Goal: Task Accomplishment & Management: Manage account settings

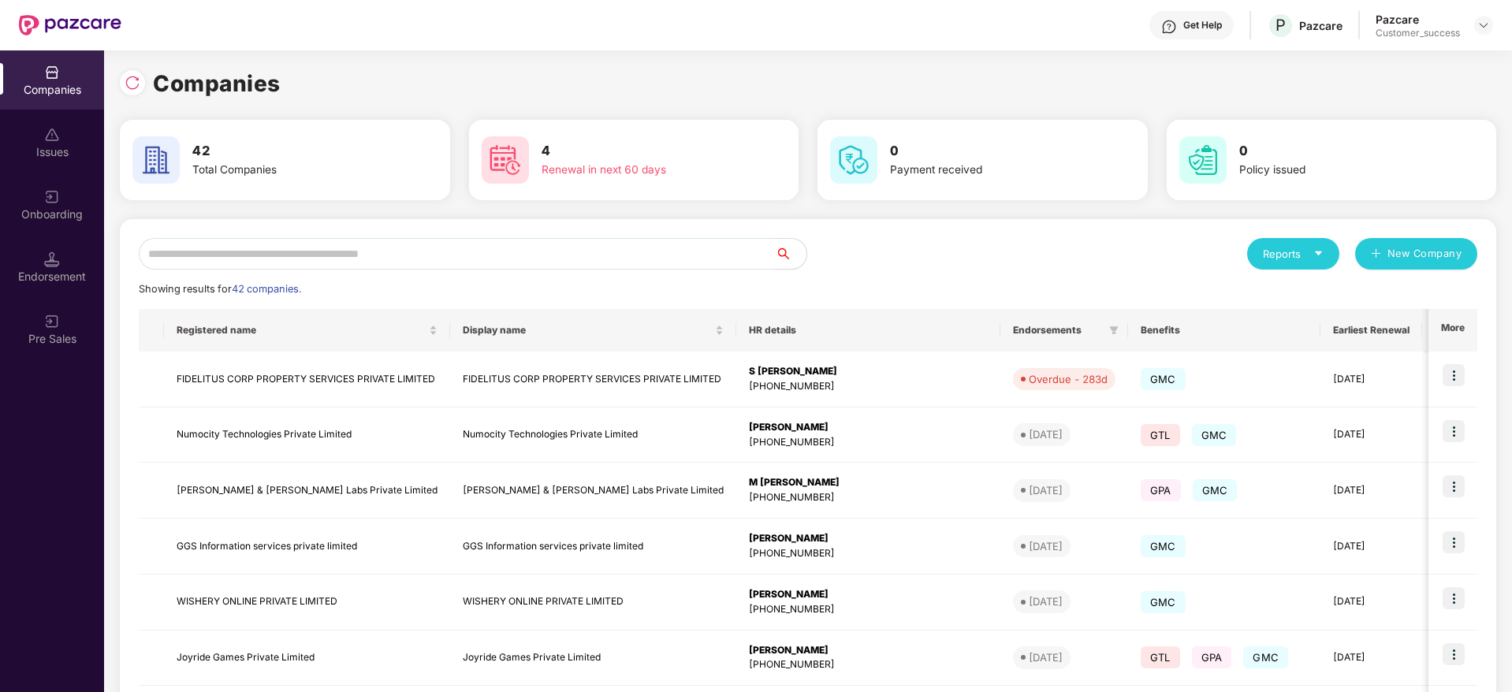
click at [352, 240] on input "text" at bounding box center [457, 254] width 636 height 32
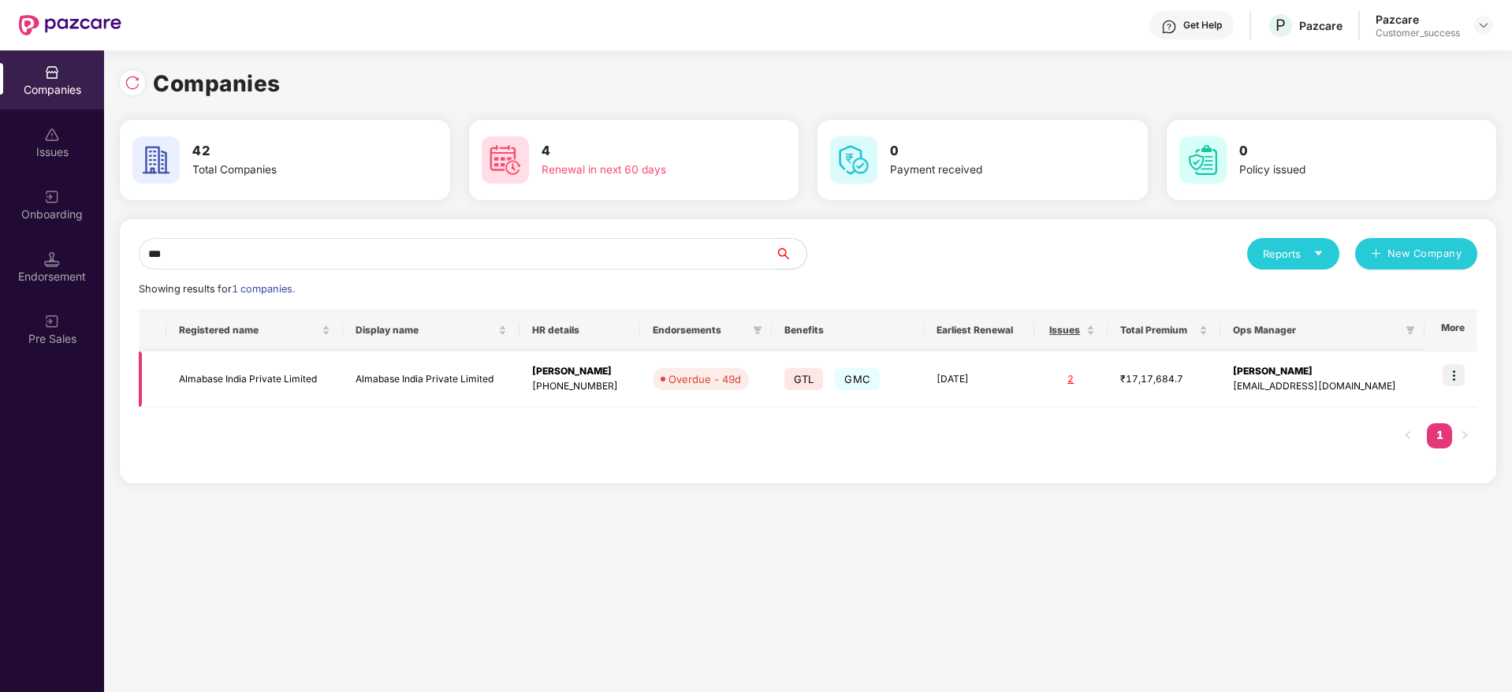
type input "***"
click at [1457, 365] on img at bounding box center [1453, 375] width 22 height 22
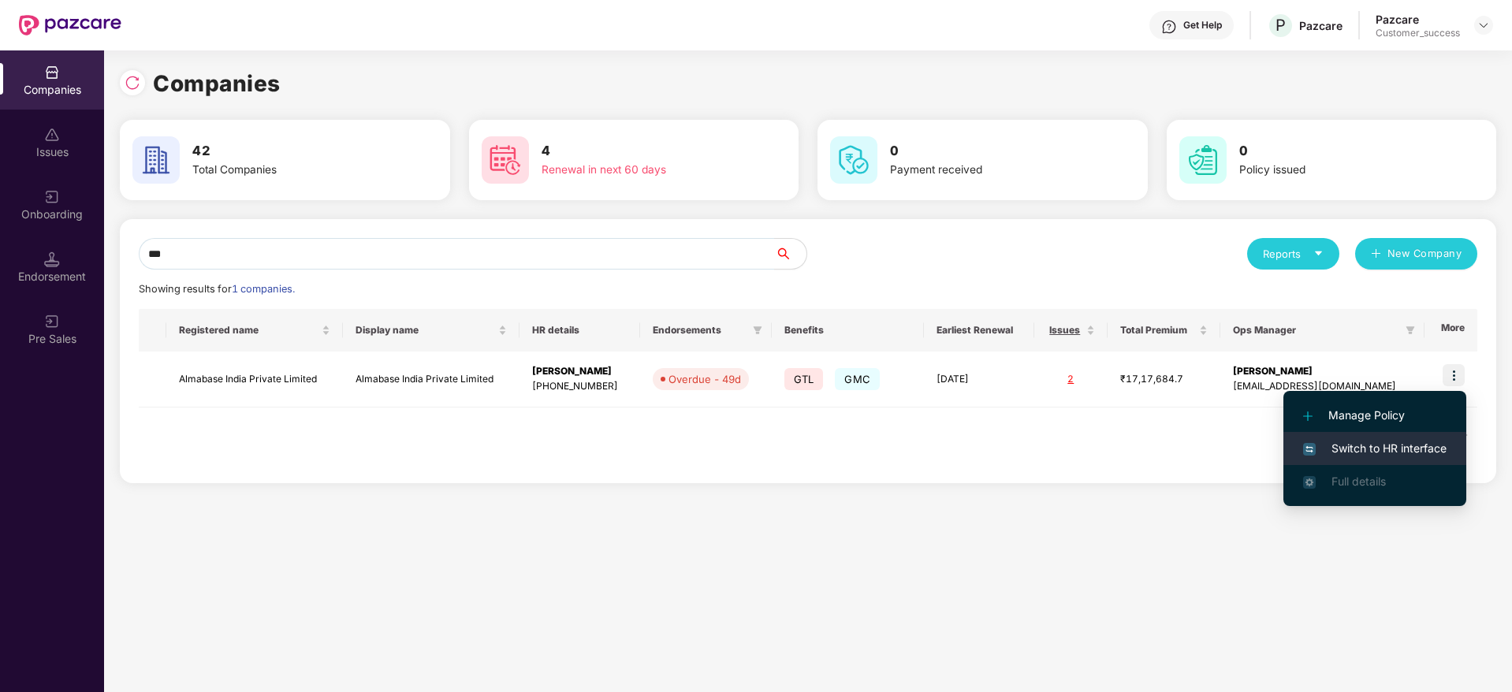
click at [1394, 445] on span "Switch to HR interface" at bounding box center [1374, 448] width 143 height 17
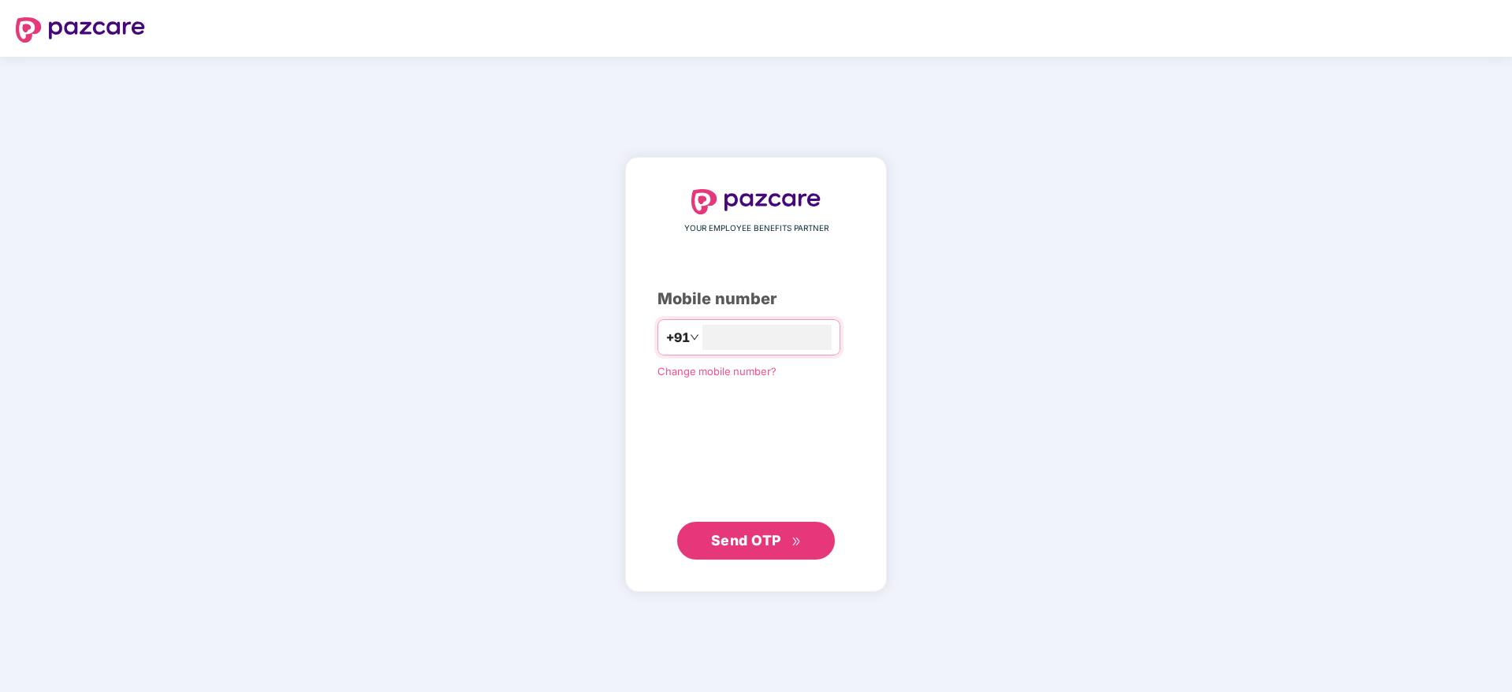
type input "**********"
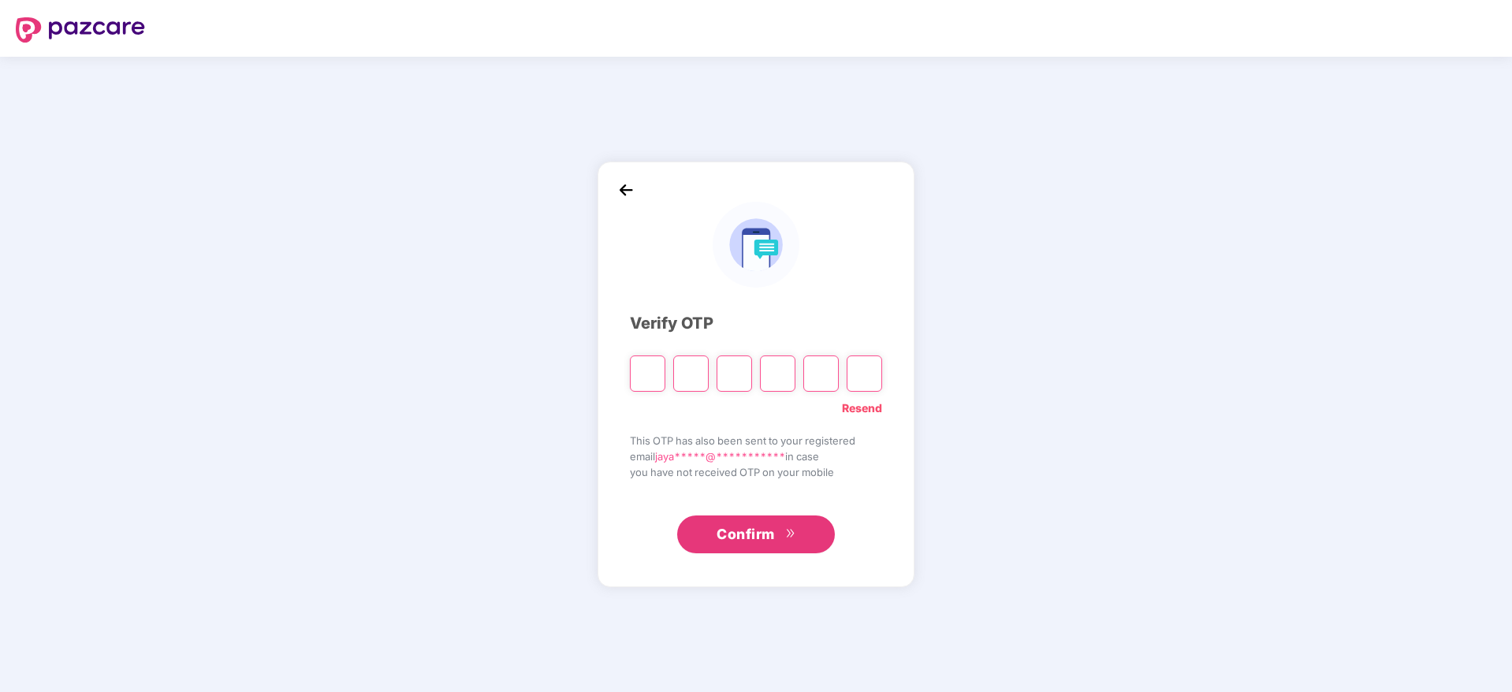
paste input "*"
type input "*"
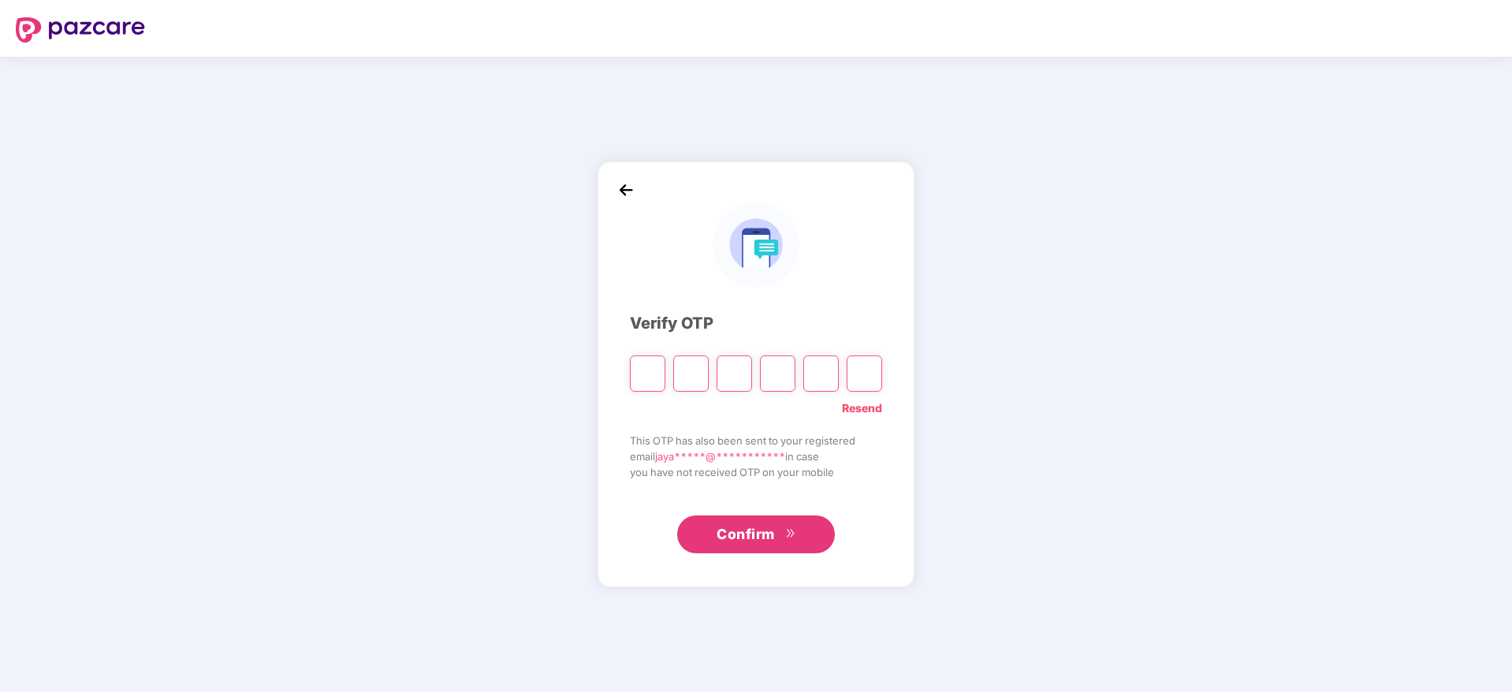
type input "*"
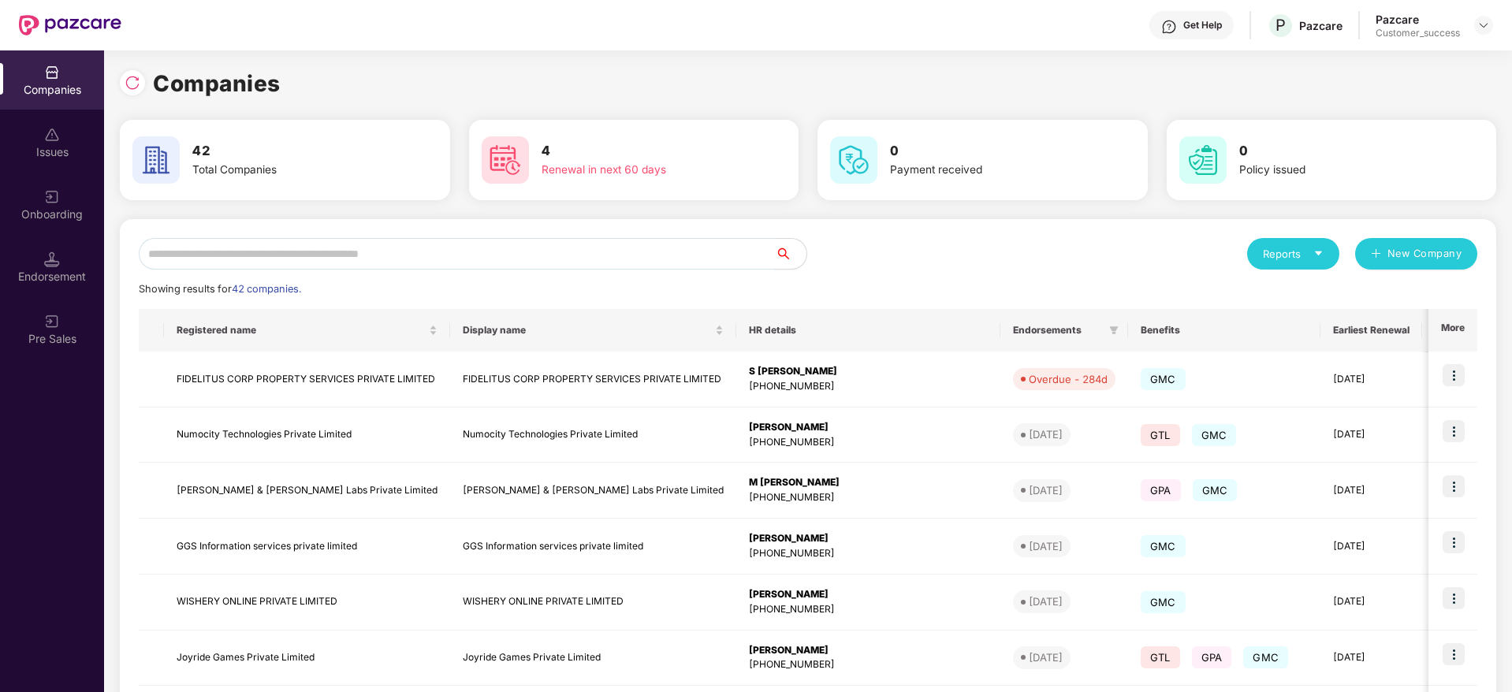
click at [462, 251] on input "text" at bounding box center [457, 254] width 636 height 32
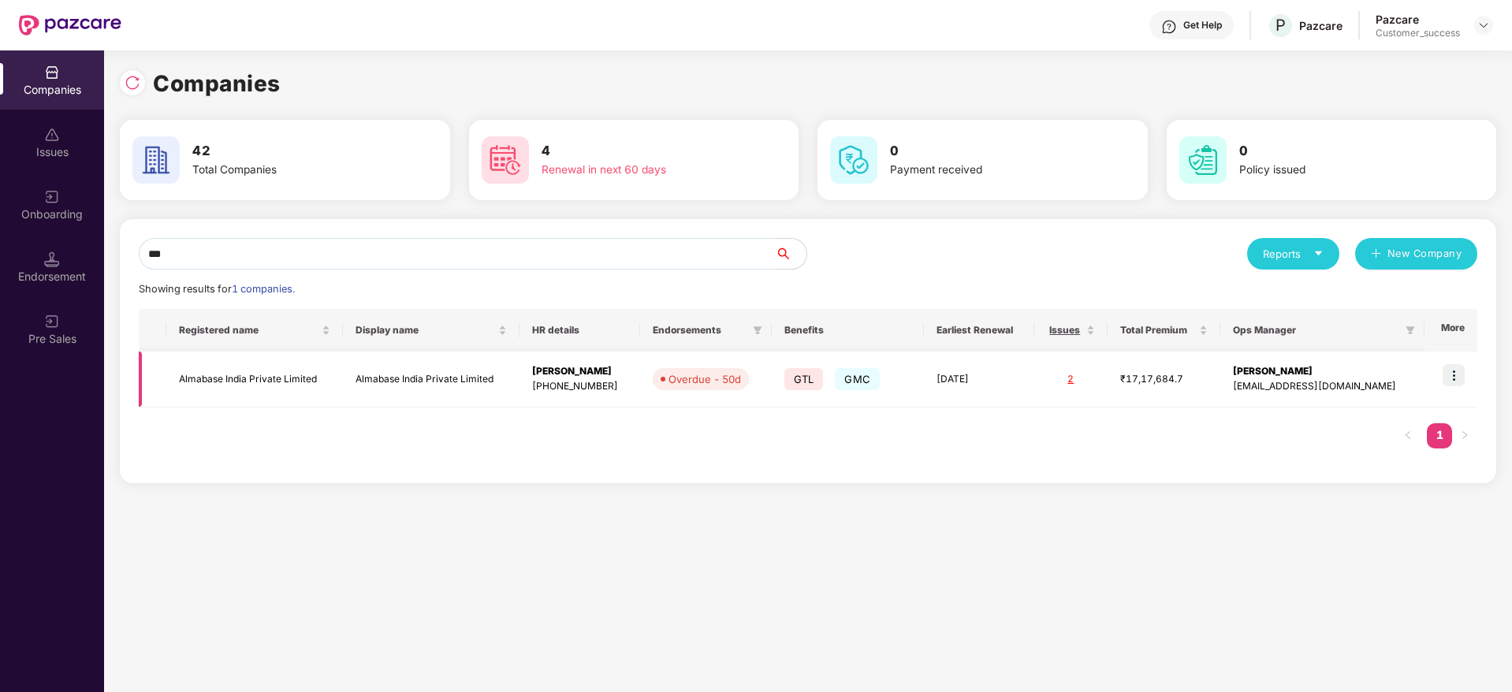
type input "***"
click at [1457, 379] on img at bounding box center [1453, 375] width 22 height 22
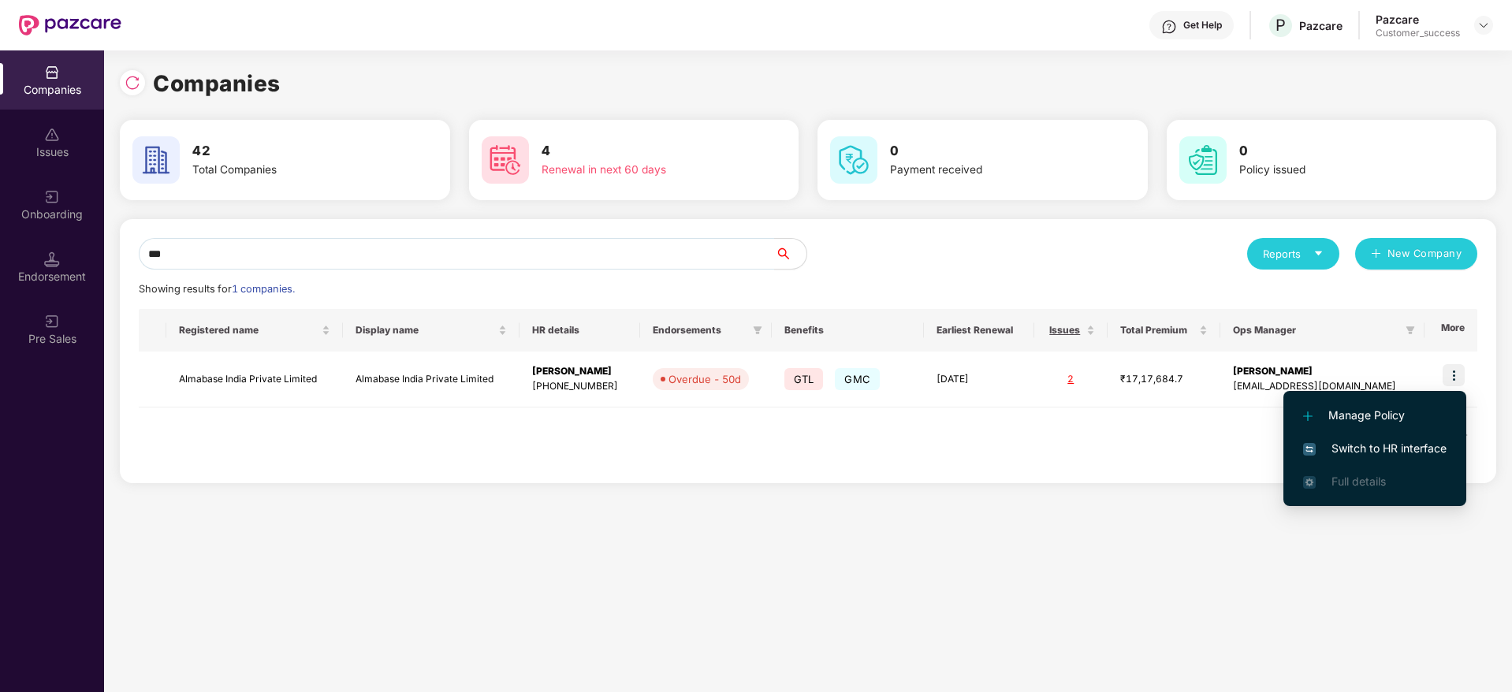
click at [1405, 451] on span "Switch to HR interface" at bounding box center [1374, 448] width 143 height 17
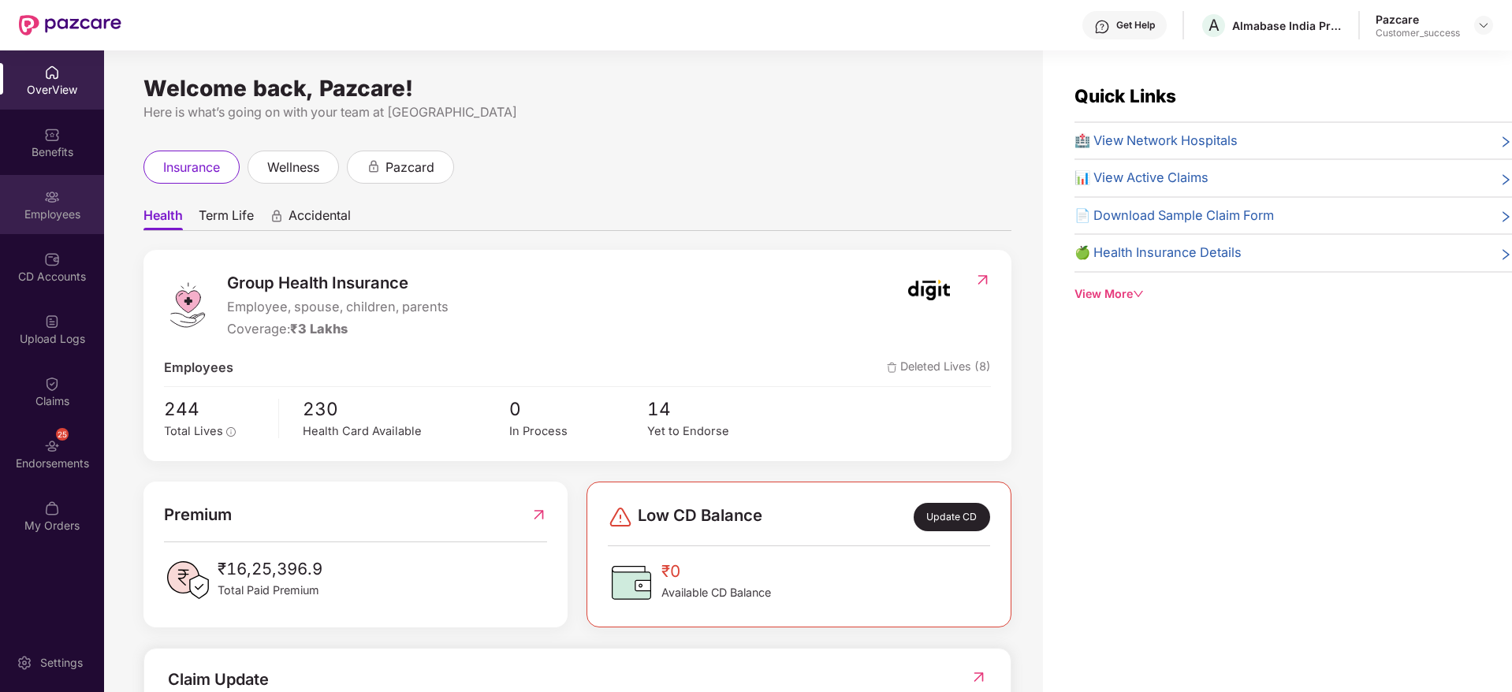
click at [48, 194] on img at bounding box center [52, 197] width 16 height 16
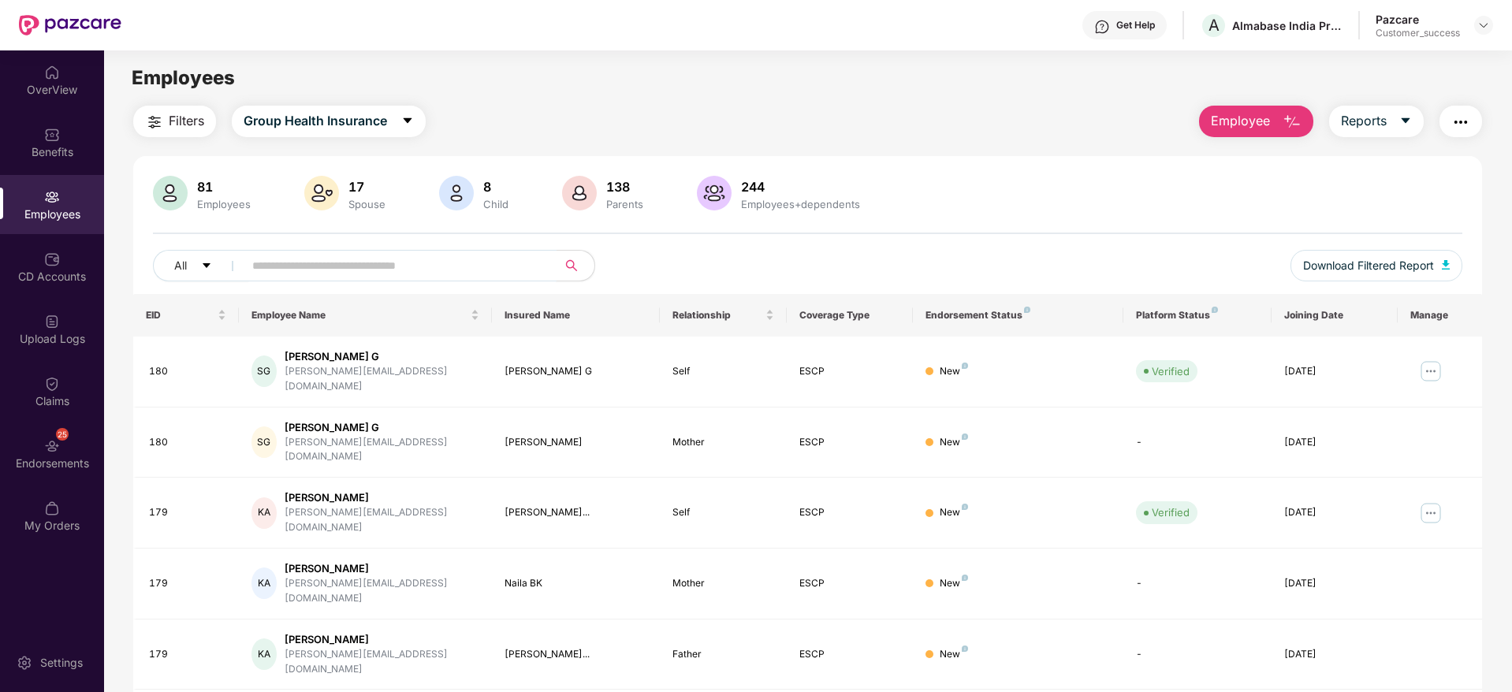
click at [380, 281] on span at bounding box center [394, 266] width 323 height 32
type input "***"
drag, startPoint x: 393, startPoint y: 265, endPoint x: 207, endPoint y: 276, distance: 187.1
click at [207, 276] on div "All ***" at bounding box center [535, 266] width 764 height 32
click at [1266, 117] on span "Employee" at bounding box center [1240, 121] width 59 height 20
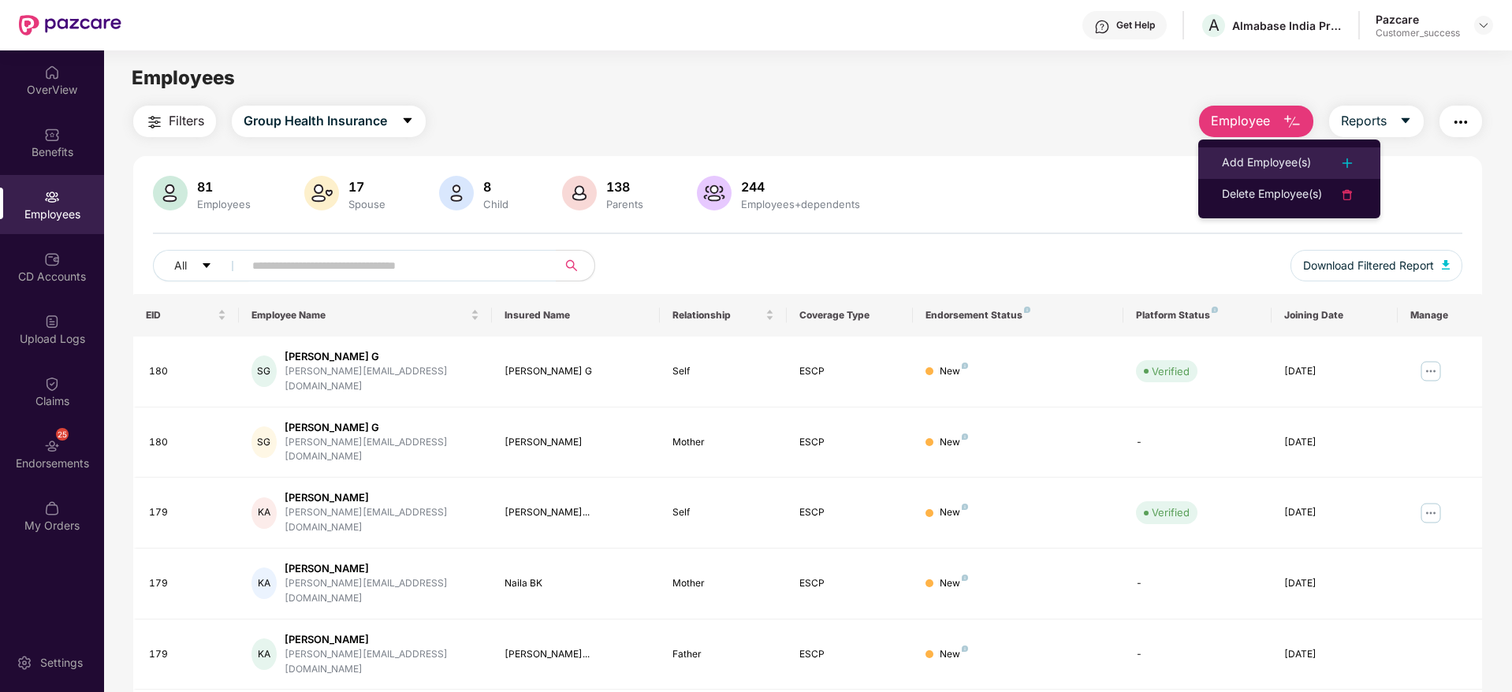
click at [1262, 167] on div "Add Employee(s)" at bounding box center [1266, 163] width 89 height 19
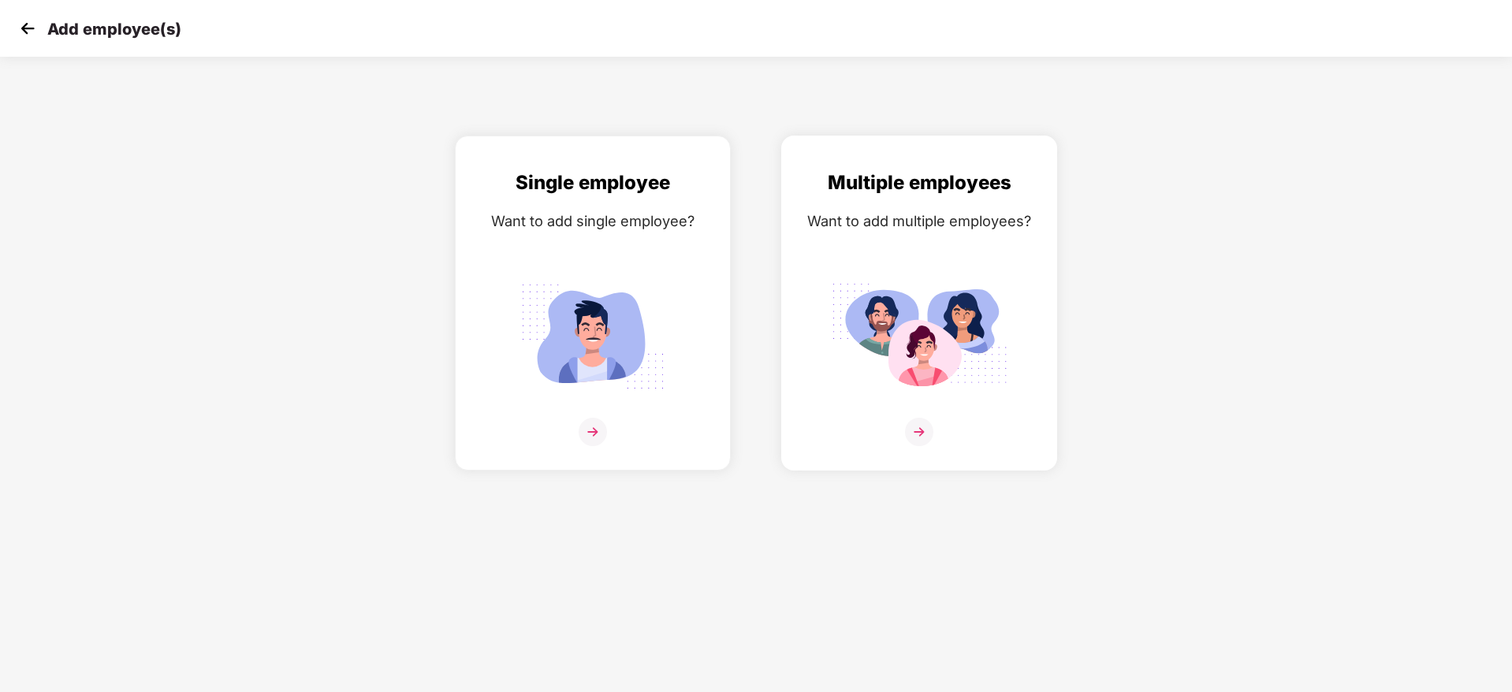
click at [966, 341] on img at bounding box center [919, 336] width 177 height 123
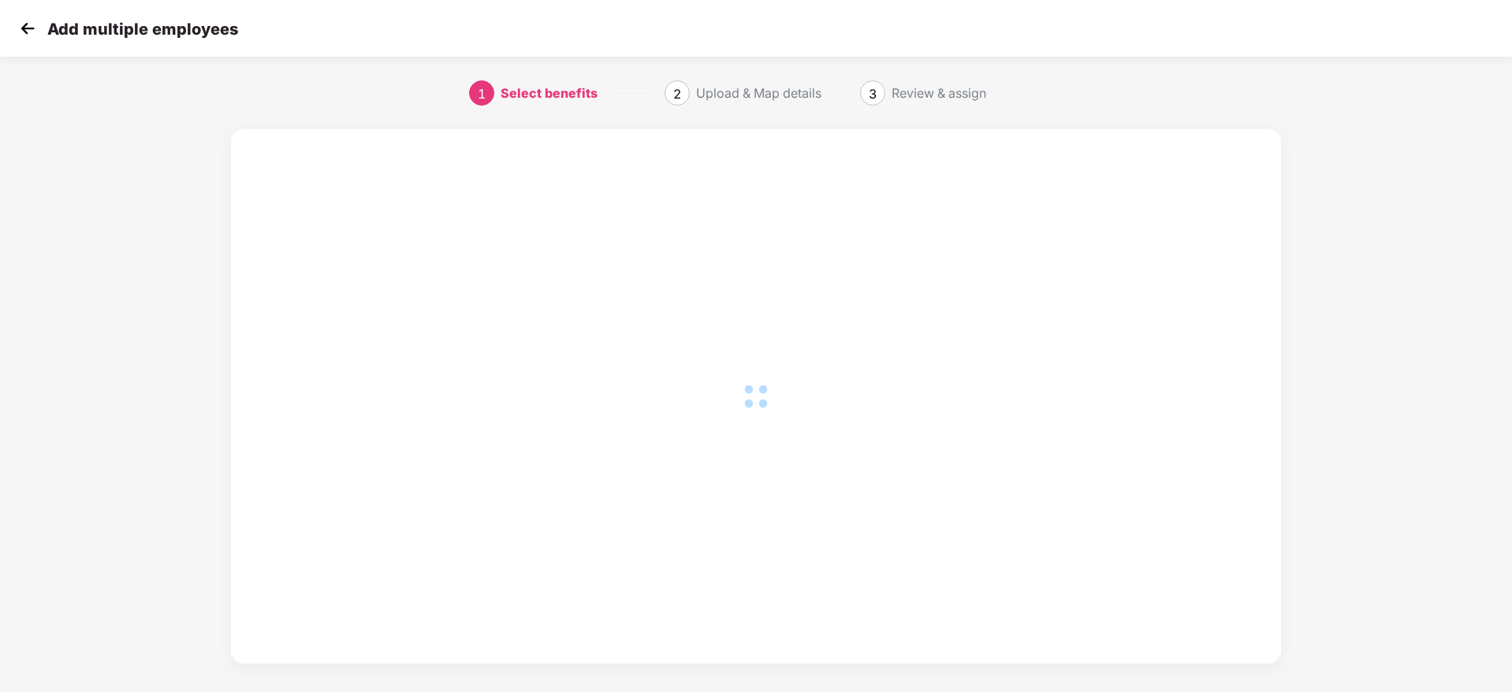
scroll to position [0, 2]
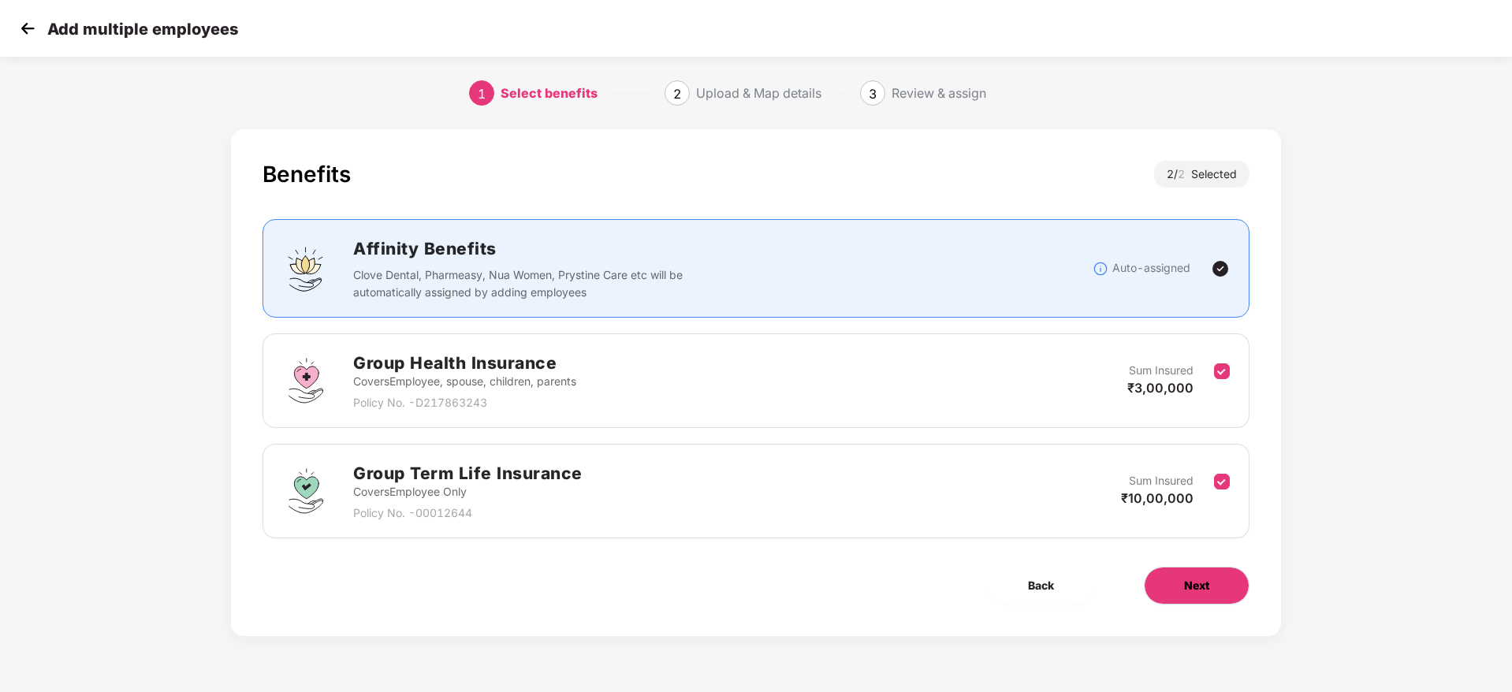
click at [1193, 584] on span "Next" at bounding box center [1196, 585] width 25 height 17
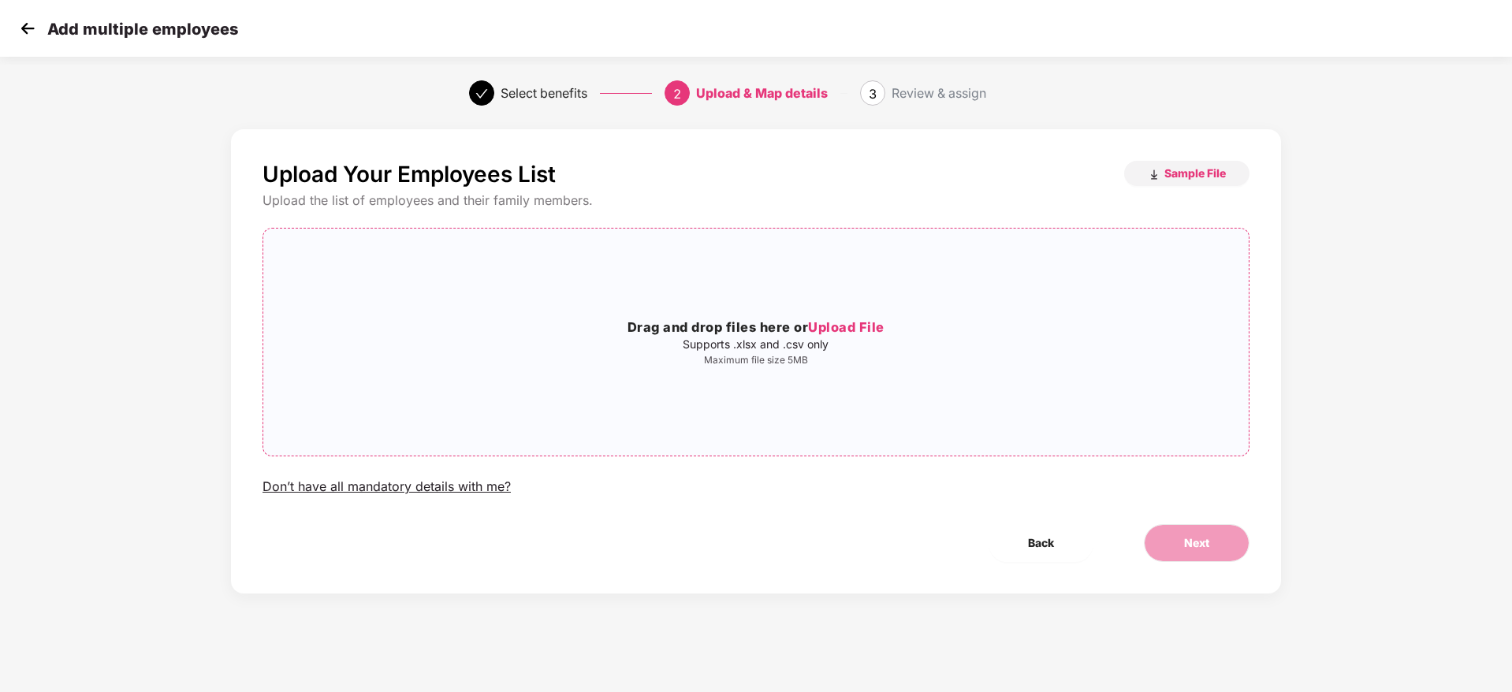
click at [847, 341] on p "Supports .xlsx and .csv only" at bounding box center [755, 344] width 985 height 13
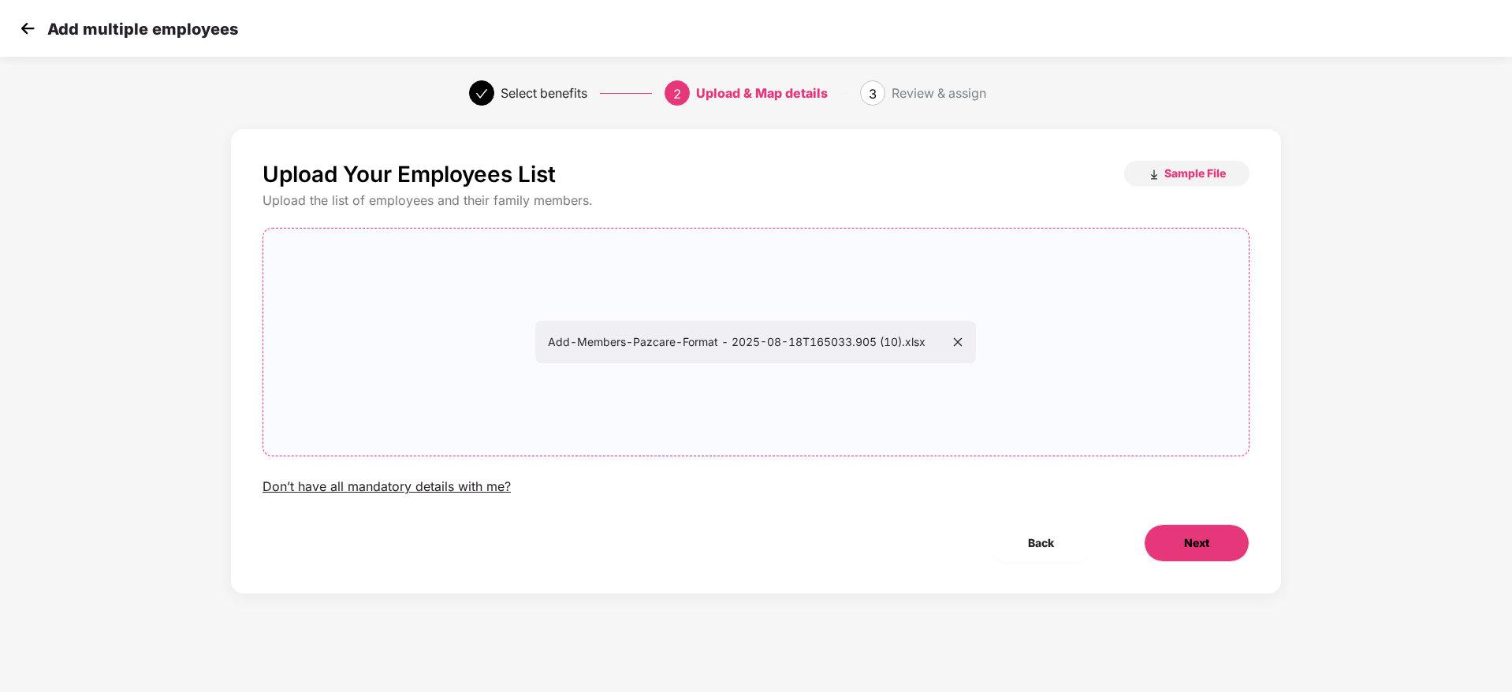
click at [1211, 536] on button "Next" at bounding box center [1197, 543] width 106 height 38
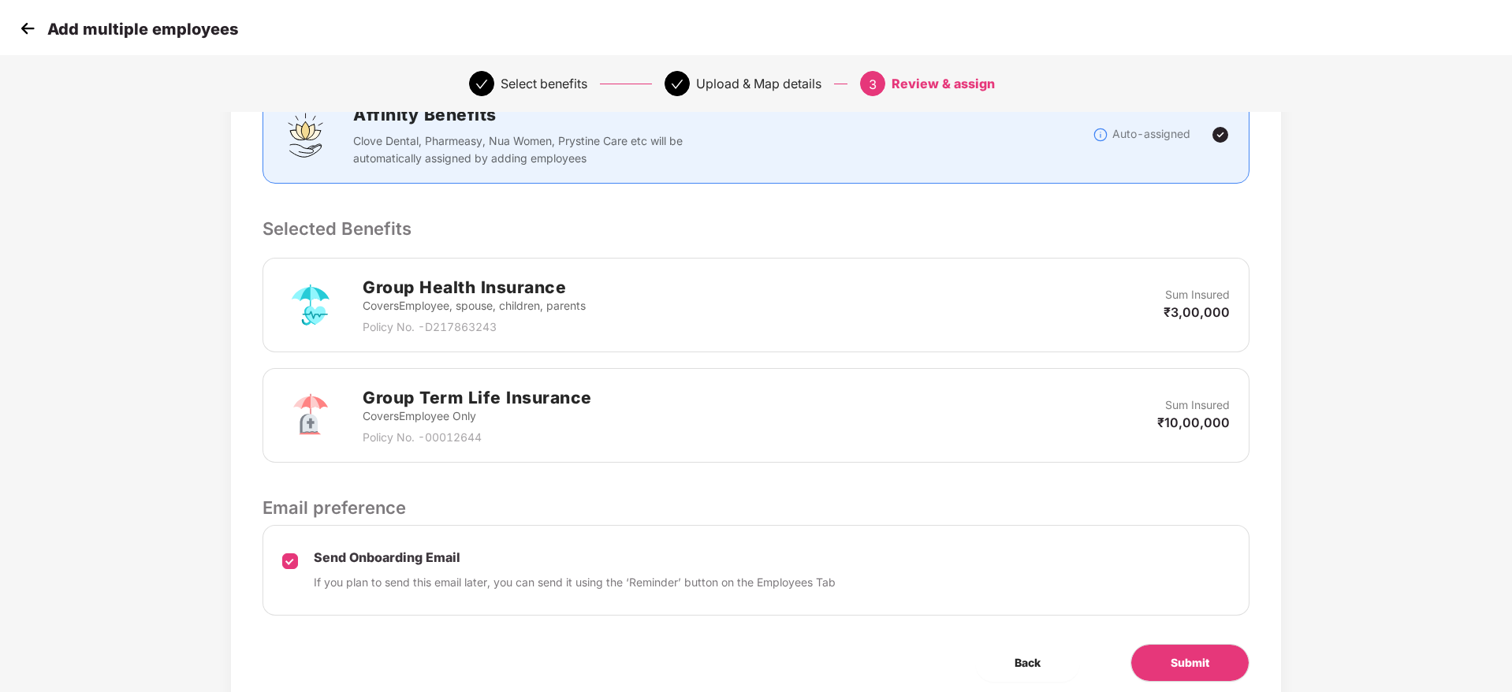
scroll to position [297, 2]
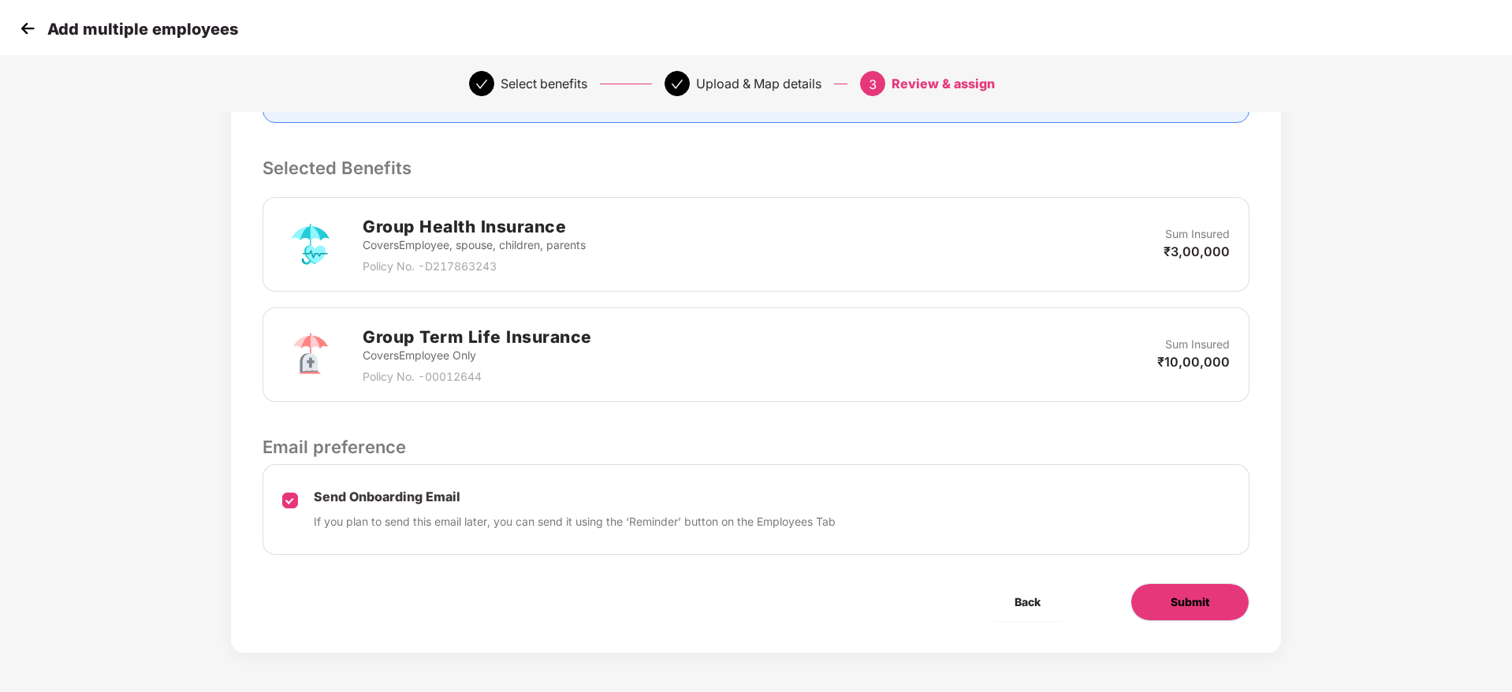
click at [1211, 605] on button "Submit" at bounding box center [1189, 602] width 119 height 38
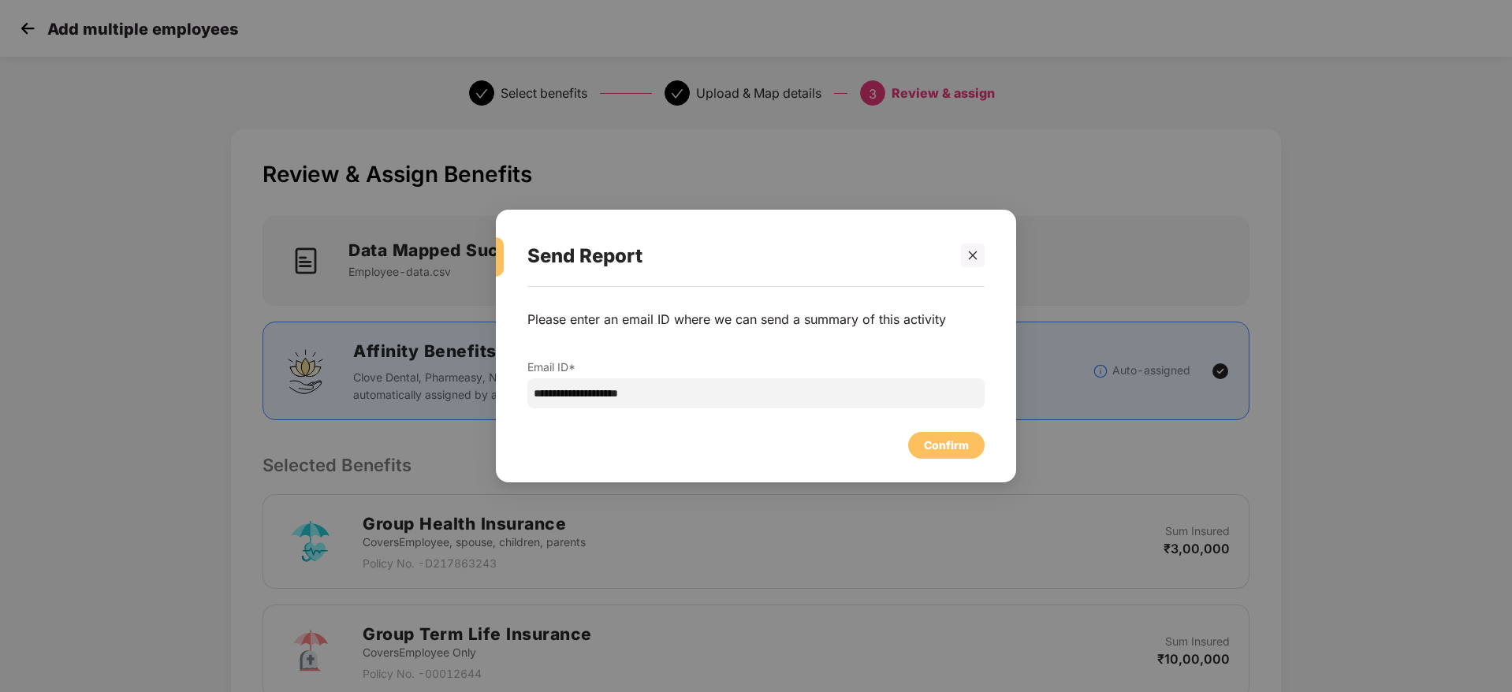
click at [945, 443] on div "Confirm" at bounding box center [946, 445] width 45 height 17
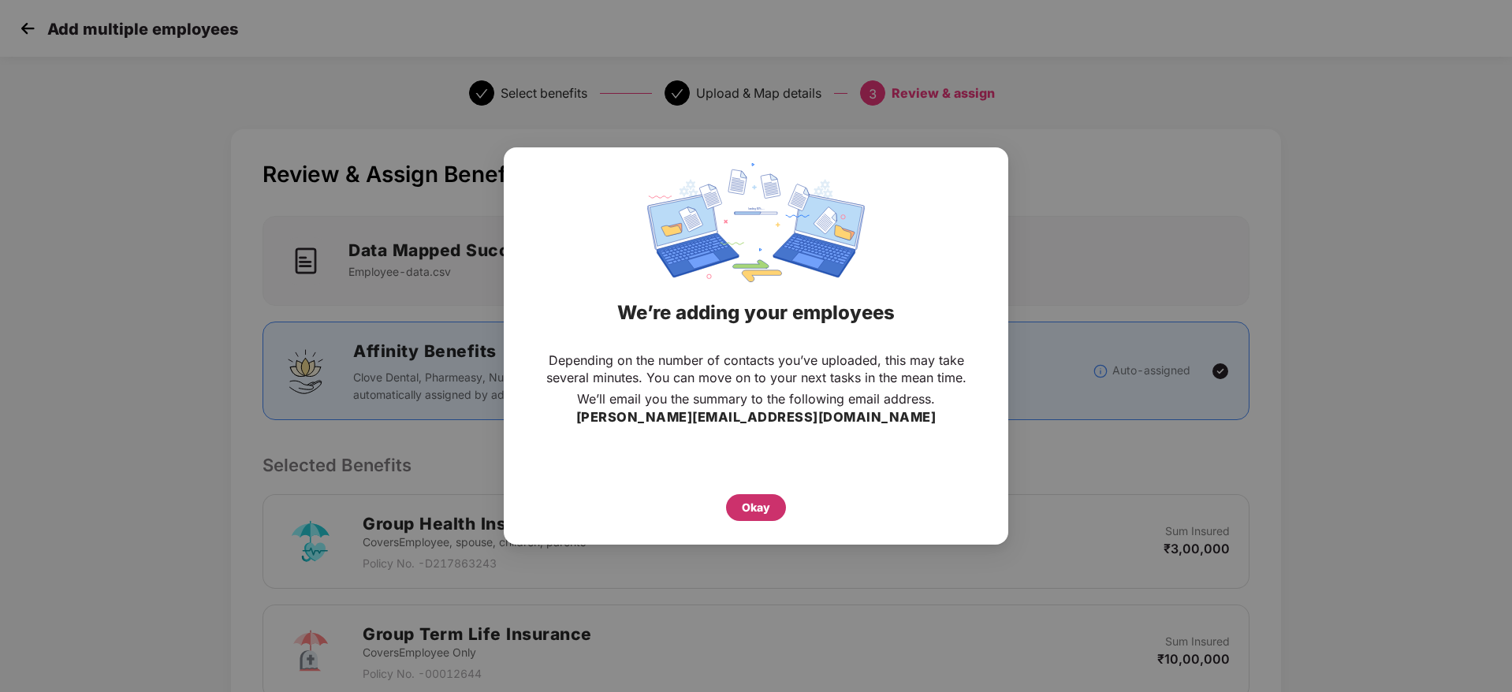
click at [768, 518] on div "Okay" at bounding box center [756, 507] width 60 height 27
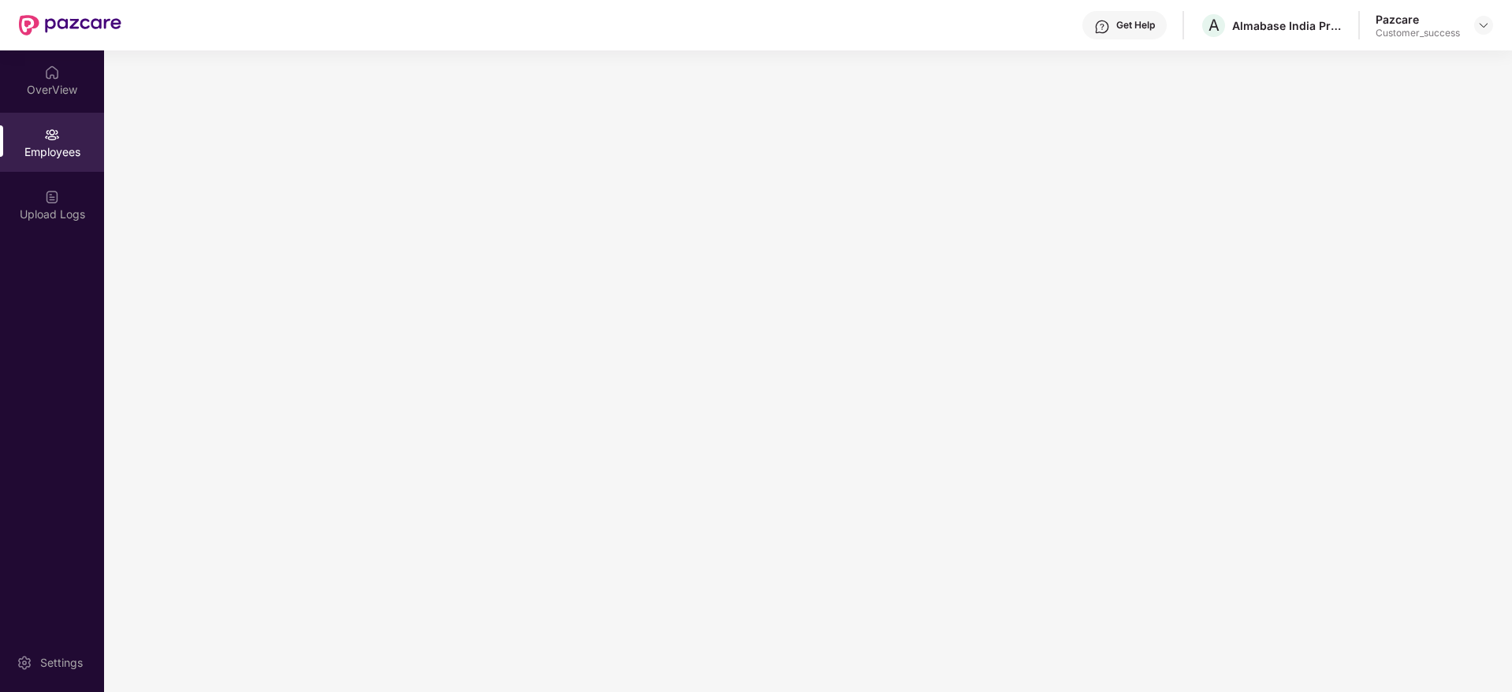
scroll to position [0, 0]
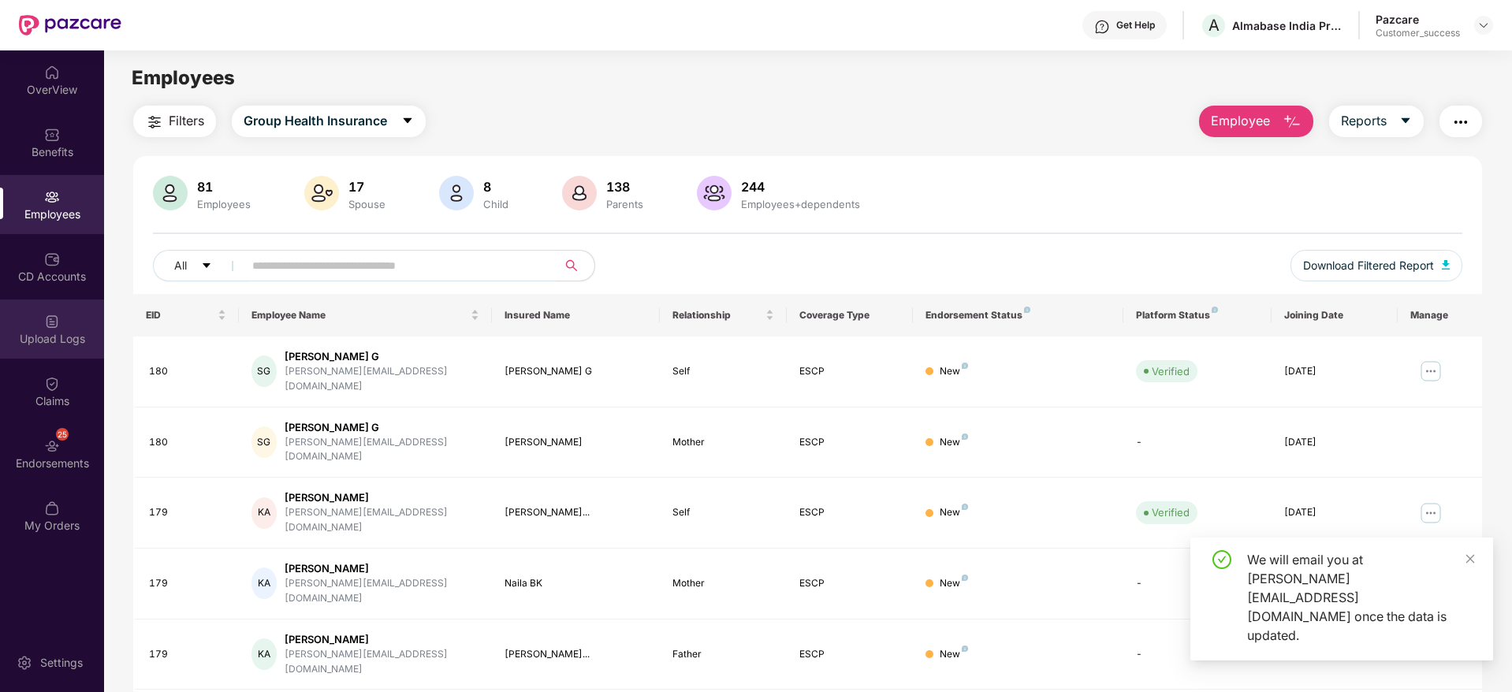
click at [56, 337] on div "Upload Logs" at bounding box center [52, 339] width 104 height 16
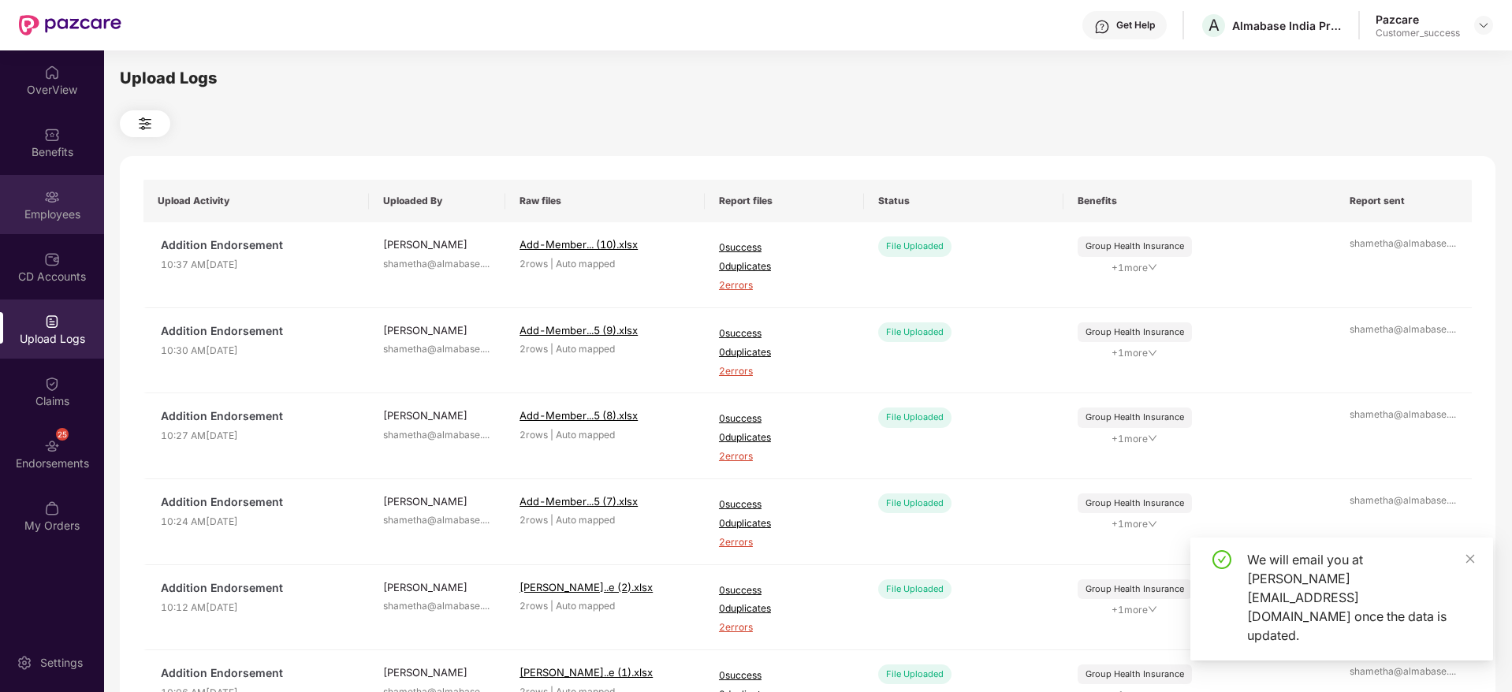
click at [47, 203] on img at bounding box center [52, 197] width 16 height 16
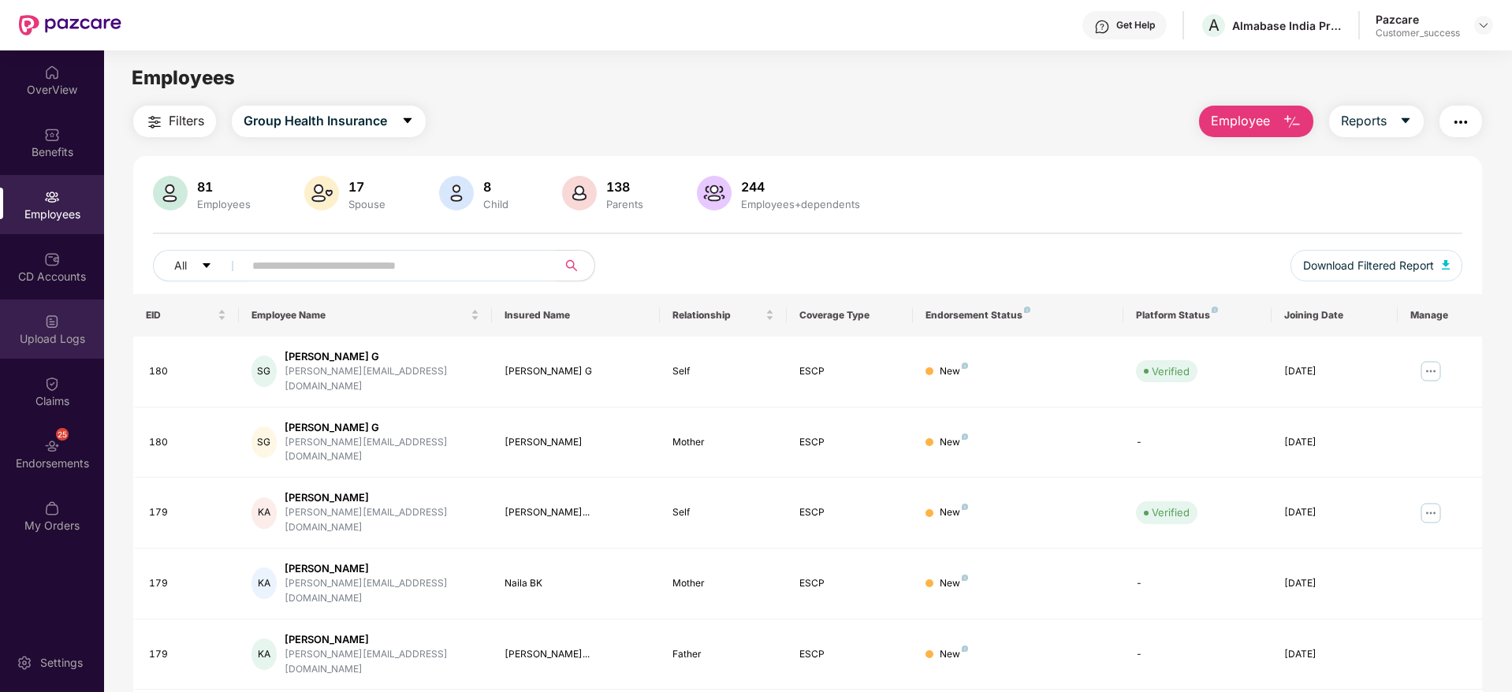
click at [57, 338] on div "Upload Logs" at bounding box center [52, 339] width 104 height 16
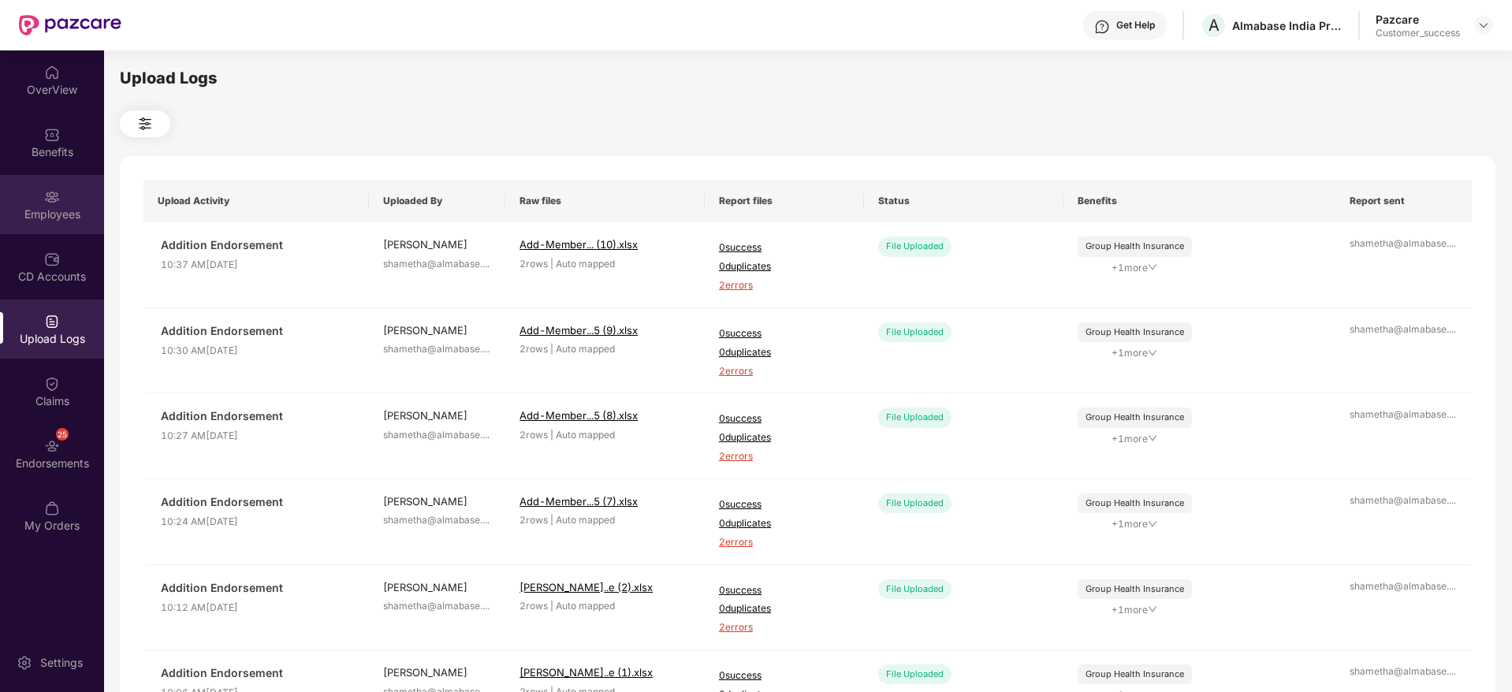
click at [73, 224] on div "Employees" at bounding box center [52, 204] width 104 height 59
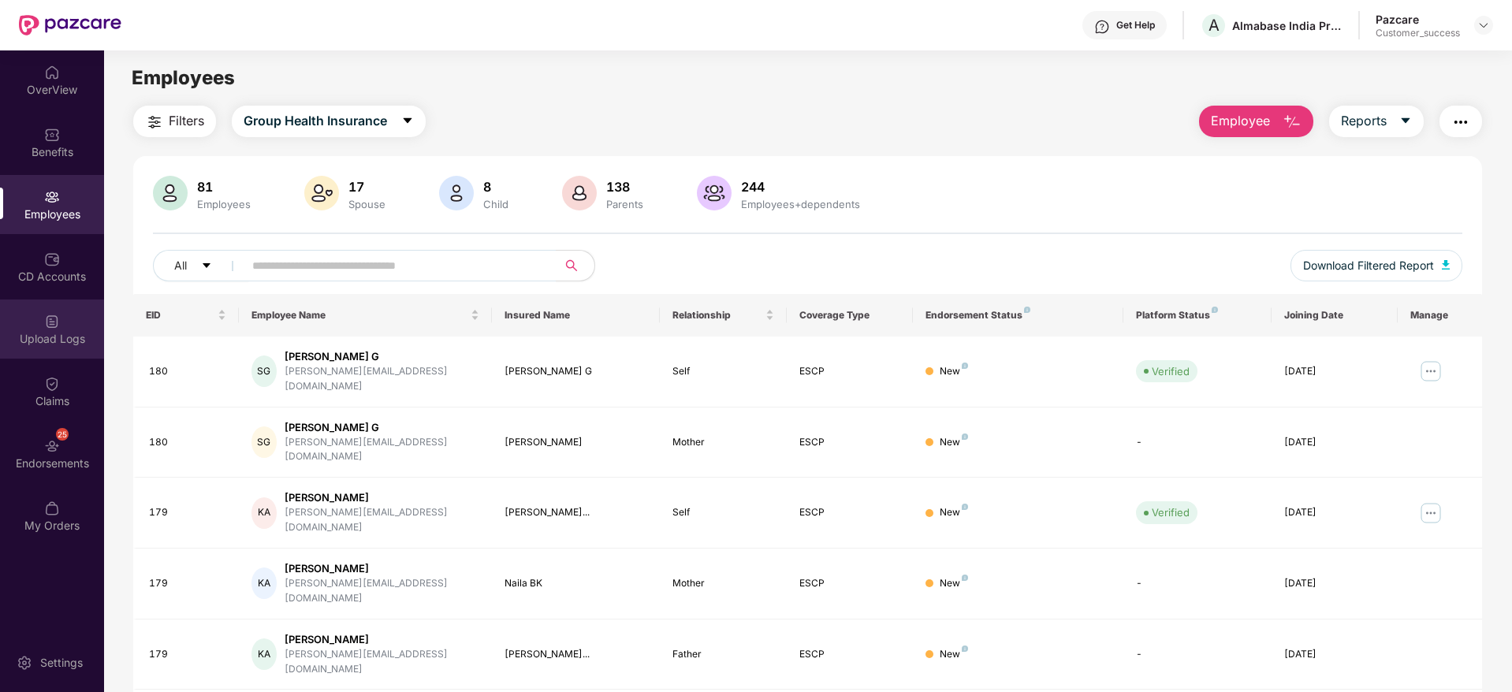
click at [63, 318] on div "Upload Logs" at bounding box center [52, 329] width 104 height 59
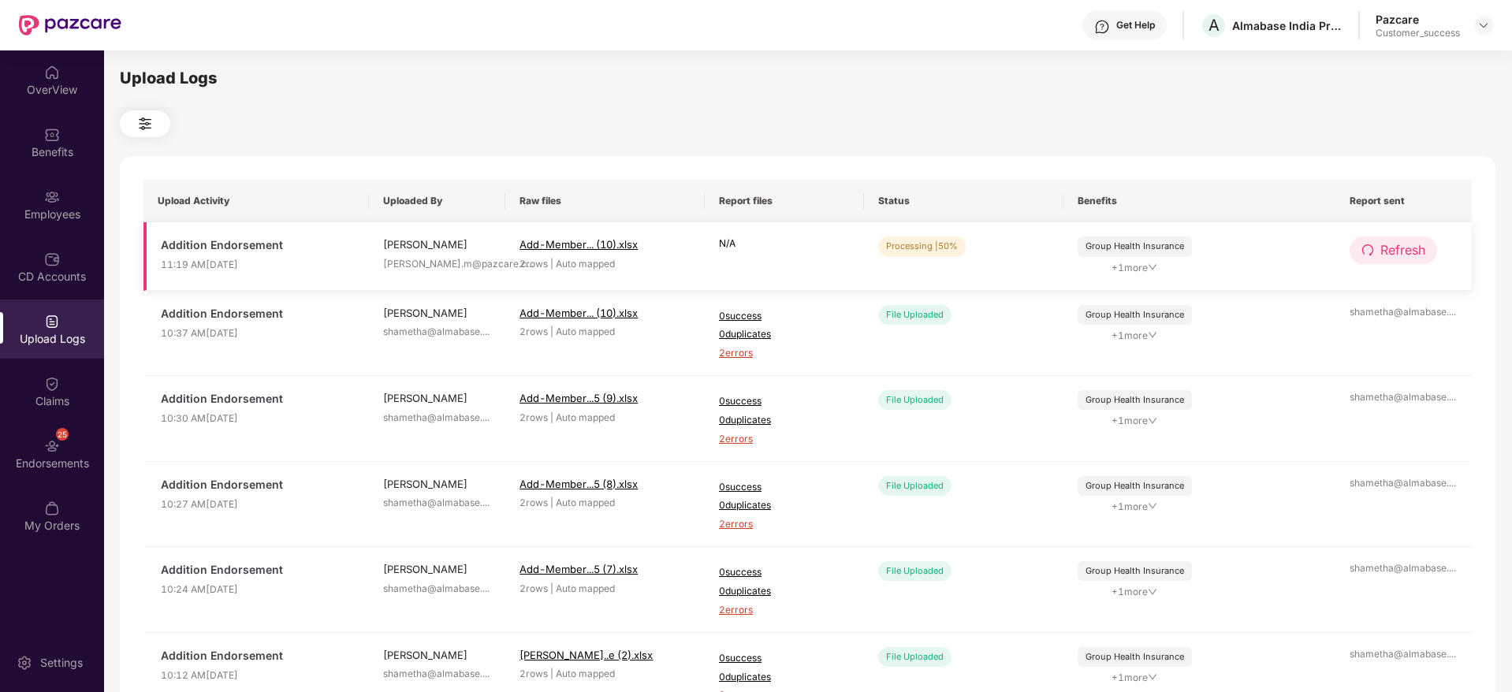
click at [1405, 250] on span "Refresh" at bounding box center [1402, 250] width 45 height 20
click at [1405, 250] on span "Refresh" at bounding box center [1403, 250] width 45 height 20
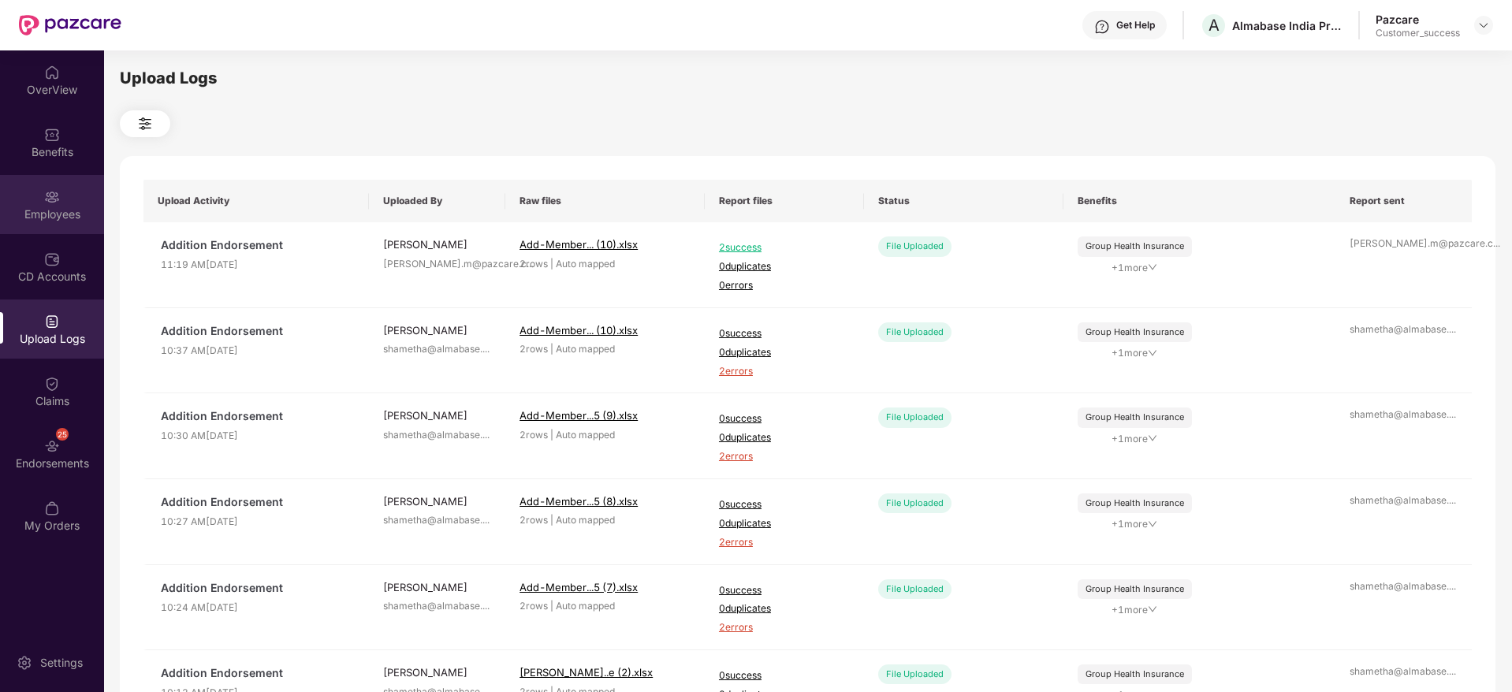
click at [46, 199] on img at bounding box center [52, 197] width 16 height 16
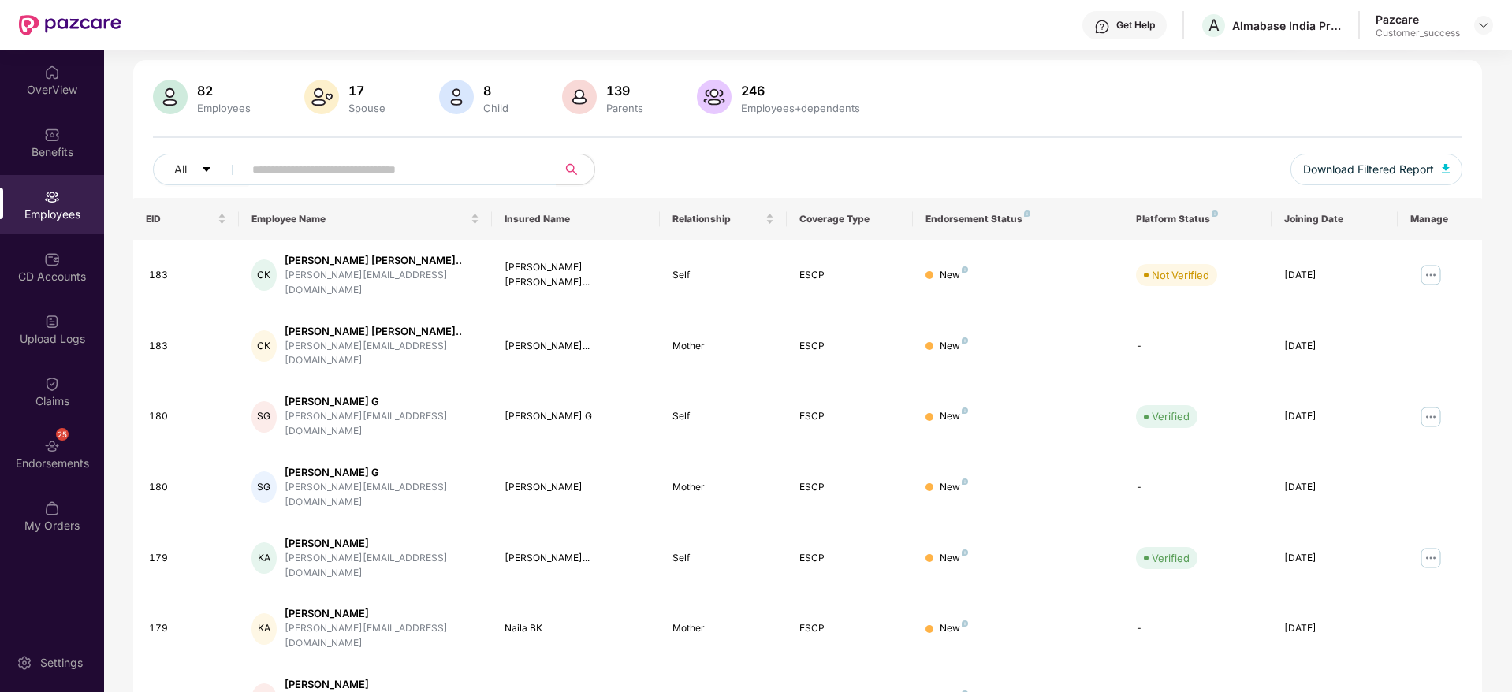
scroll to position [101, 0]
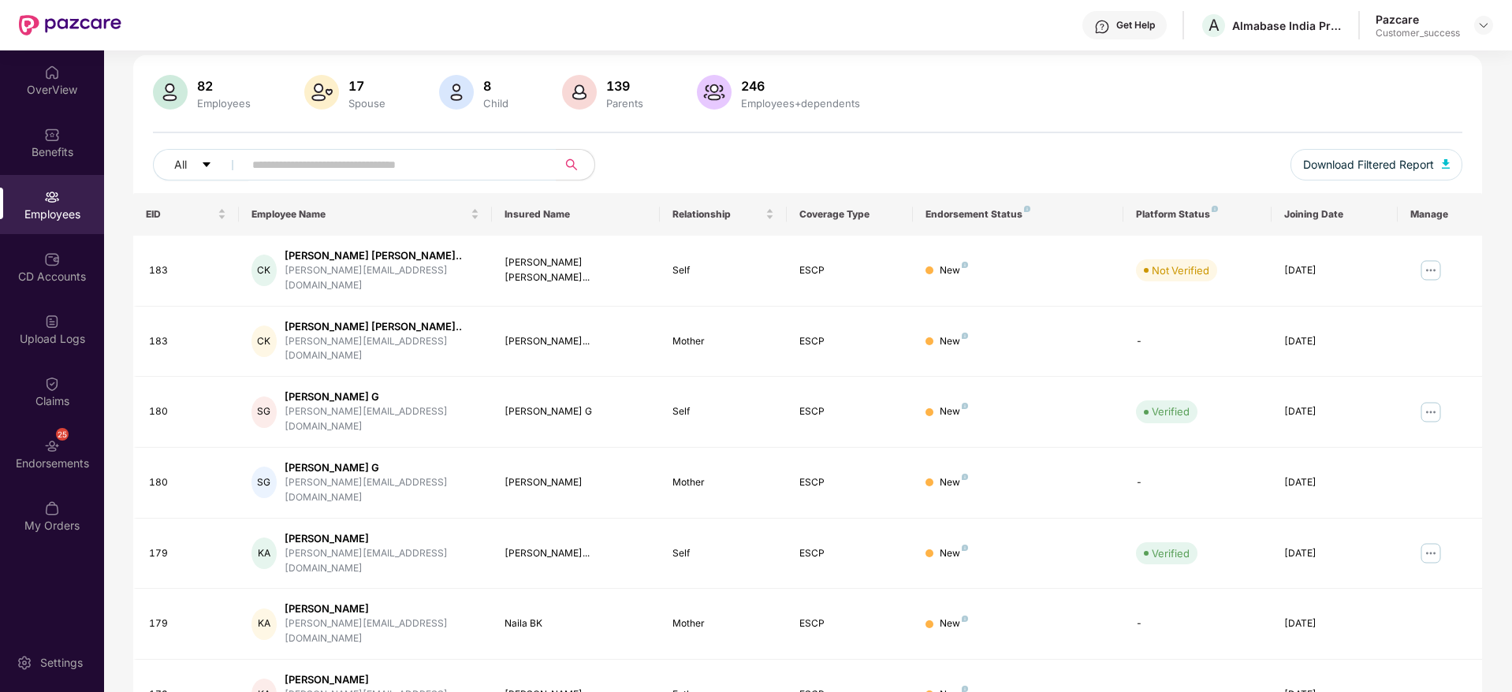
click at [1059, 80] on div "82 Employees 17 Spouse 8 Child [DEMOGRAPHIC_DATA] Parents 246 Employees+depende…" at bounding box center [807, 94] width 1309 height 38
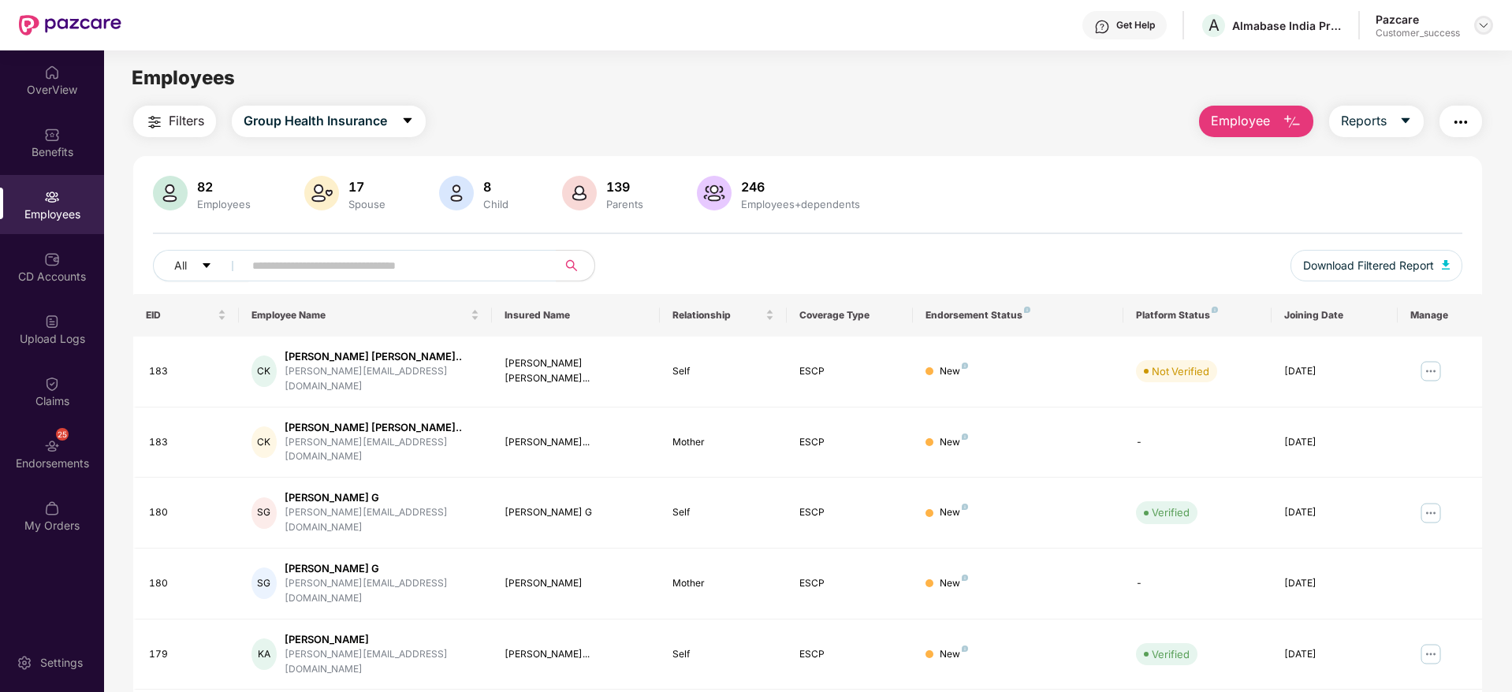
click at [1478, 20] on img at bounding box center [1483, 25] width 13 height 13
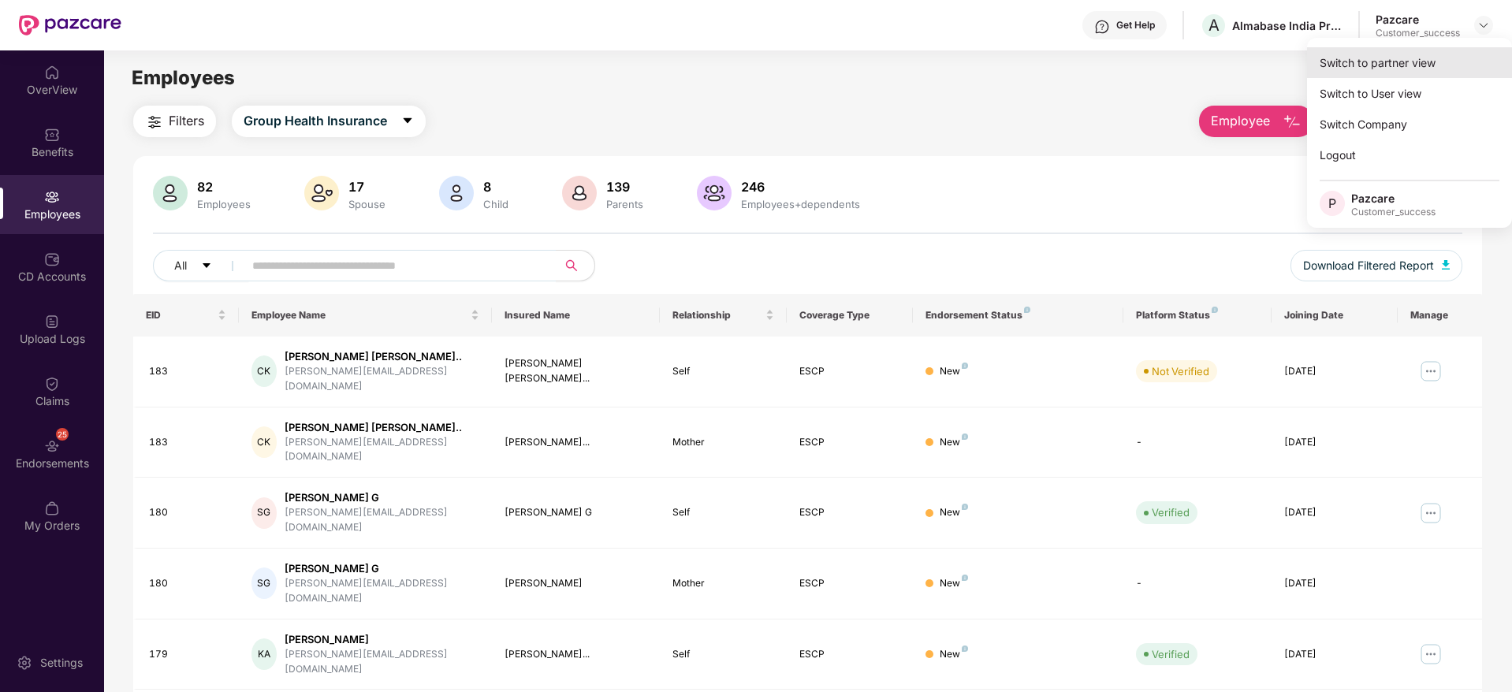
click at [1428, 49] on div "Switch to partner view" at bounding box center [1409, 62] width 205 height 31
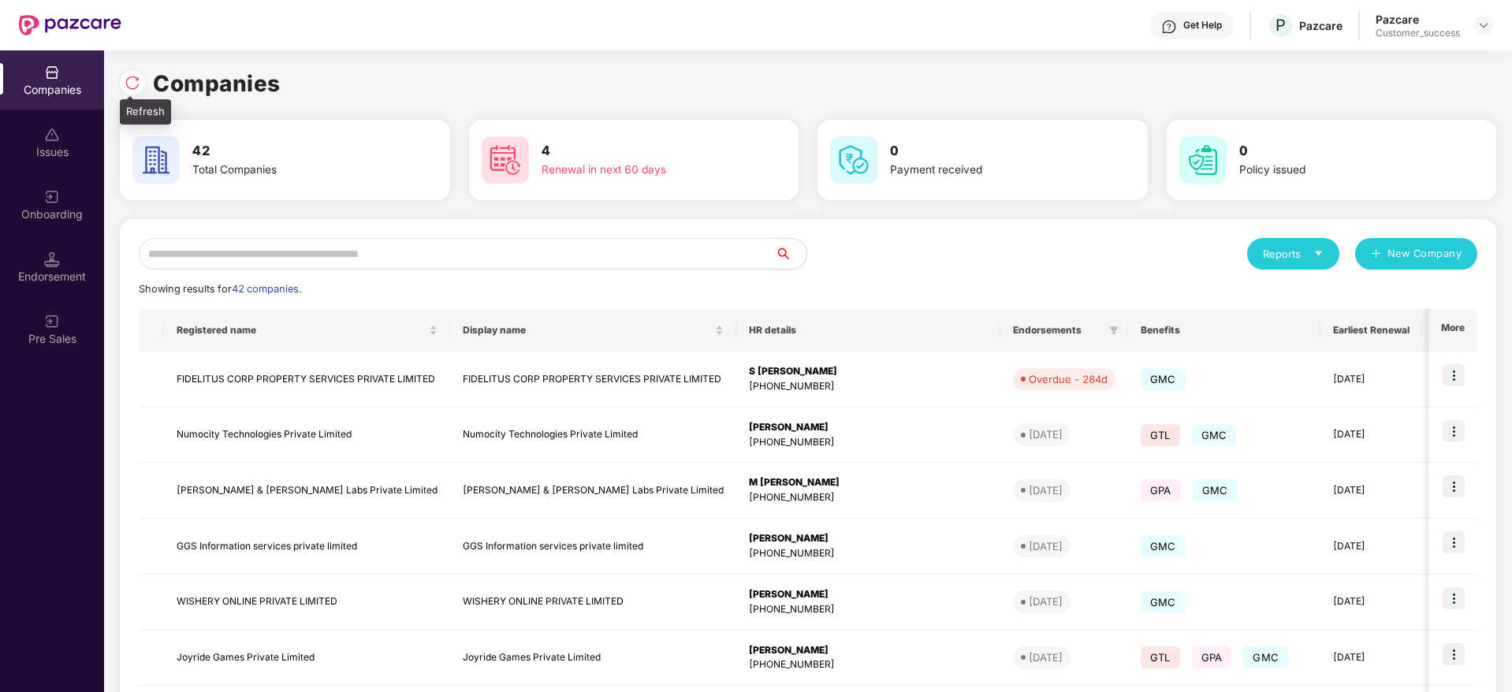
click at [139, 78] on img at bounding box center [133, 83] width 16 height 16
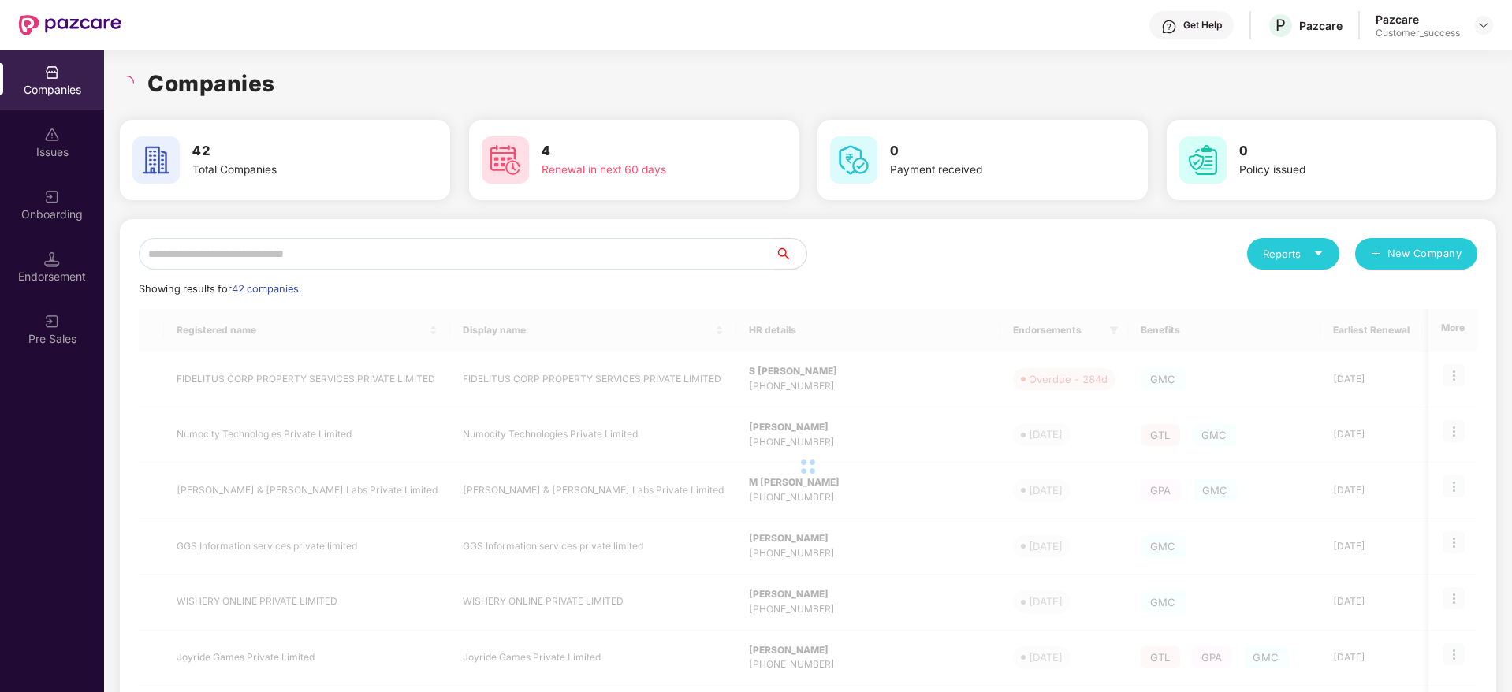
click at [281, 81] on div "Companies" at bounding box center [808, 83] width 1376 height 35
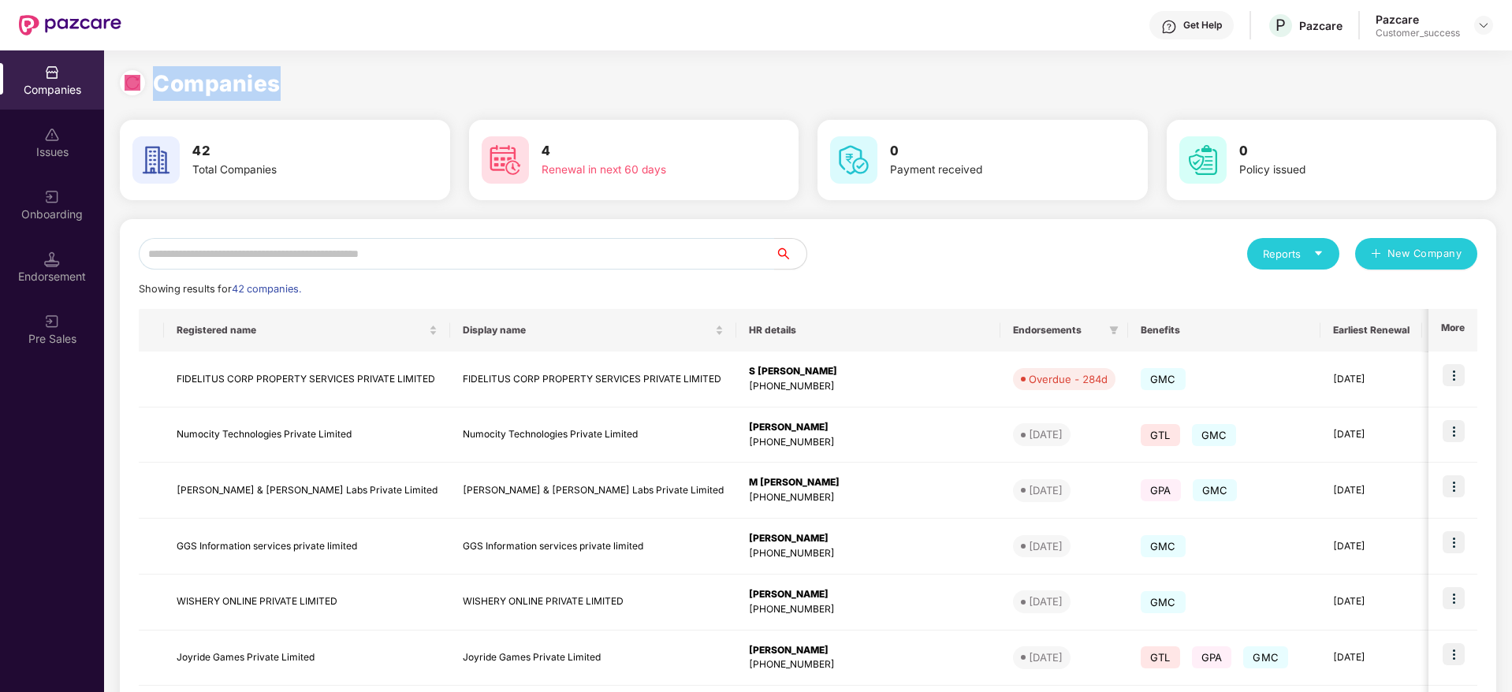
drag, startPoint x: 307, startPoint y: 75, endPoint x: 117, endPoint y: 76, distance: 190.0
click at [117, 76] on div "Companies 42 Total Companies 4 Renewal in next 60 days 0 Payment received 0 Pol…" at bounding box center [808, 371] width 1408 height 642
drag, startPoint x: 303, startPoint y: 87, endPoint x: 123, endPoint y: 92, distance: 179.8
click at [123, 92] on div "Companies" at bounding box center [808, 83] width 1376 height 35
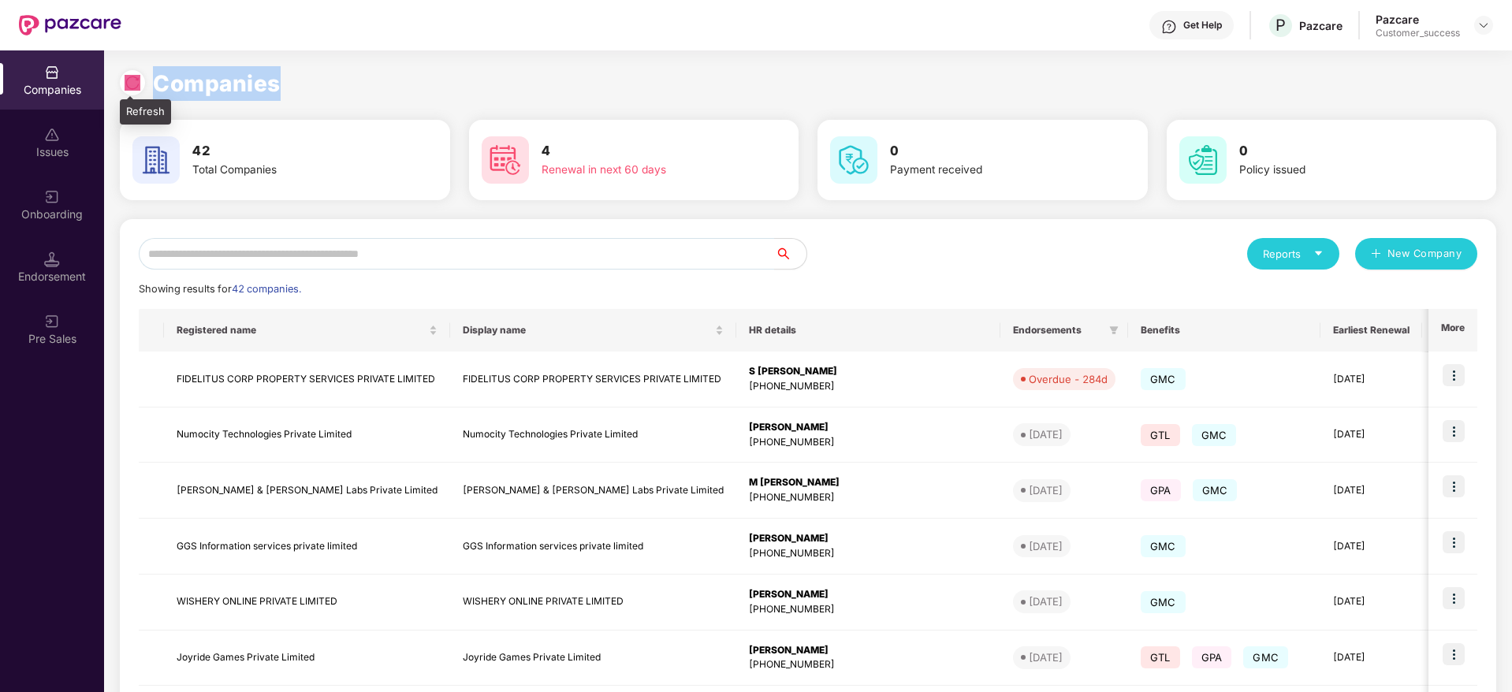
click at [123, 92] on div at bounding box center [136, 80] width 33 height 29
click at [221, 85] on h1 "Companies" at bounding box center [217, 83] width 128 height 35
drag, startPoint x: 307, startPoint y: 83, endPoint x: 128, endPoint y: 80, distance: 178.9
click at [128, 80] on div "Companies" at bounding box center [808, 83] width 1376 height 35
click at [128, 80] on img at bounding box center [133, 83] width 16 height 16
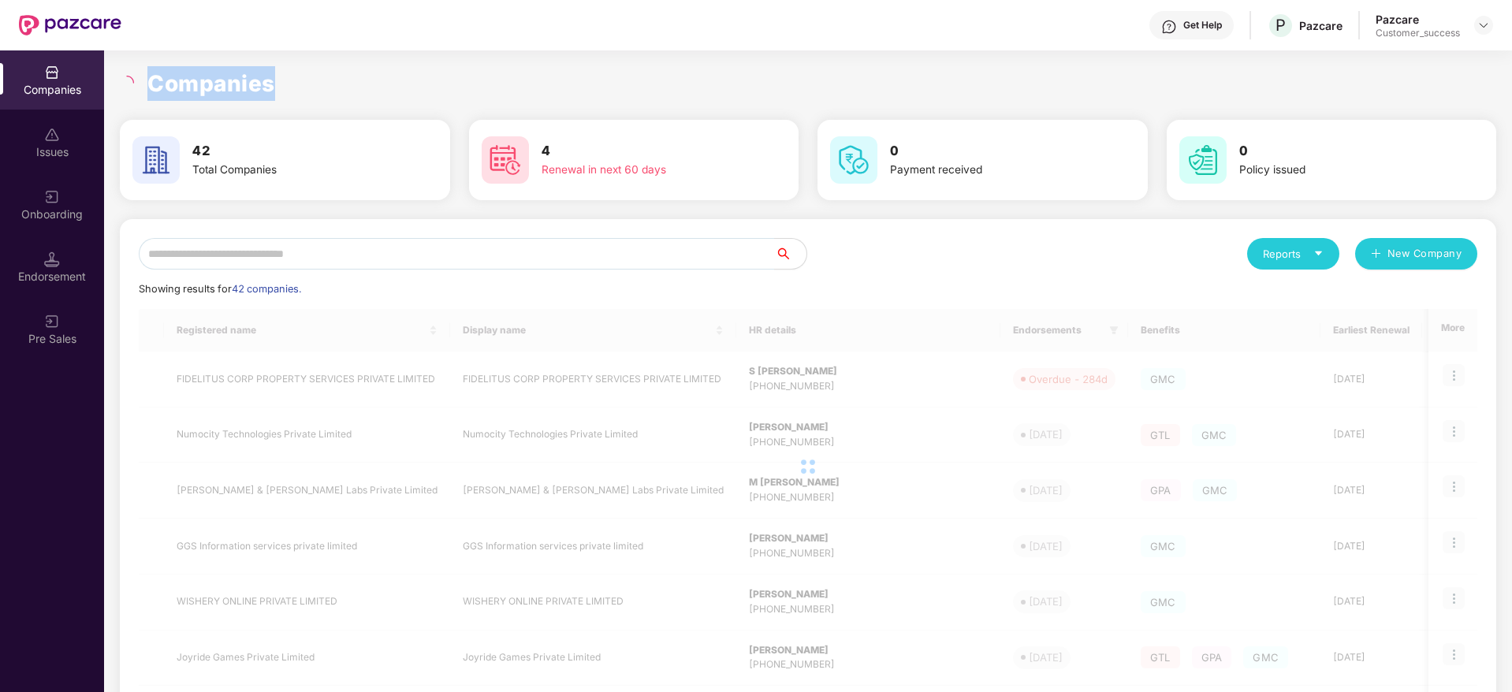
click at [202, 80] on h1 "Companies" at bounding box center [211, 83] width 128 height 35
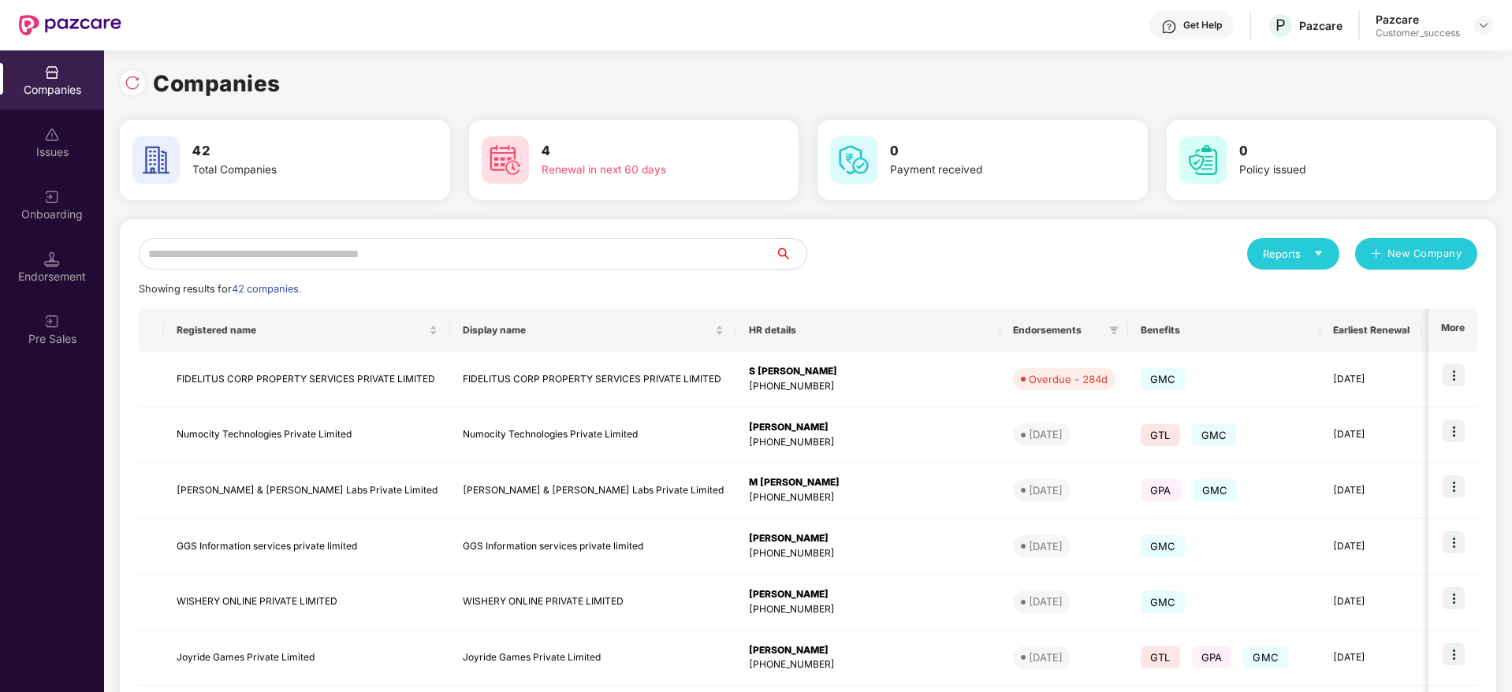
click at [487, 244] on input "text" at bounding box center [457, 254] width 636 height 32
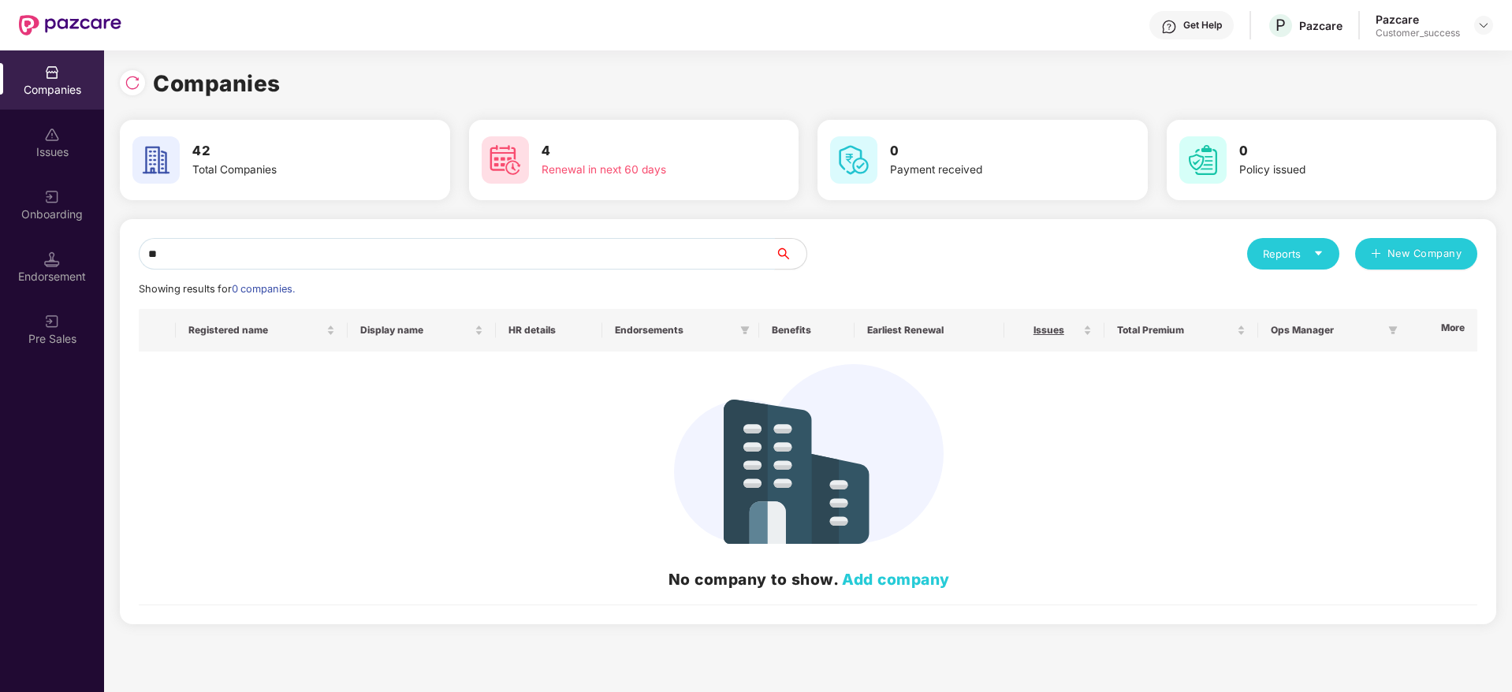
type input "*"
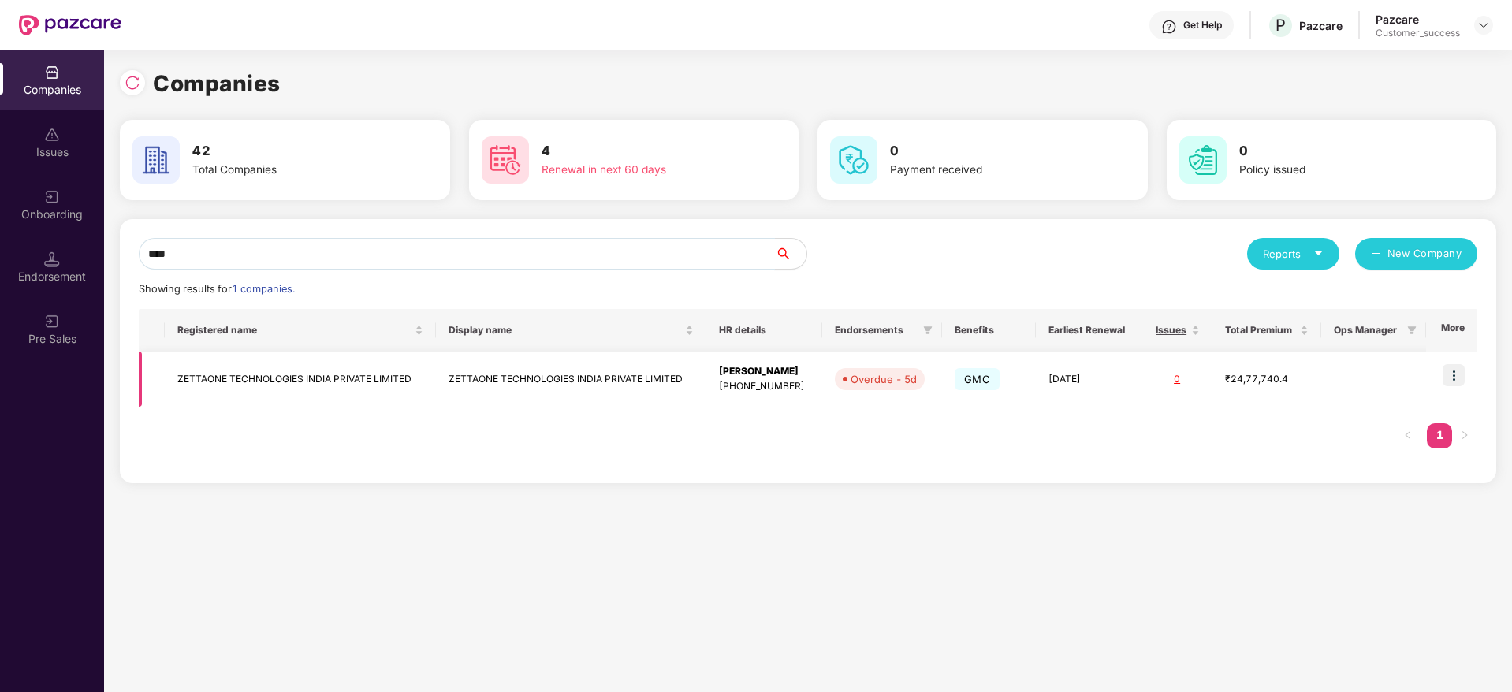
type input "****"
click at [323, 382] on td "ZETTAONE TECHNOLOGIES INDIA PRIVATE LIMITED" at bounding box center [300, 380] width 270 height 56
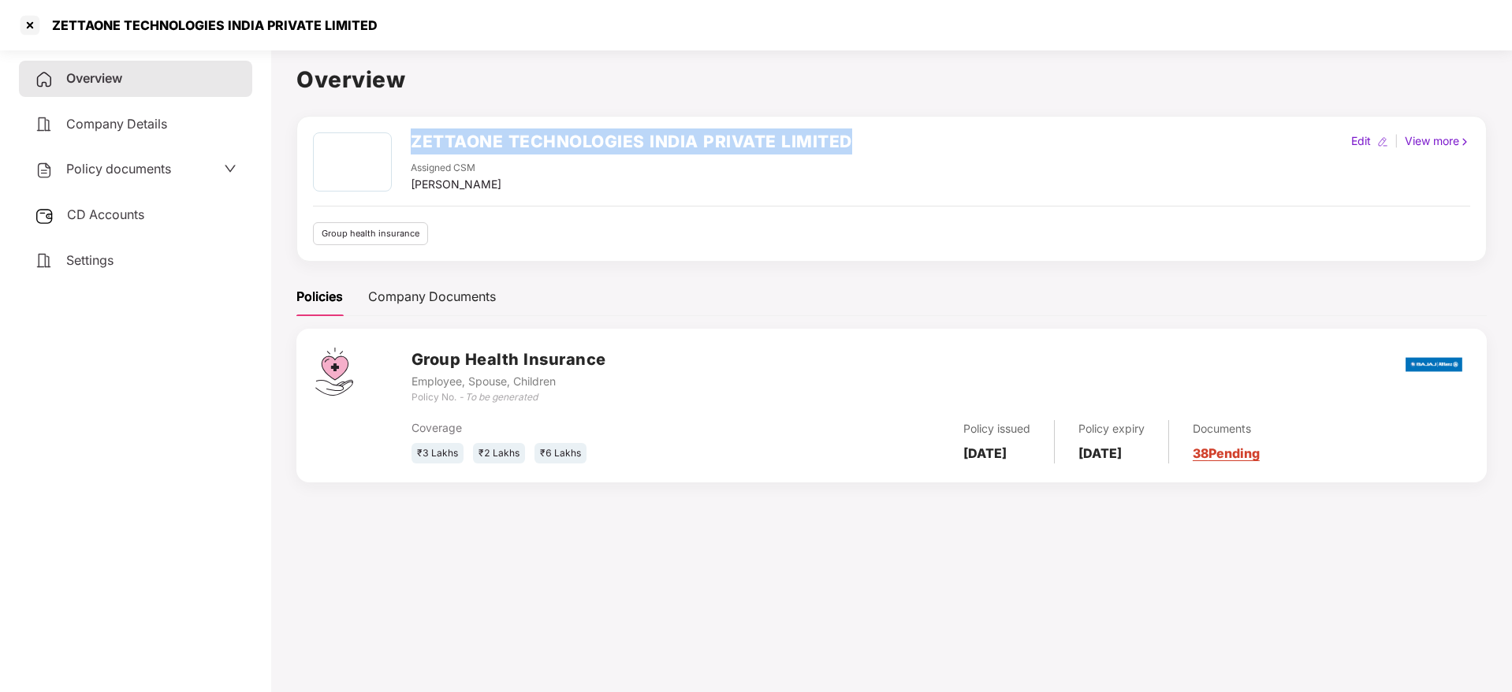
drag, startPoint x: 849, startPoint y: 138, endPoint x: 413, endPoint y: 142, distance: 435.9
click at [413, 142] on div "ZETTAONE TECHNOLOGIES INDIA PRIVATE LIMITED Assigned CSM [PERSON_NAME] M Edit |…" at bounding box center [891, 162] width 1157 height 61
copy h2 "ZETTAONE TECHNOLOGIES INDIA PRIVATE LIMITED"
click at [24, 20] on div at bounding box center [29, 25] width 25 height 25
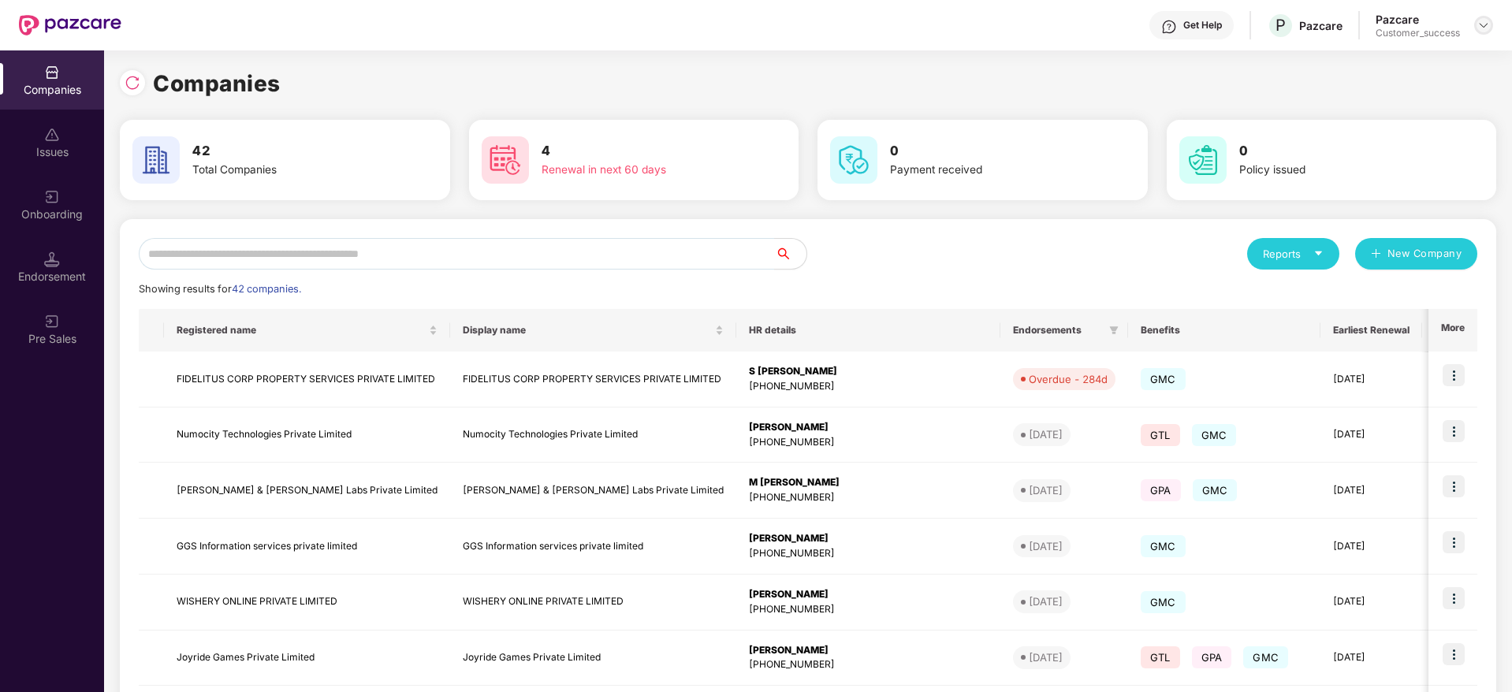
click at [1482, 22] on img at bounding box center [1483, 25] width 13 height 13
click at [1143, 79] on div "Companies" at bounding box center [808, 83] width 1376 height 35
click at [127, 81] on img at bounding box center [133, 83] width 16 height 16
click at [130, 84] on img at bounding box center [133, 83] width 16 height 16
click at [131, 77] on img at bounding box center [133, 83] width 16 height 16
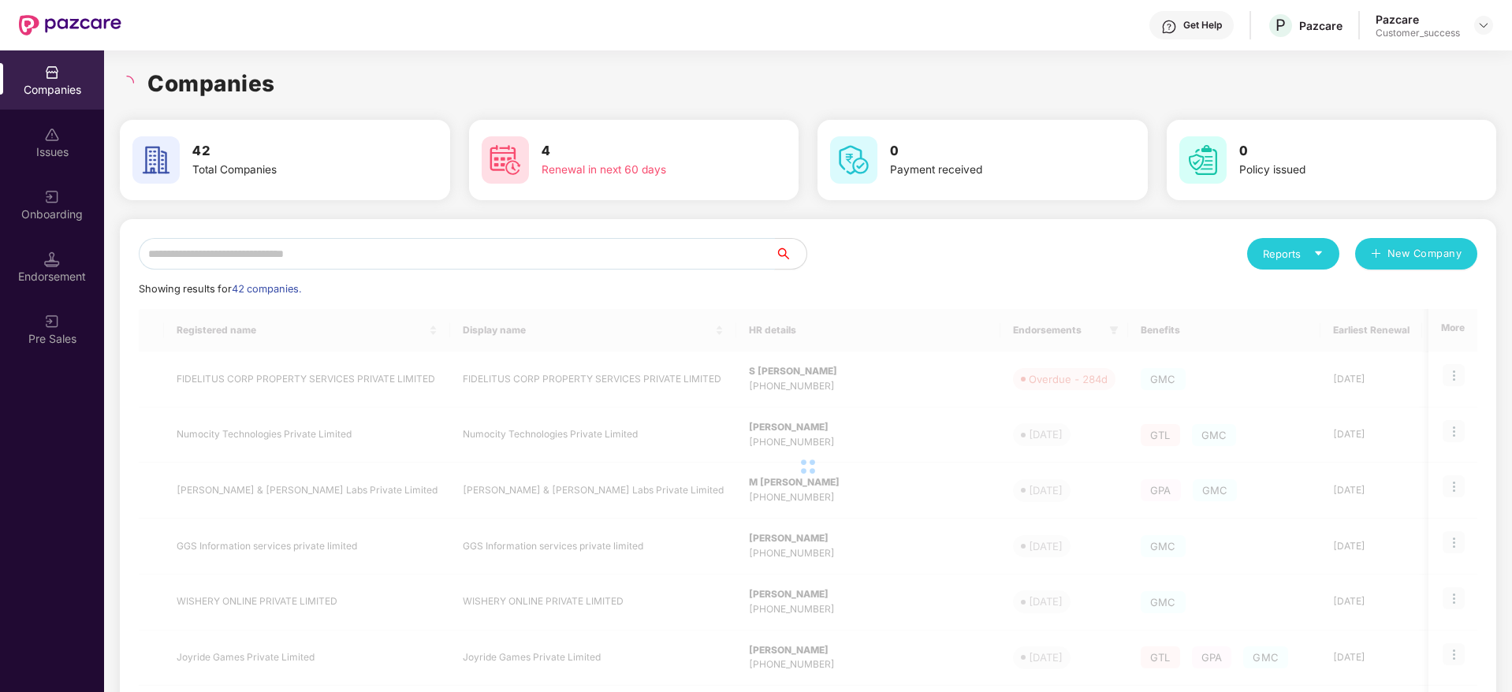
click at [372, 268] on input "text" at bounding box center [457, 254] width 636 height 32
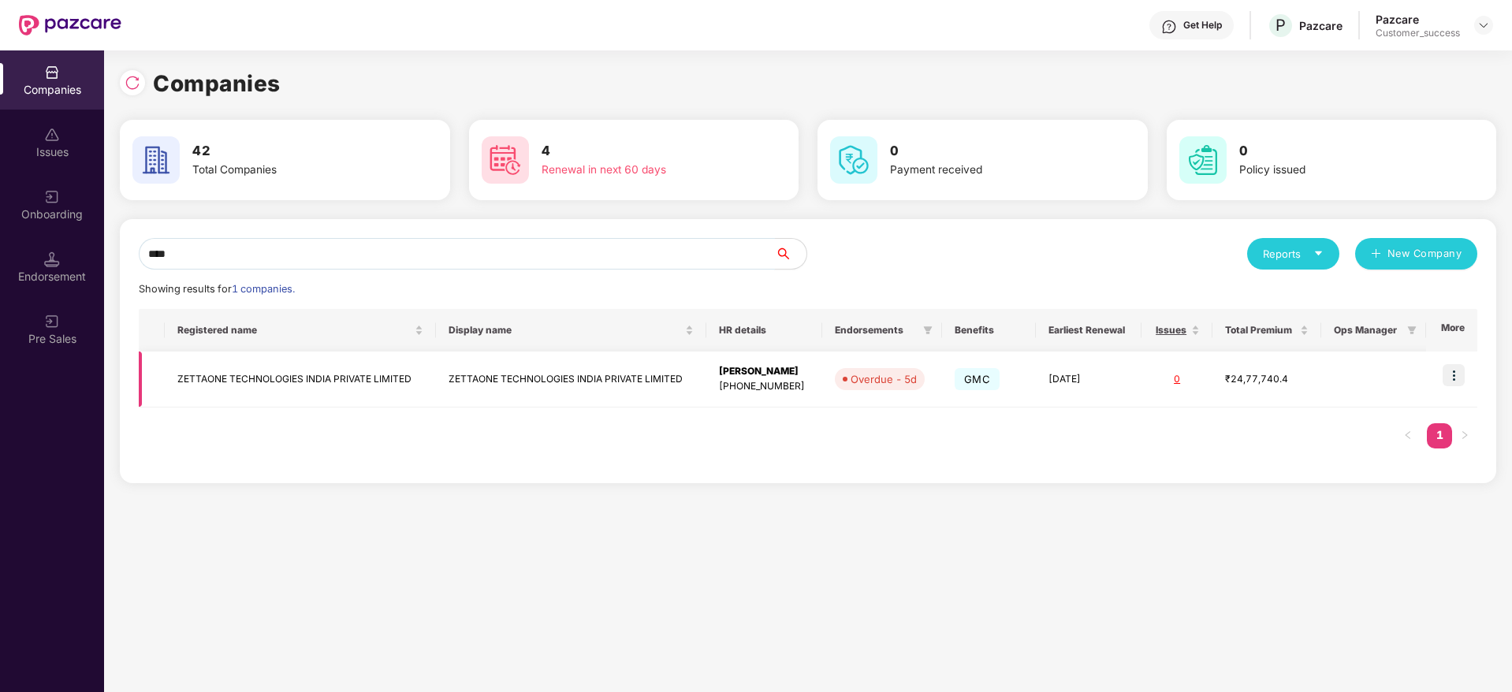
type input "****"
click at [1455, 368] on img at bounding box center [1453, 375] width 22 height 22
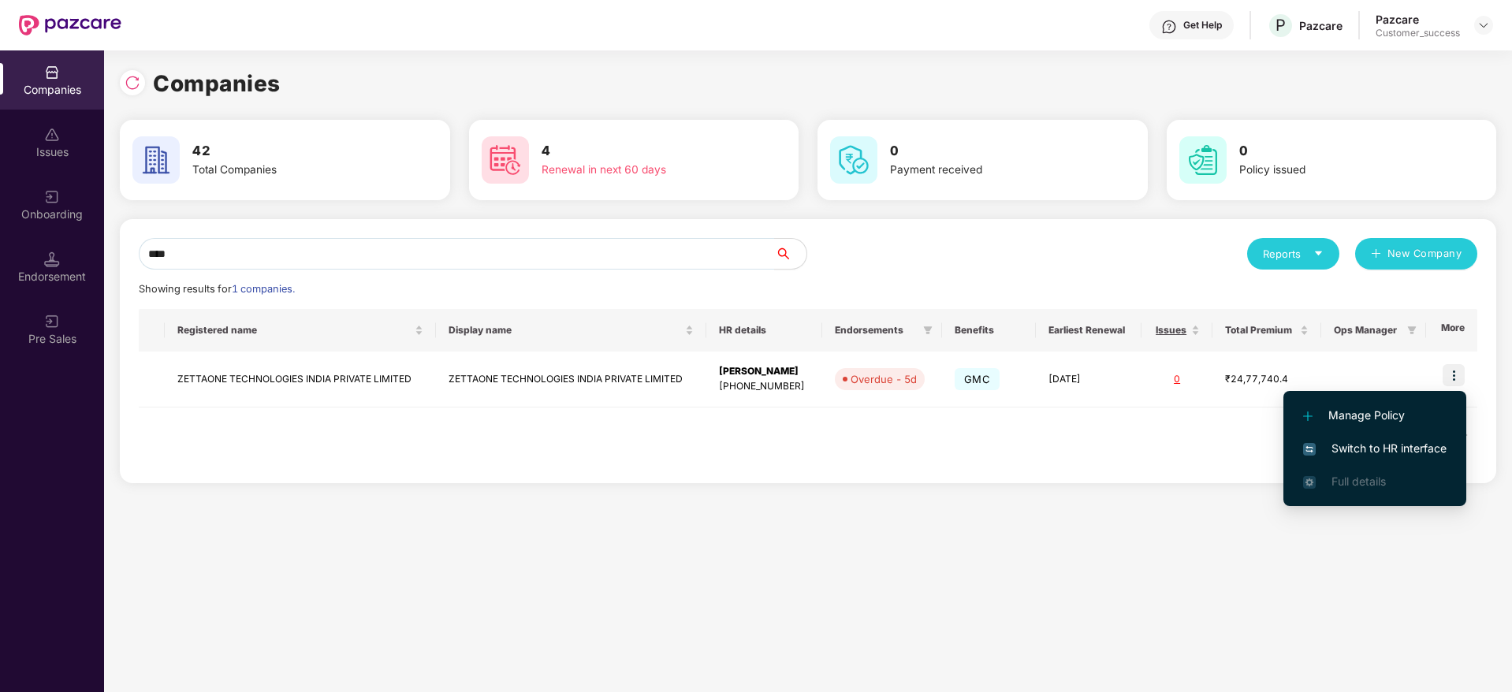
click at [1399, 442] on span "Switch to HR interface" at bounding box center [1374, 448] width 143 height 17
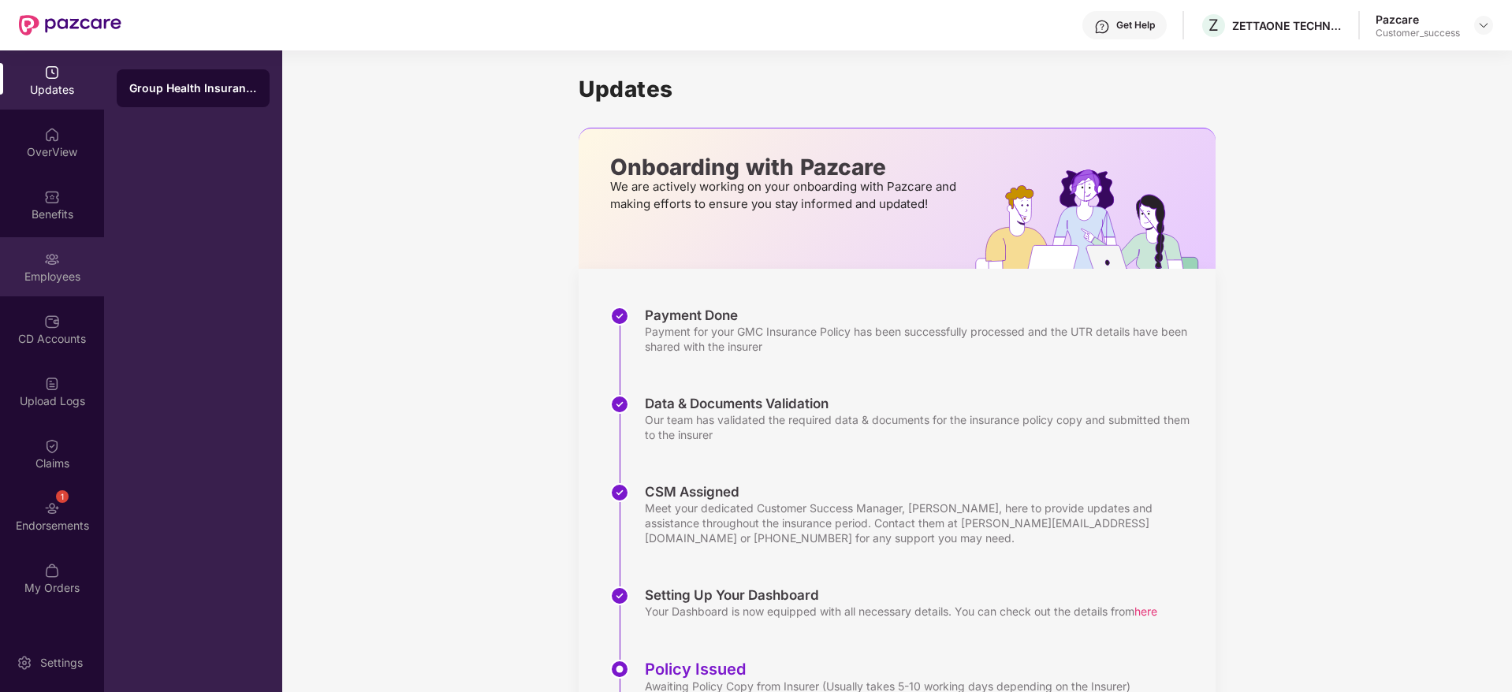
click at [57, 261] on img at bounding box center [52, 259] width 16 height 16
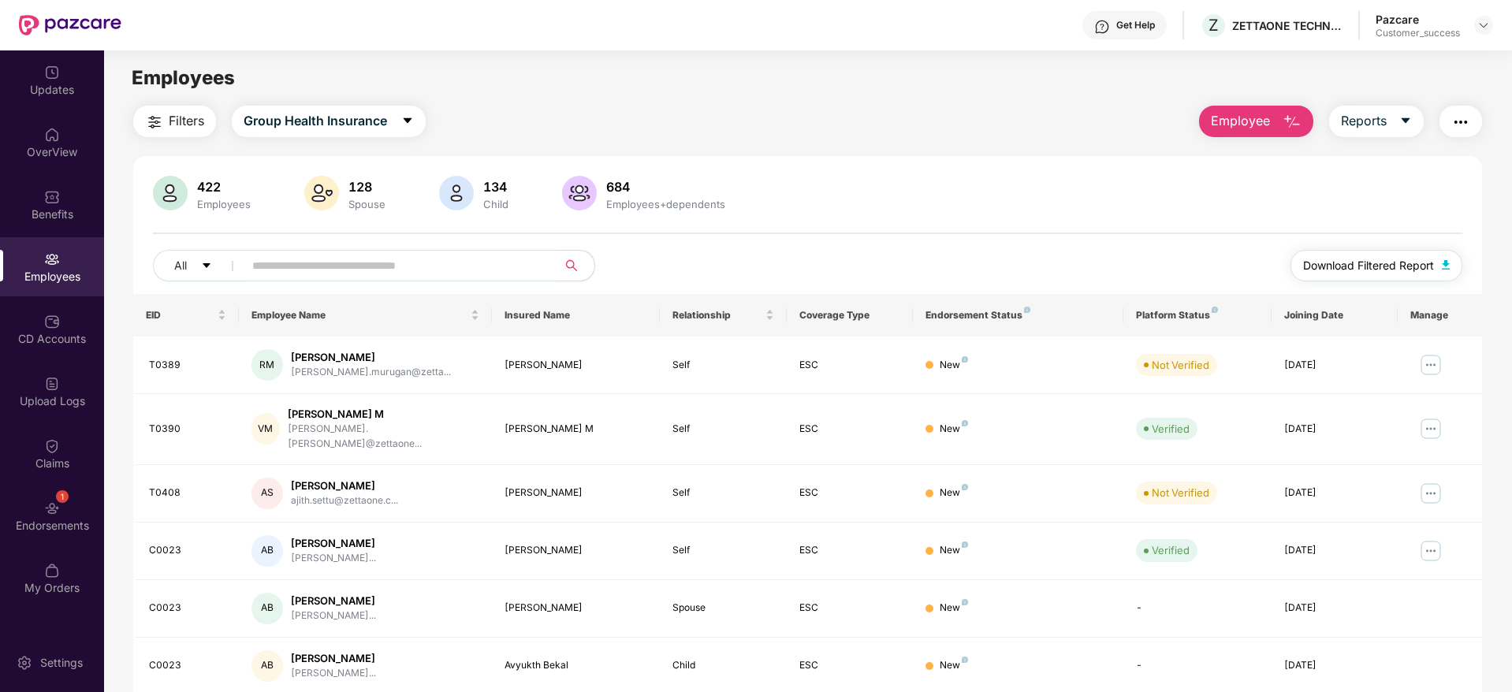
click at [1354, 258] on span "Download Filtered Report" at bounding box center [1368, 265] width 131 height 17
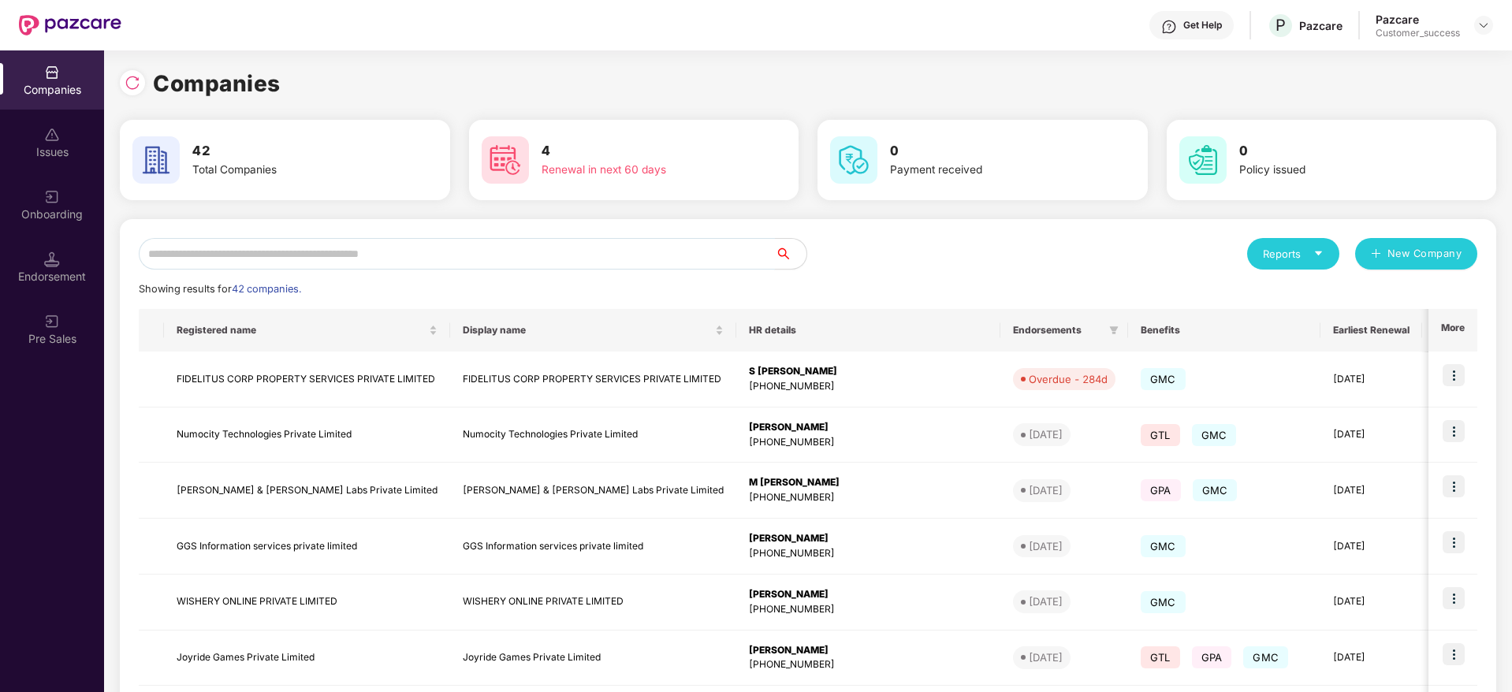
click at [472, 245] on input "text" at bounding box center [457, 254] width 636 height 32
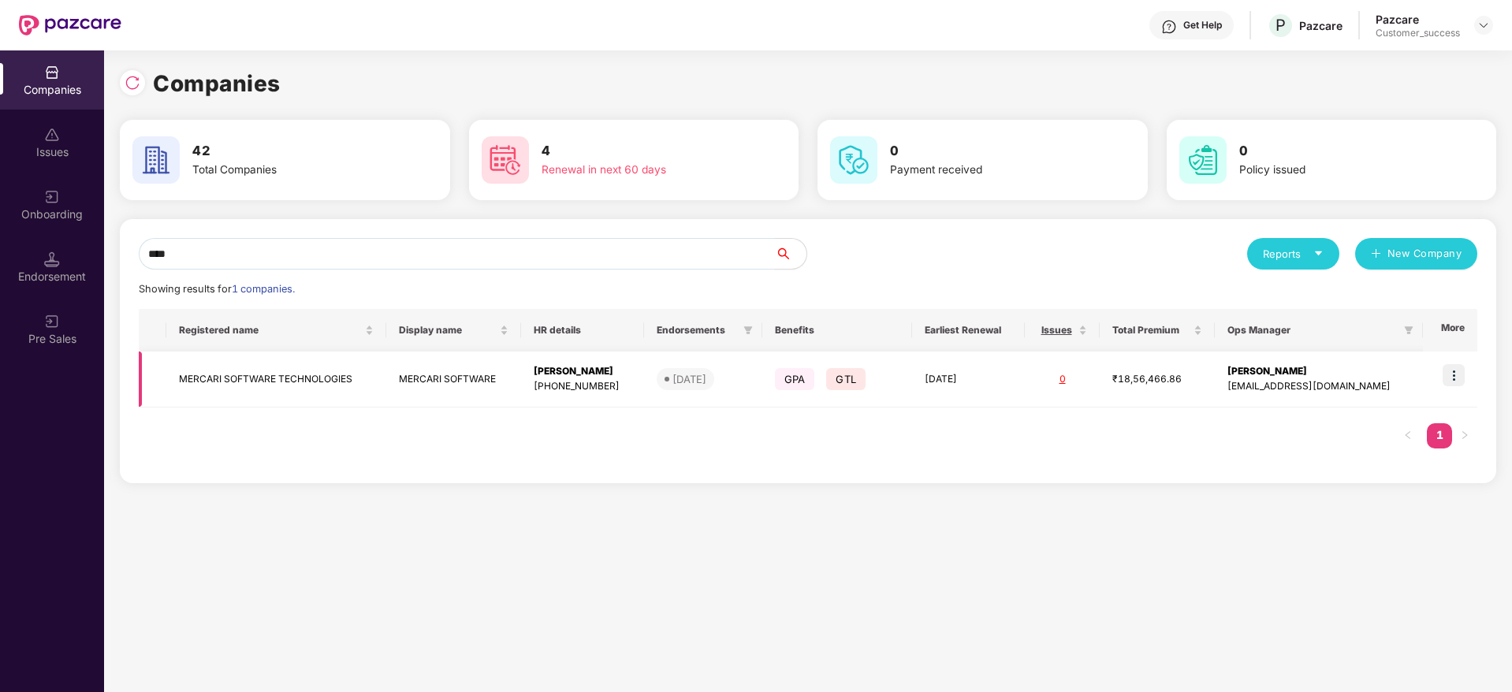
type input "****"
click at [1449, 377] on img at bounding box center [1453, 375] width 22 height 22
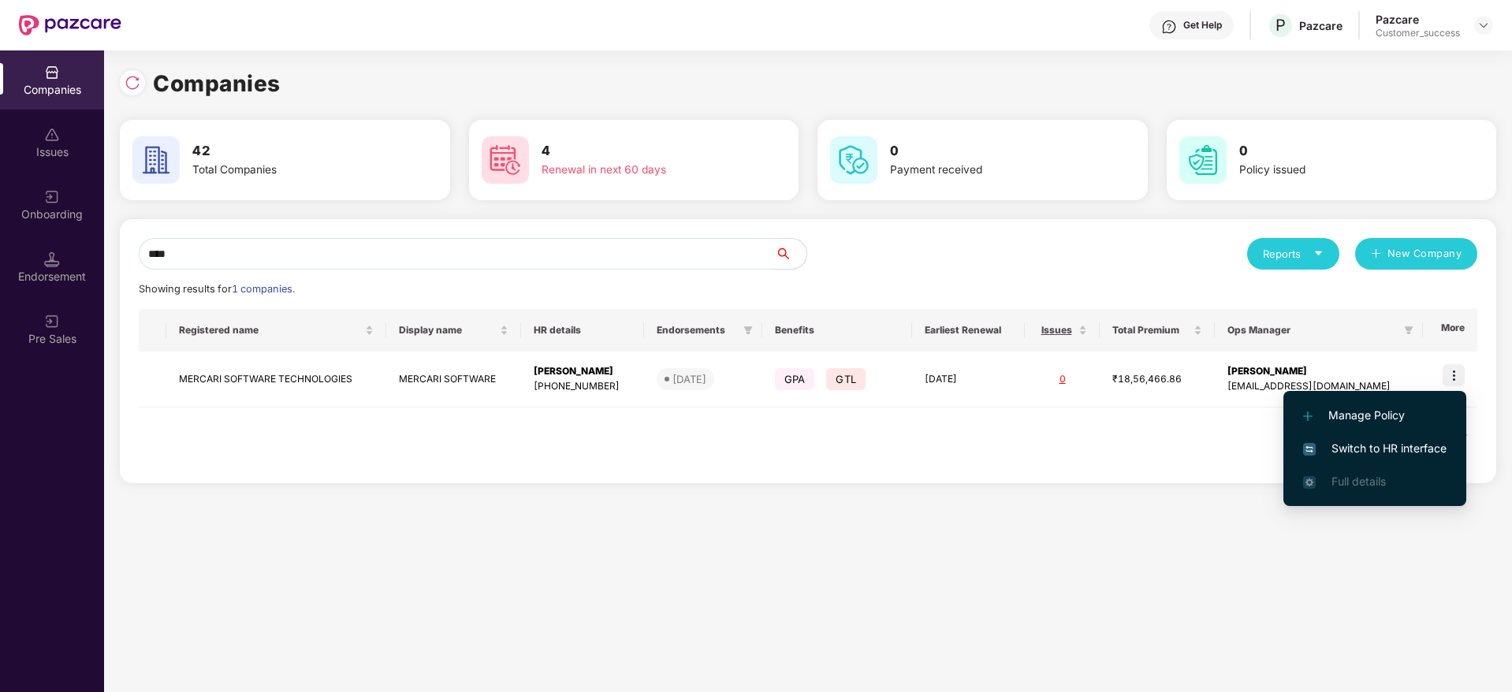
click at [1386, 443] on span "Switch to HR interface" at bounding box center [1374, 448] width 143 height 17
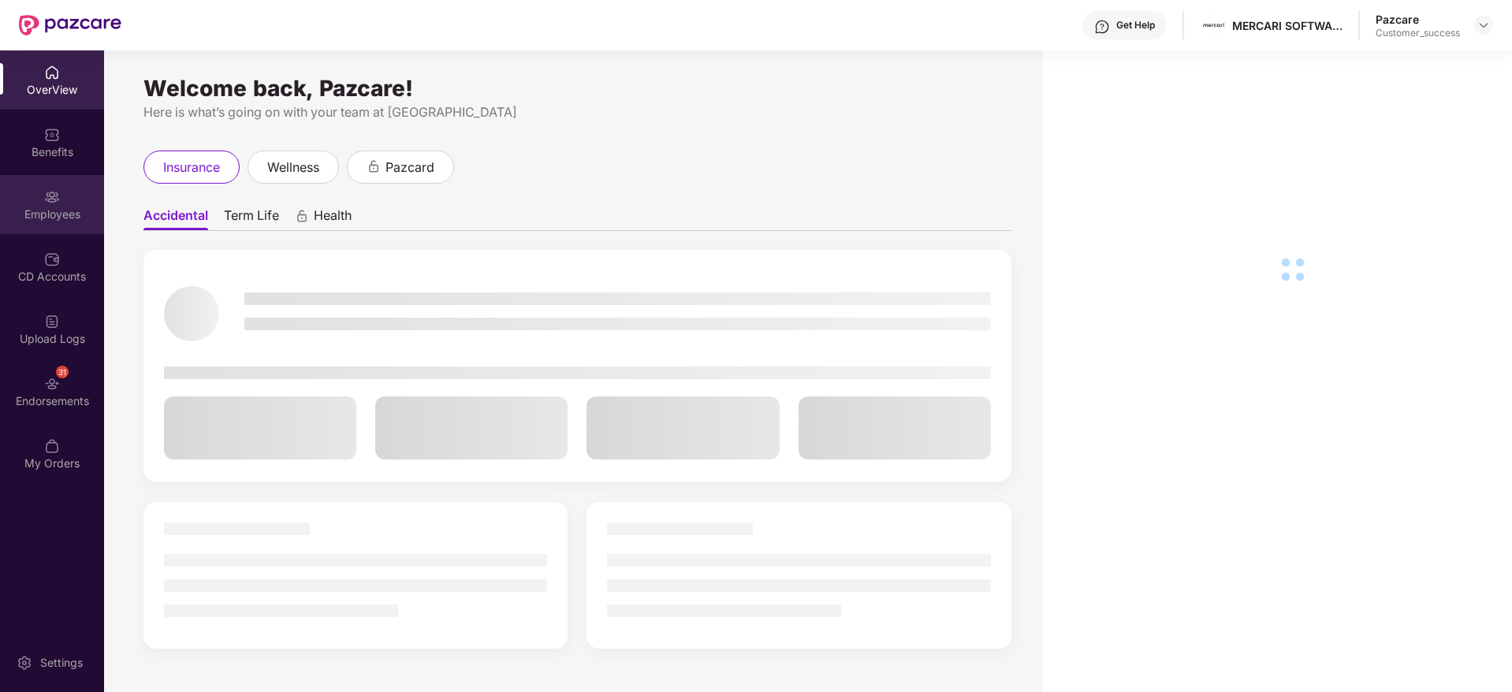
click at [42, 190] on div "Employees" at bounding box center [52, 204] width 104 height 59
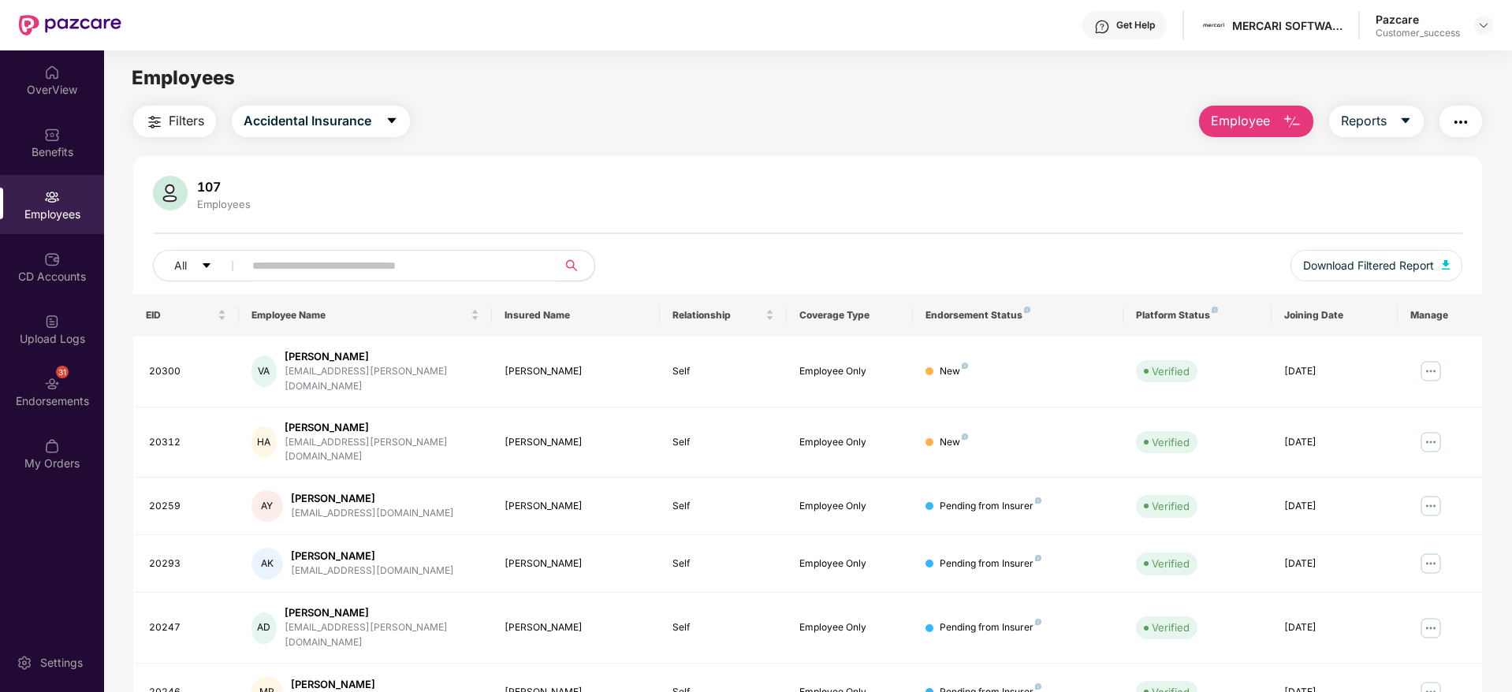
click at [337, 257] on input "text" at bounding box center [393, 266] width 283 height 24
paste input "*****"
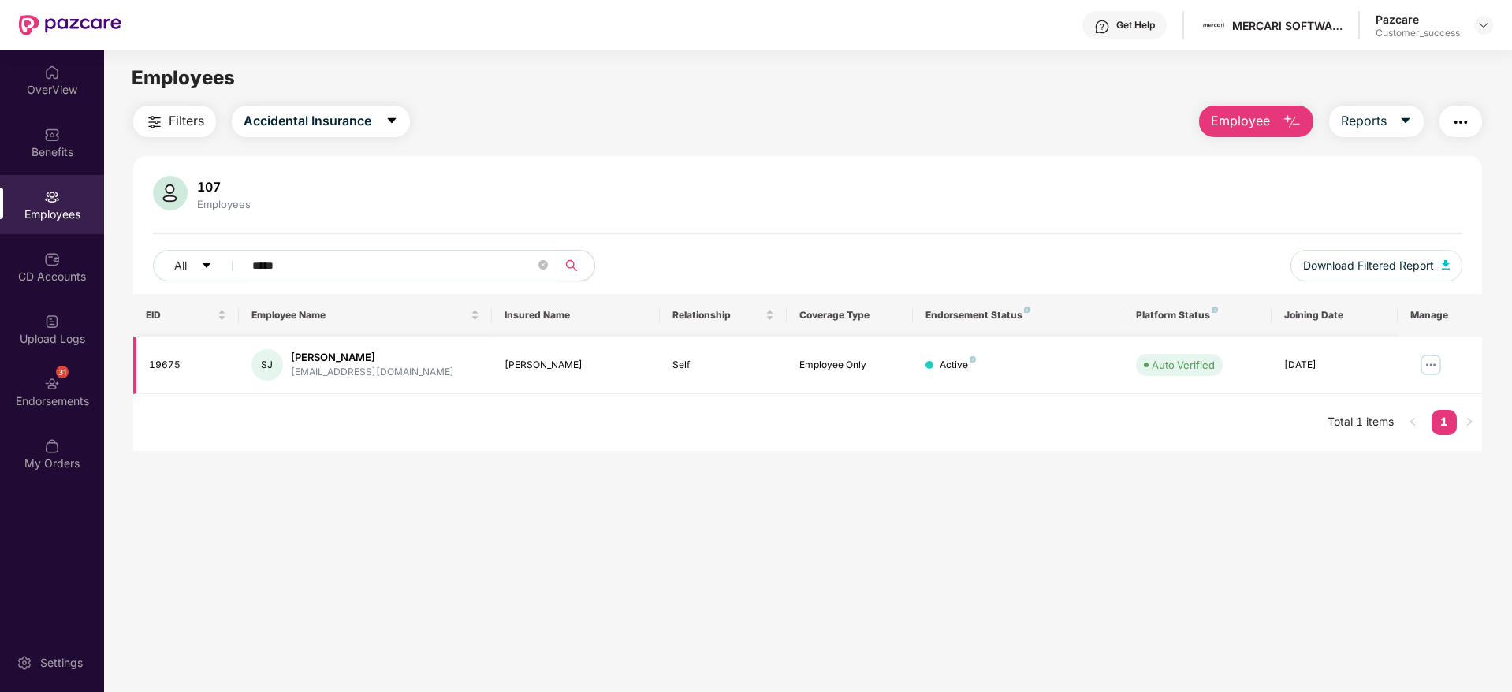
type input "*****"
click at [1435, 358] on img at bounding box center [1430, 364] width 25 height 25
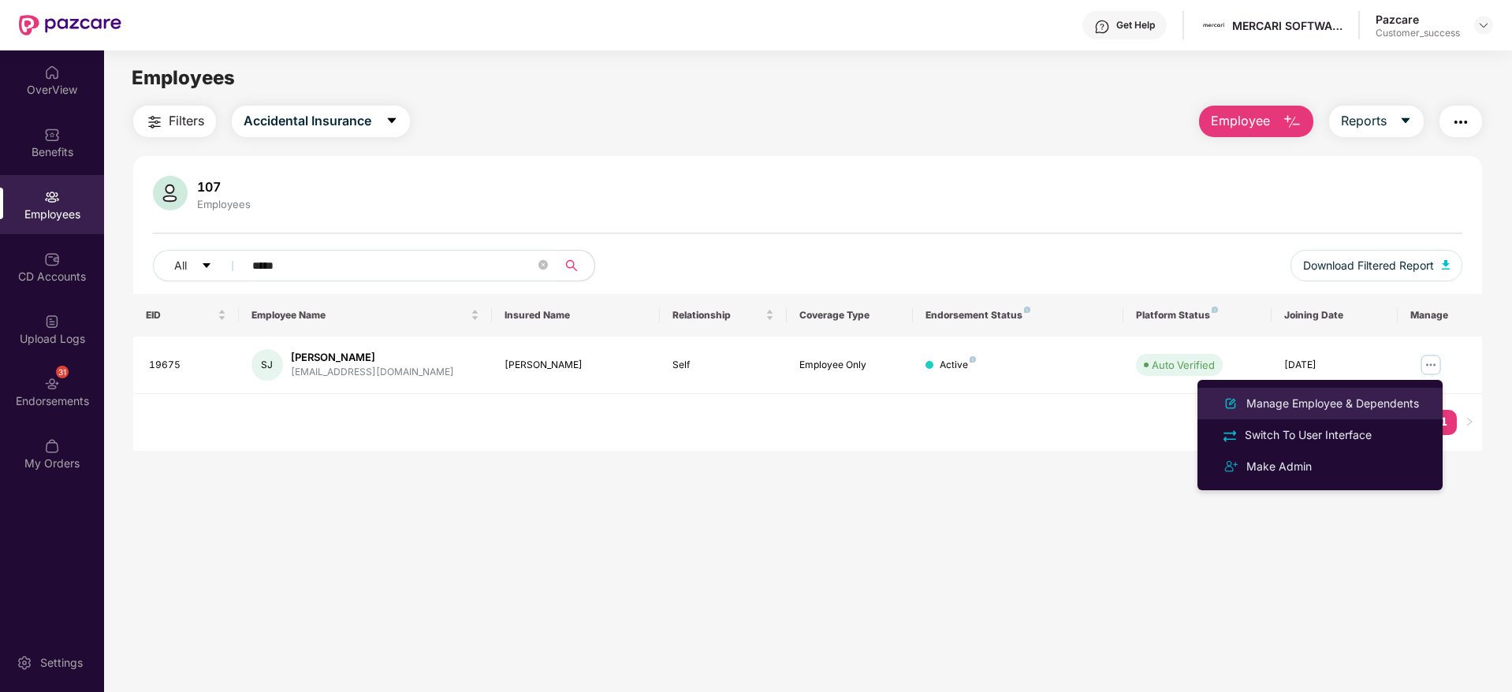
click at [1372, 396] on div "Manage Employee & Dependents" at bounding box center [1332, 403] width 179 height 17
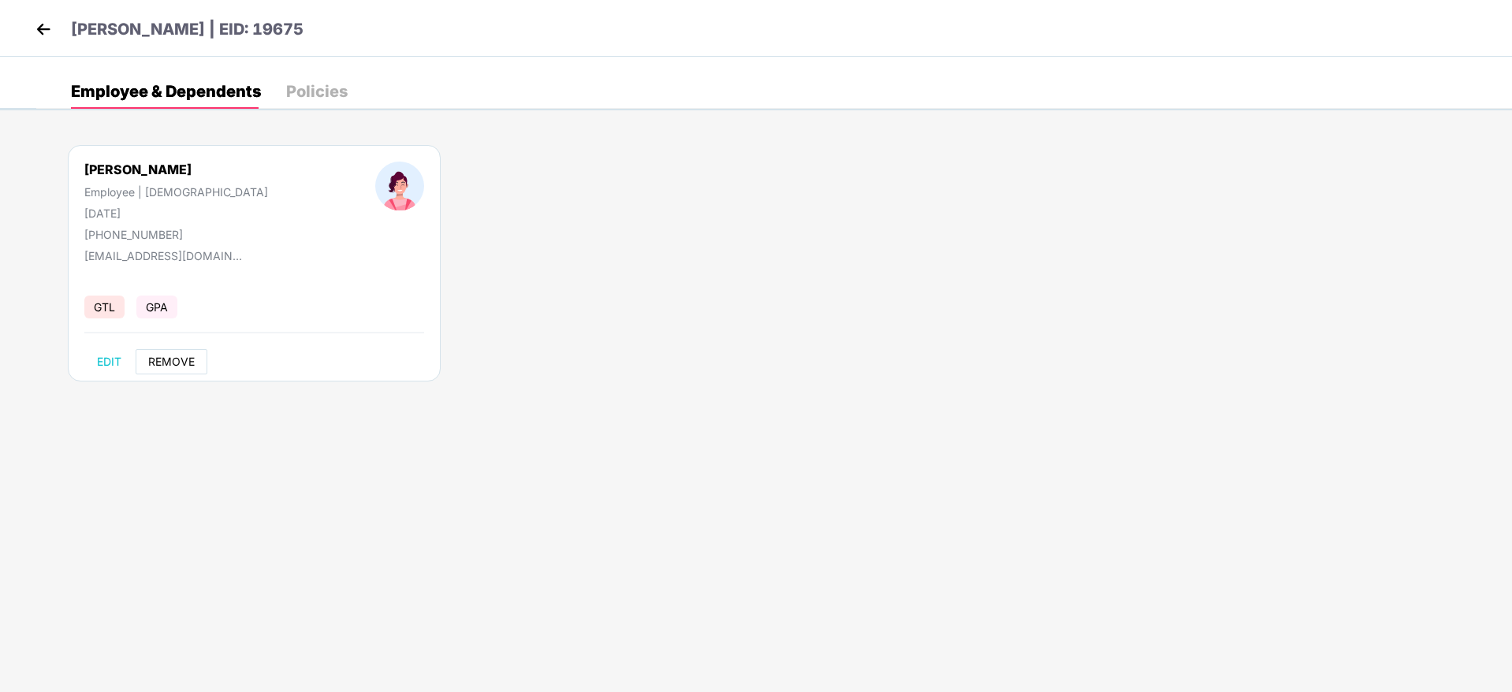
click at [173, 360] on span "REMOVE" at bounding box center [171, 361] width 47 height 13
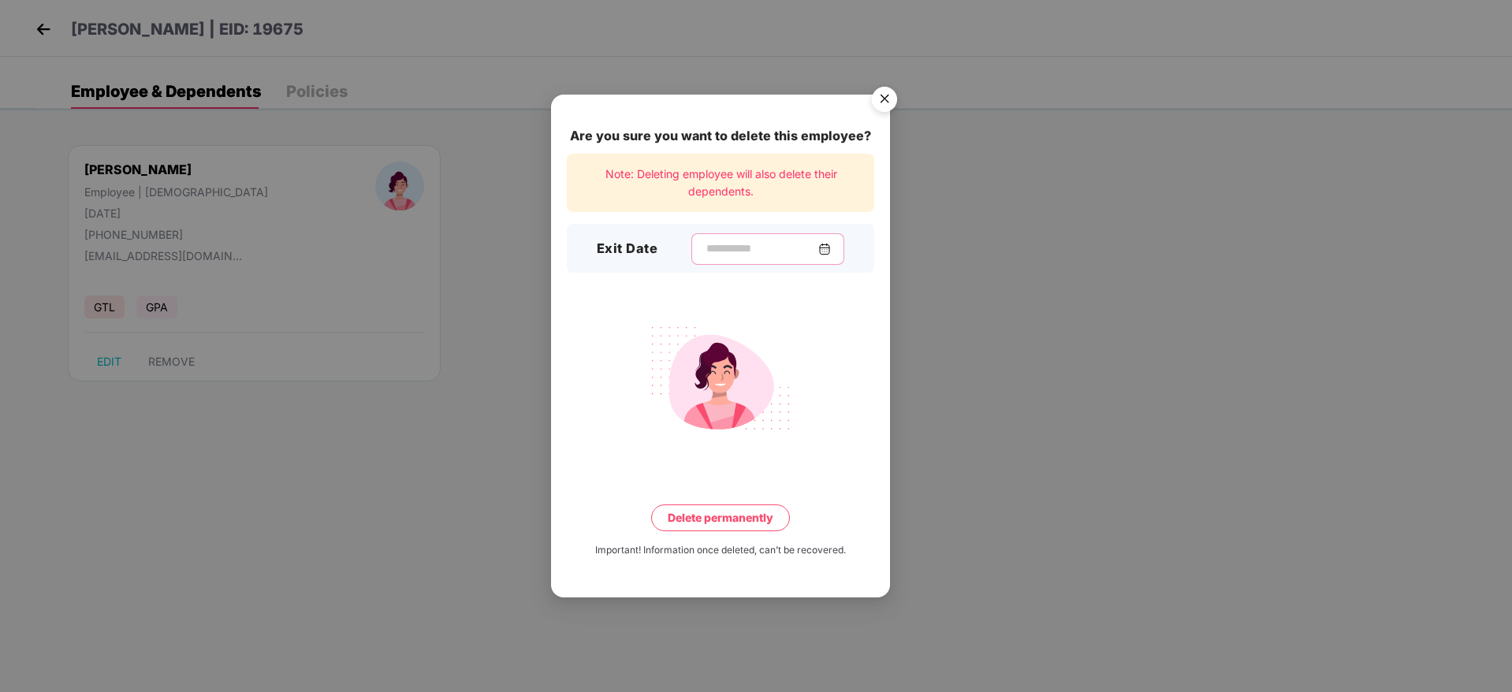
click at [705, 251] on input at bounding box center [762, 248] width 114 height 17
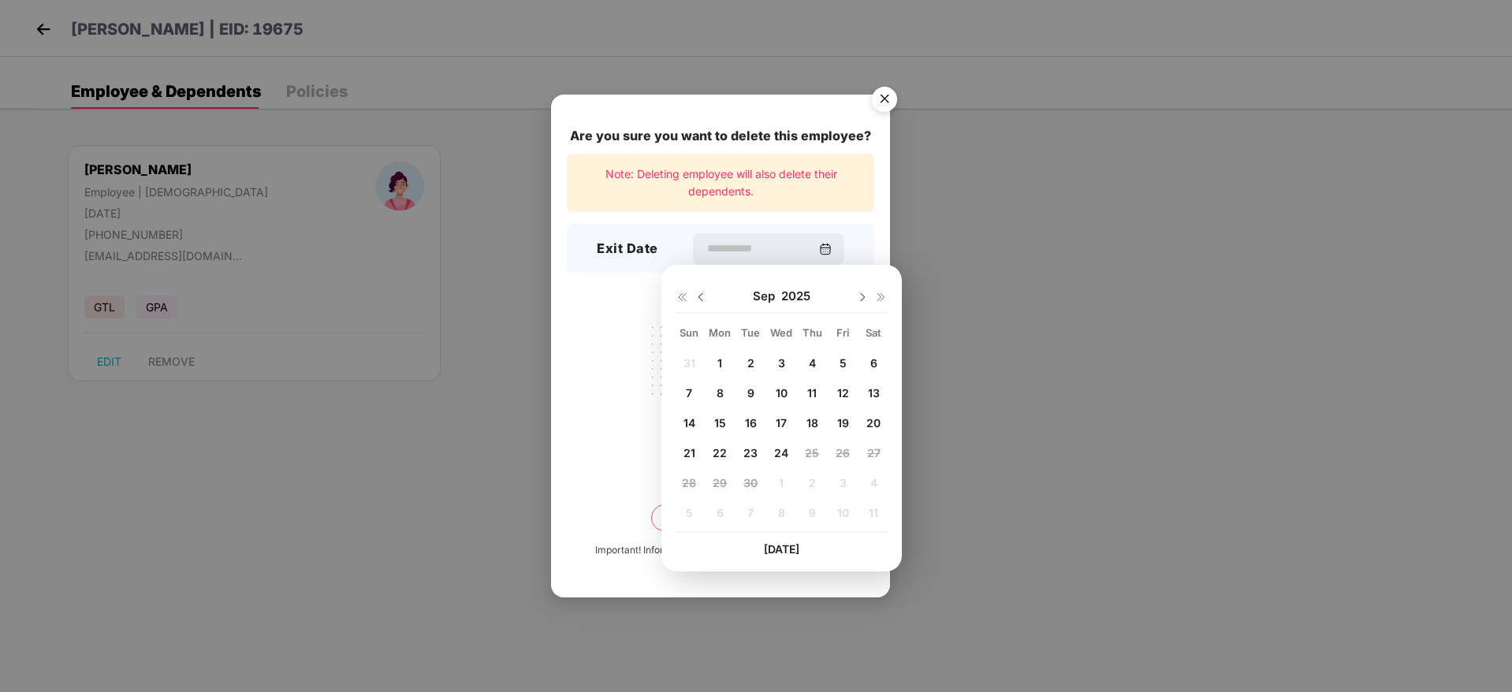
click at [806, 422] on span "18" at bounding box center [812, 422] width 12 height 13
type input "**********"
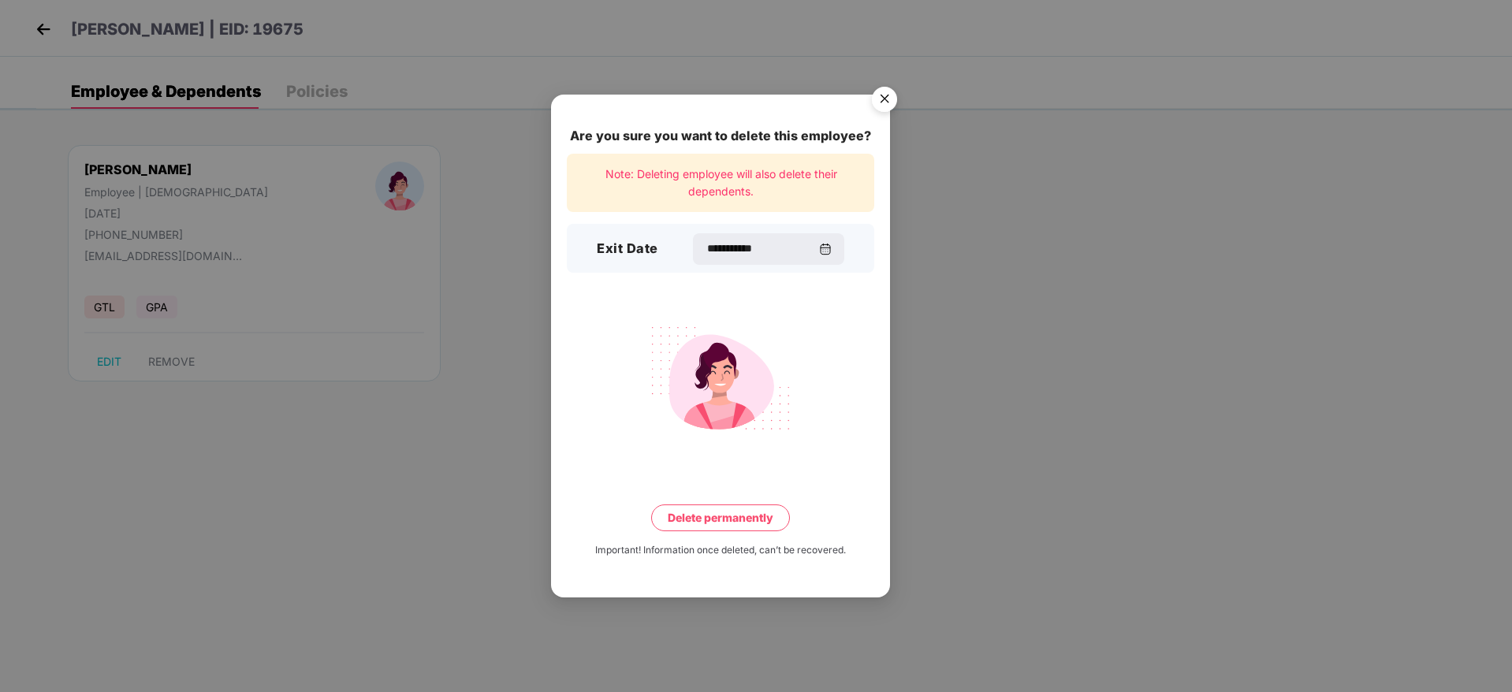
click at [706, 524] on button "Delete permanently" at bounding box center [720, 517] width 139 height 27
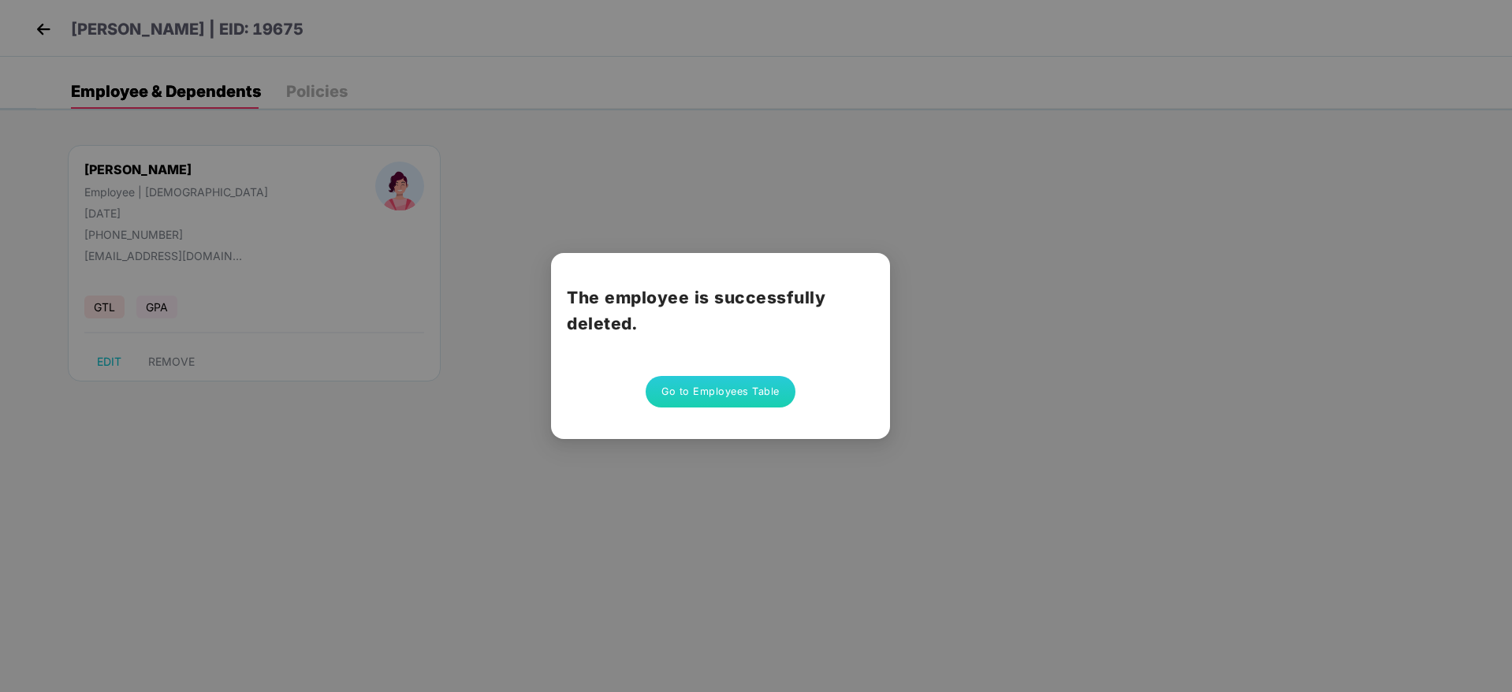
click at [756, 402] on button "Go to Employees Table" at bounding box center [721, 392] width 150 height 32
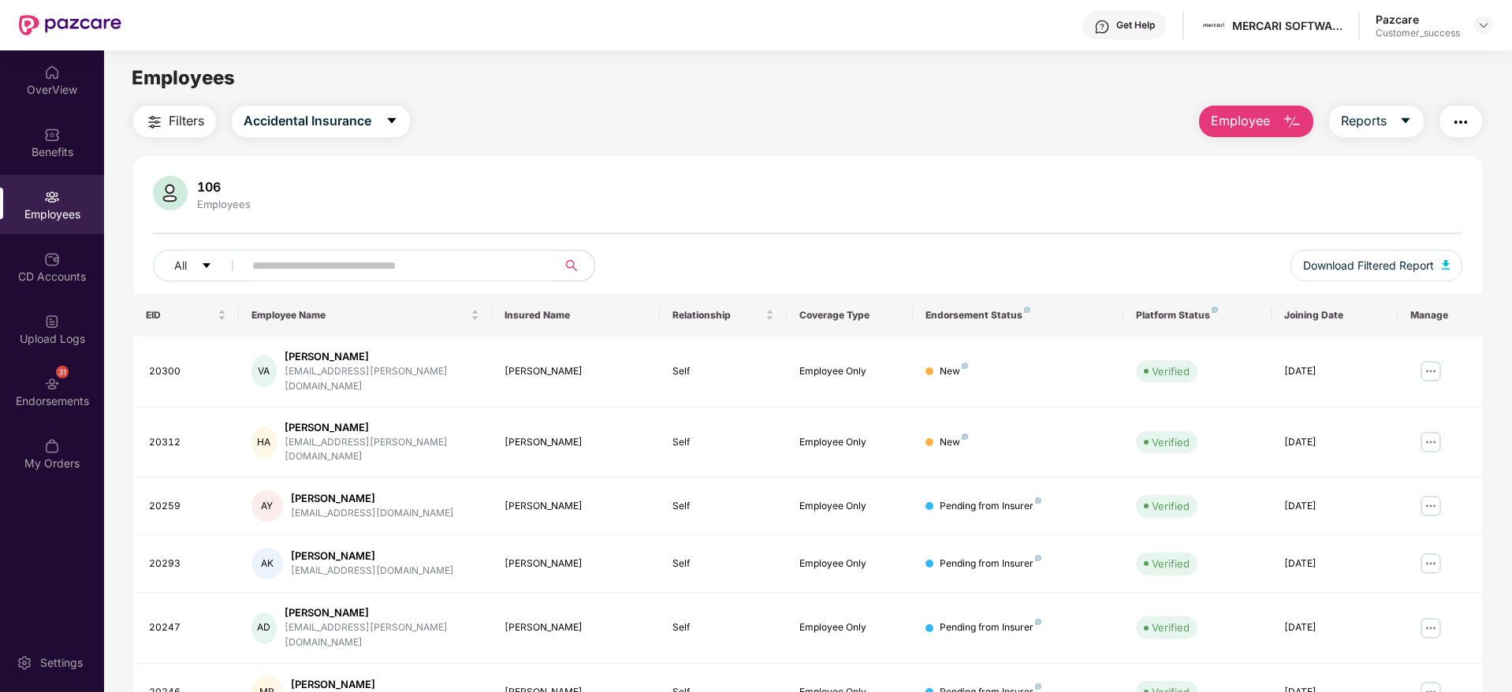
click at [520, 264] on input "text" at bounding box center [393, 266] width 283 height 24
paste input "*****"
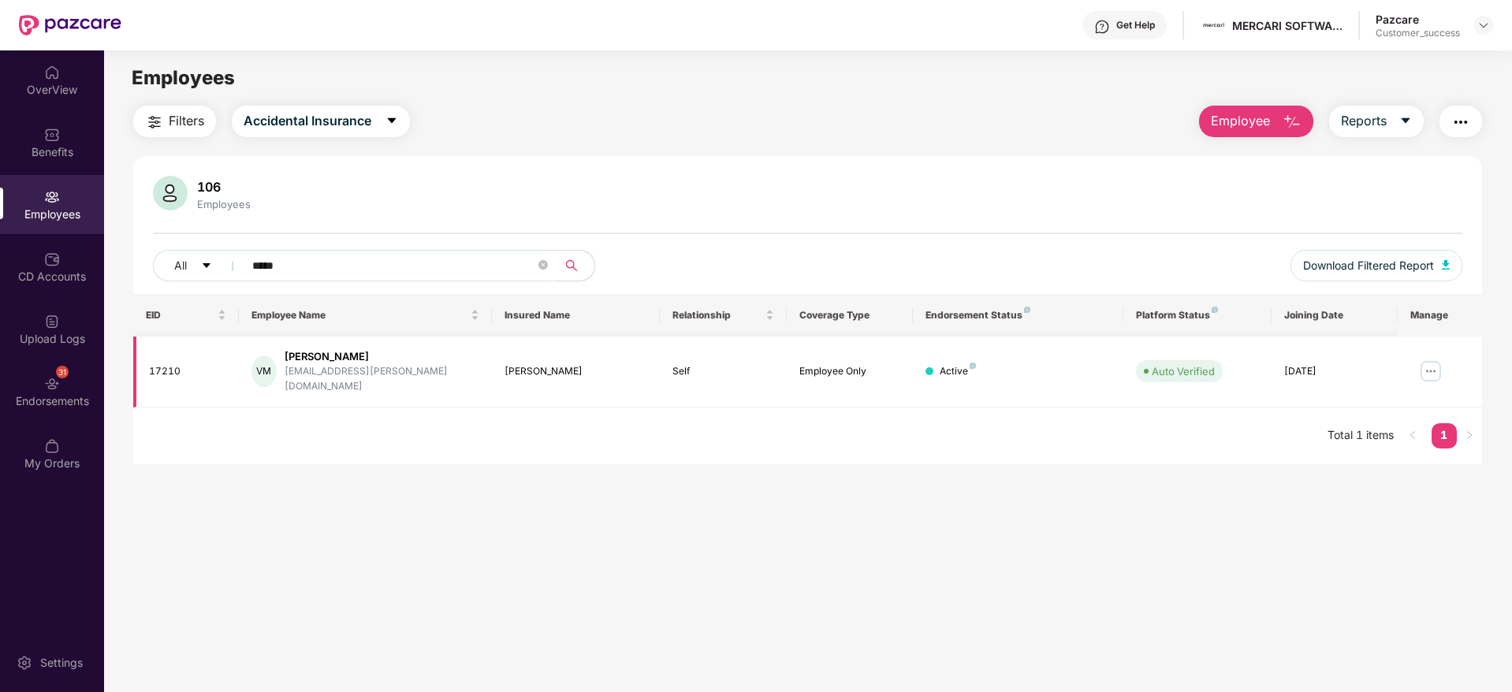
type input "*****"
click at [1434, 360] on img at bounding box center [1430, 371] width 25 height 25
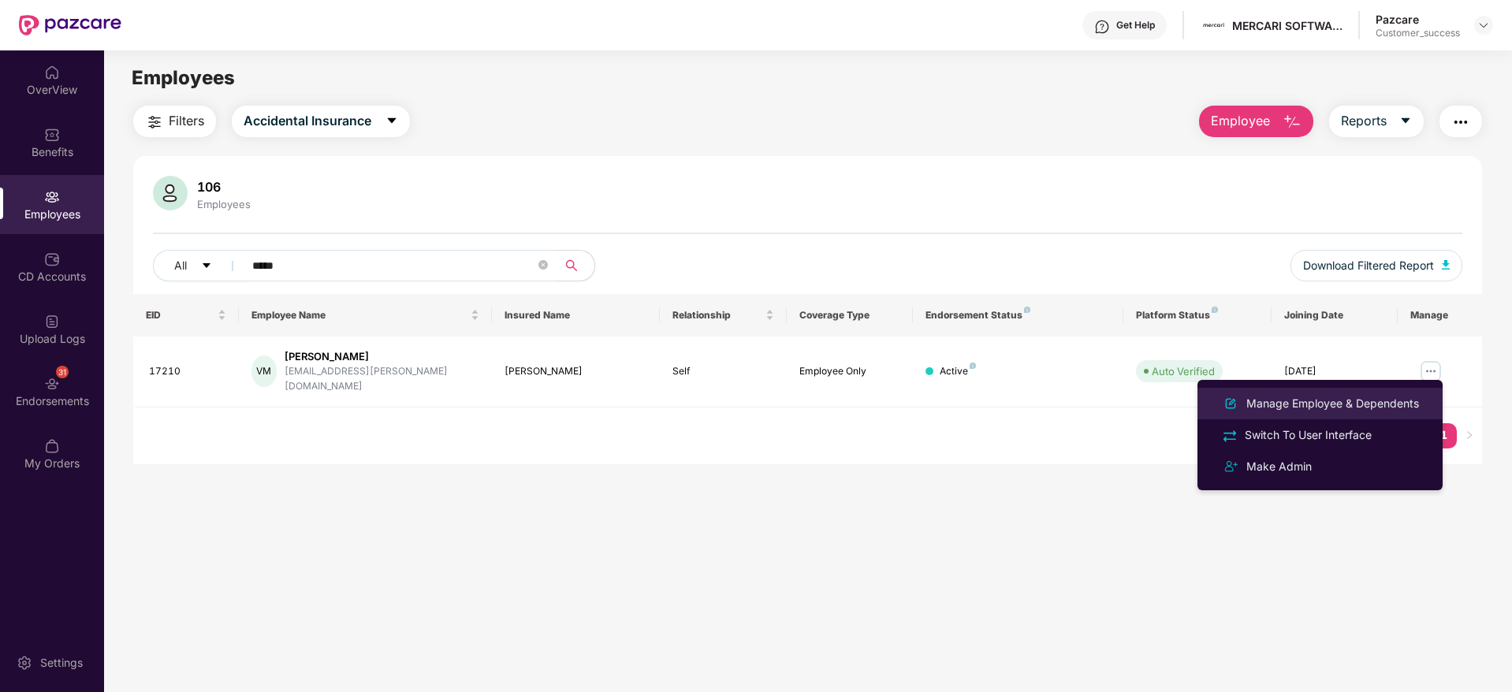
click at [1389, 396] on div "Manage Employee & Dependents" at bounding box center [1332, 403] width 179 height 17
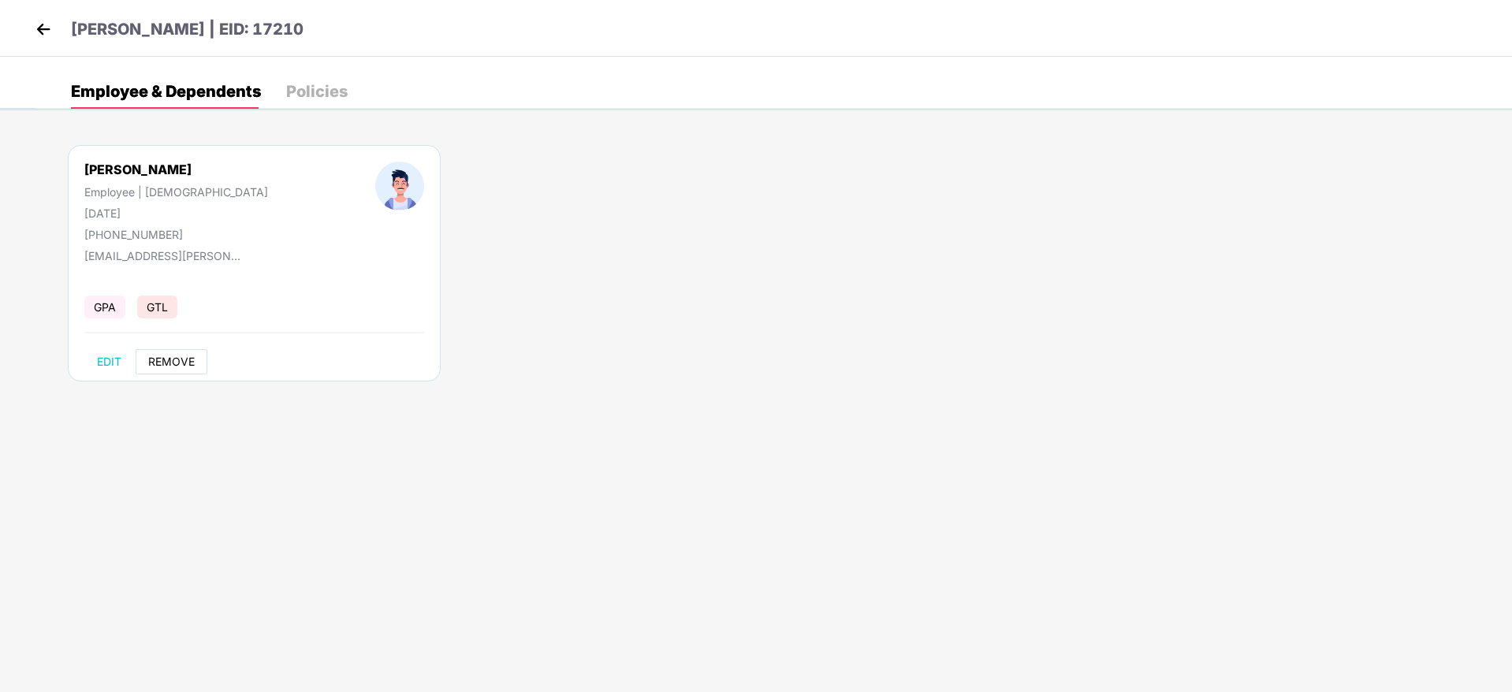
click at [166, 363] on span "REMOVE" at bounding box center [171, 361] width 47 height 13
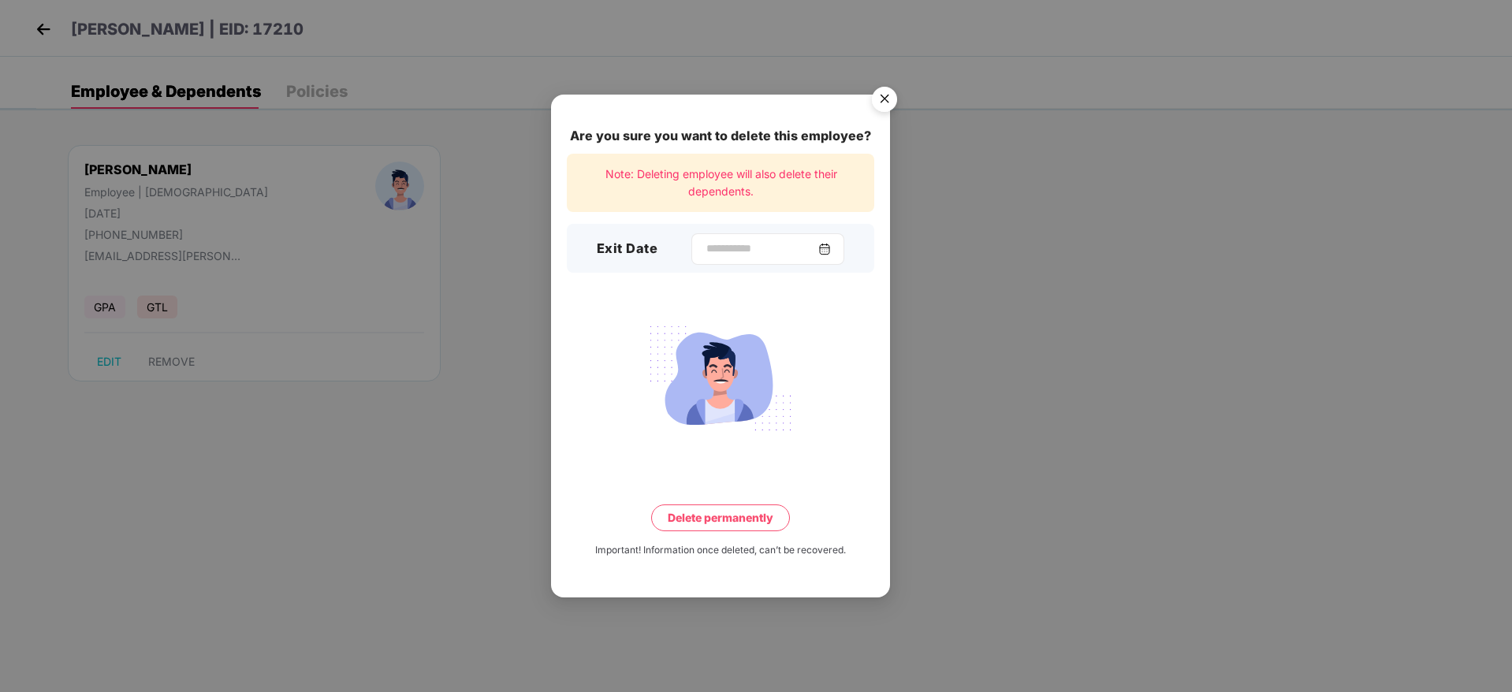
click at [738, 260] on div at bounding box center [767, 249] width 153 height 32
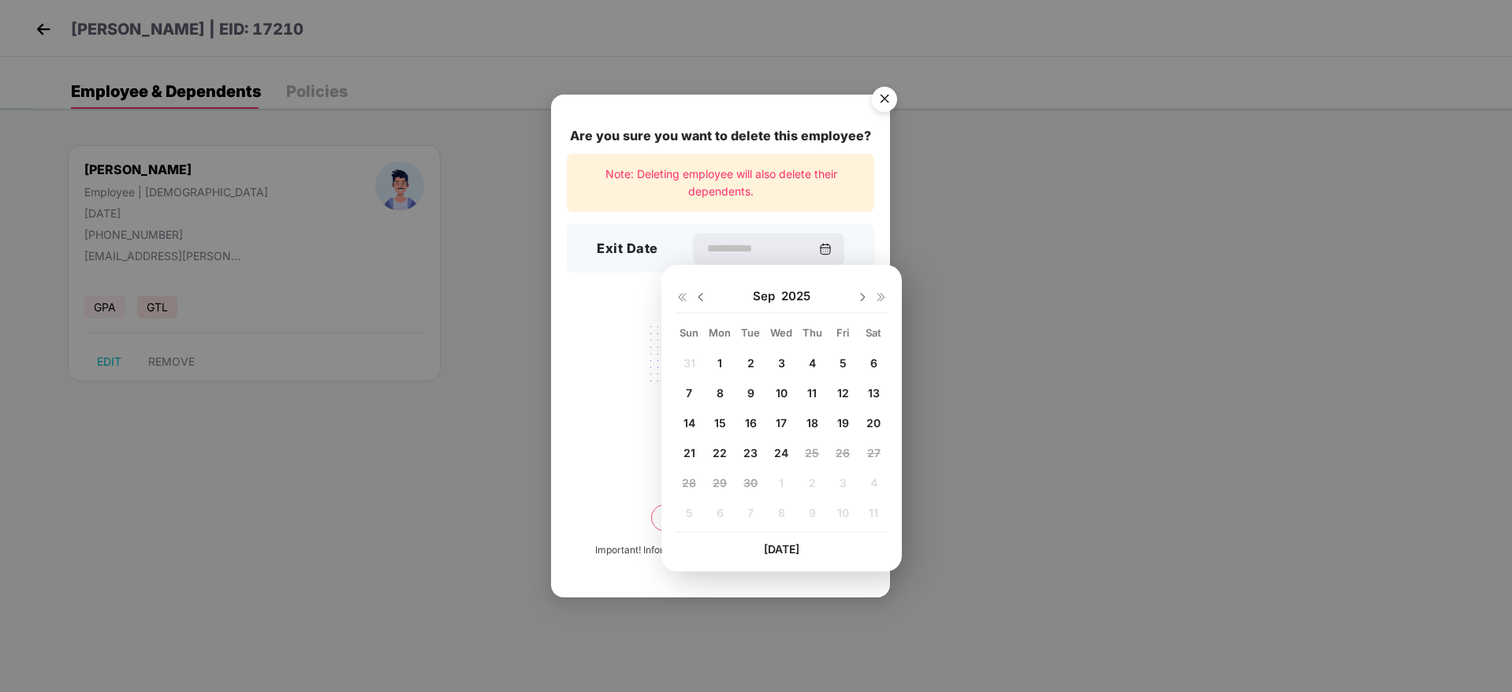
click at [849, 417] on div "19" at bounding box center [843, 423] width 24 height 24
type input "**********"
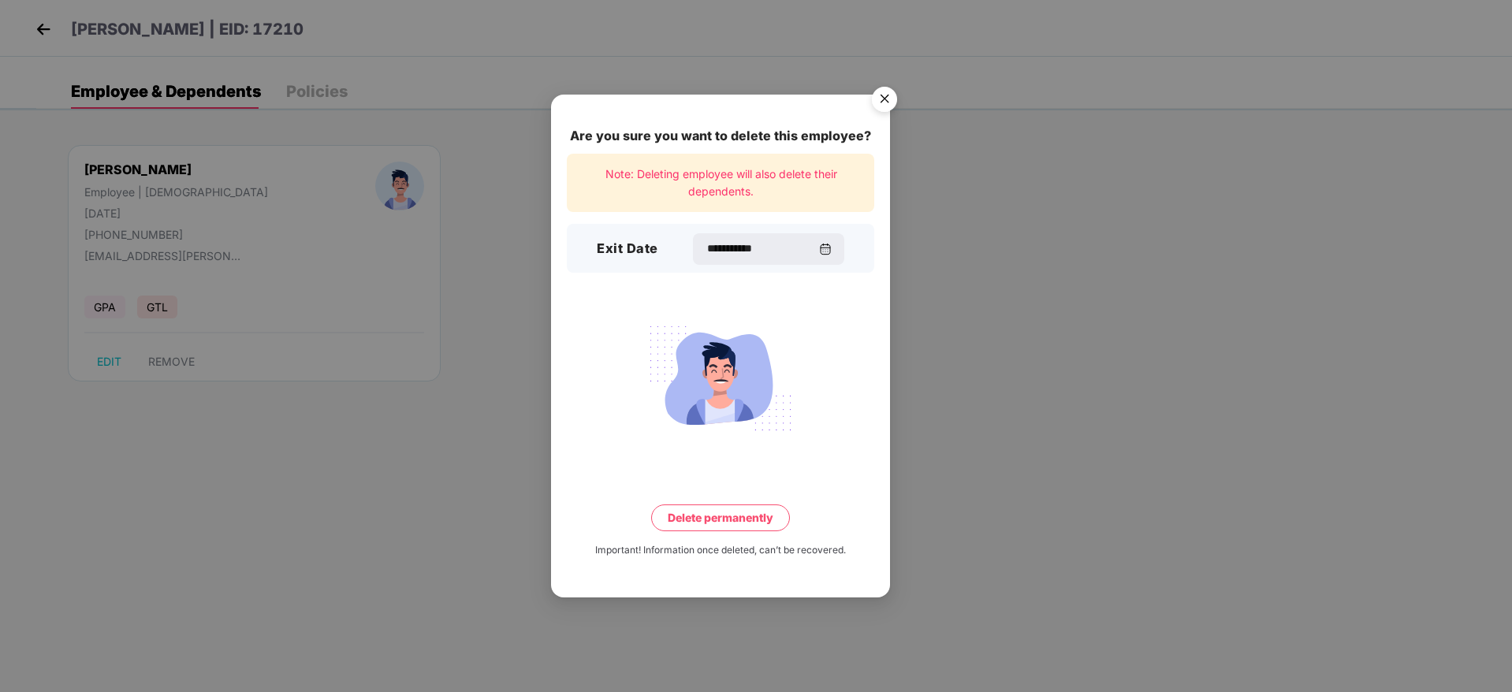
click at [723, 519] on button "Delete permanently" at bounding box center [720, 517] width 139 height 27
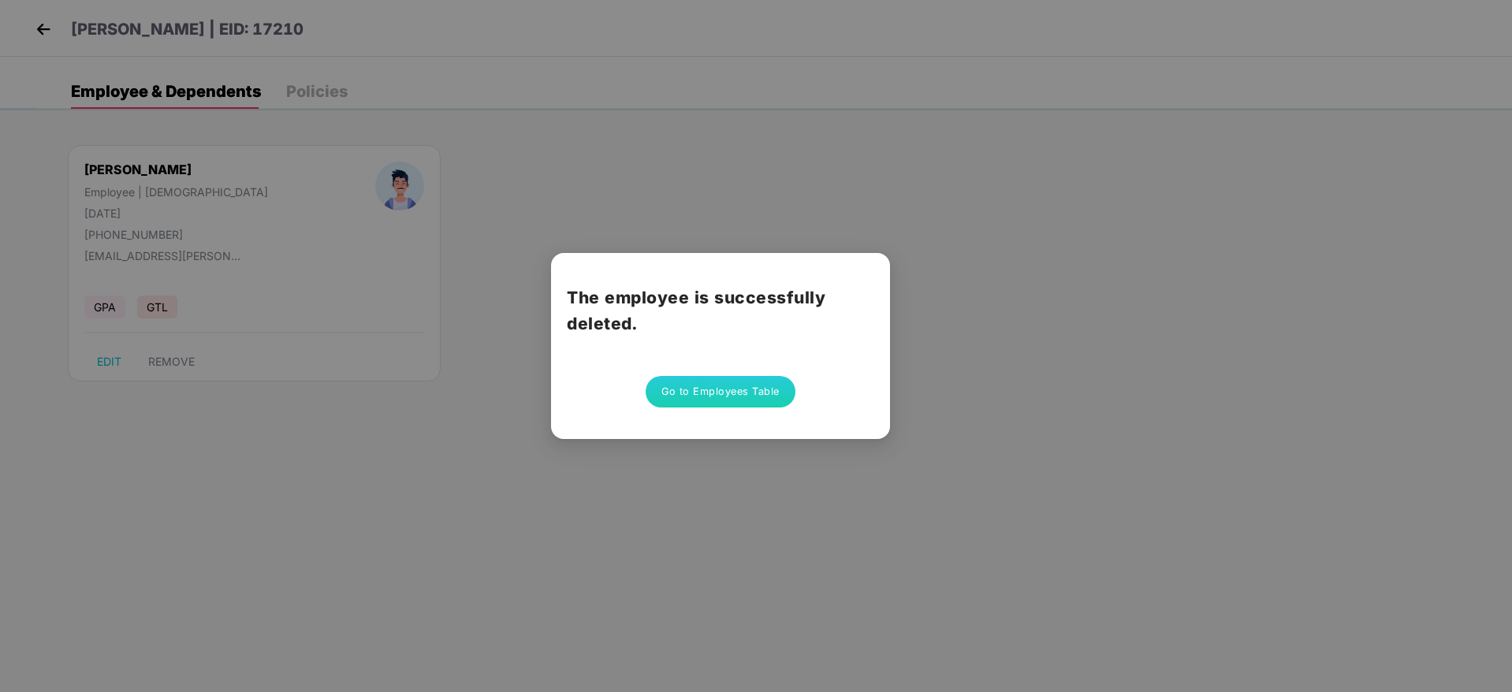
click at [733, 397] on button "Go to Employees Table" at bounding box center [721, 392] width 150 height 32
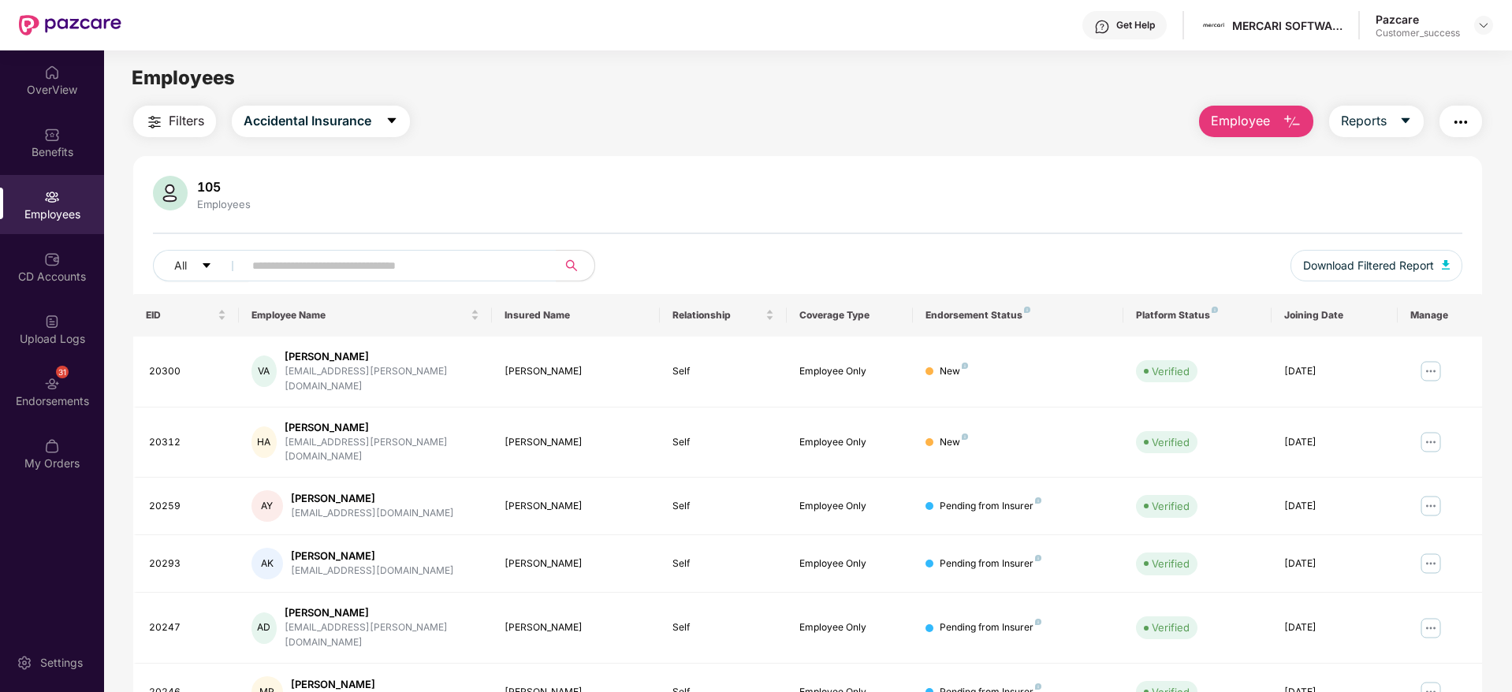
click at [1492, 31] on div at bounding box center [1483, 25] width 19 height 19
click at [1479, 26] on img at bounding box center [1483, 25] width 13 height 13
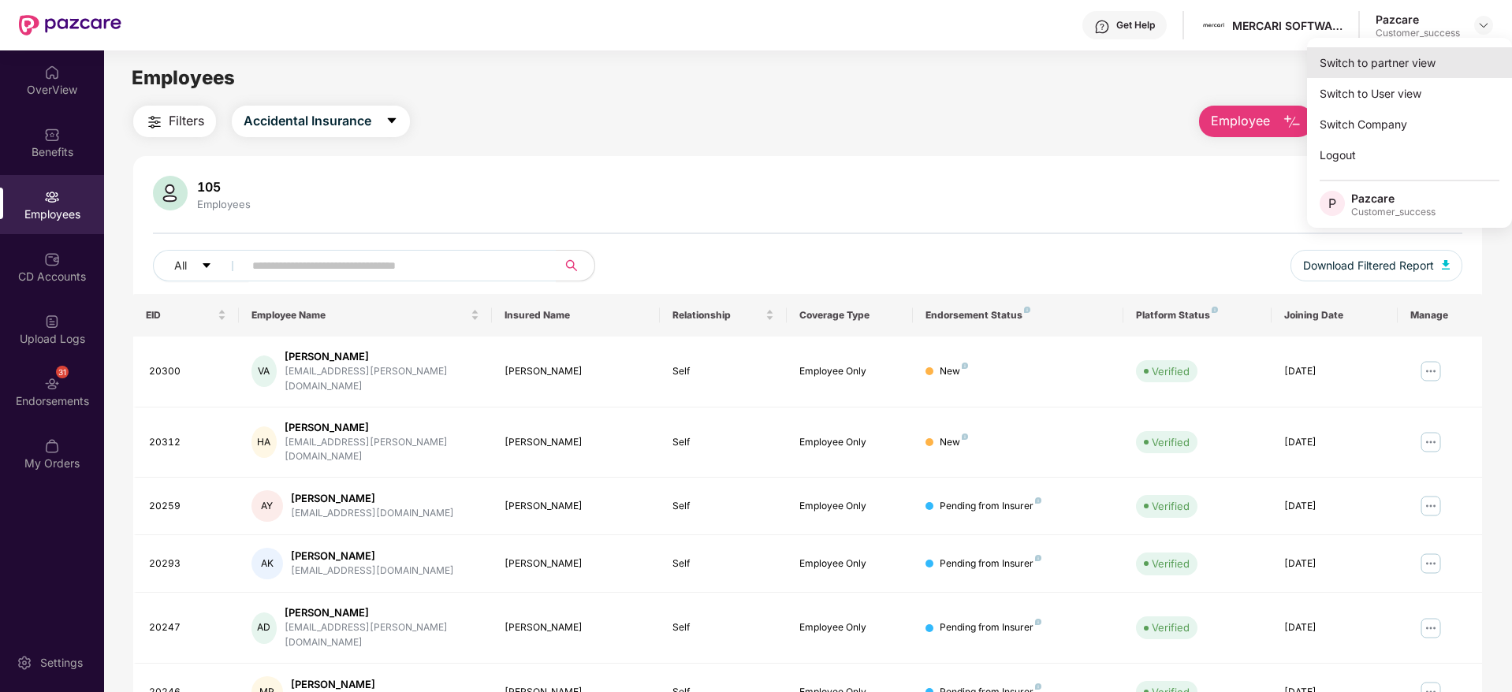
click at [1458, 48] on div "Switch to partner view" at bounding box center [1409, 62] width 205 height 31
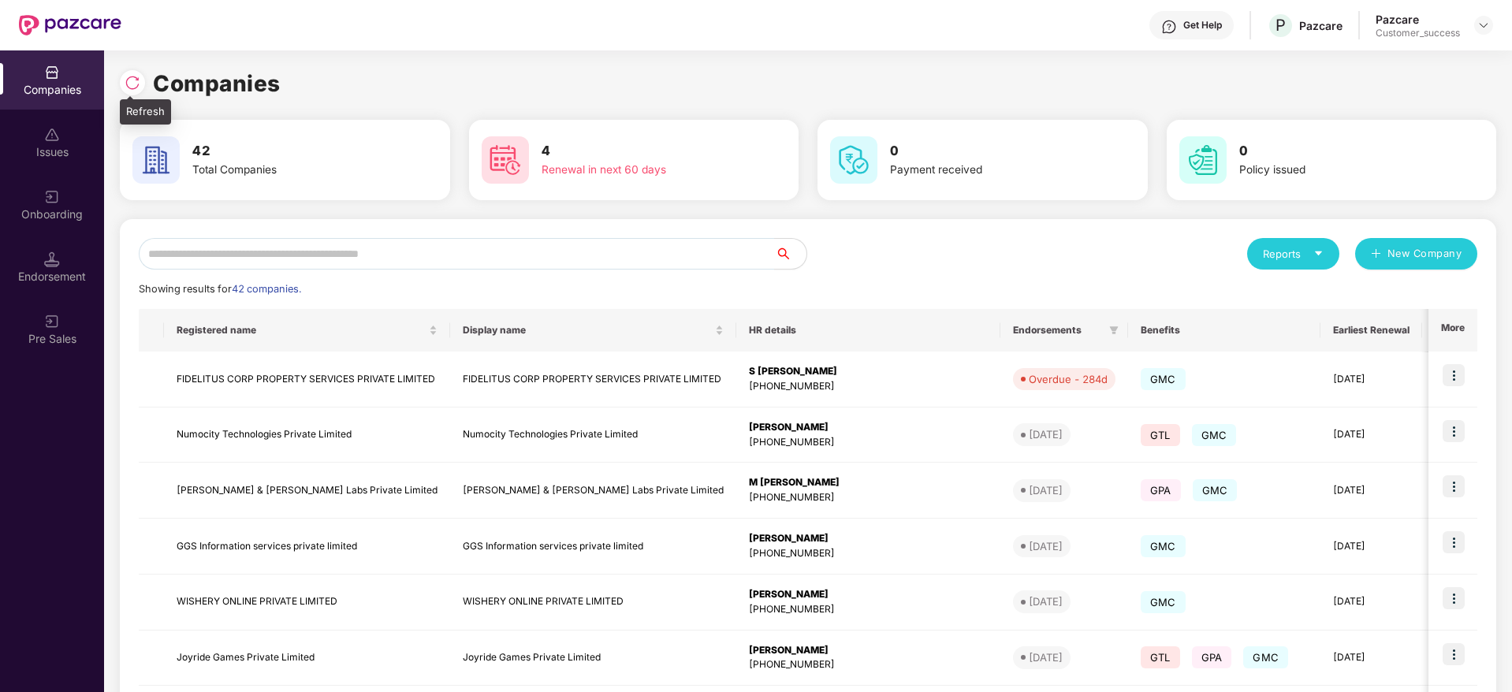
click at [146, 76] on div at bounding box center [136, 80] width 33 height 29
click at [140, 79] on img at bounding box center [133, 83] width 16 height 16
click at [124, 79] on div at bounding box center [132, 82] width 25 height 25
click at [559, 255] on input "text" at bounding box center [457, 254] width 636 height 32
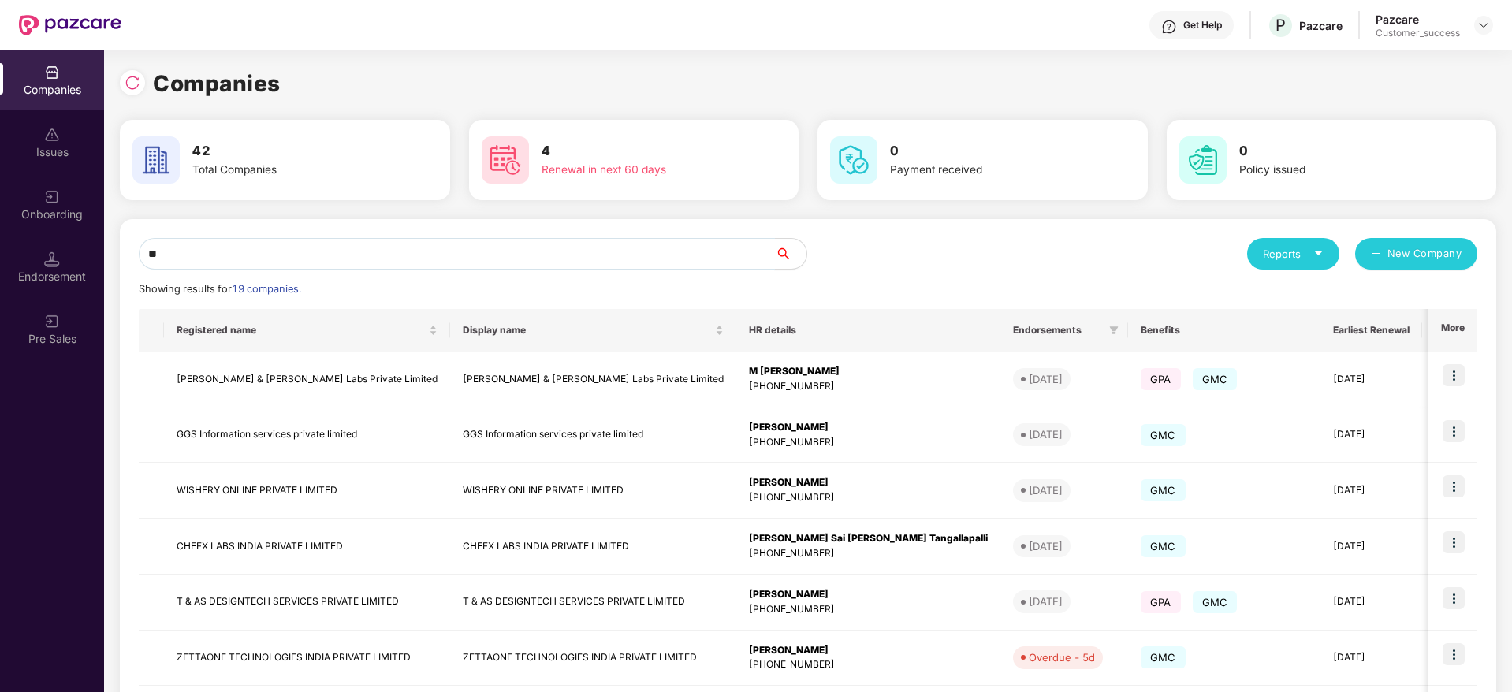
type input "*"
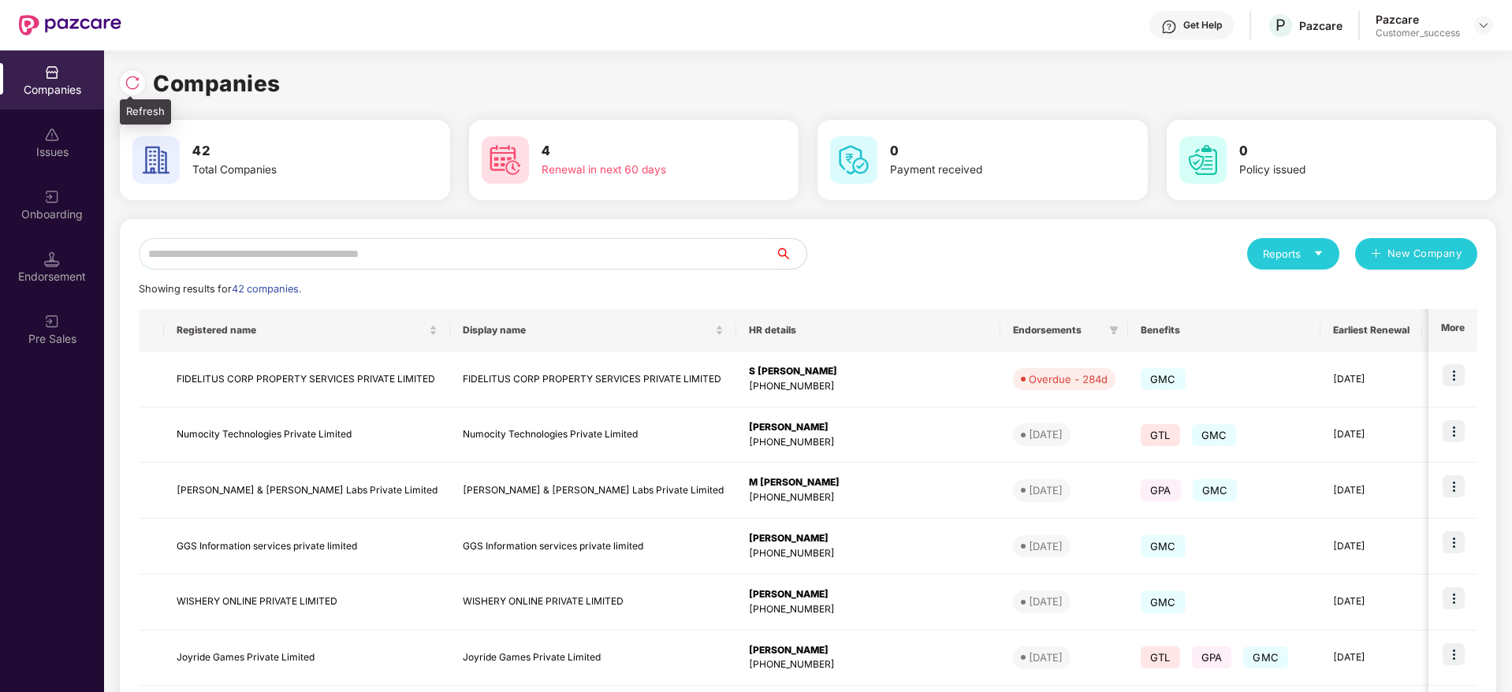
click at [131, 78] on img at bounding box center [133, 83] width 16 height 16
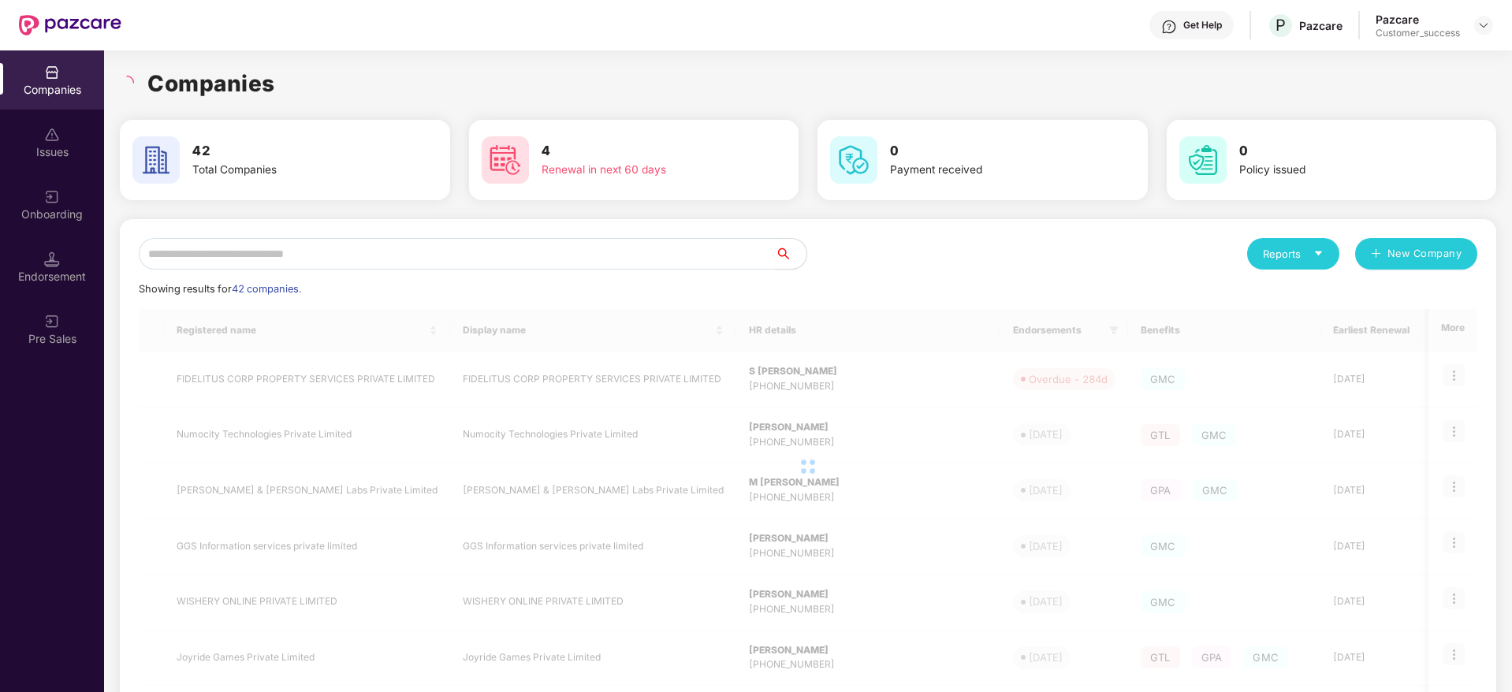
click at [401, 255] on input "text" at bounding box center [457, 254] width 636 height 32
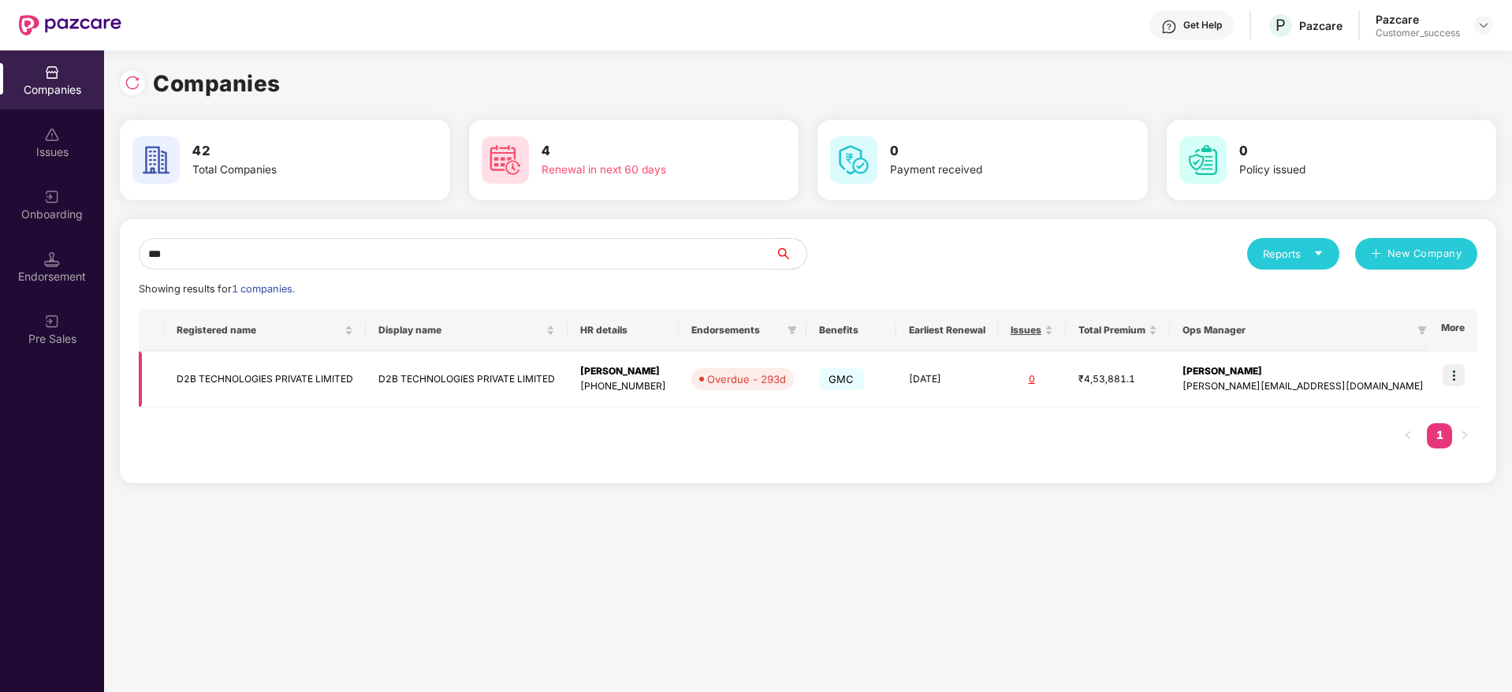
type input "***"
click at [1454, 370] on img at bounding box center [1453, 375] width 22 height 22
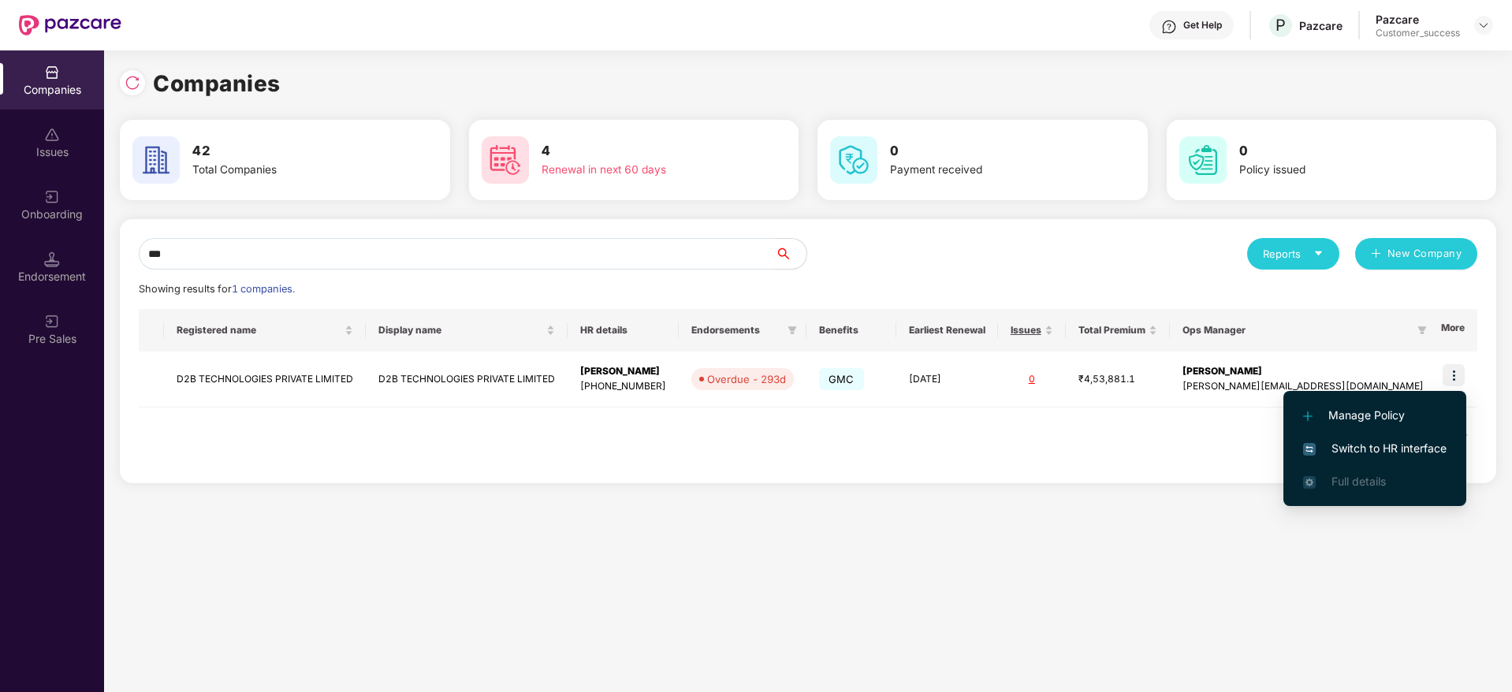
click at [1393, 440] on span "Switch to HR interface" at bounding box center [1374, 448] width 143 height 17
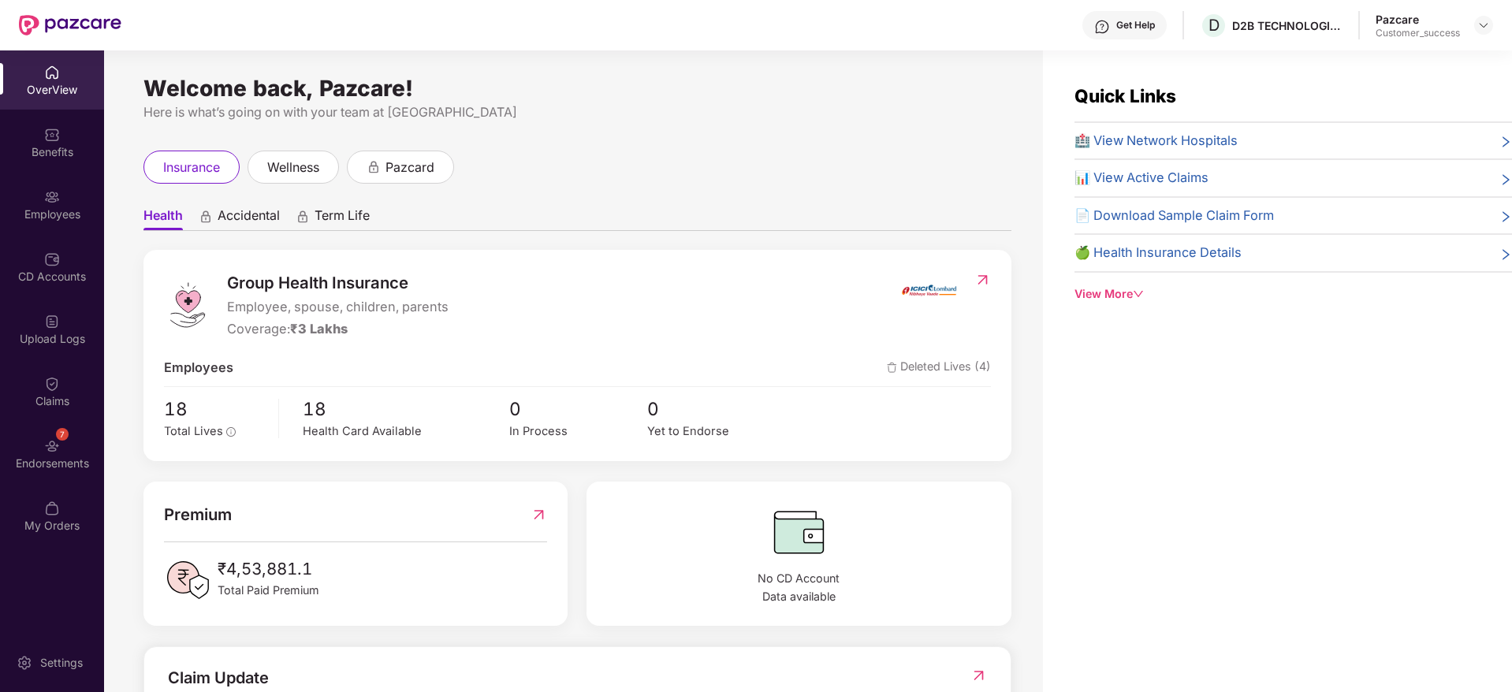
click at [47, 203] on img at bounding box center [52, 197] width 16 height 16
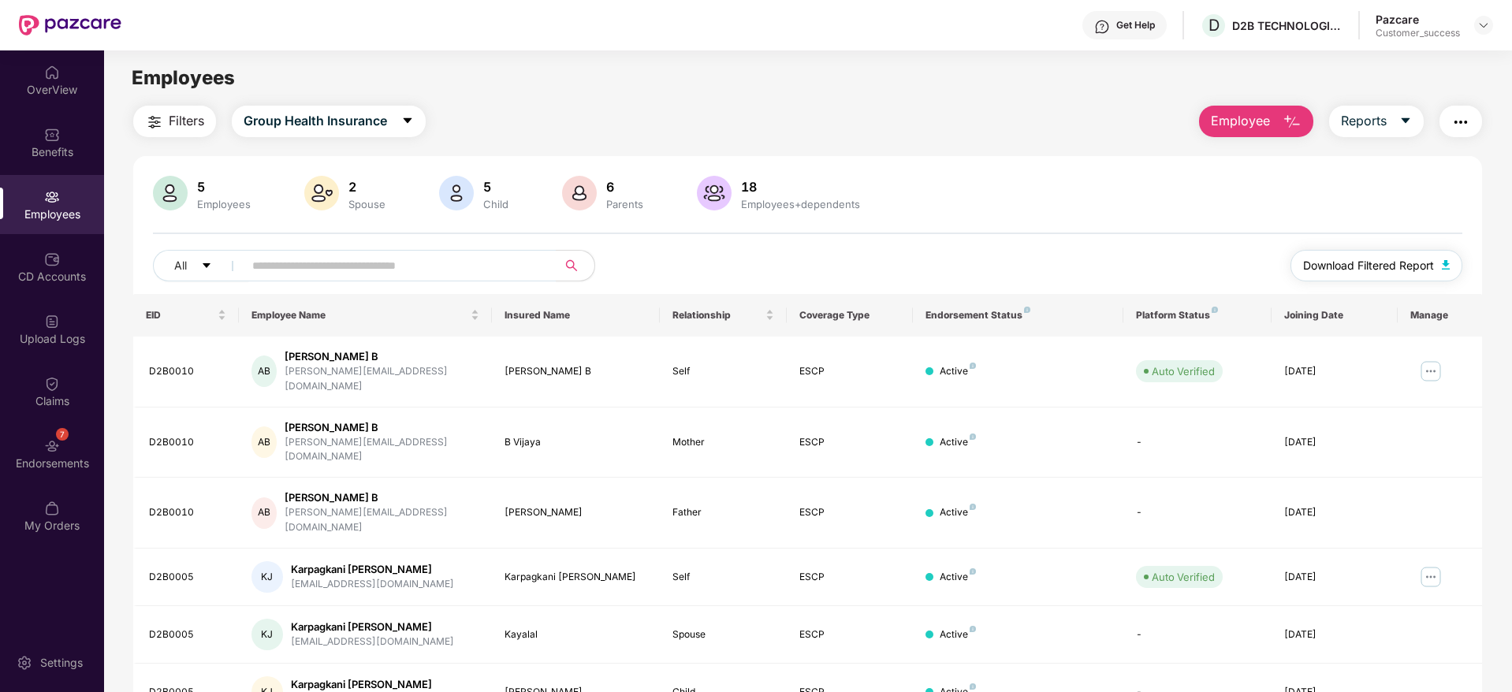
click at [1390, 266] on span "Download Filtered Report" at bounding box center [1368, 265] width 131 height 17
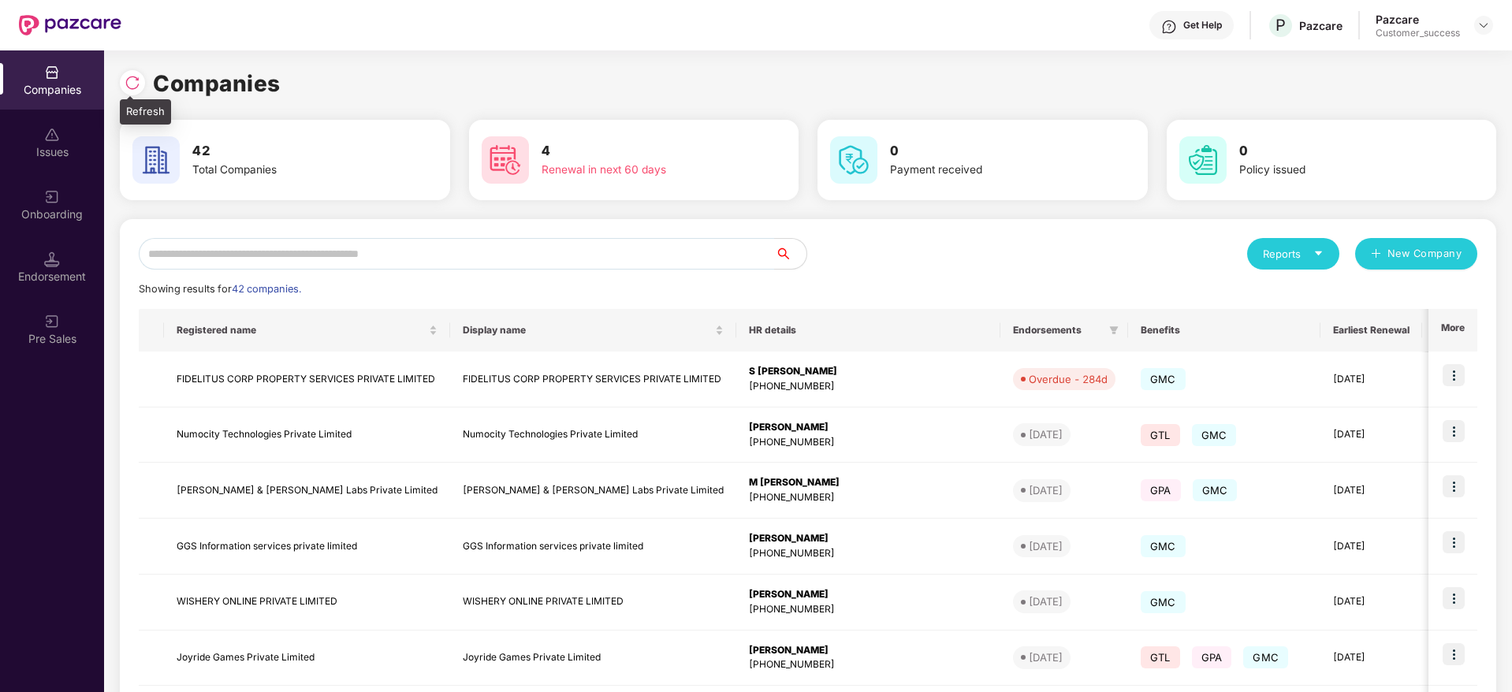
click at [130, 90] on img at bounding box center [133, 83] width 16 height 16
click at [420, 244] on input "text" at bounding box center [457, 254] width 636 height 32
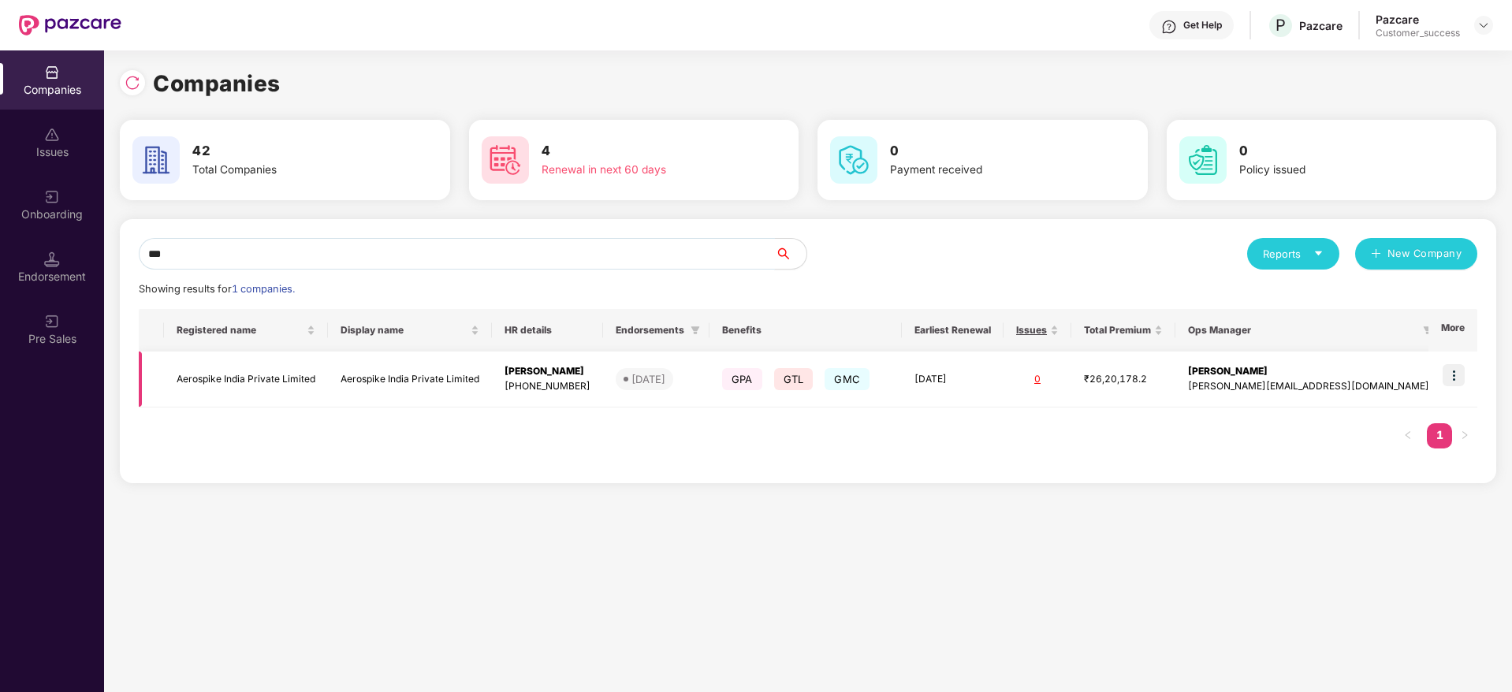
type input "***"
click at [1447, 370] on img at bounding box center [1453, 375] width 22 height 22
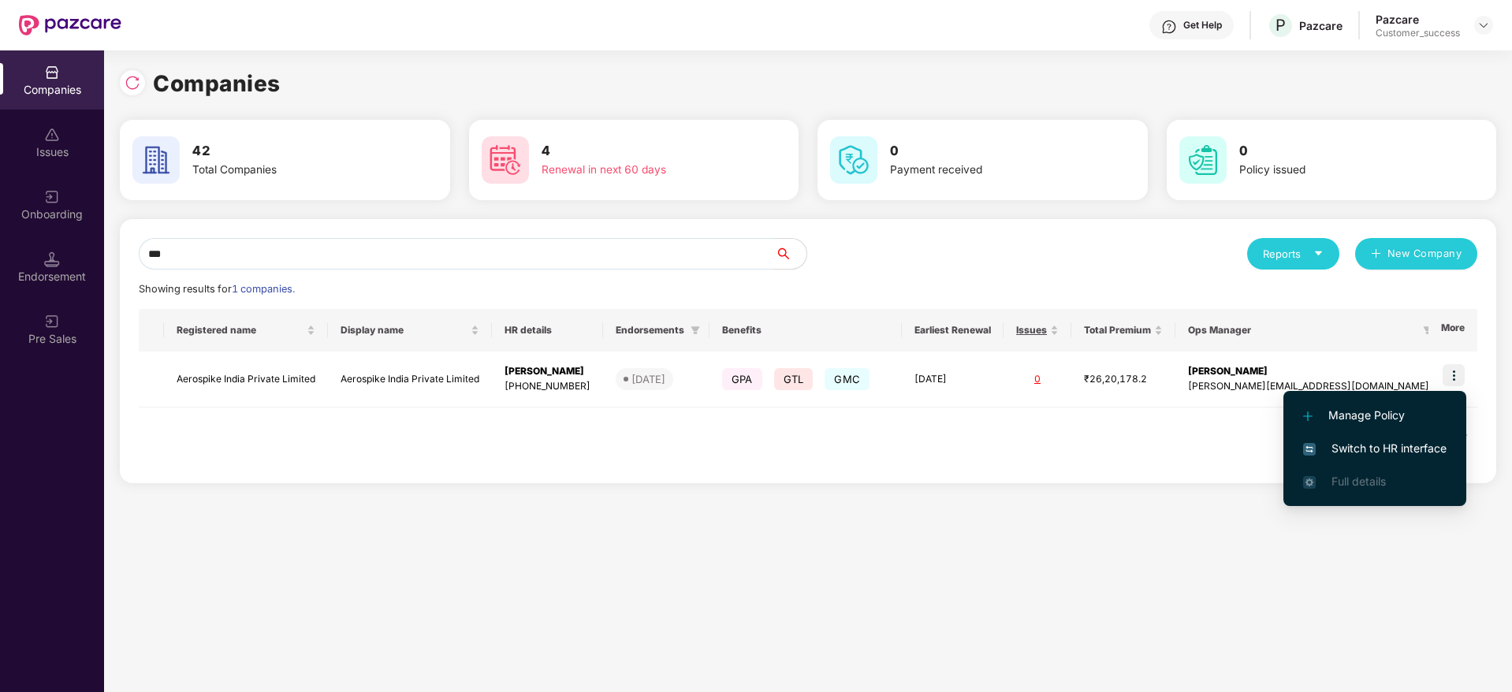
click at [1405, 450] on span "Switch to HR interface" at bounding box center [1374, 448] width 143 height 17
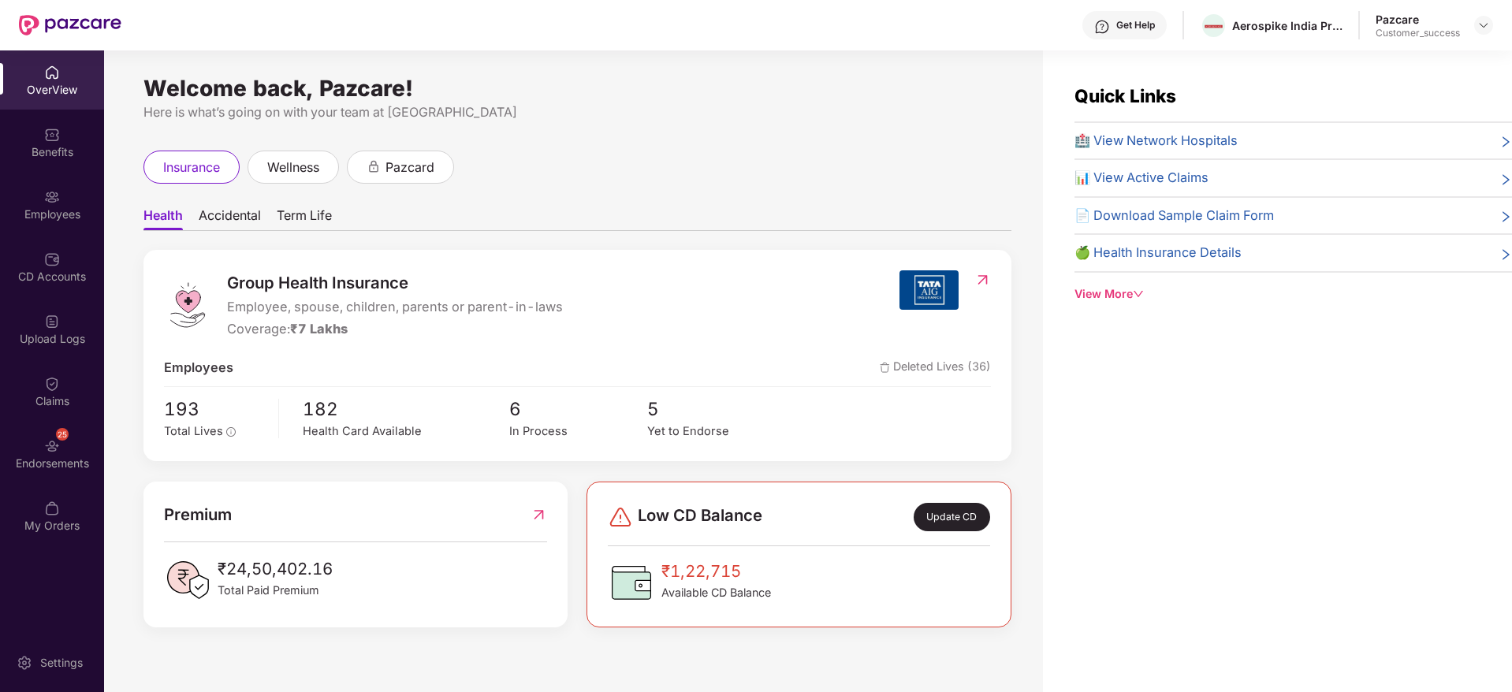
click at [50, 211] on div "Employees" at bounding box center [52, 215] width 104 height 16
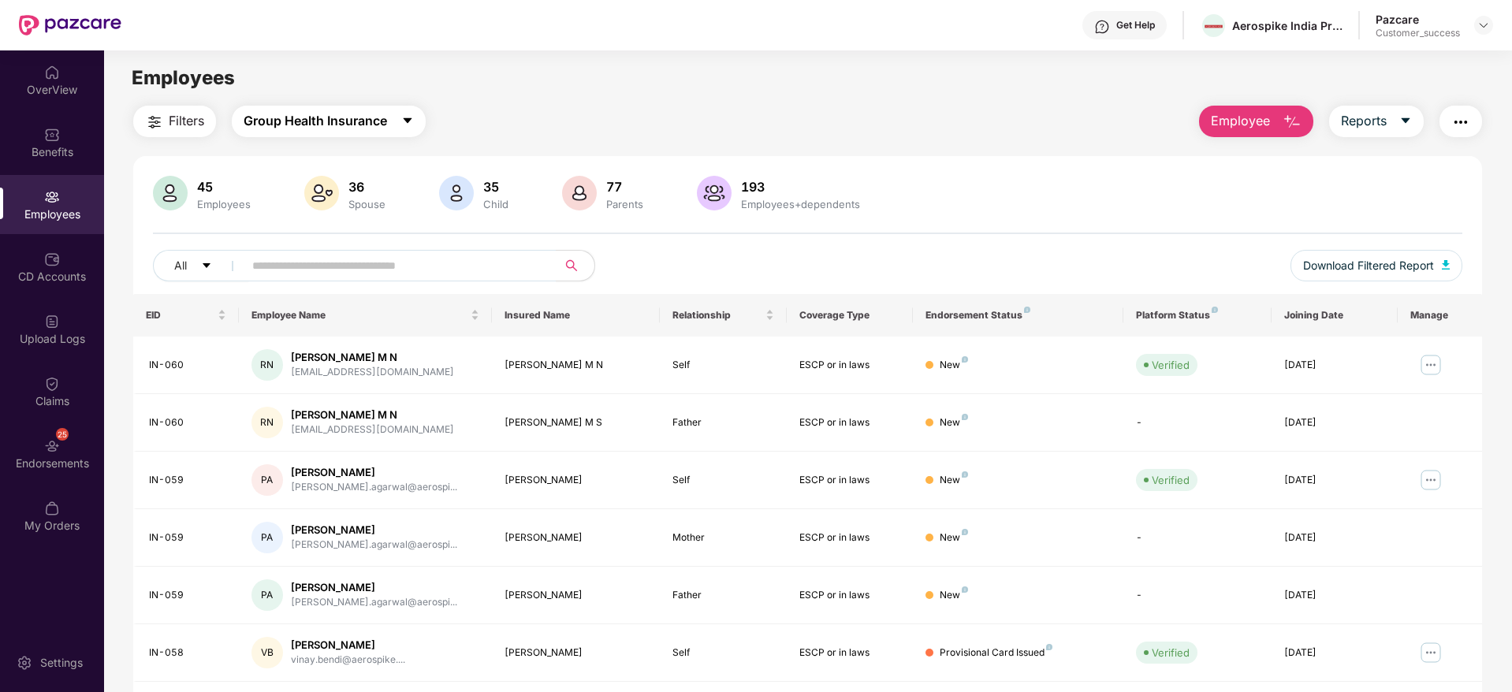
click at [315, 122] on span "Group Health Insurance" at bounding box center [315, 121] width 143 height 20
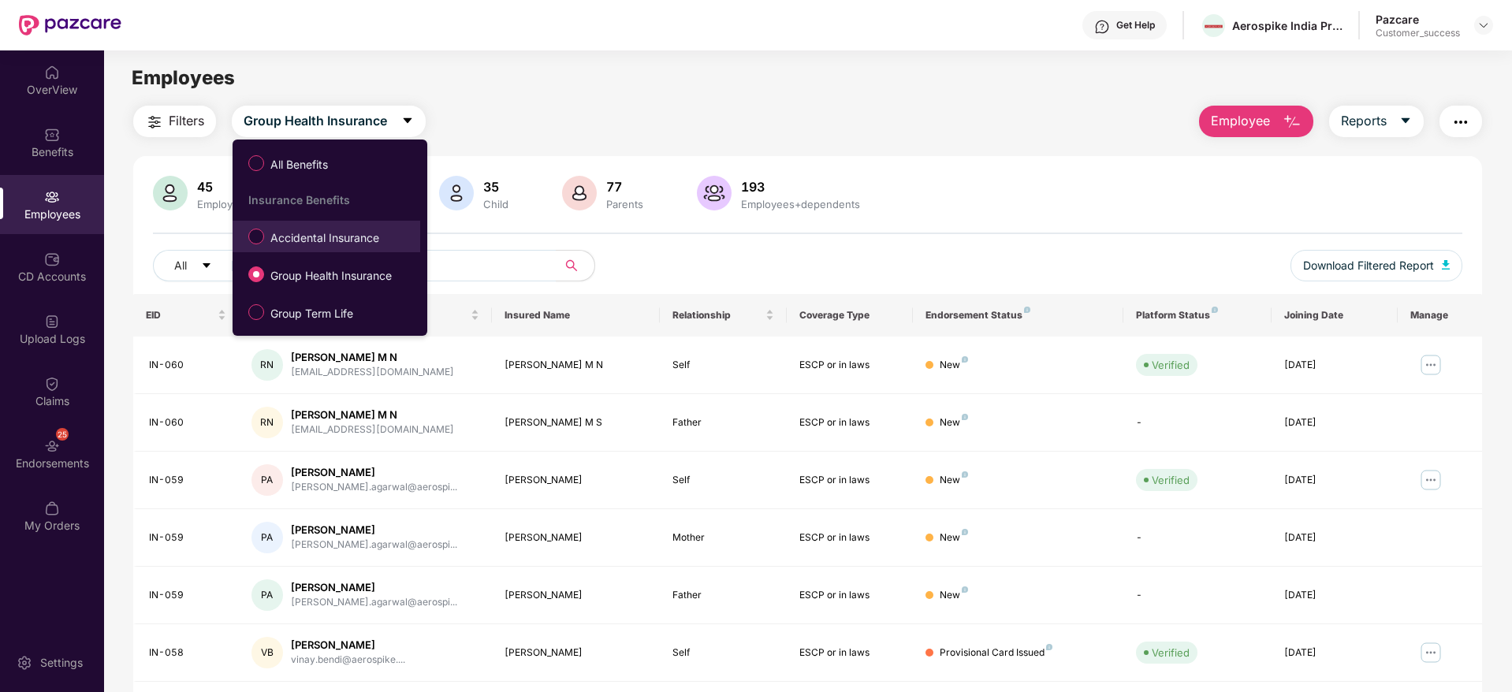
click at [332, 236] on span "Accidental Insurance" at bounding box center [324, 237] width 121 height 17
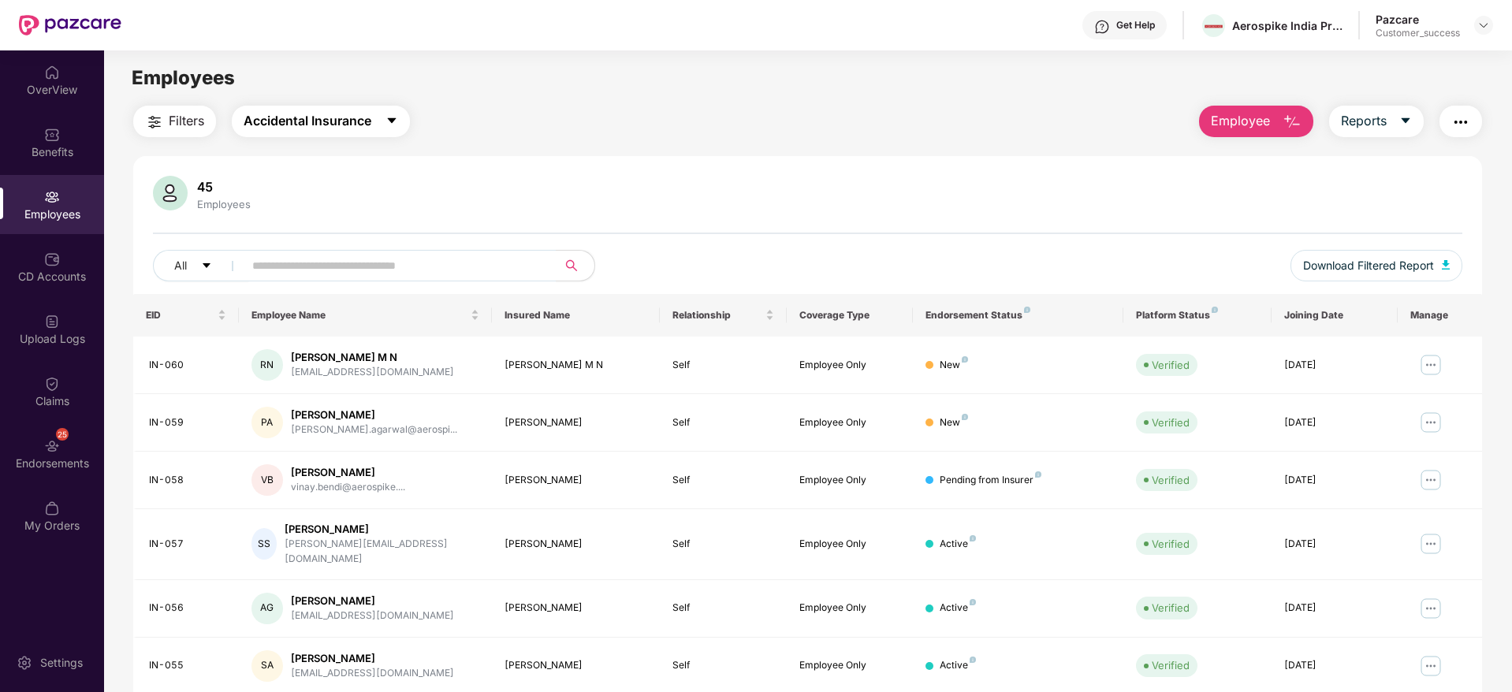
click at [330, 125] on span "Accidental Insurance" at bounding box center [308, 121] width 128 height 20
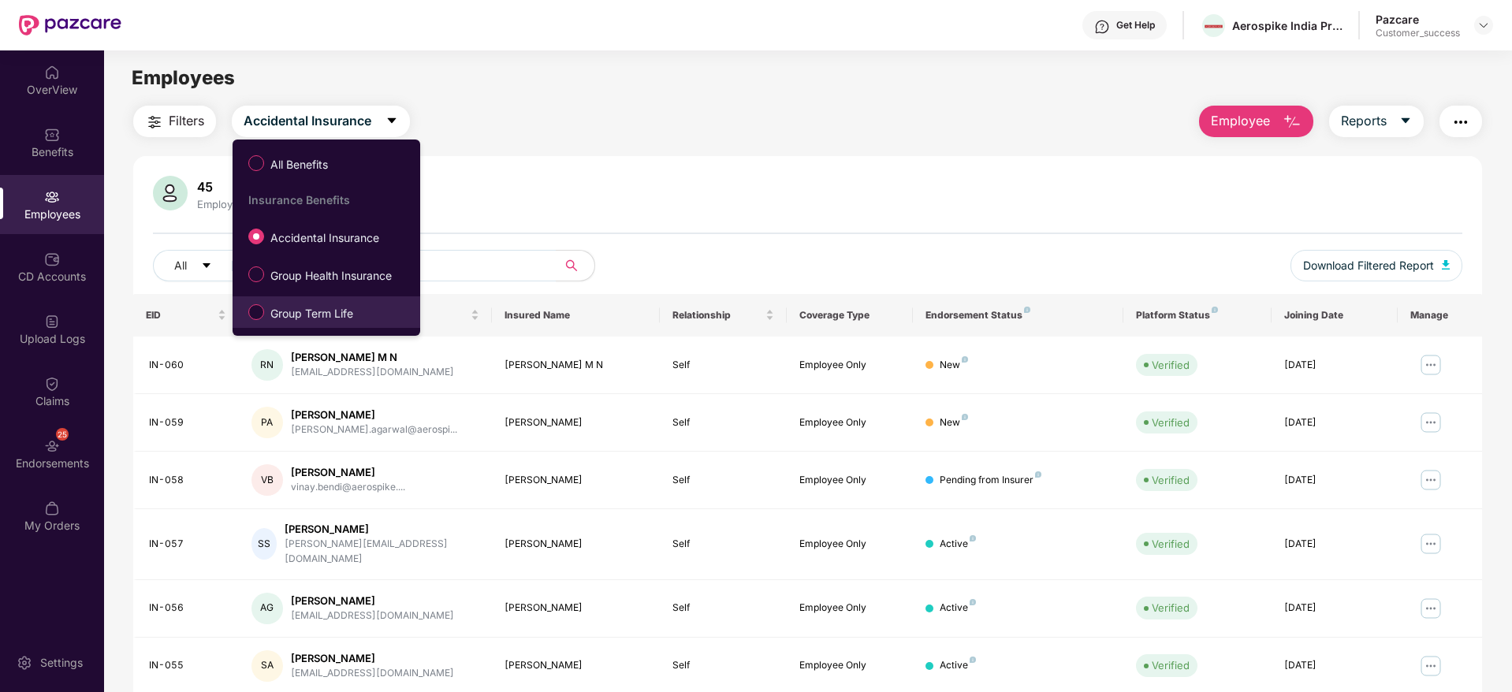
click at [327, 307] on span "Group Term Life" at bounding box center [311, 313] width 95 height 17
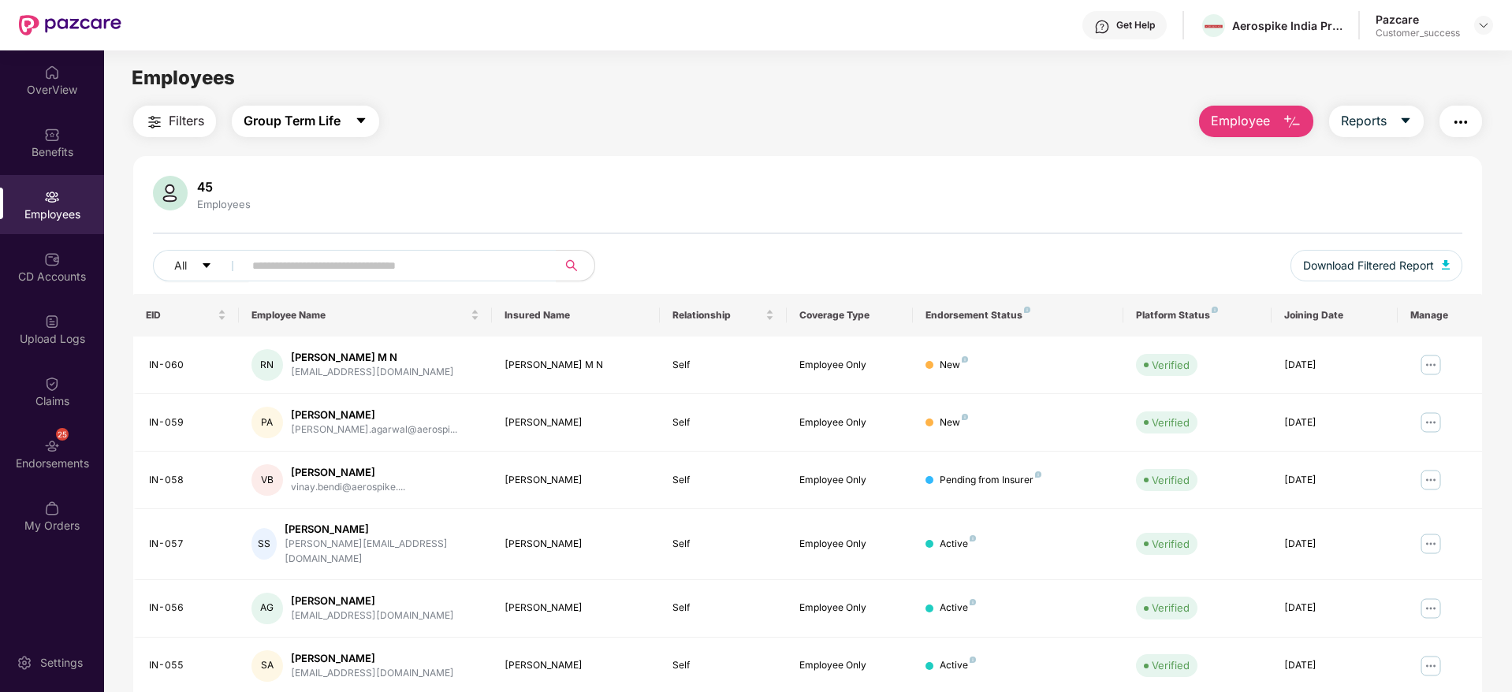
click at [303, 110] on button "Group Term Life" at bounding box center [305, 122] width 147 height 32
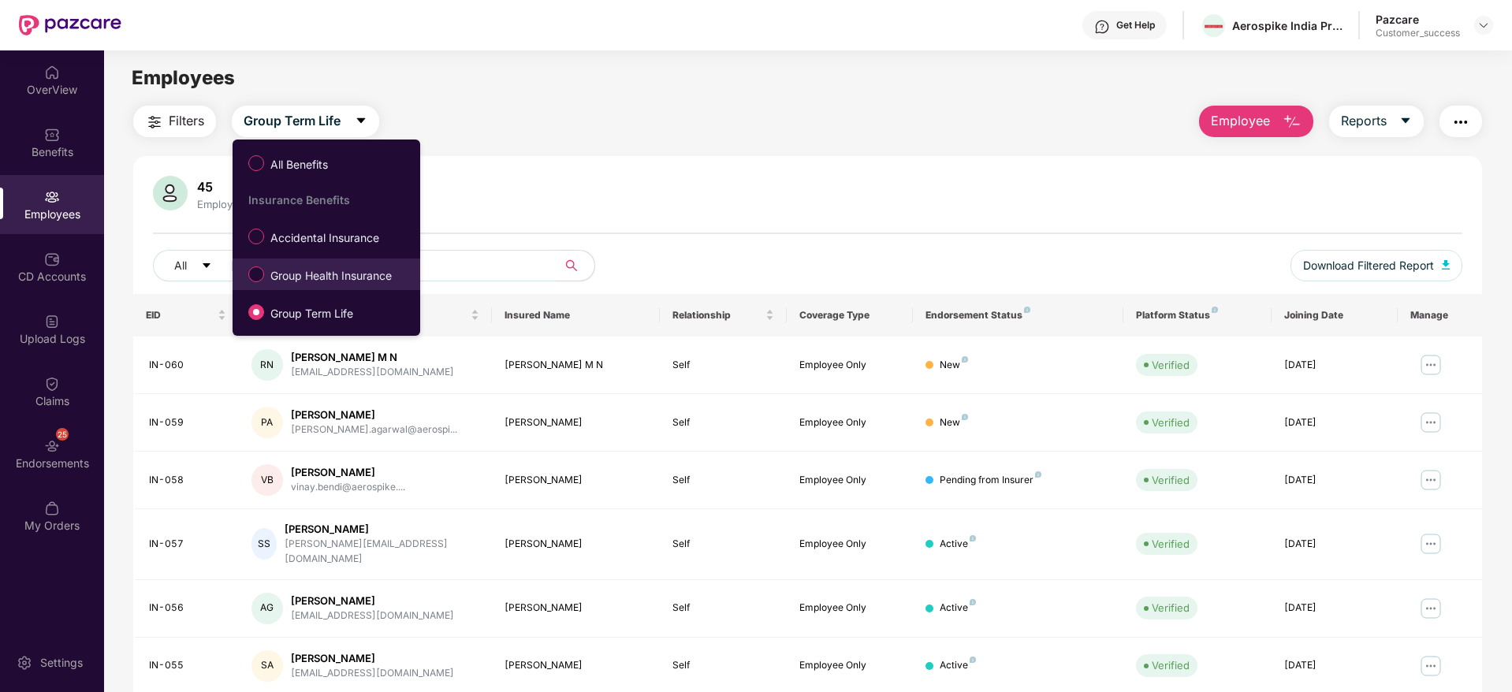
click at [326, 274] on span "Group Health Insurance" at bounding box center [331, 275] width 134 height 17
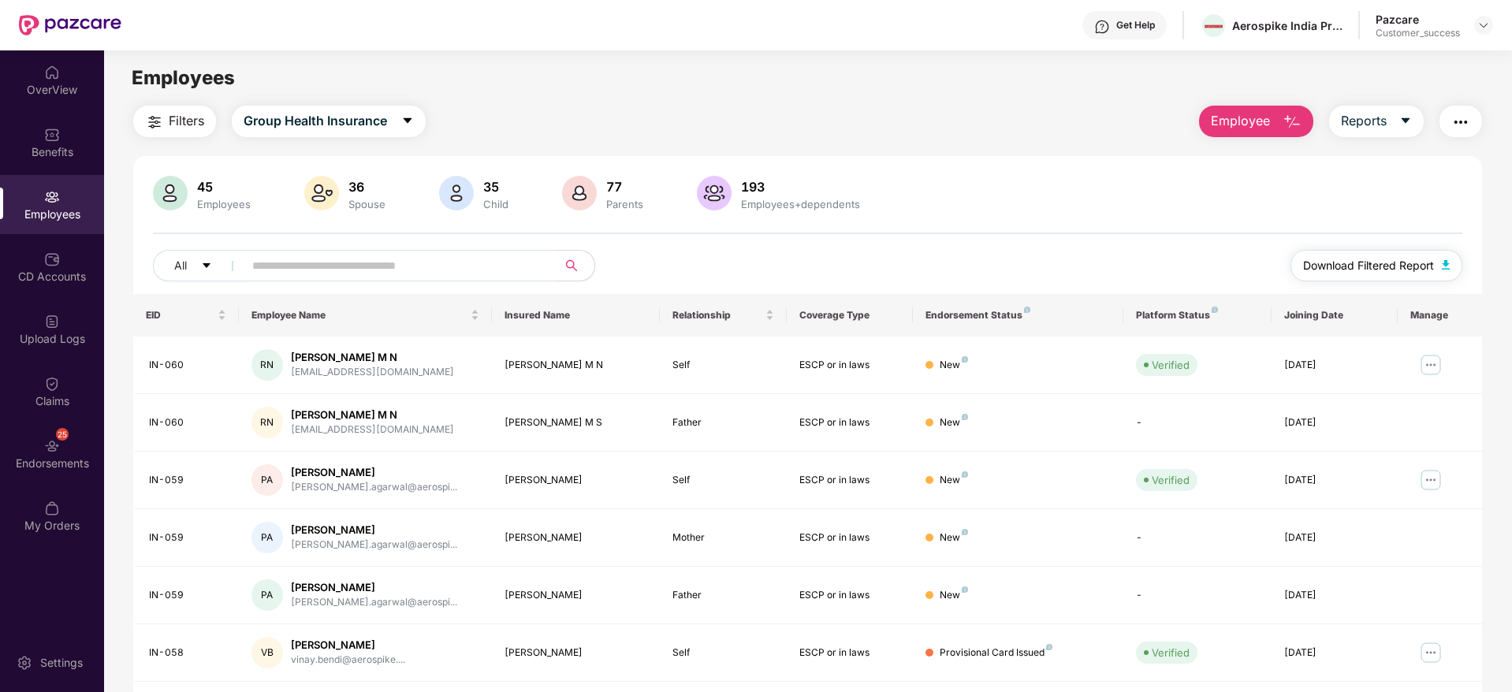
click at [1359, 254] on button "Download Filtered Report" at bounding box center [1376, 266] width 172 height 32
click at [339, 111] on span "Group Health Insurance" at bounding box center [315, 121] width 143 height 20
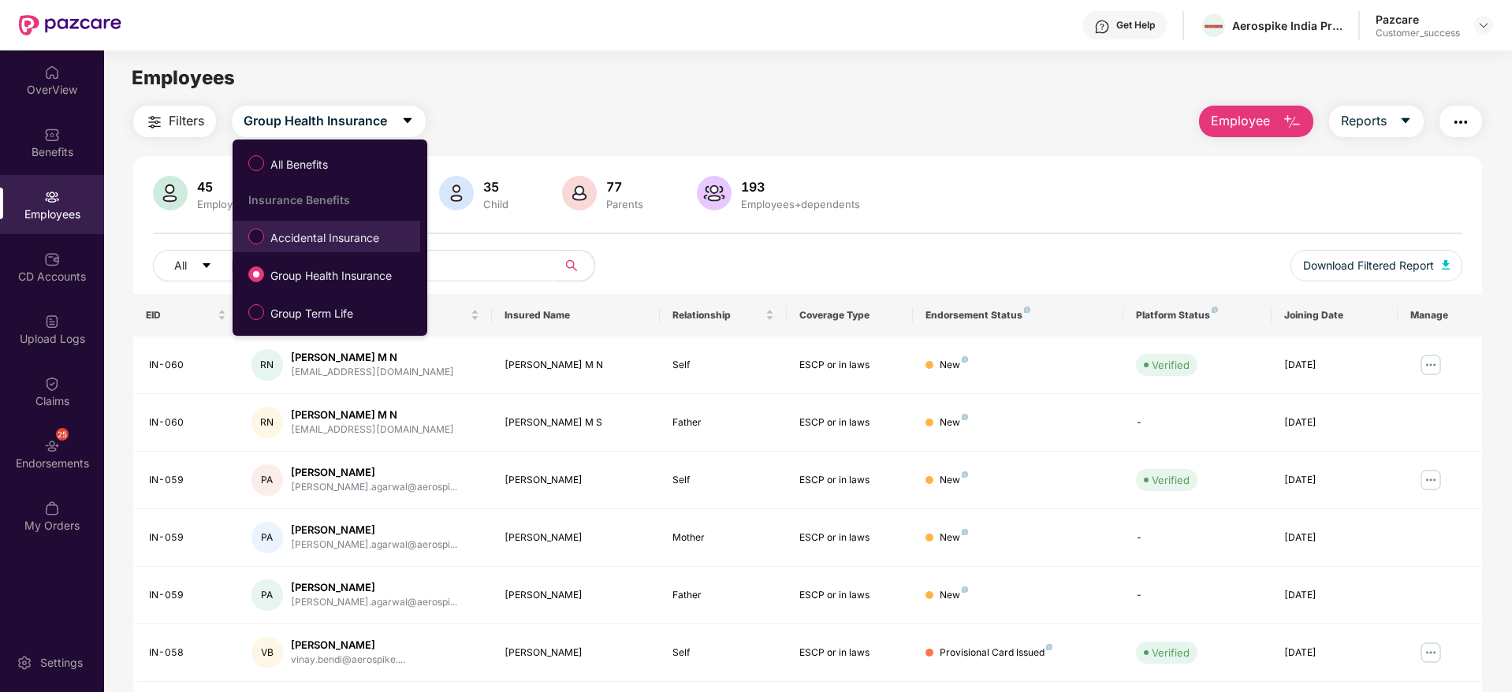
click at [344, 234] on span "Accidental Insurance" at bounding box center [324, 237] width 121 height 17
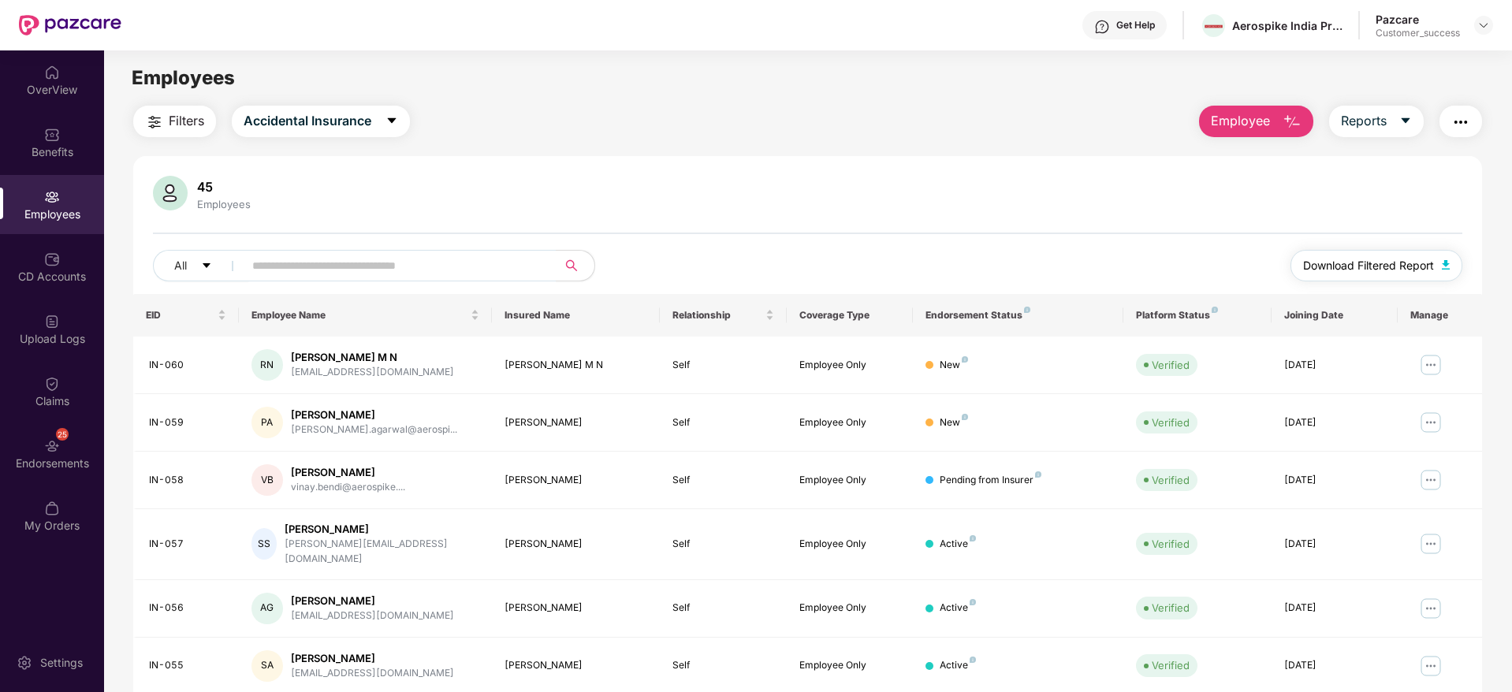
click at [1364, 262] on span "Download Filtered Report" at bounding box center [1368, 265] width 131 height 17
click at [331, 119] on span "Accidental Insurance" at bounding box center [308, 121] width 128 height 20
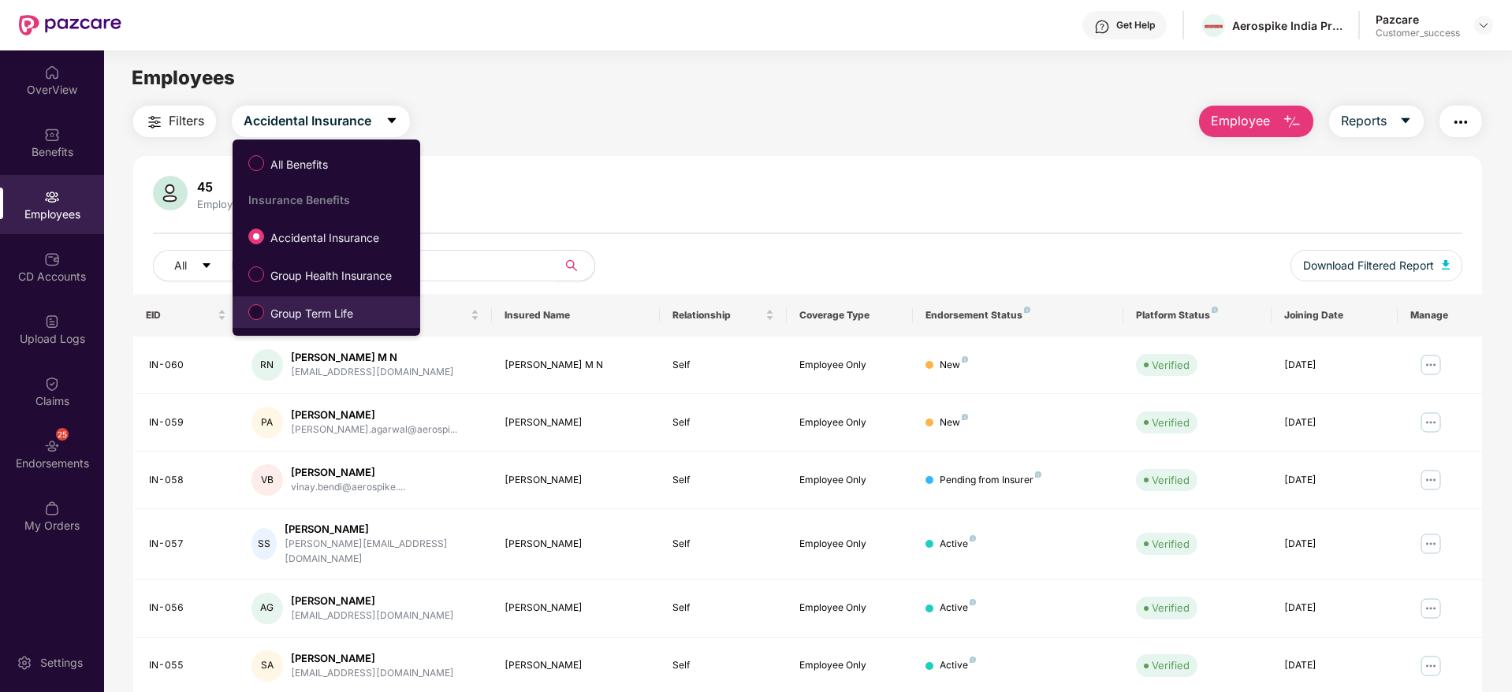
click at [343, 326] on li "Group Term Life" at bounding box center [327, 312] width 188 height 32
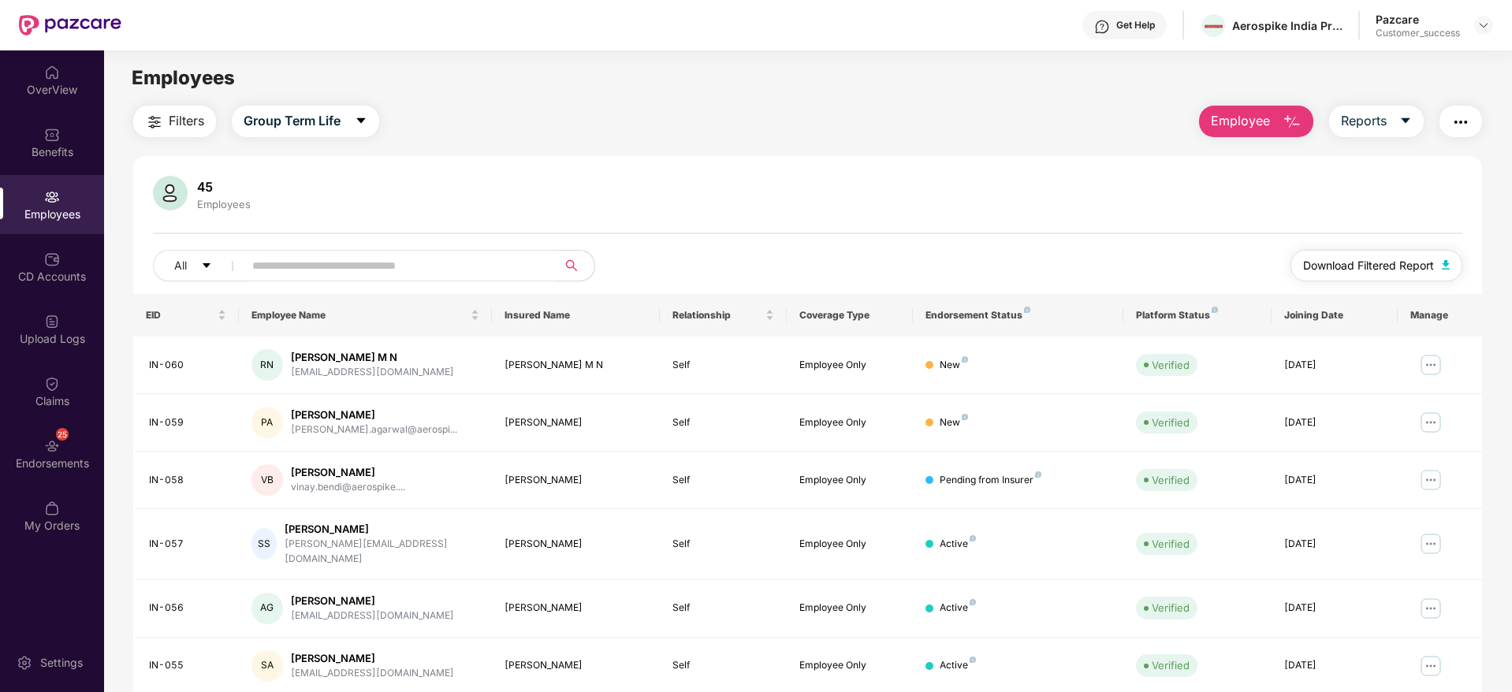
click at [1386, 261] on span "Download Filtered Report" at bounding box center [1368, 265] width 131 height 17
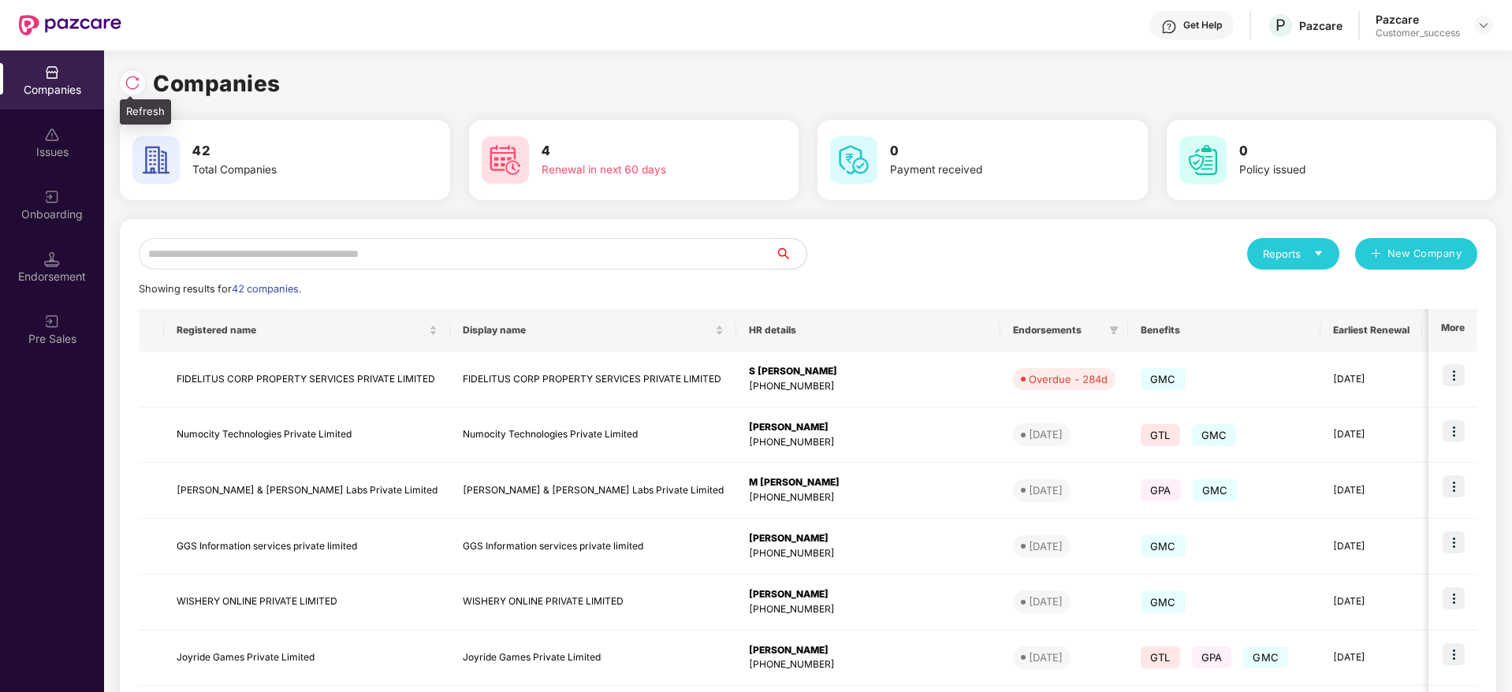
click at [132, 84] on img at bounding box center [133, 83] width 16 height 16
click at [288, 79] on div "Companies" at bounding box center [808, 83] width 1376 height 35
click at [135, 90] on img at bounding box center [133, 83] width 16 height 16
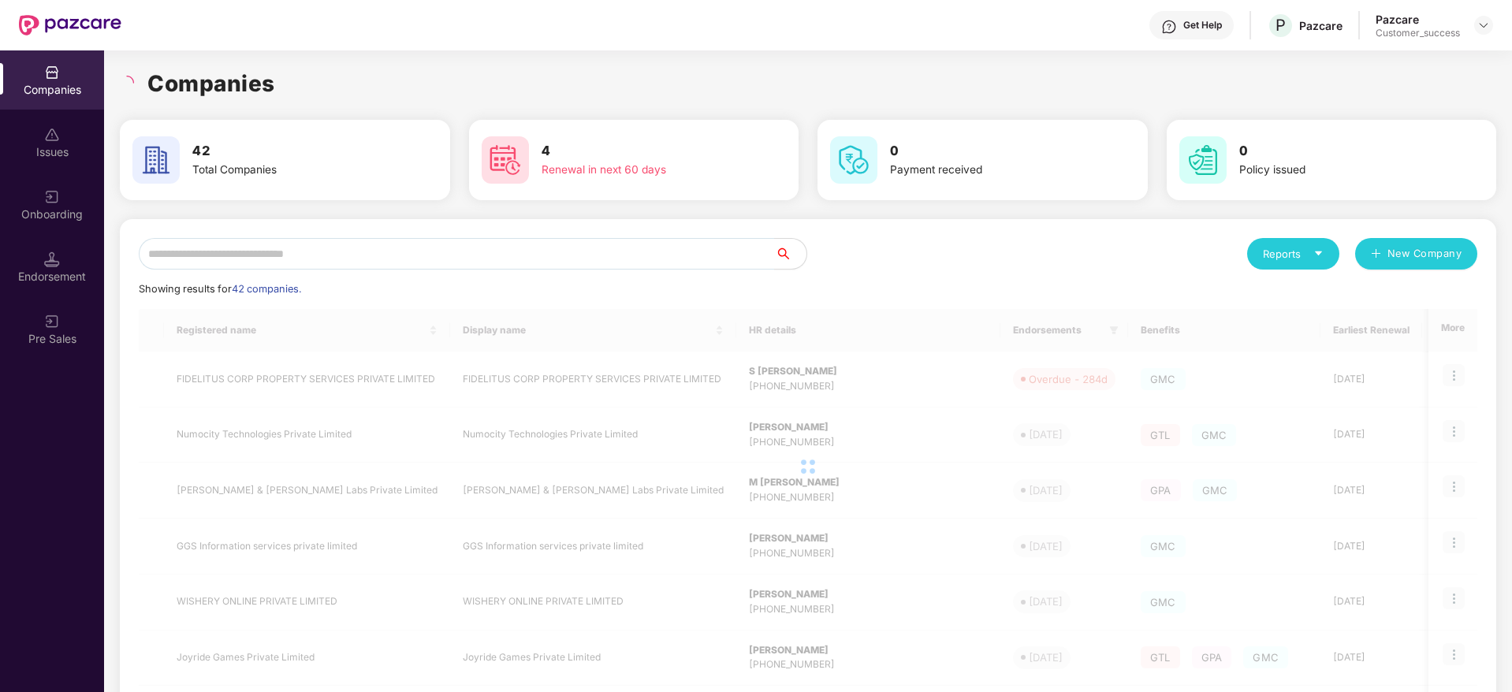
click at [352, 89] on div "Companies" at bounding box center [808, 83] width 1376 height 35
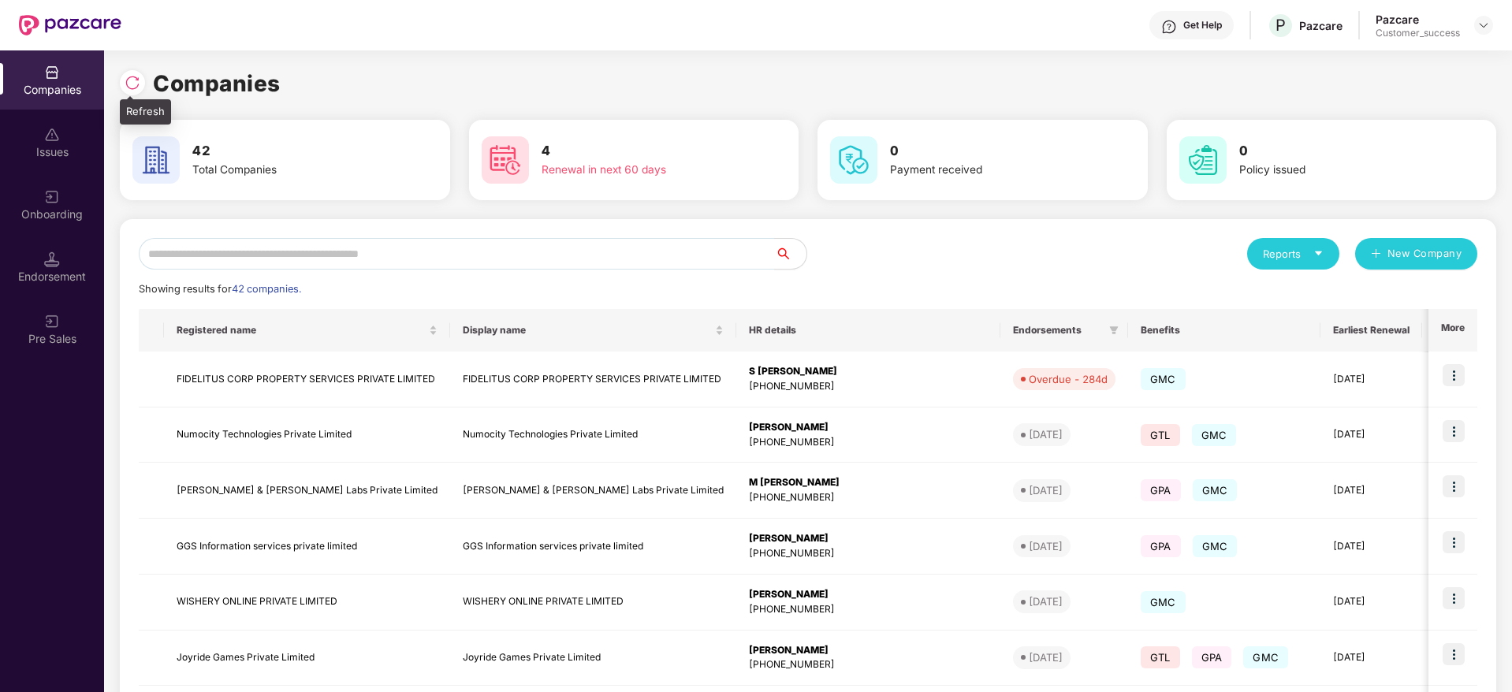
click at [143, 80] on div at bounding box center [132, 82] width 25 height 25
click at [278, 84] on h1 "Companies" at bounding box center [217, 83] width 128 height 35
click at [136, 76] on img at bounding box center [133, 83] width 16 height 16
click at [132, 79] on img at bounding box center [133, 83] width 16 height 16
click at [452, 261] on input "text" at bounding box center [457, 254] width 636 height 32
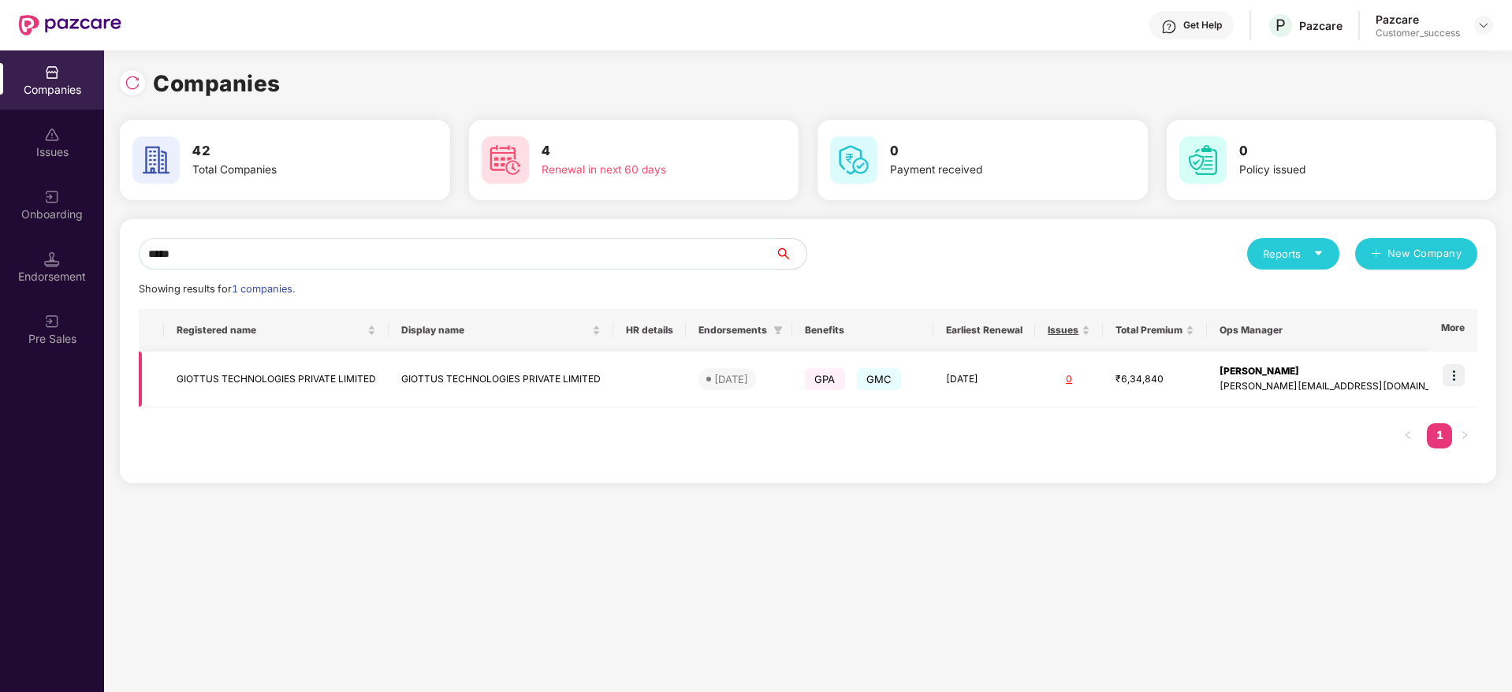
type input "*****"
click at [1452, 378] on img at bounding box center [1453, 375] width 22 height 22
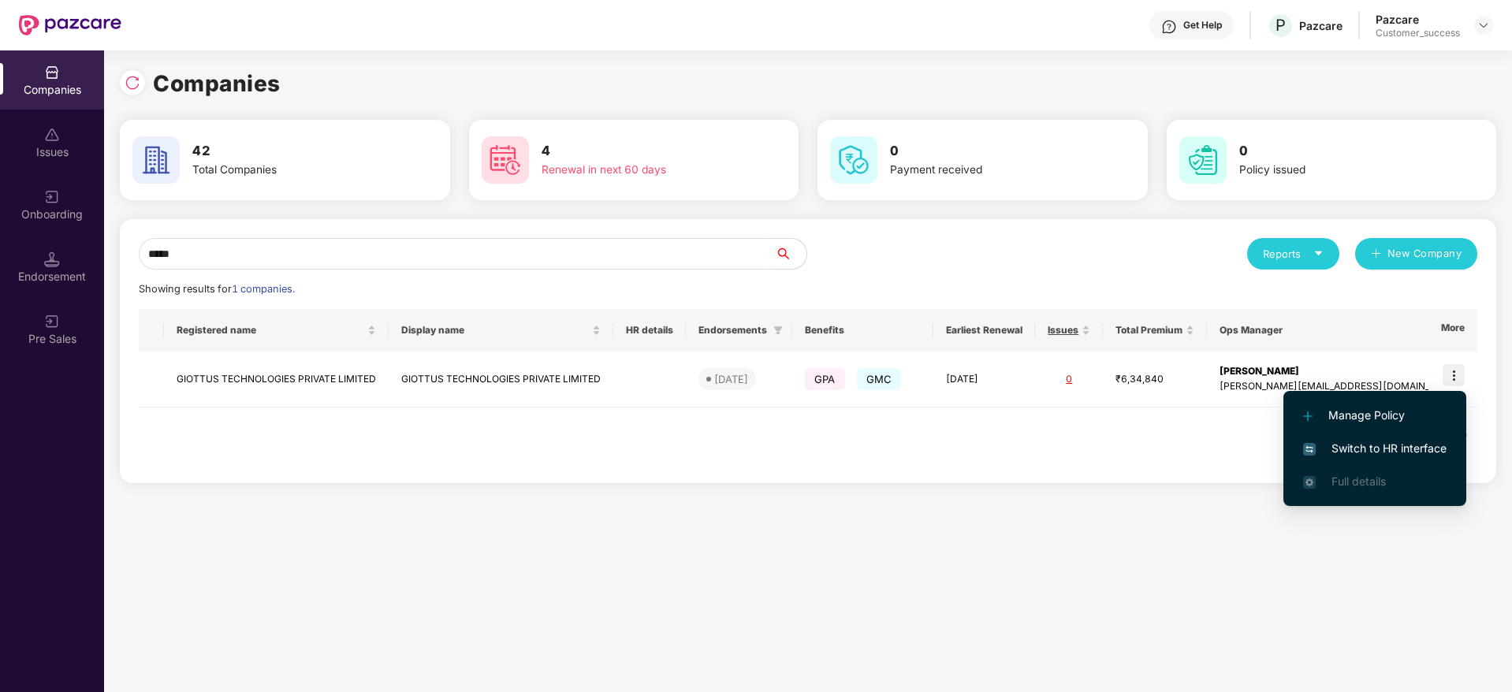
click at [1362, 446] on span "Switch to HR interface" at bounding box center [1374, 448] width 143 height 17
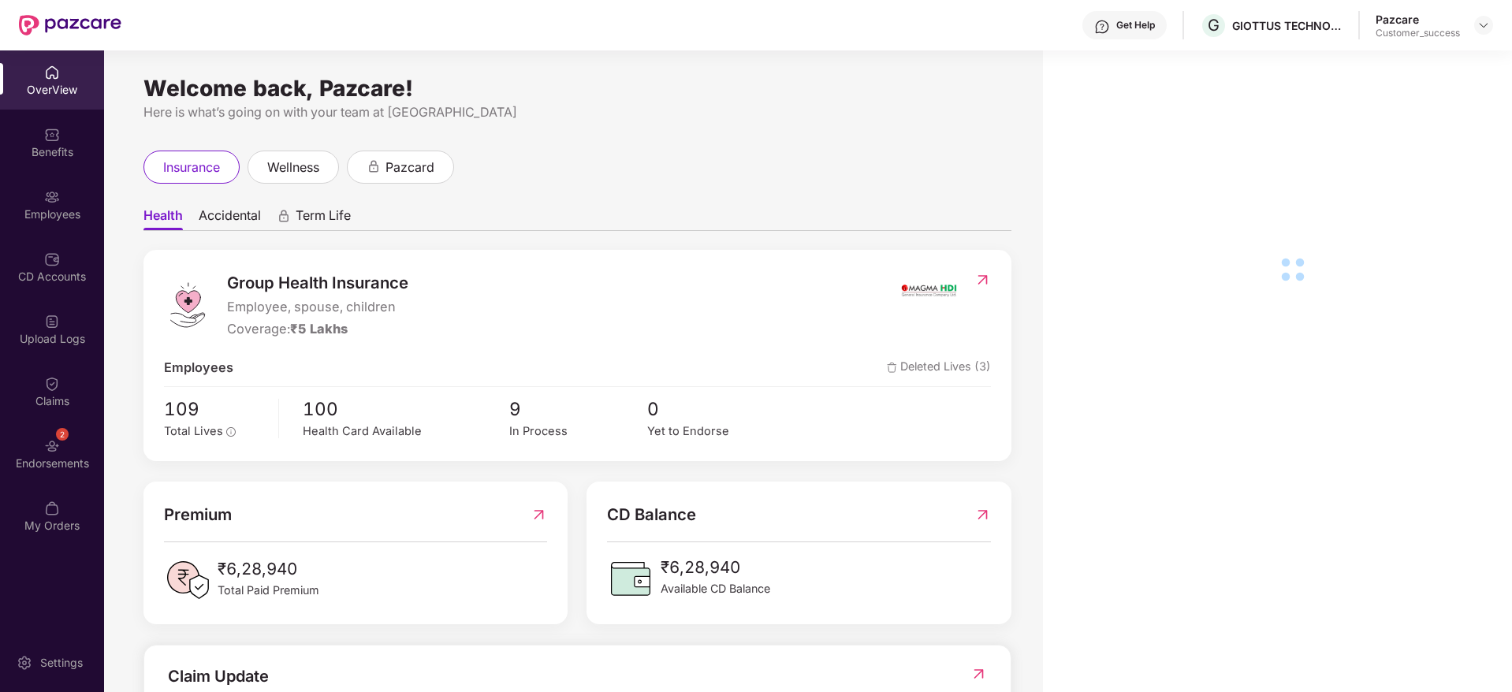
click at [34, 133] on div "Benefits" at bounding box center [52, 142] width 104 height 59
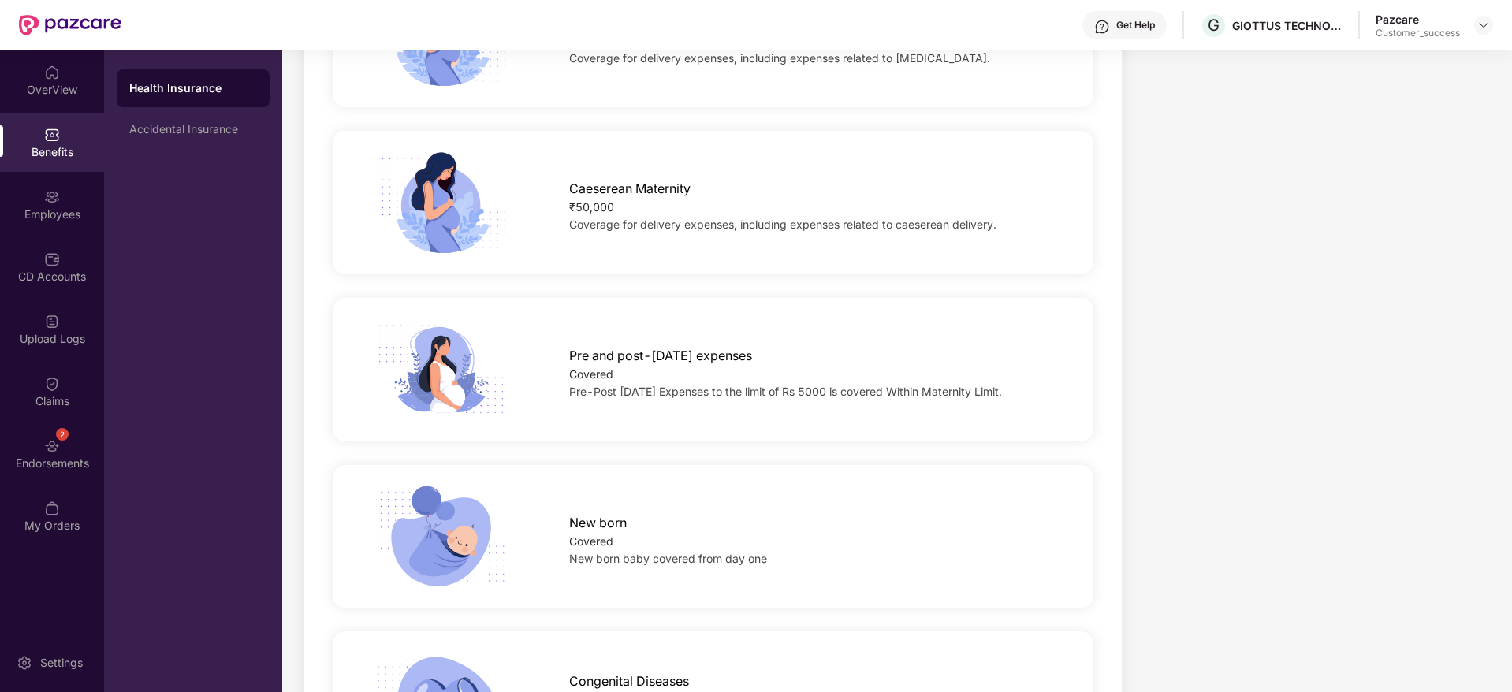
scroll to position [1568, 0]
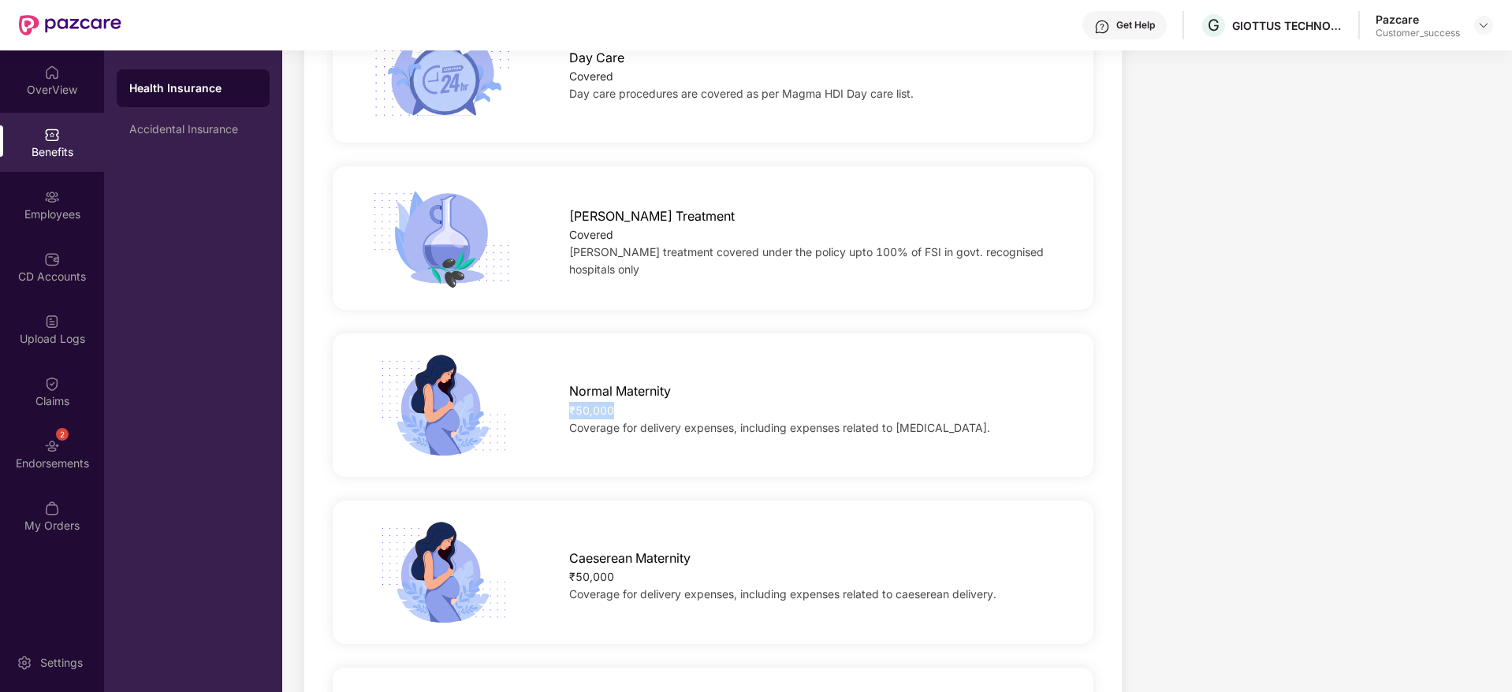
drag, startPoint x: 616, startPoint y: 393, endPoint x: 570, endPoint y: 392, distance: 45.7
click at [570, 402] on div "₹50,000" at bounding box center [814, 410] width 490 height 17
copy div "₹50,000"
click at [1116, 22] on div "Get Help" at bounding box center [1135, 25] width 39 height 13
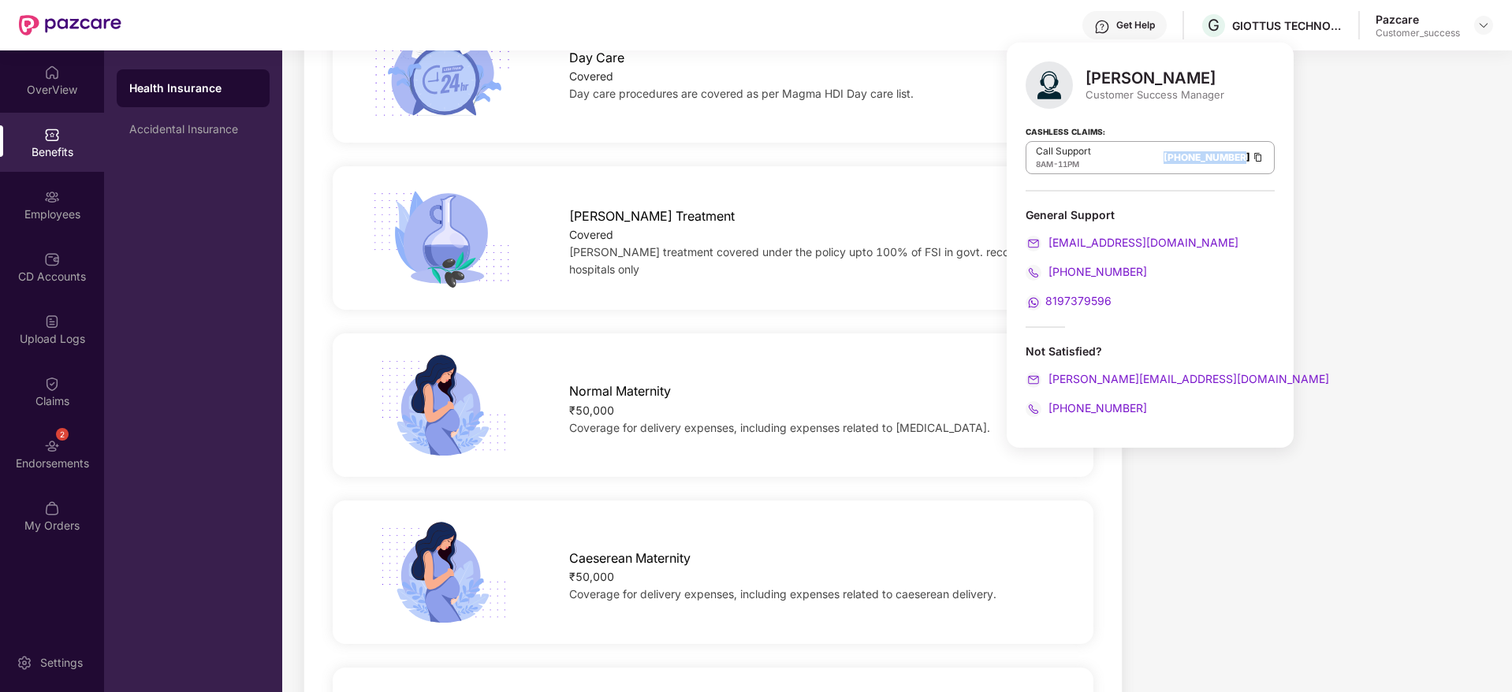
drag, startPoint x: 1104, startPoint y: 161, endPoint x: 1196, endPoint y: 159, distance: 91.4
click at [1196, 159] on div "Call Support 8AM - 11PM [PHONE_NUMBER]" at bounding box center [1149, 157] width 249 height 33
copy link "[PHONE_NUMBER]"
drag, startPoint x: 1159, startPoint y: 270, endPoint x: 1046, endPoint y: 271, distance: 113.5
click at [1046, 271] on div "[PHONE_NUMBER]" at bounding box center [1149, 271] width 249 height 17
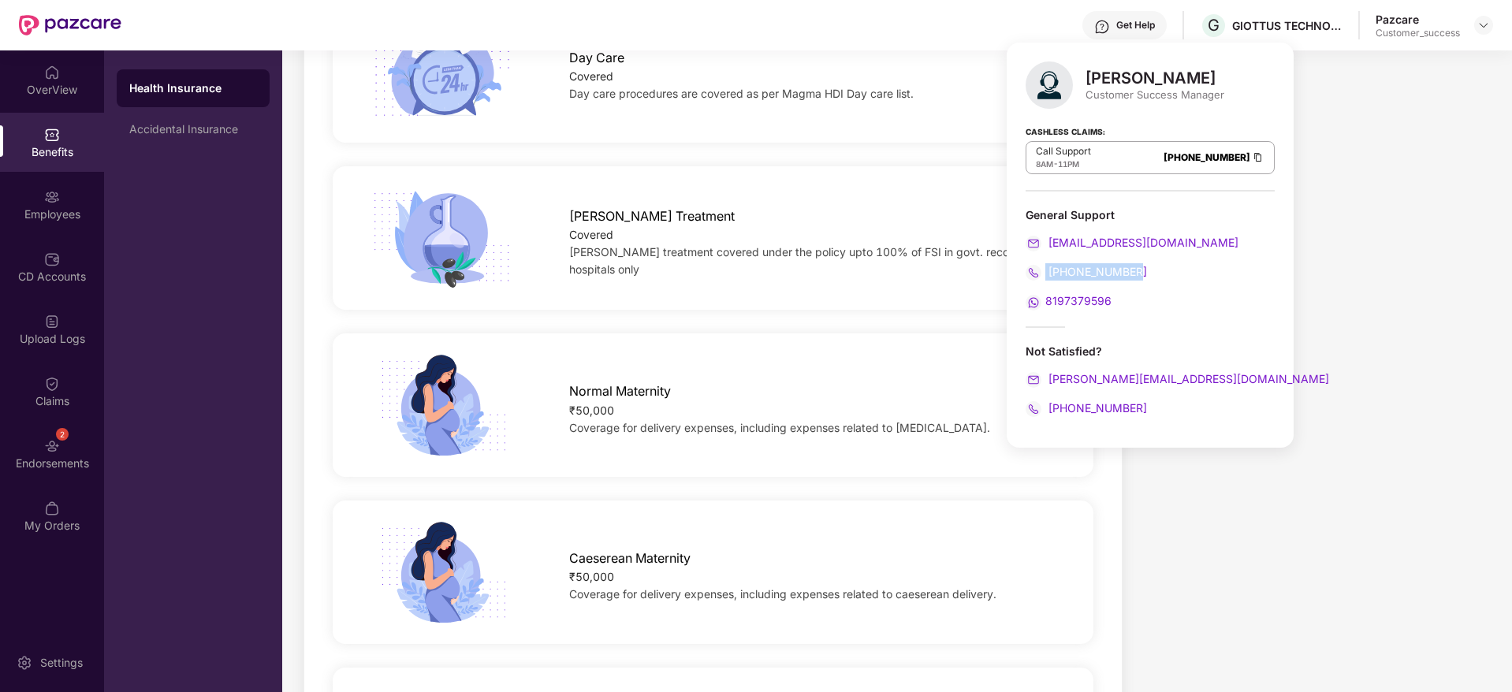
copy span "[PHONE_NUMBER]"
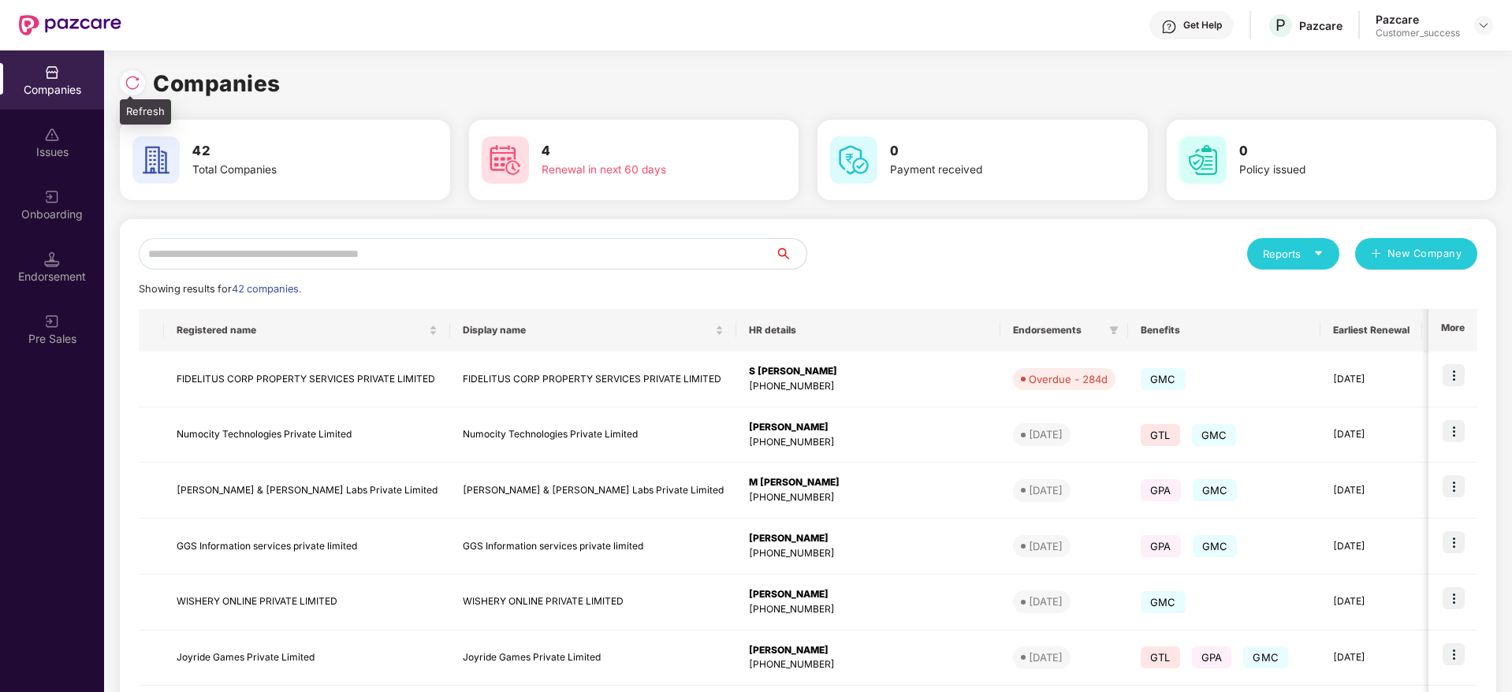
click at [125, 75] on img at bounding box center [133, 83] width 16 height 16
click at [564, 266] on input "text" at bounding box center [457, 254] width 636 height 32
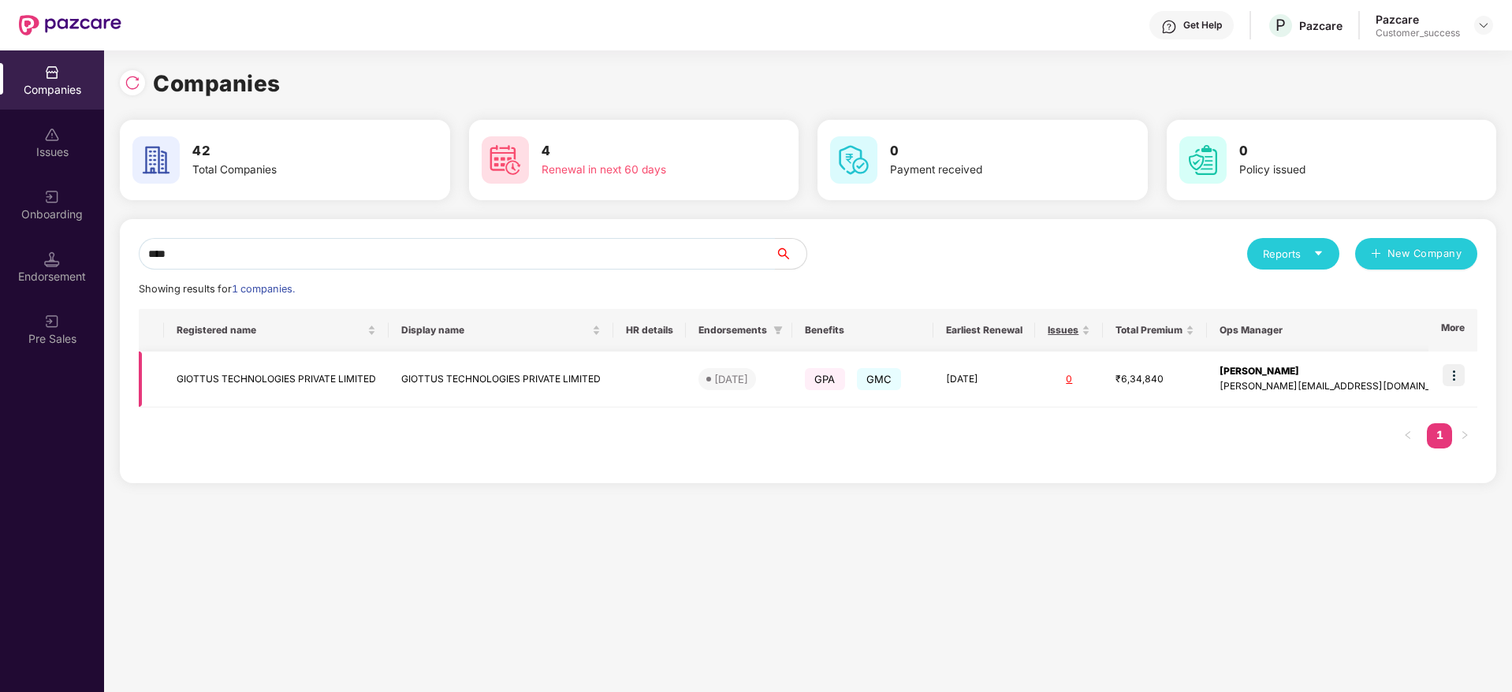
type input "****"
click at [1456, 369] on img at bounding box center [1453, 375] width 22 height 22
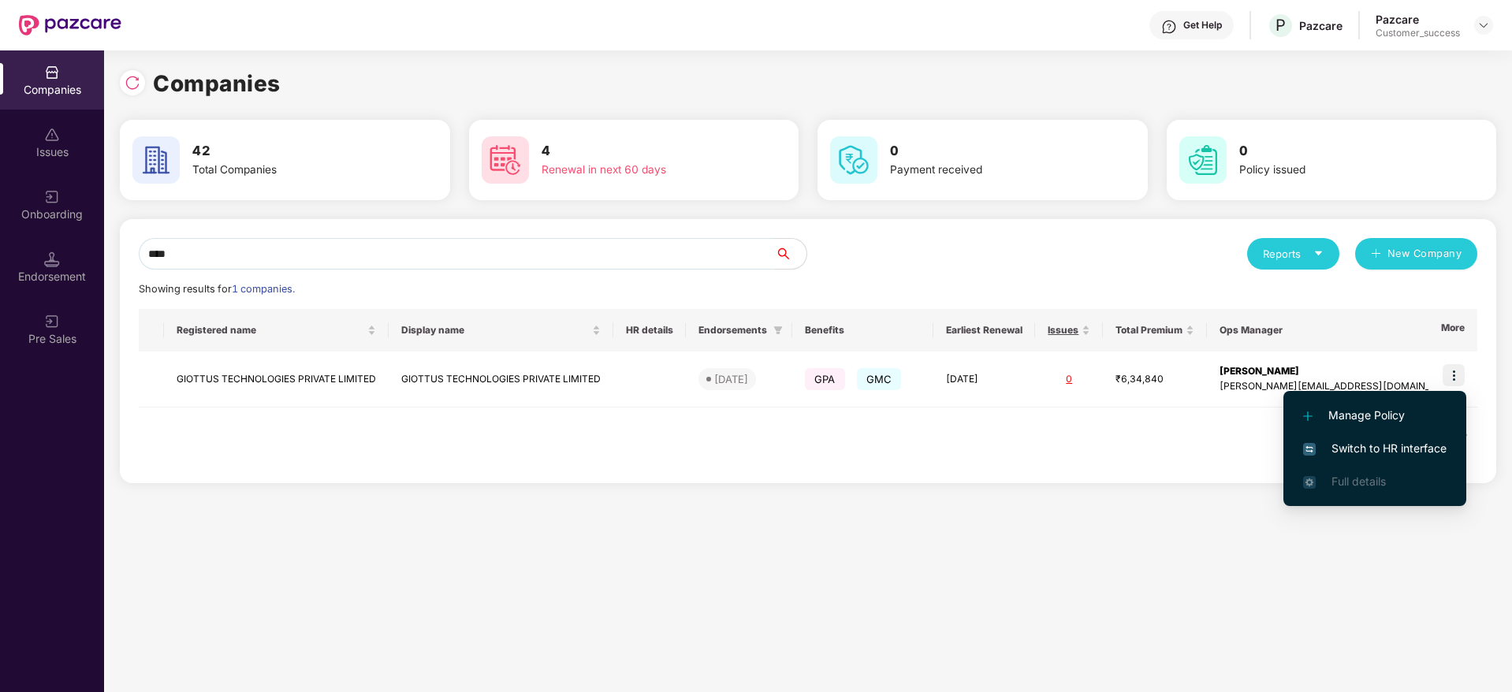
click at [1381, 445] on span "Switch to HR interface" at bounding box center [1374, 448] width 143 height 17
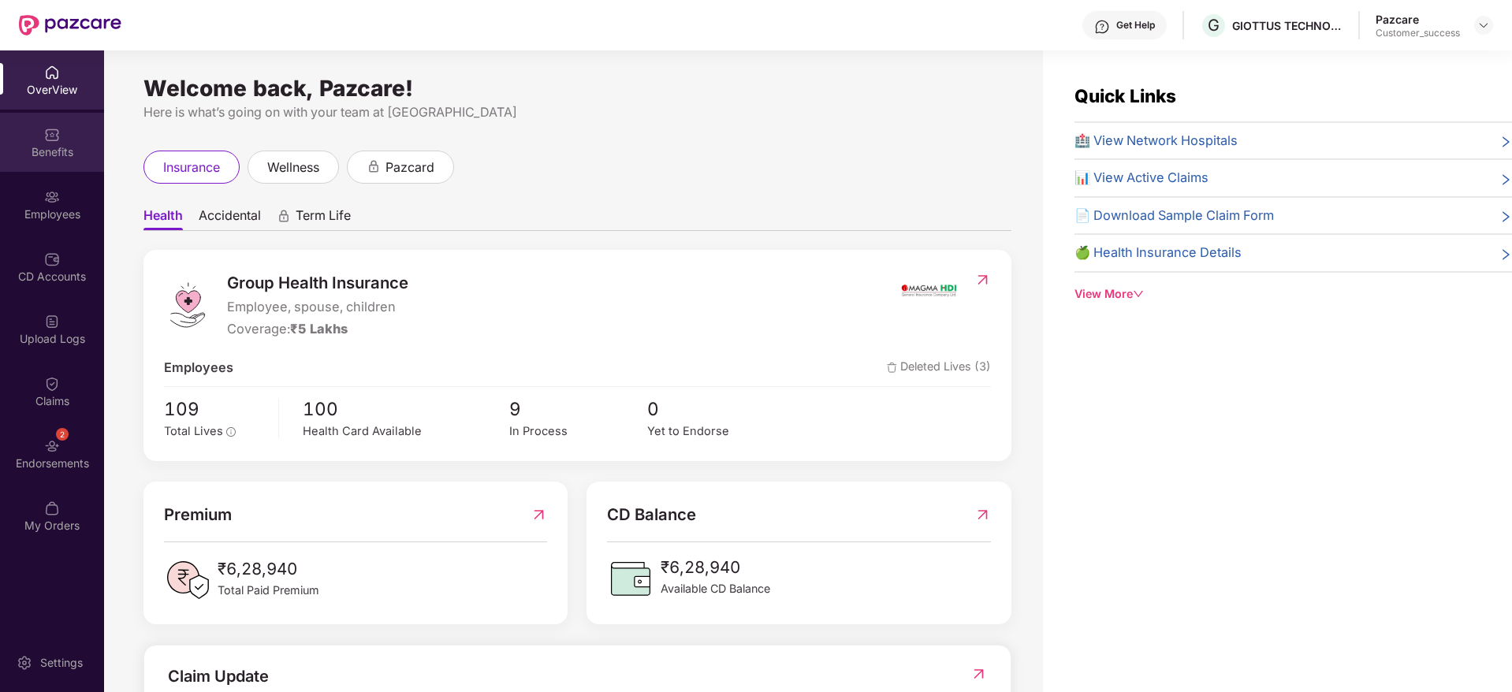
click at [68, 147] on div "Benefits" at bounding box center [52, 152] width 104 height 16
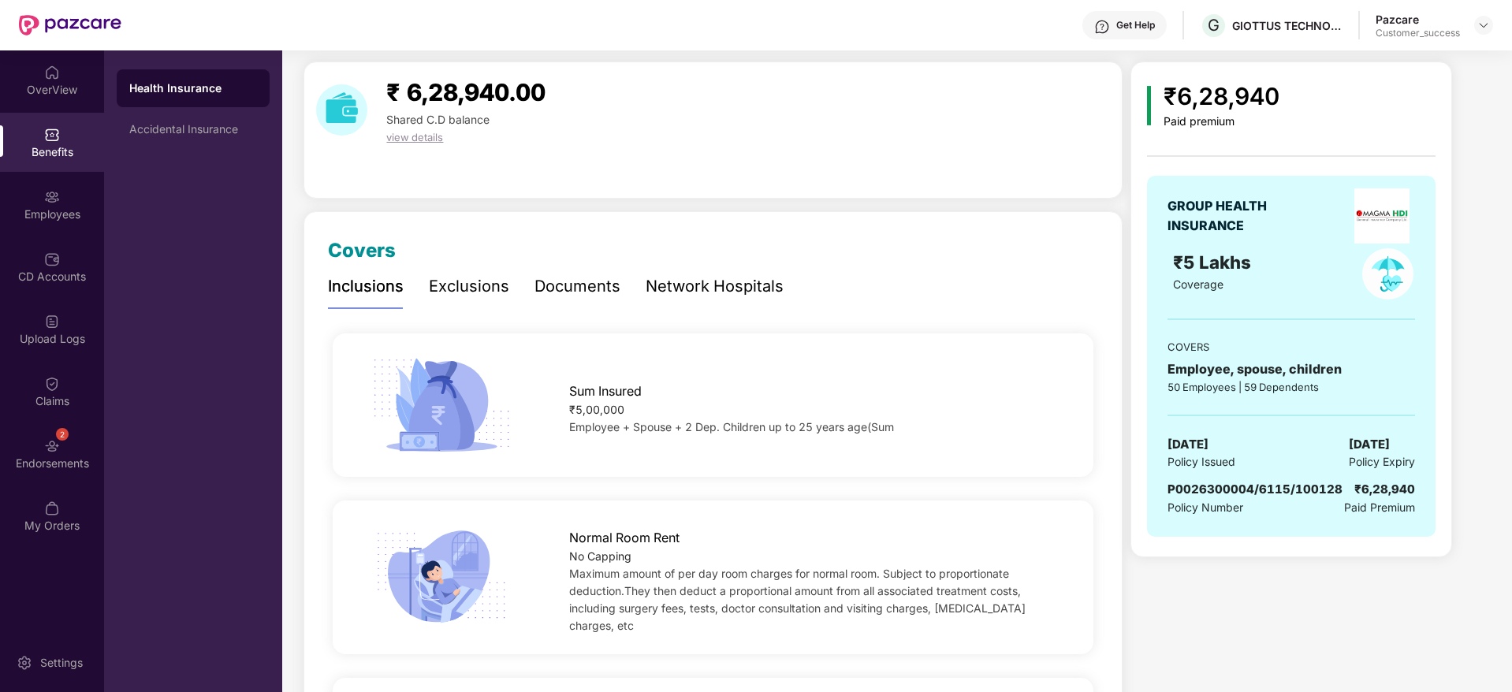
scroll to position [0, 0]
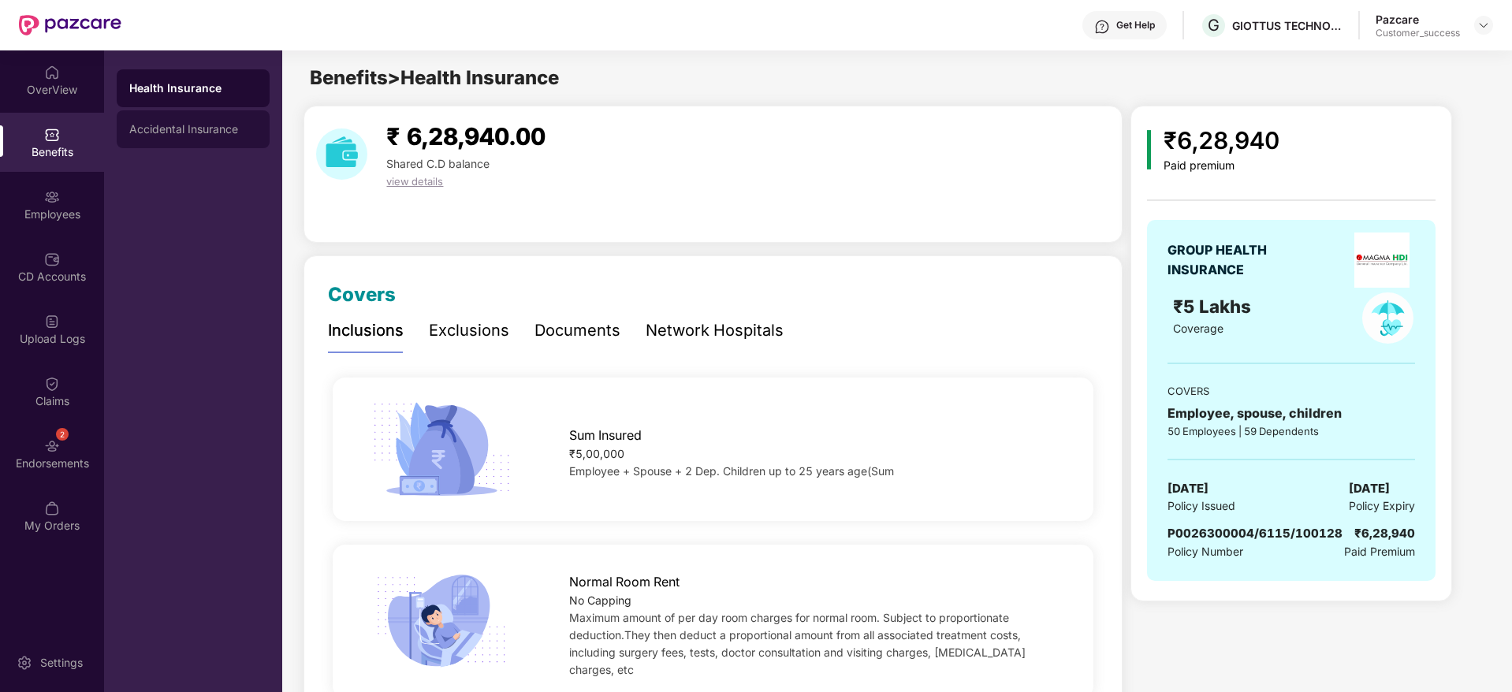
click at [224, 128] on div "Accidental Insurance" at bounding box center [193, 129] width 128 height 13
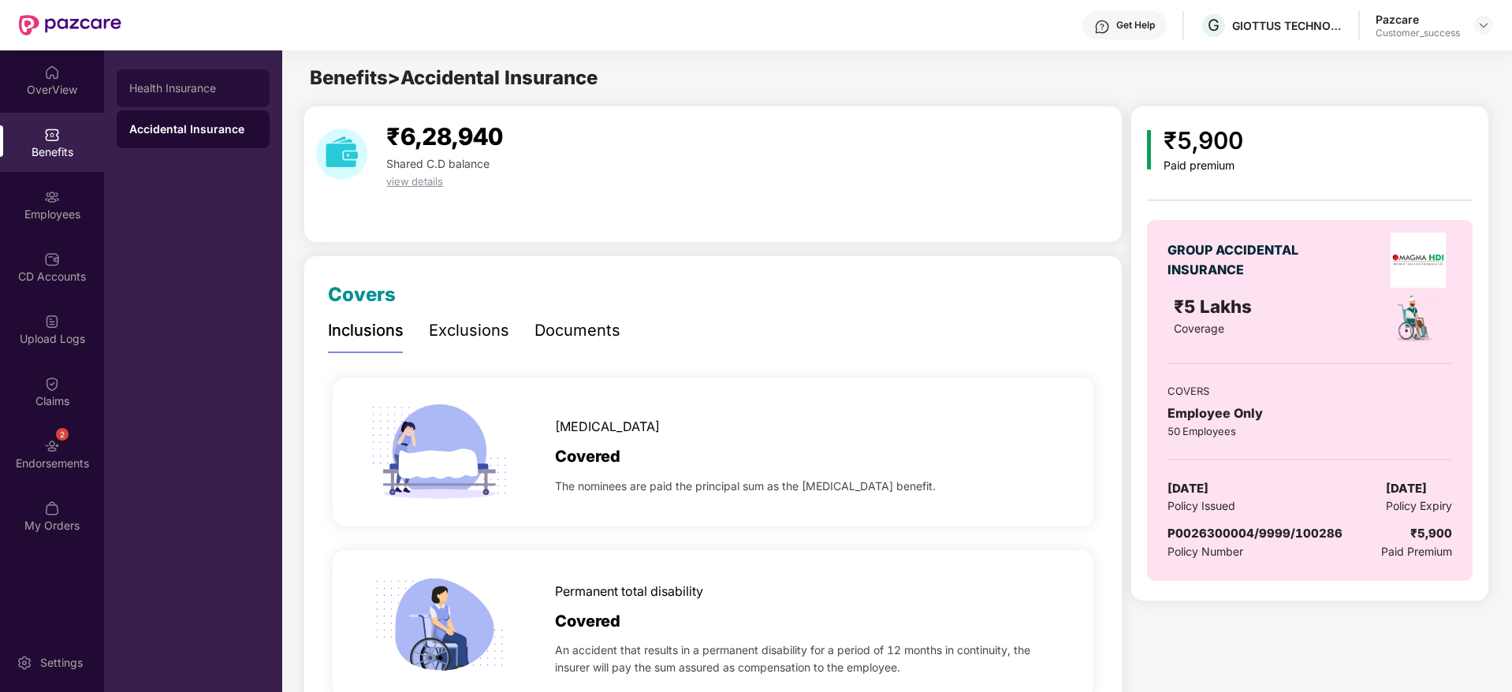
click at [211, 84] on div "Health Insurance" at bounding box center [193, 88] width 128 height 13
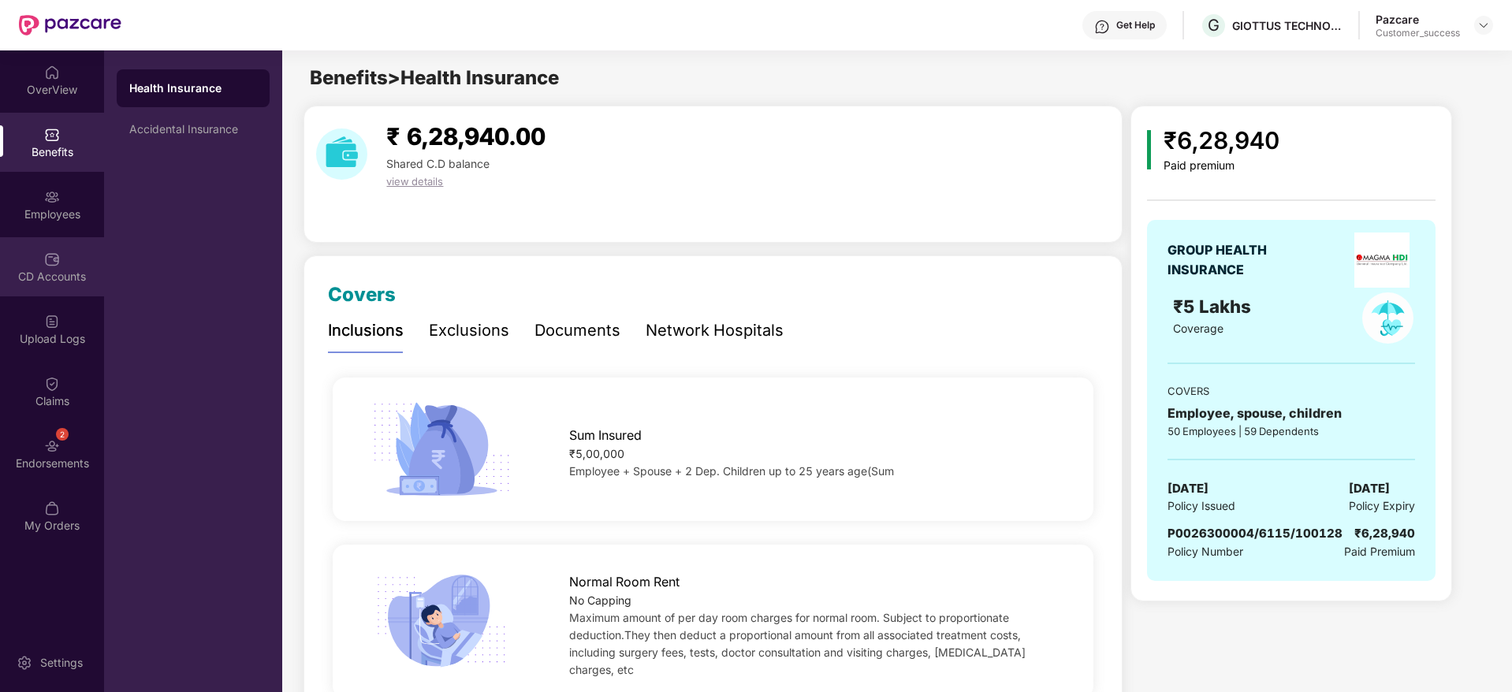
click at [54, 274] on div "CD Accounts" at bounding box center [52, 277] width 104 height 16
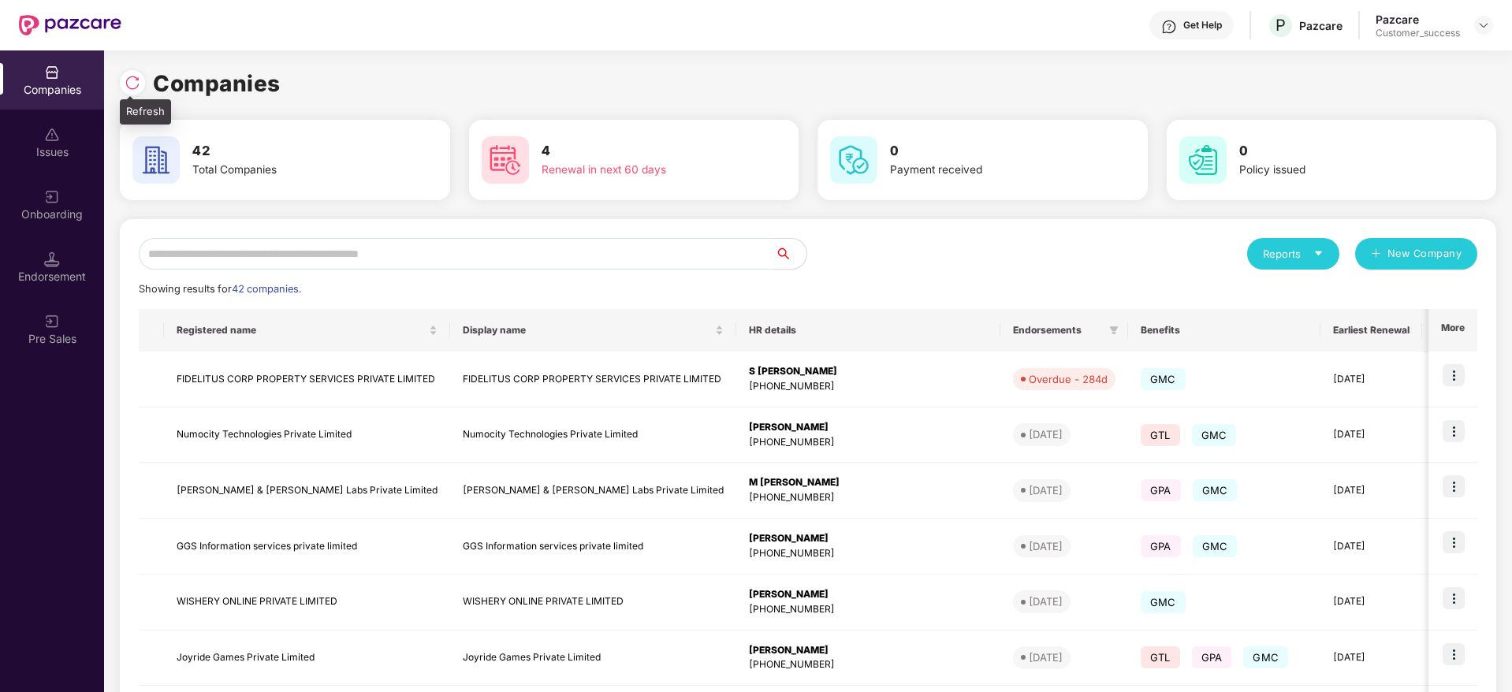
click at [125, 87] on img at bounding box center [133, 83] width 16 height 16
click at [137, 79] on img at bounding box center [133, 83] width 16 height 16
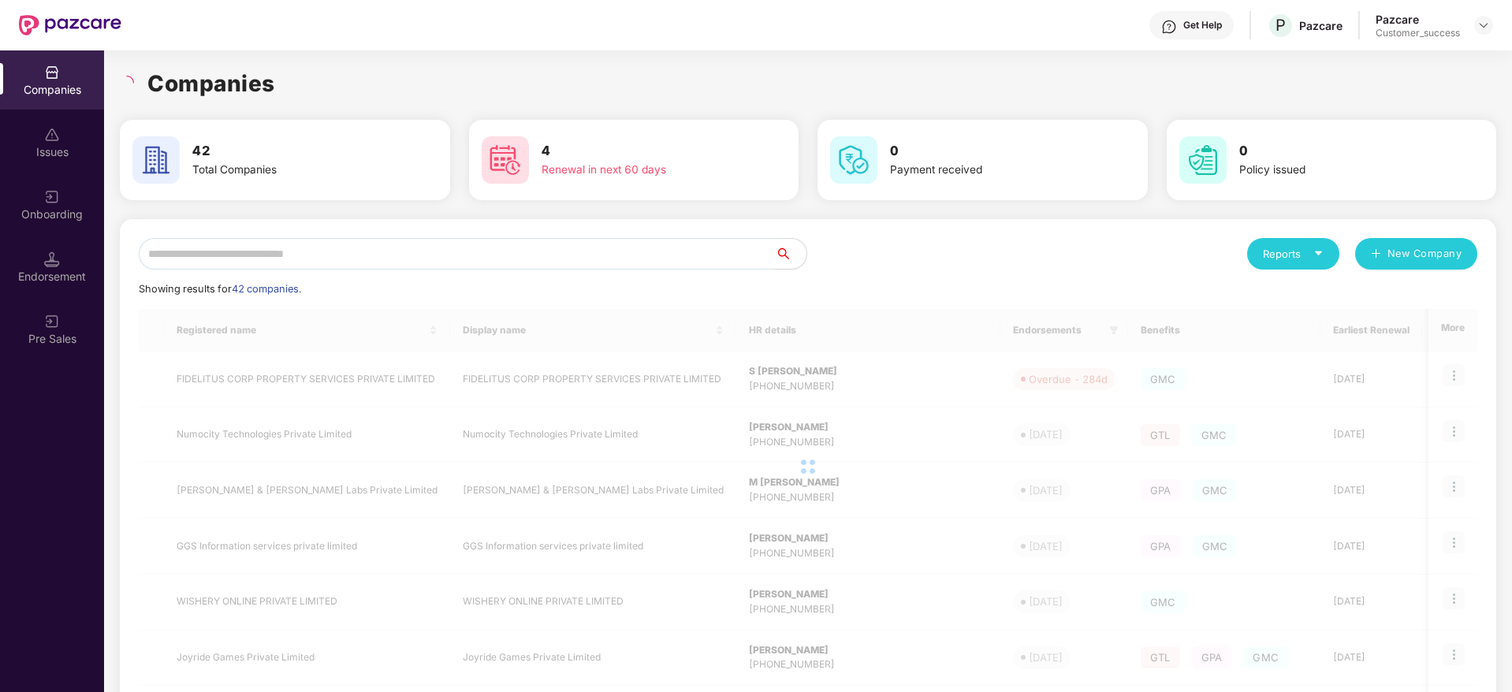
click at [322, 82] on div "Companies" at bounding box center [808, 83] width 1376 height 35
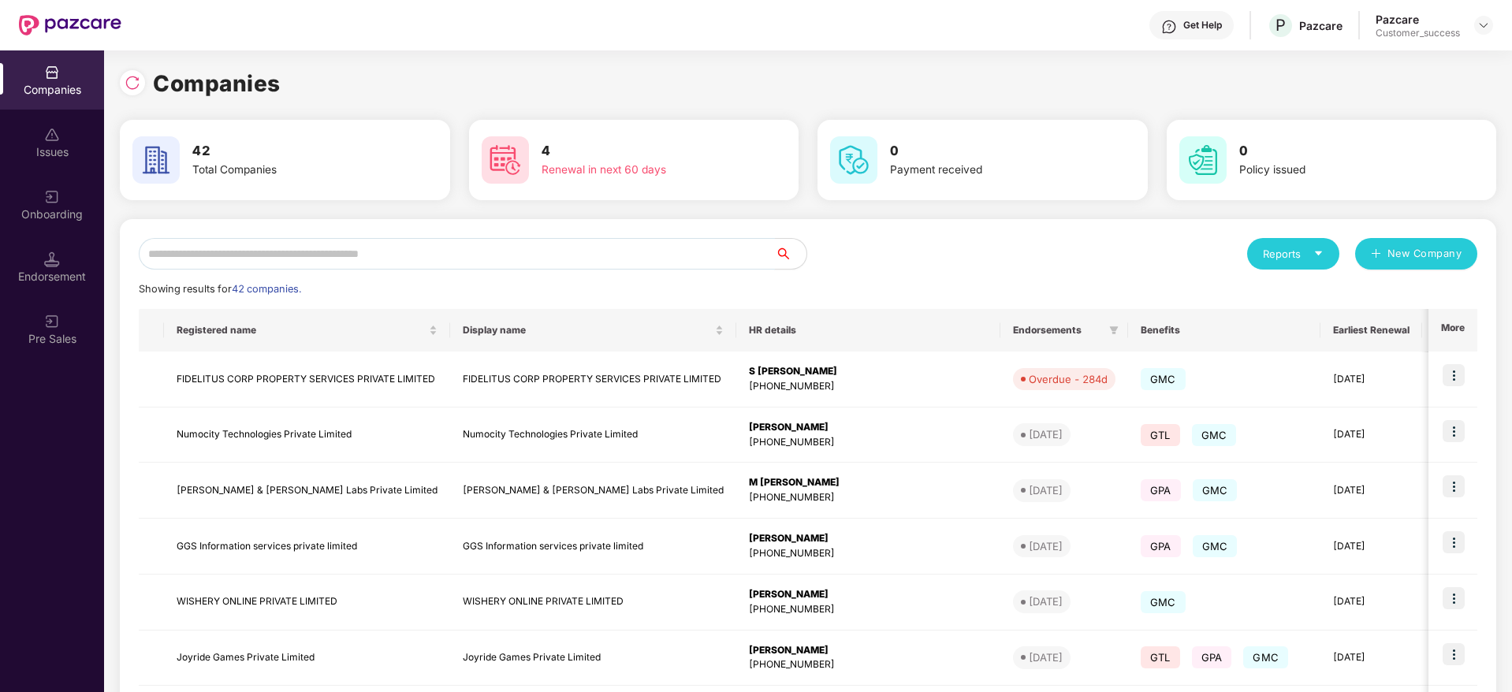
click at [445, 240] on input "text" at bounding box center [457, 254] width 636 height 32
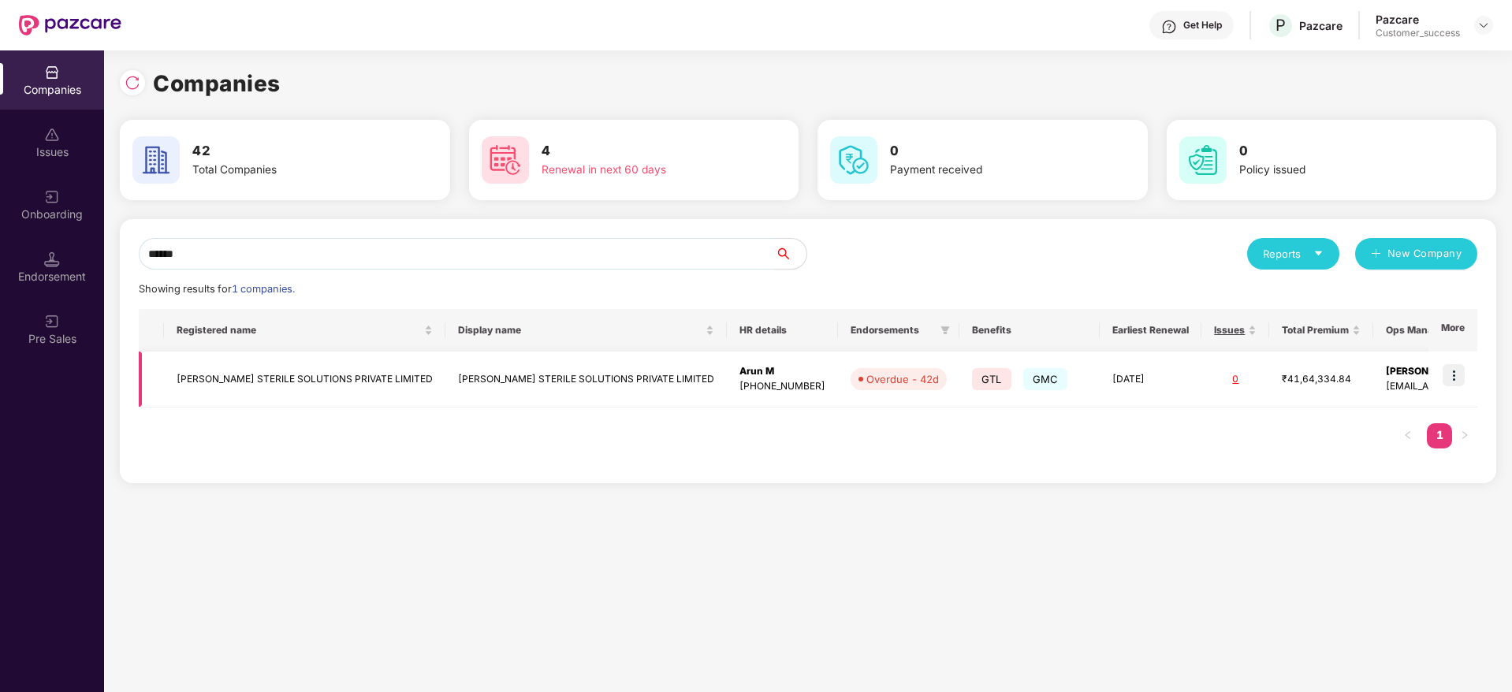
type input "******"
click at [1468, 370] on td at bounding box center [1452, 380] width 49 height 56
click at [1454, 367] on img at bounding box center [1453, 375] width 22 height 22
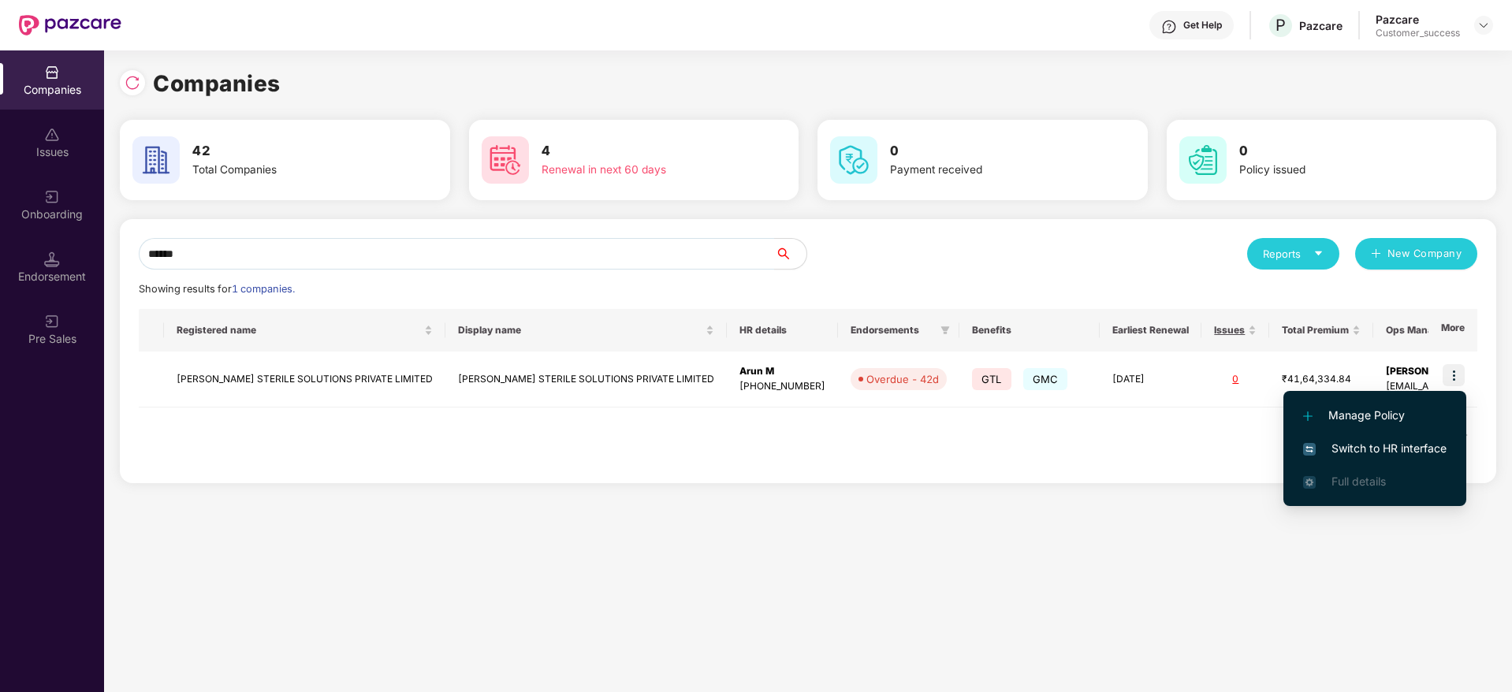
click at [1381, 456] on span "Switch to HR interface" at bounding box center [1374, 448] width 143 height 17
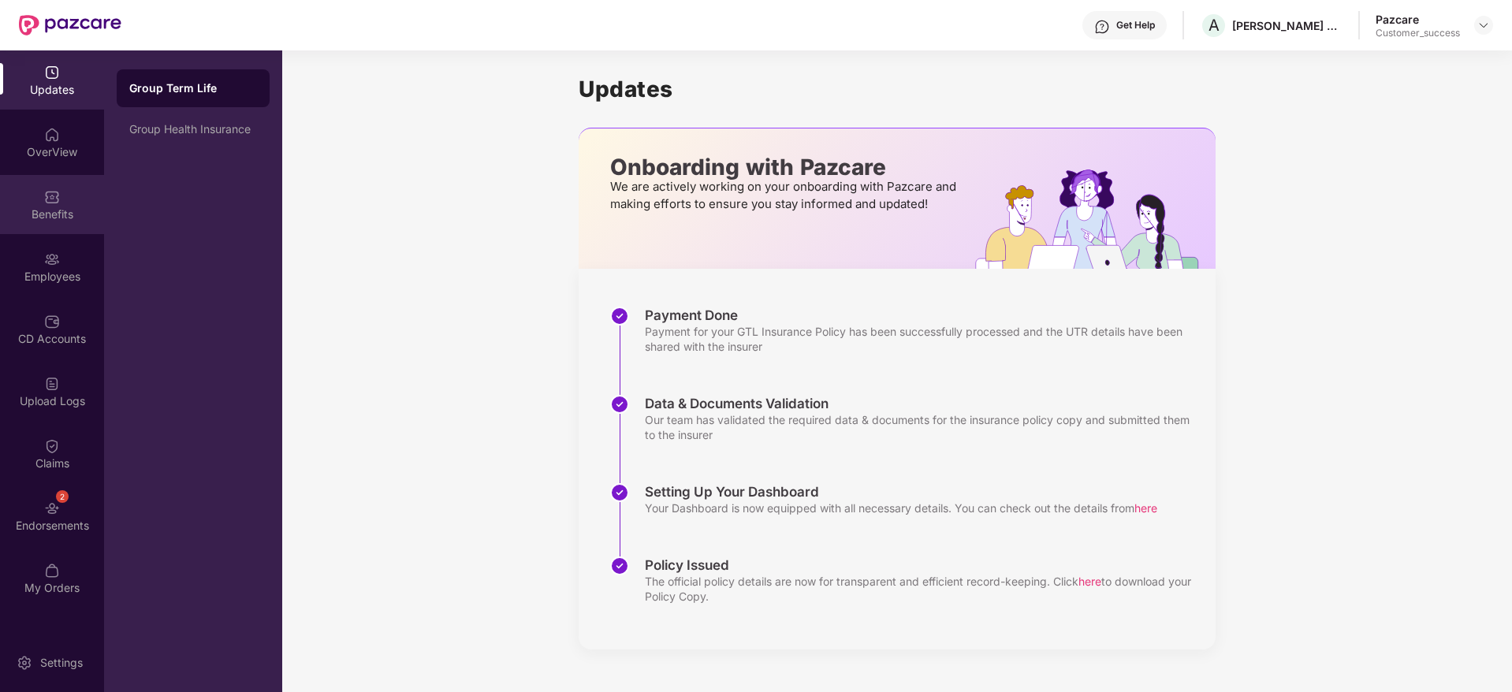
click at [61, 209] on div "Benefits" at bounding box center [52, 215] width 104 height 16
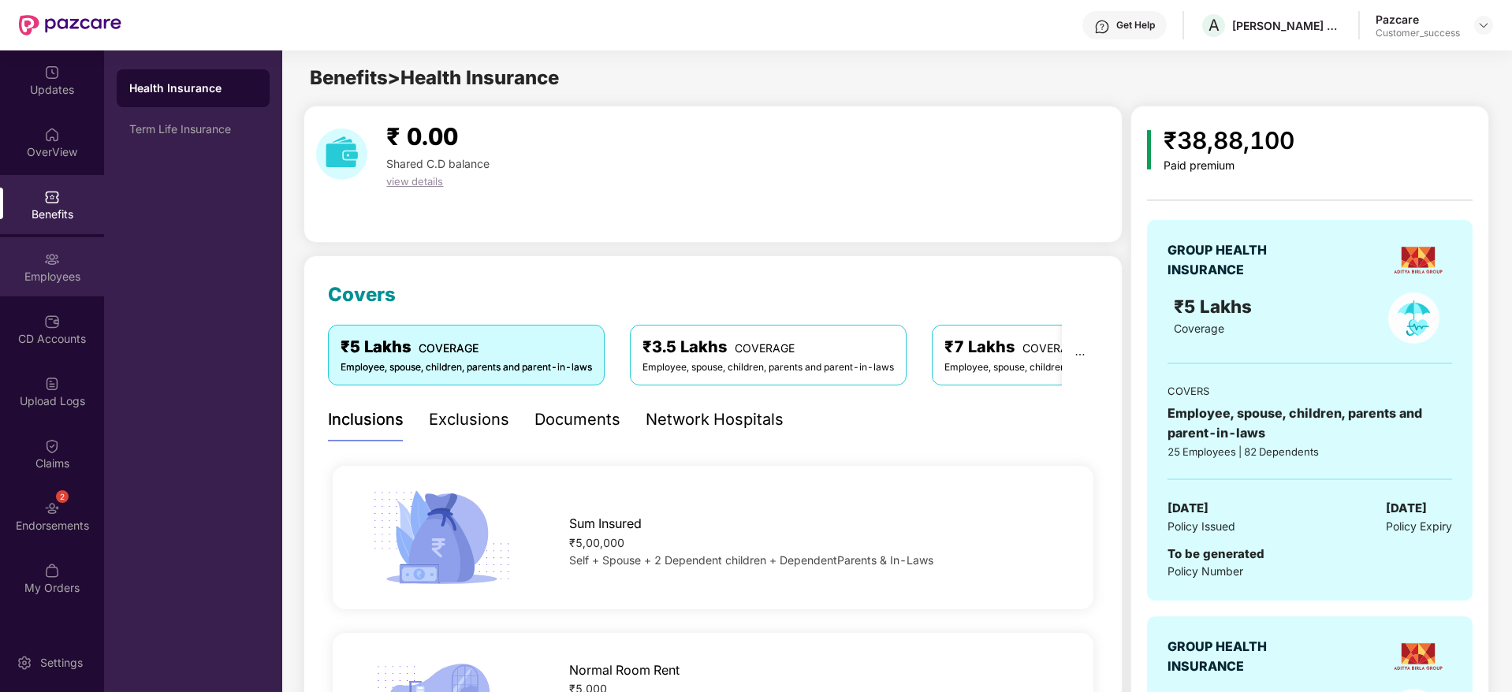
click at [50, 277] on div "Employees" at bounding box center [52, 277] width 104 height 16
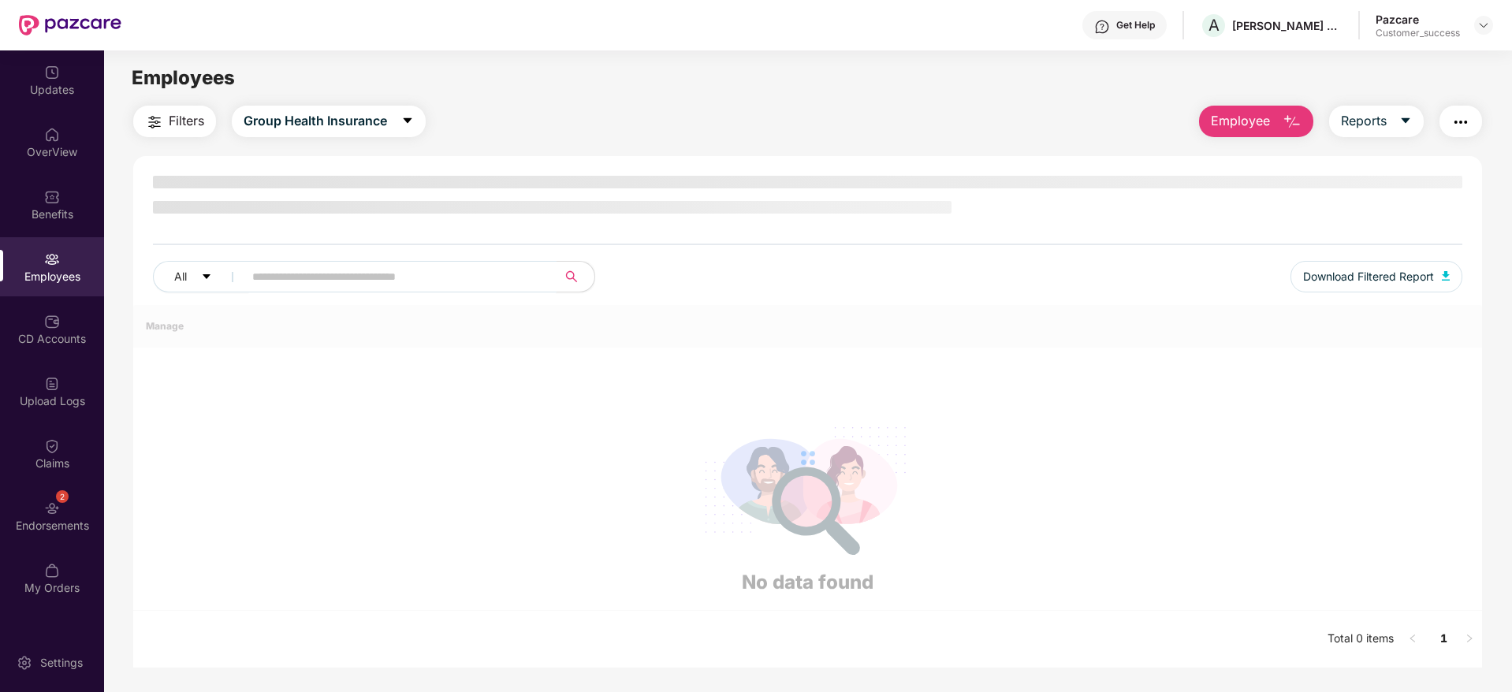
click at [548, 266] on span at bounding box center [542, 277] width 9 height 24
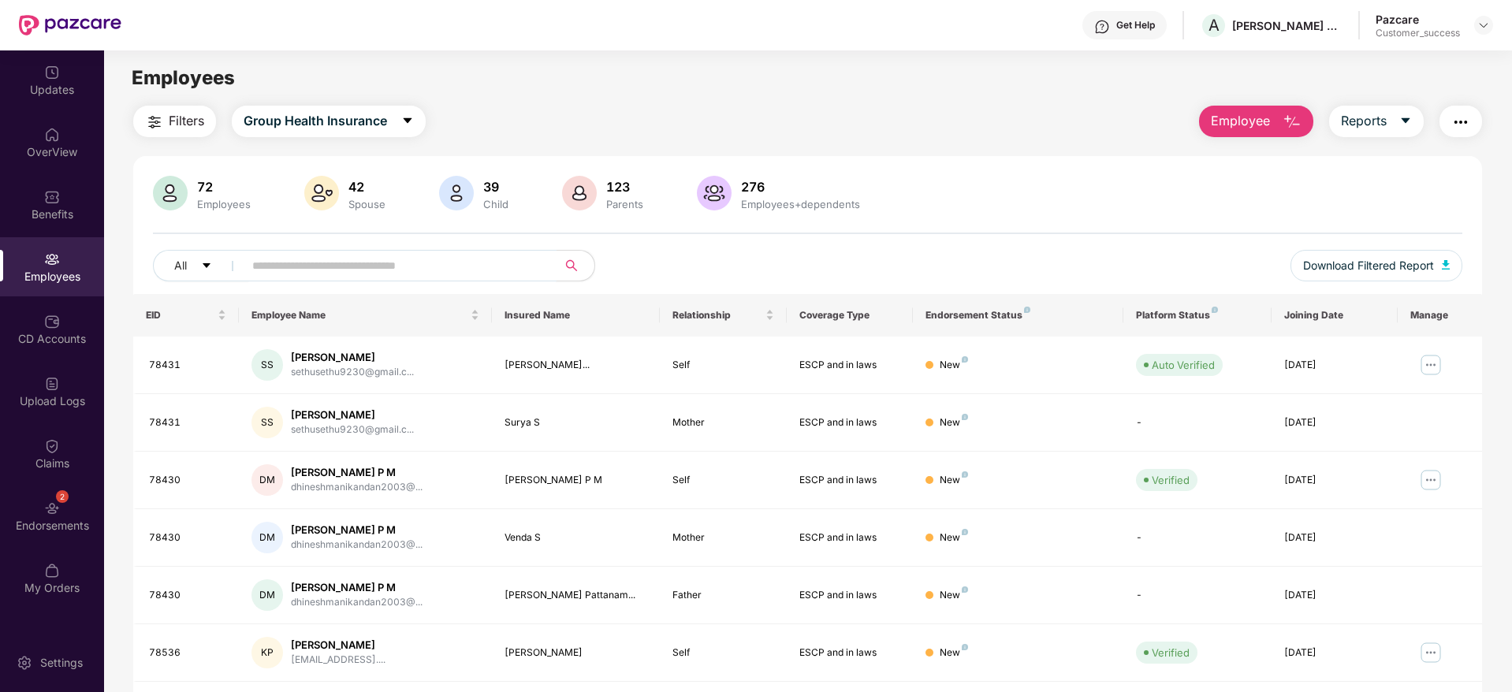
paste input "**********"
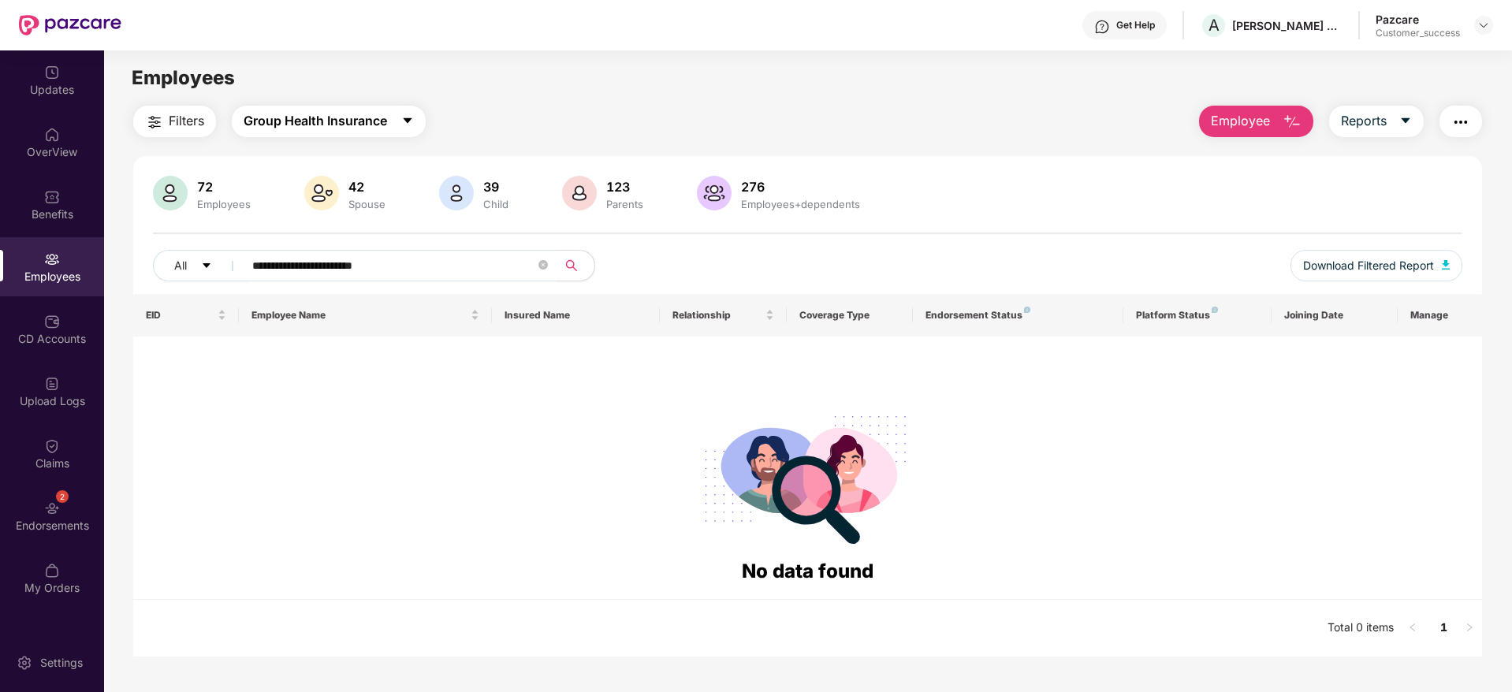
type input "**********"
click at [351, 116] on span "Group Health Insurance" at bounding box center [315, 121] width 143 height 20
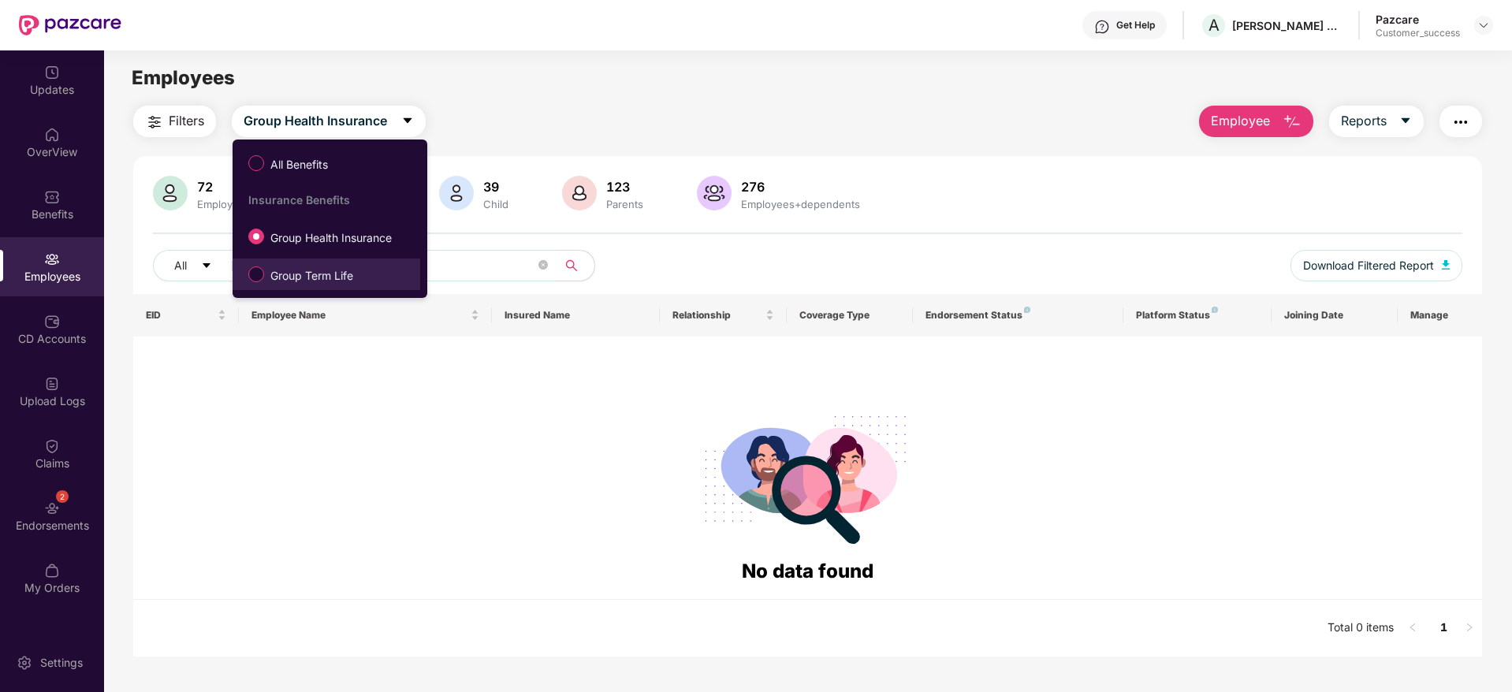
click at [355, 270] on span "Group Term Life" at bounding box center [311, 275] width 95 height 17
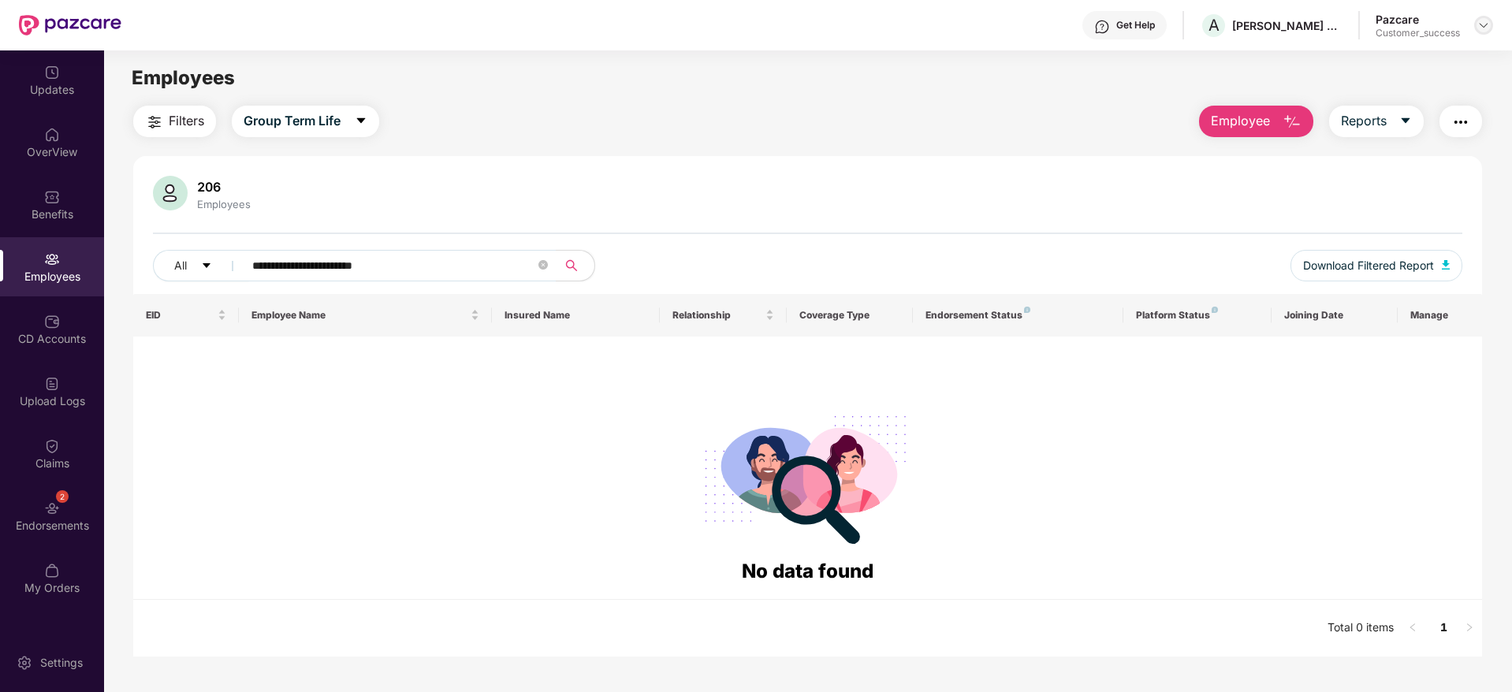
click at [1485, 23] on img at bounding box center [1483, 25] width 13 height 13
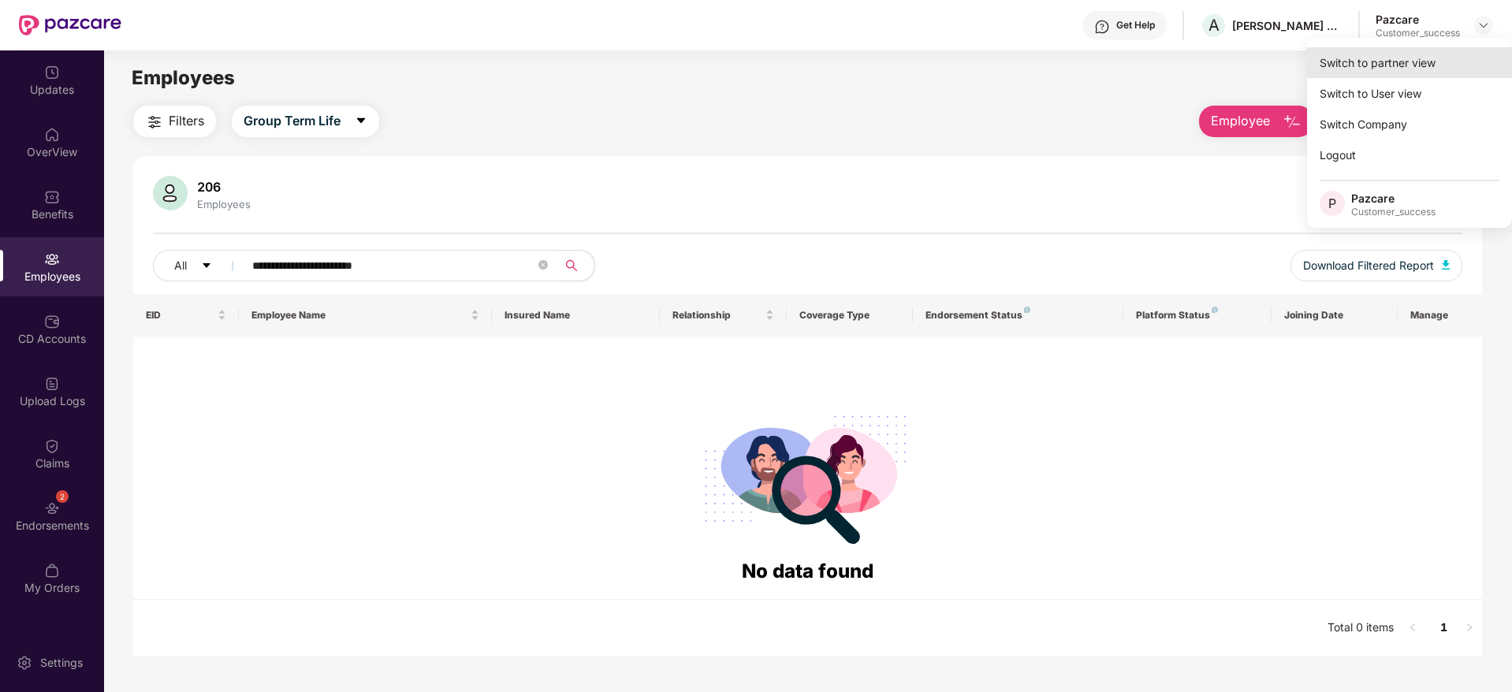
click at [1417, 58] on div "Switch to partner view" at bounding box center [1409, 62] width 205 height 31
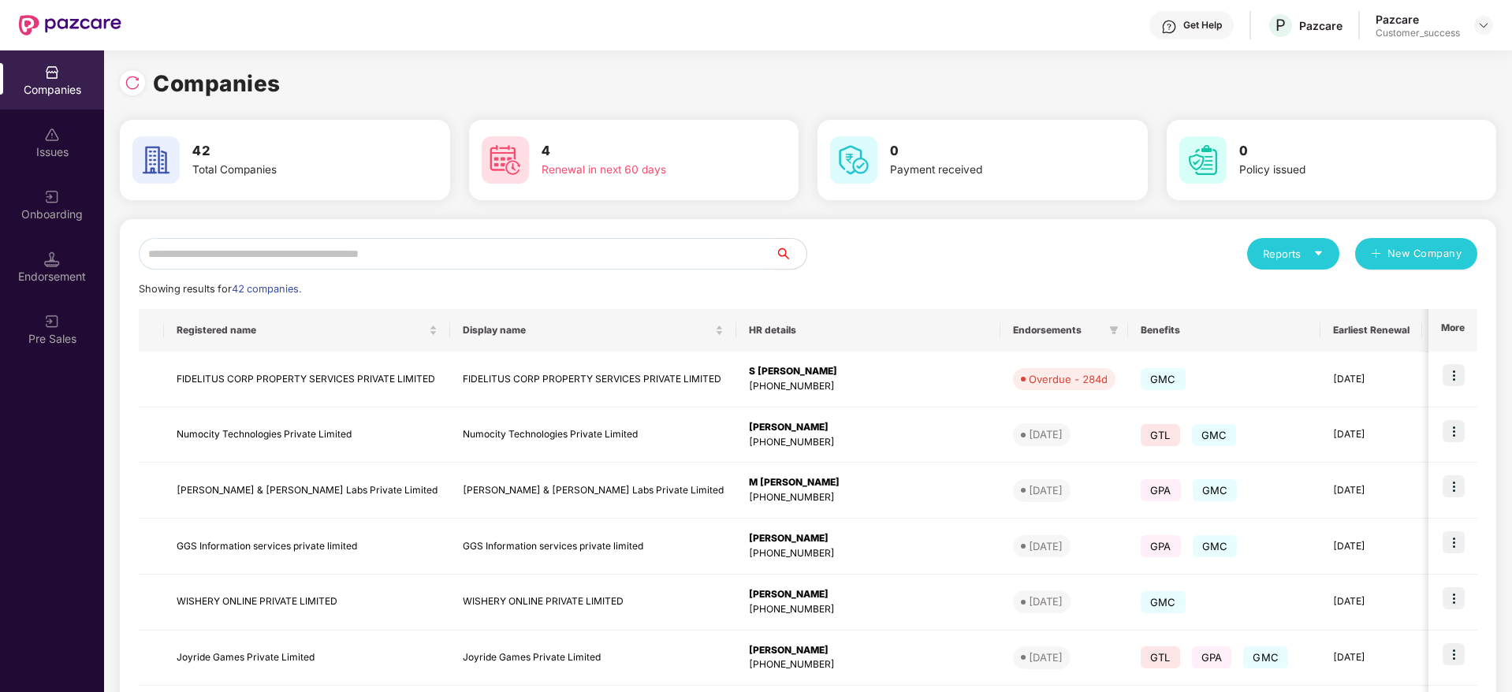
click at [384, 257] on input "text" at bounding box center [457, 254] width 636 height 32
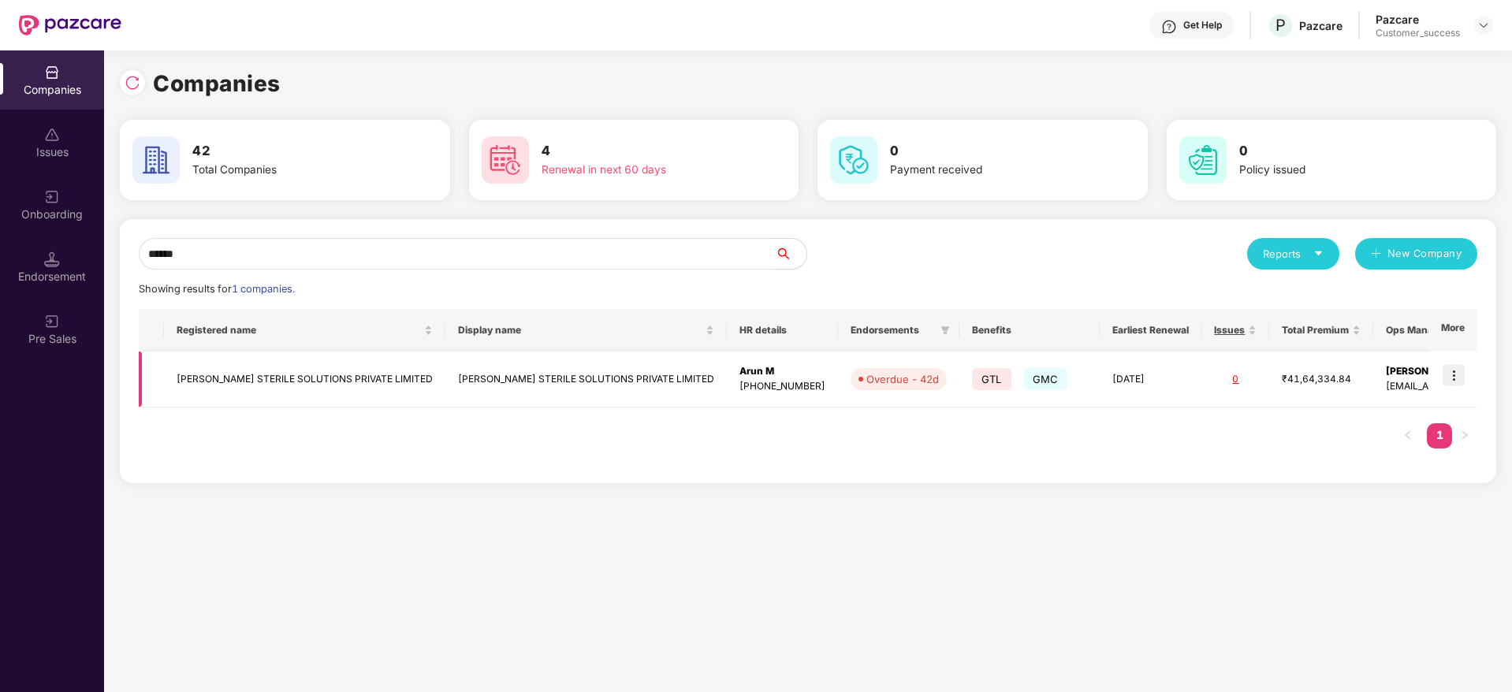
type input "******"
click at [1458, 362] on td at bounding box center [1452, 380] width 49 height 56
click at [1455, 378] on img at bounding box center [1453, 375] width 22 height 22
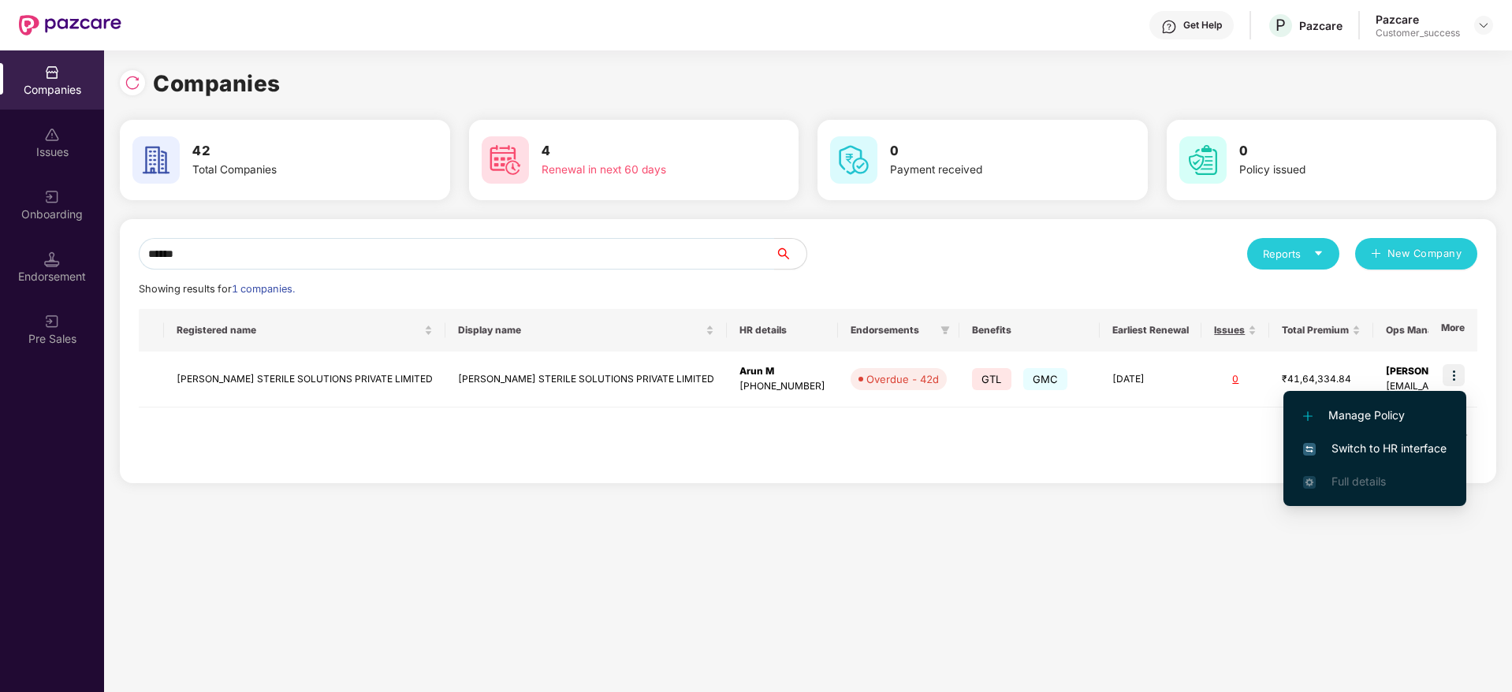
click at [1416, 437] on li "Switch to HR interface" at bounding box center [1374, 448] width 183 height 33
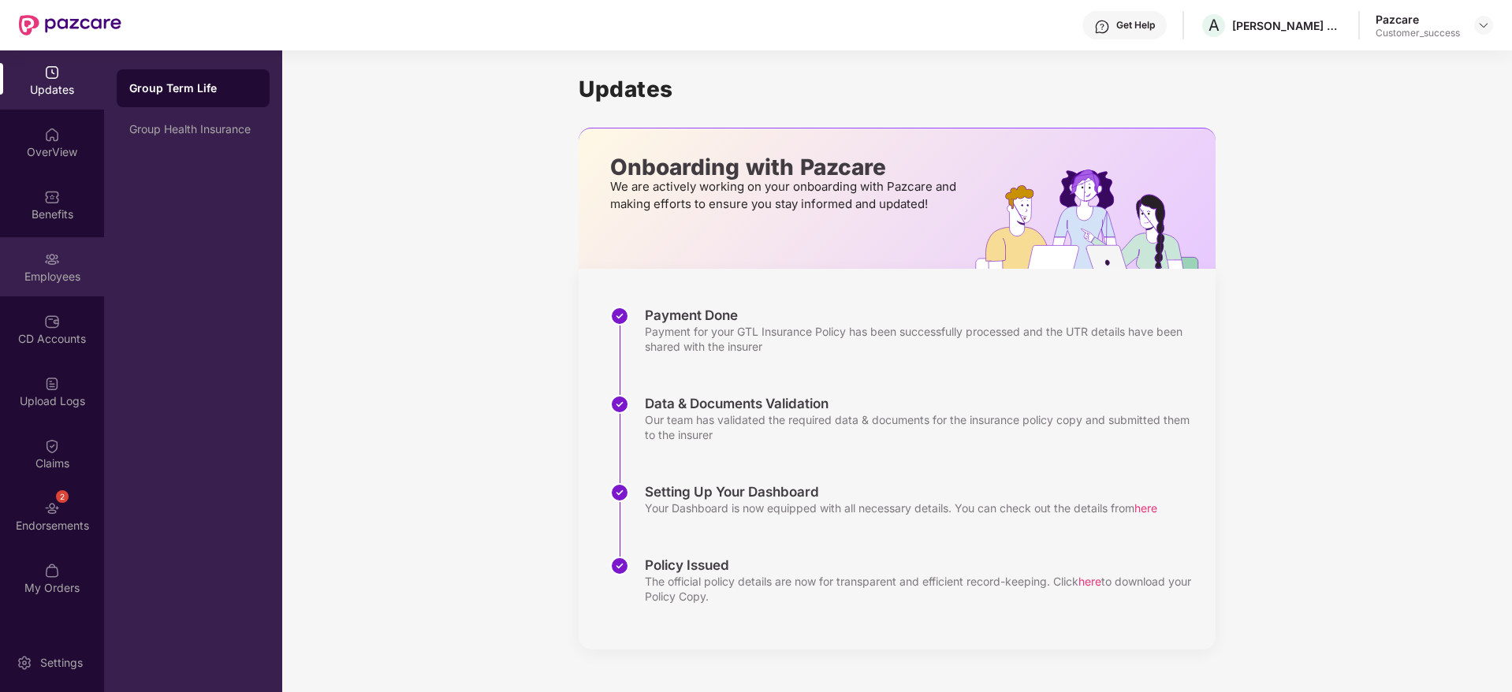
click at [59, 252] on img at bounding box center [52, 259] width 16 height 16
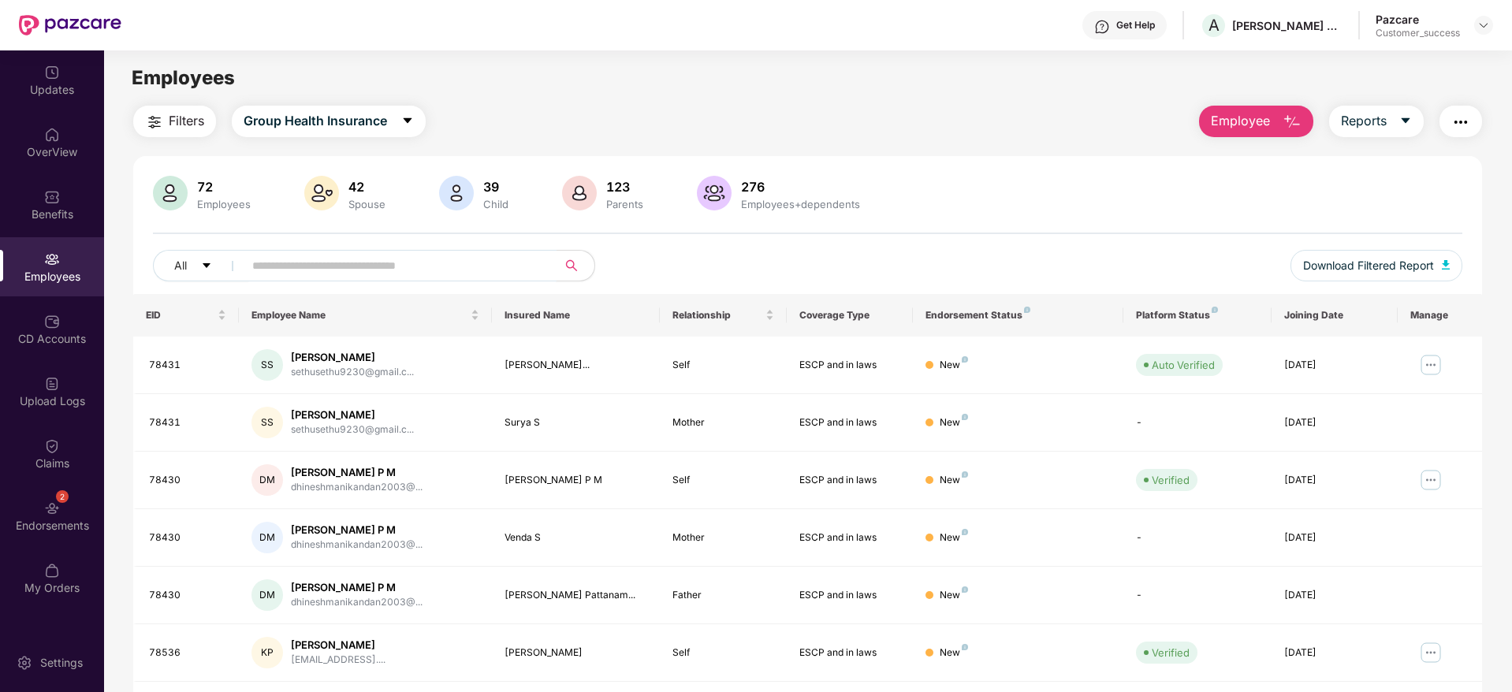
click at [446, 259] on input "text" at bounding box center [393, 266] width 283 height 24
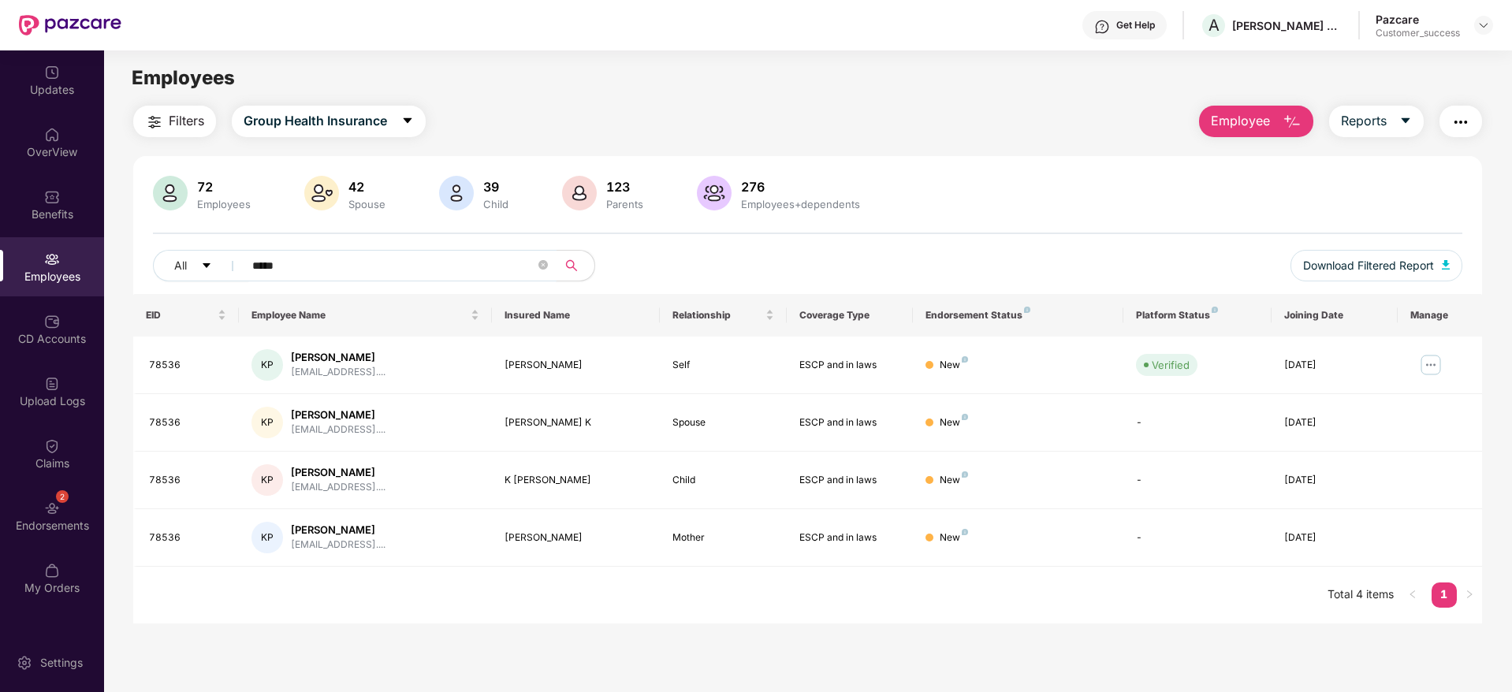
type input "*****"
drag, startPoint x: 504, startPoint y: 478, endPoint x: 587, endPoint y: 476, distance: 82.8
click at [587, 476] on div "K [PERSON_NAME]" at bounding box center [575, 480] width 143 height 15
copy div "K [PERSON_NAME]"
click at [587, 476] on div "K [PERSON_NAME]" at bounding box center [575, 480] width 143 height 15
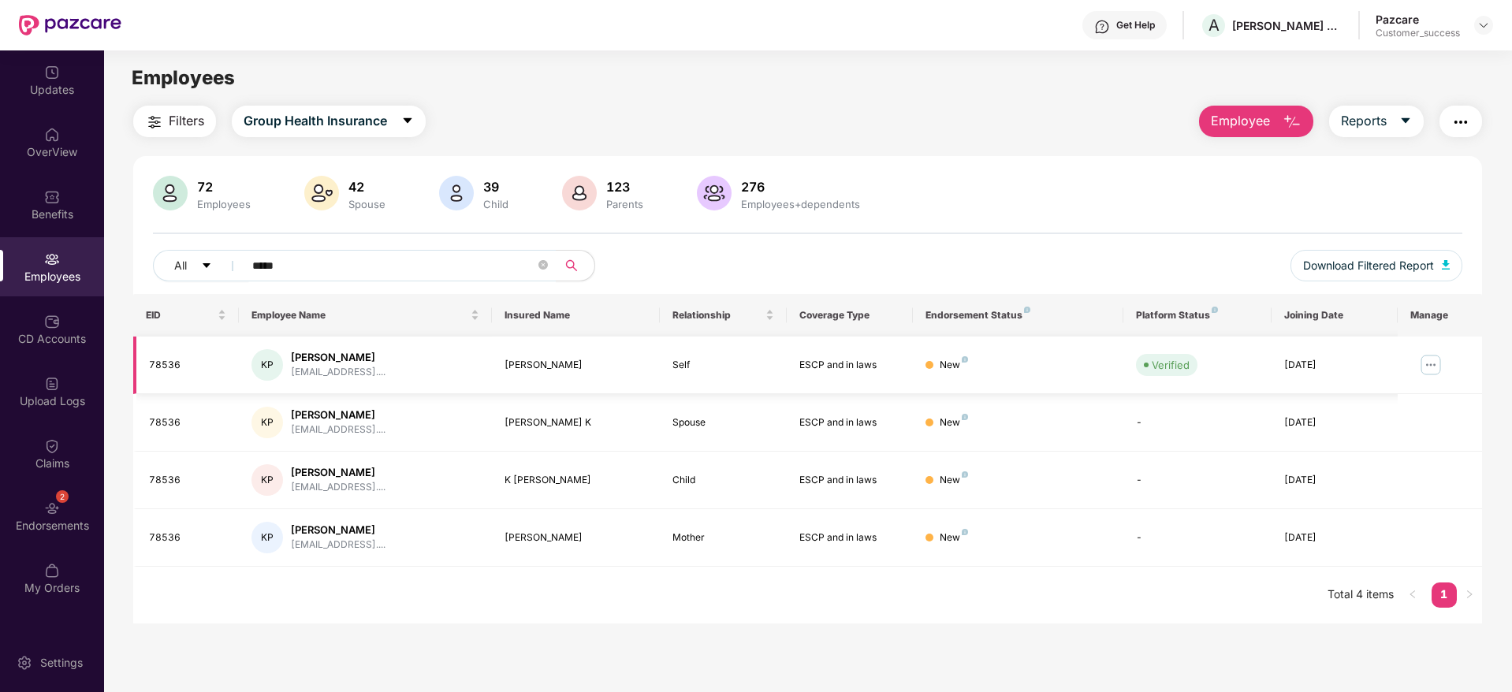
click at [1427, 369] on img at bounding box center [1430, 364] width 25 height 25
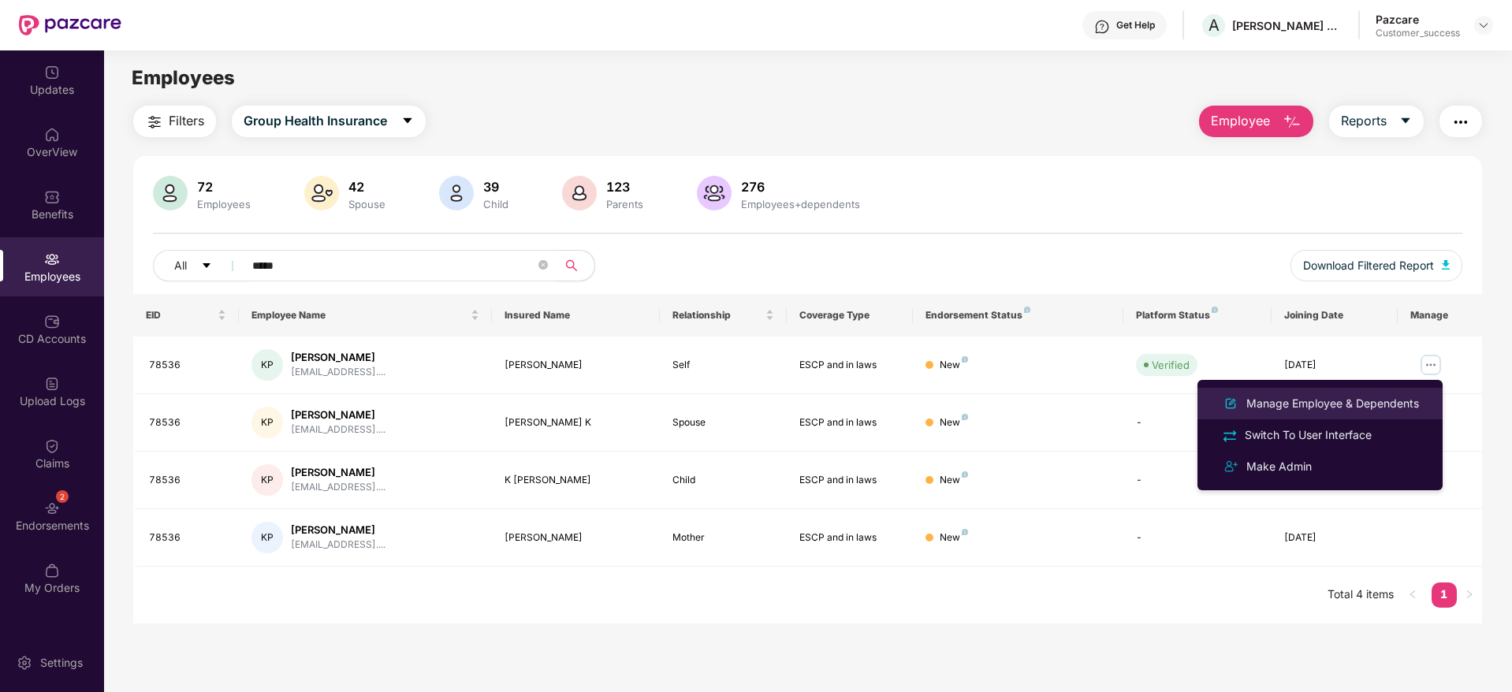
click at [1357, 396] on div "Manage Employee & Dependents" at bounding box center [1332, 403] width 179 height 17
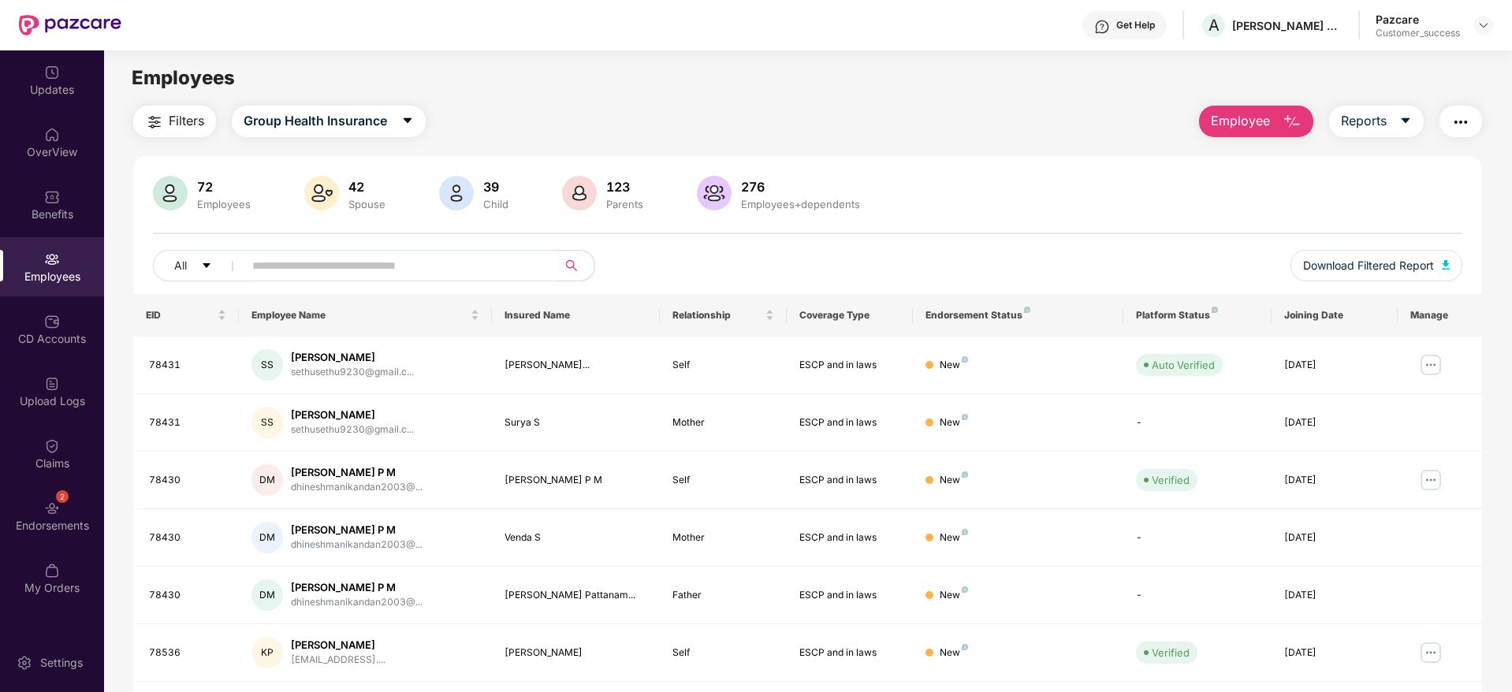
click at [506, 251] on span at bounding box center [394, 266] width 323 height 32
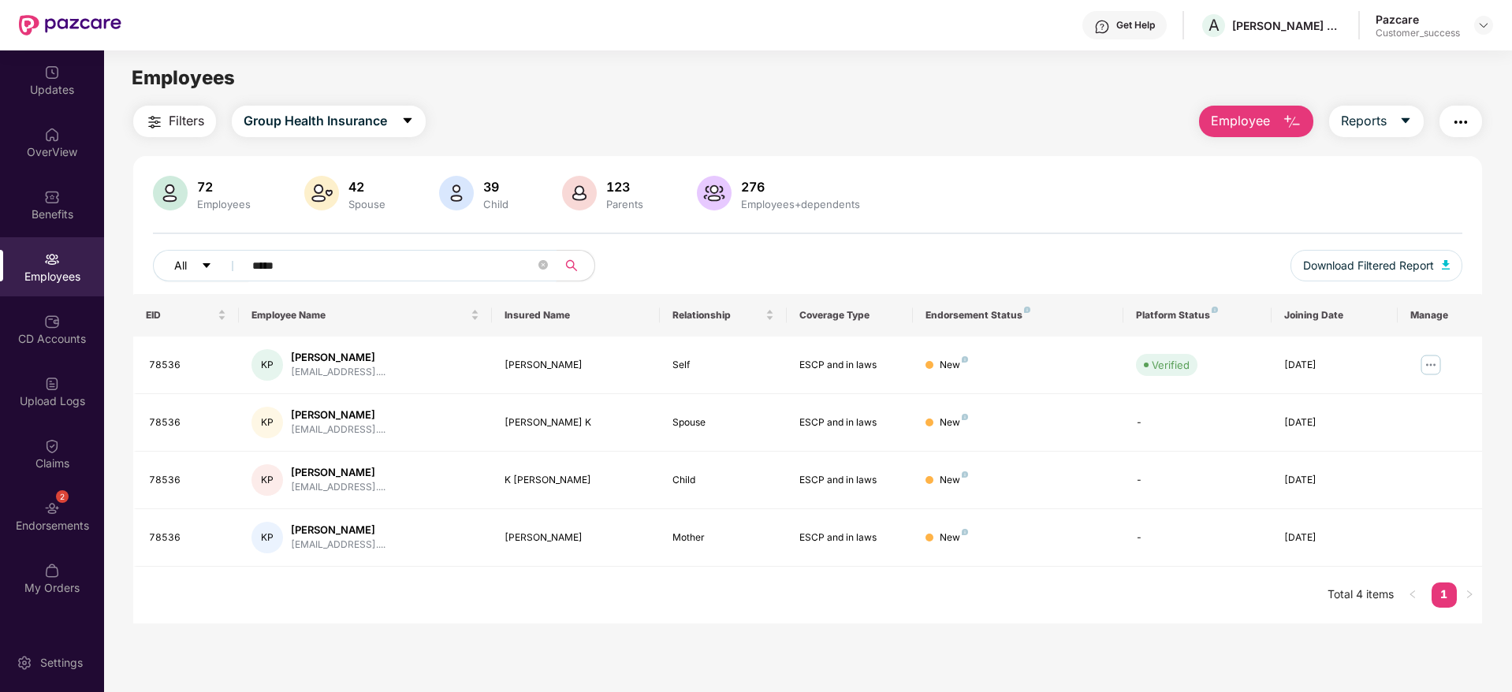
drag, startPoint x: 351, startPoint y: 258, endPoint x: 194, endPoint y: 266, distance: 157.0
click at [194, 266] on div "All *****" at bounding box center [535, 266] width 764 height 32
type input "*****"
